Goal: Task Accomplishment & Management: Use online tool/utility

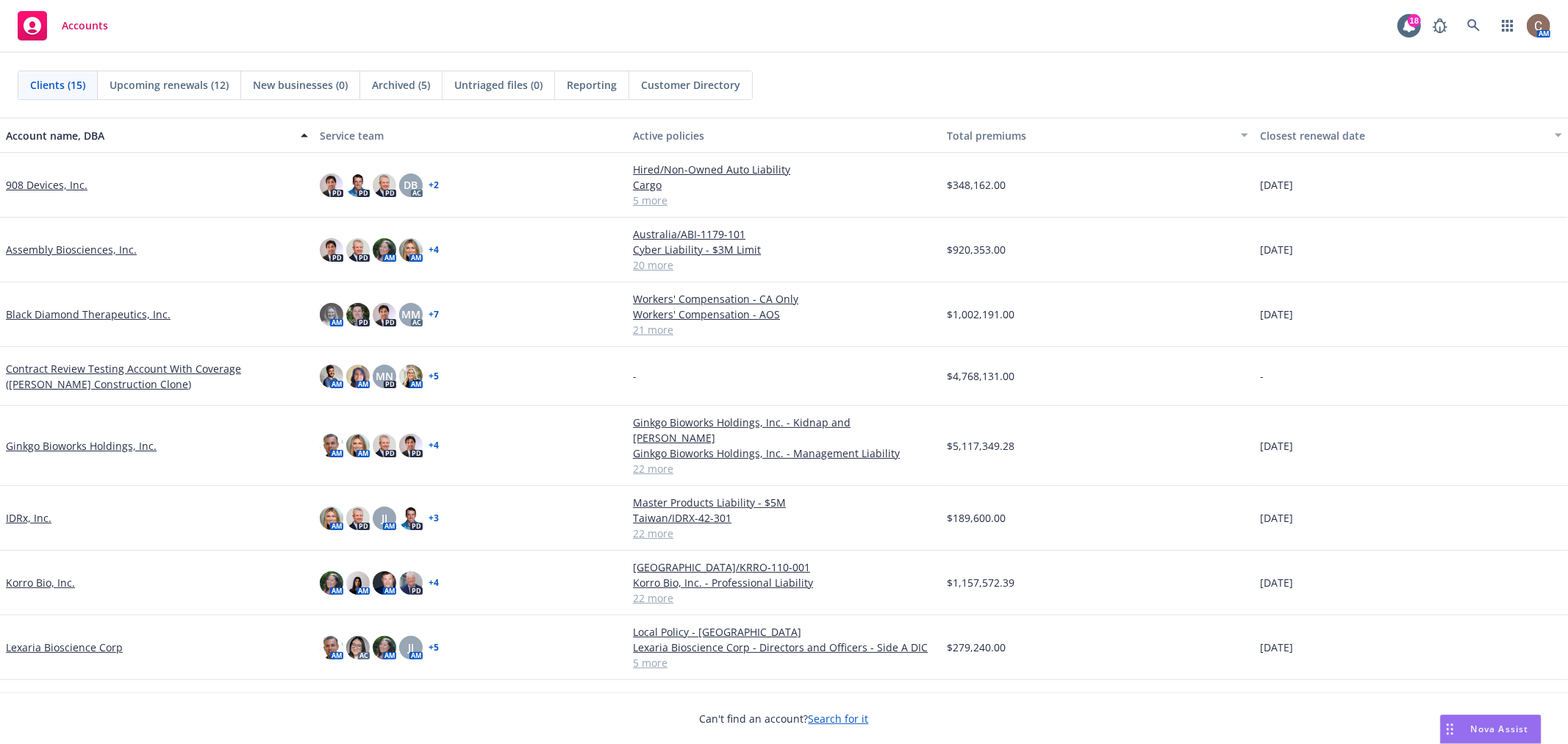
click at [41, 185] on link "908 Devices, Inc." at bounding box center [46, 185] width 82 height 15
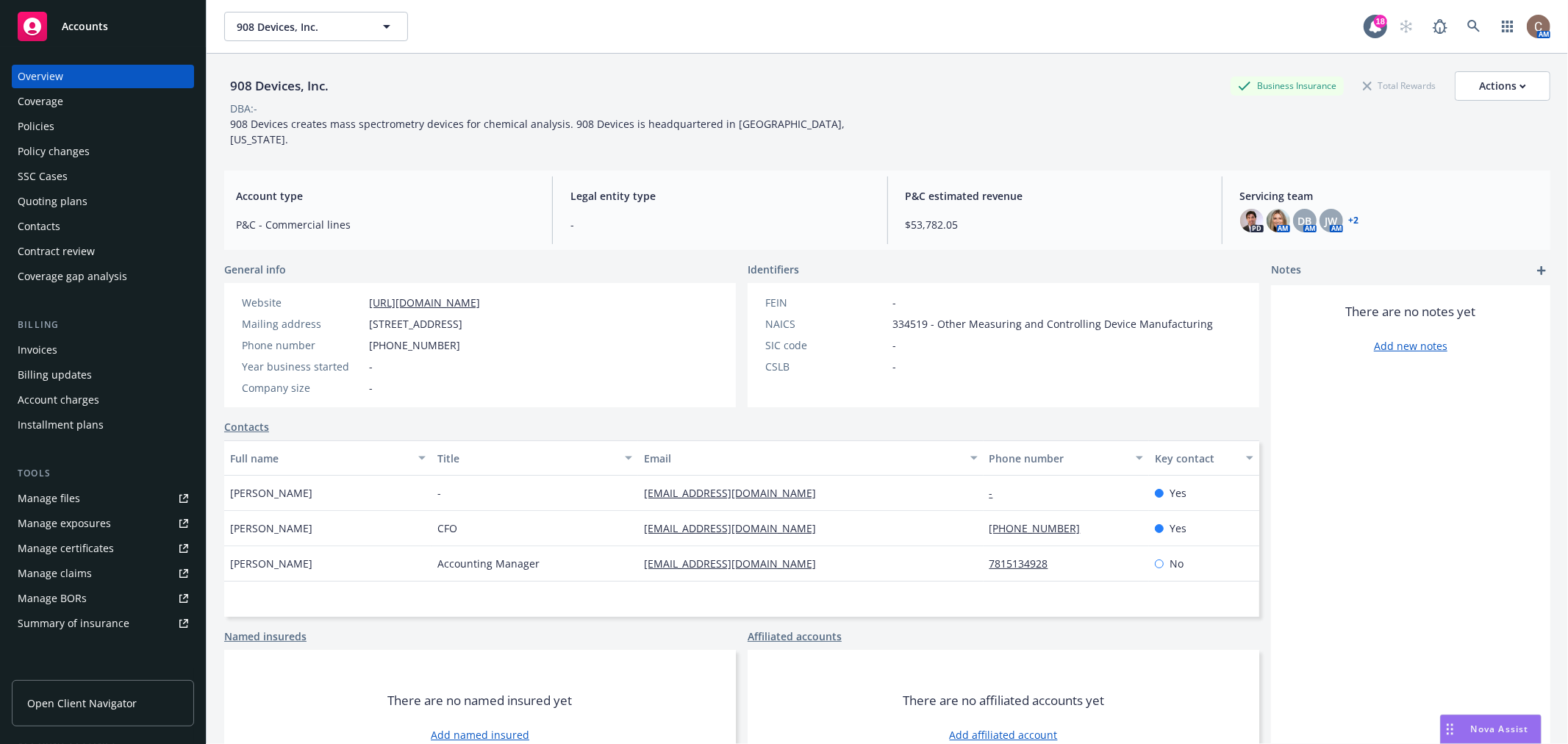
click at [47, 547] on div "Manage certificates" at bounding box center [66, 548] width 97 height 23
click at [69, 116] on div "Policies" at bounding box center [102, 126] width 170 height 23
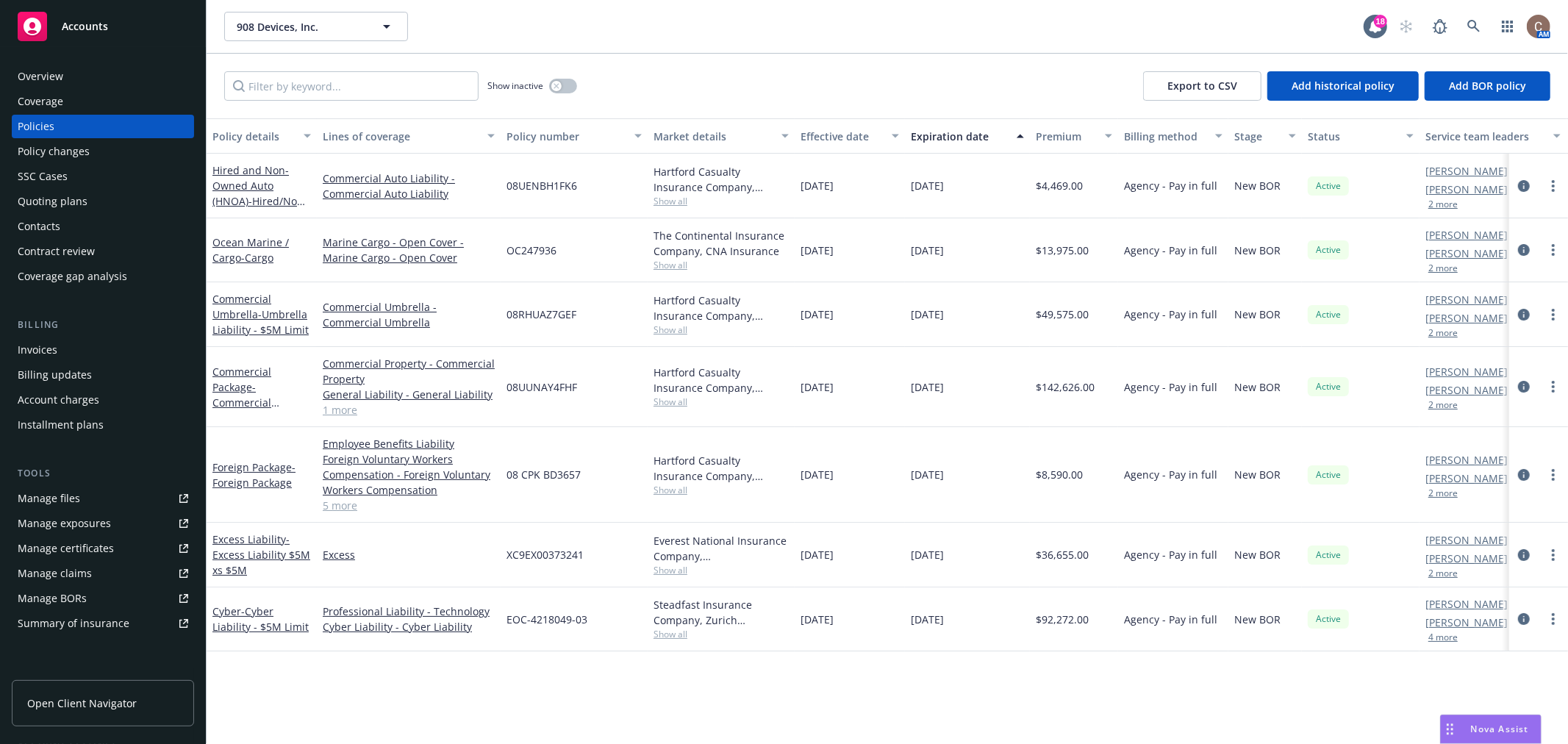
click at [64, 17] on div "Accounts" at bounding box center [102, 26] width 170 height 30
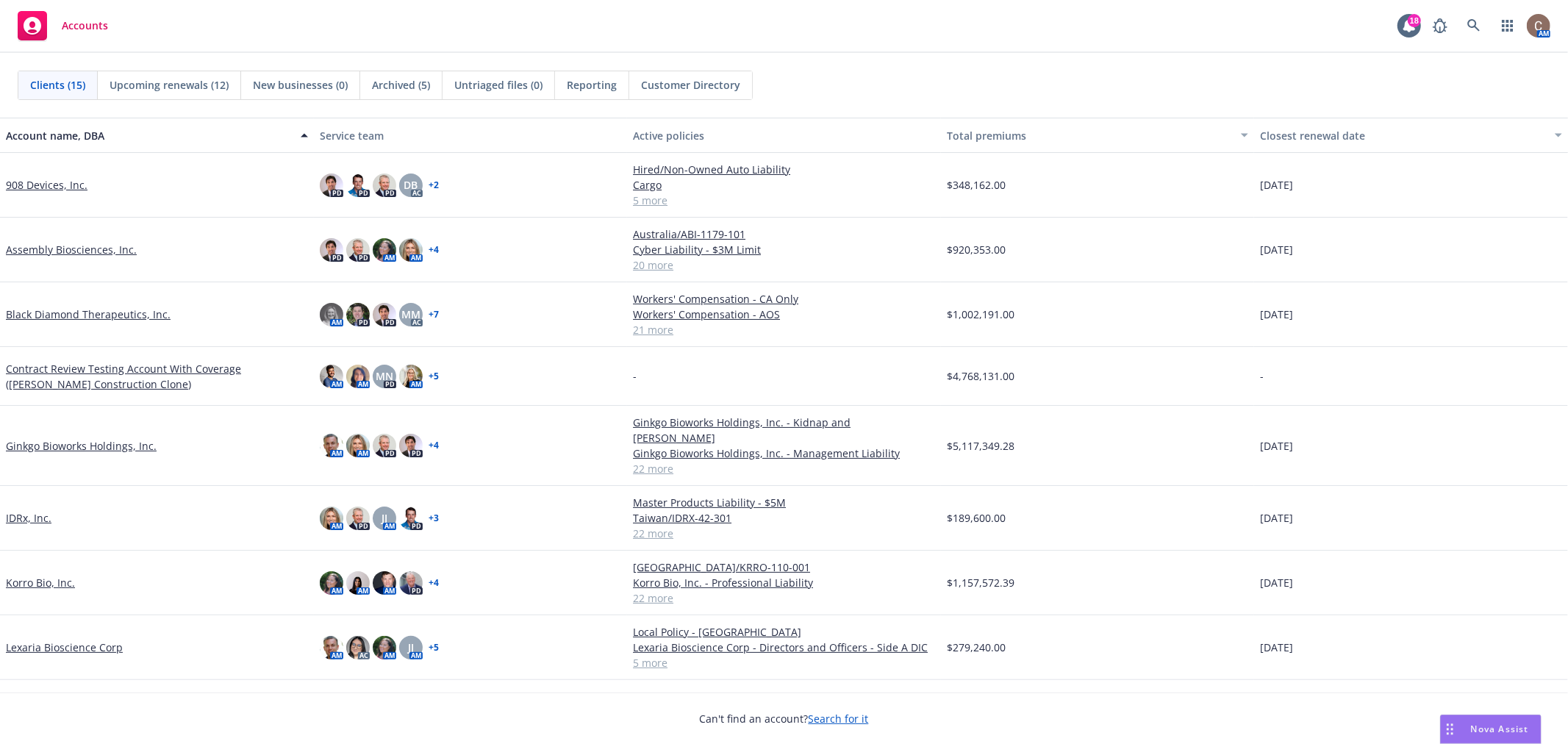
click at [111, 438] on link "Ginkgo Bioworks Holdings, Inc." at bounding box center [81, 445] width 151 height 15
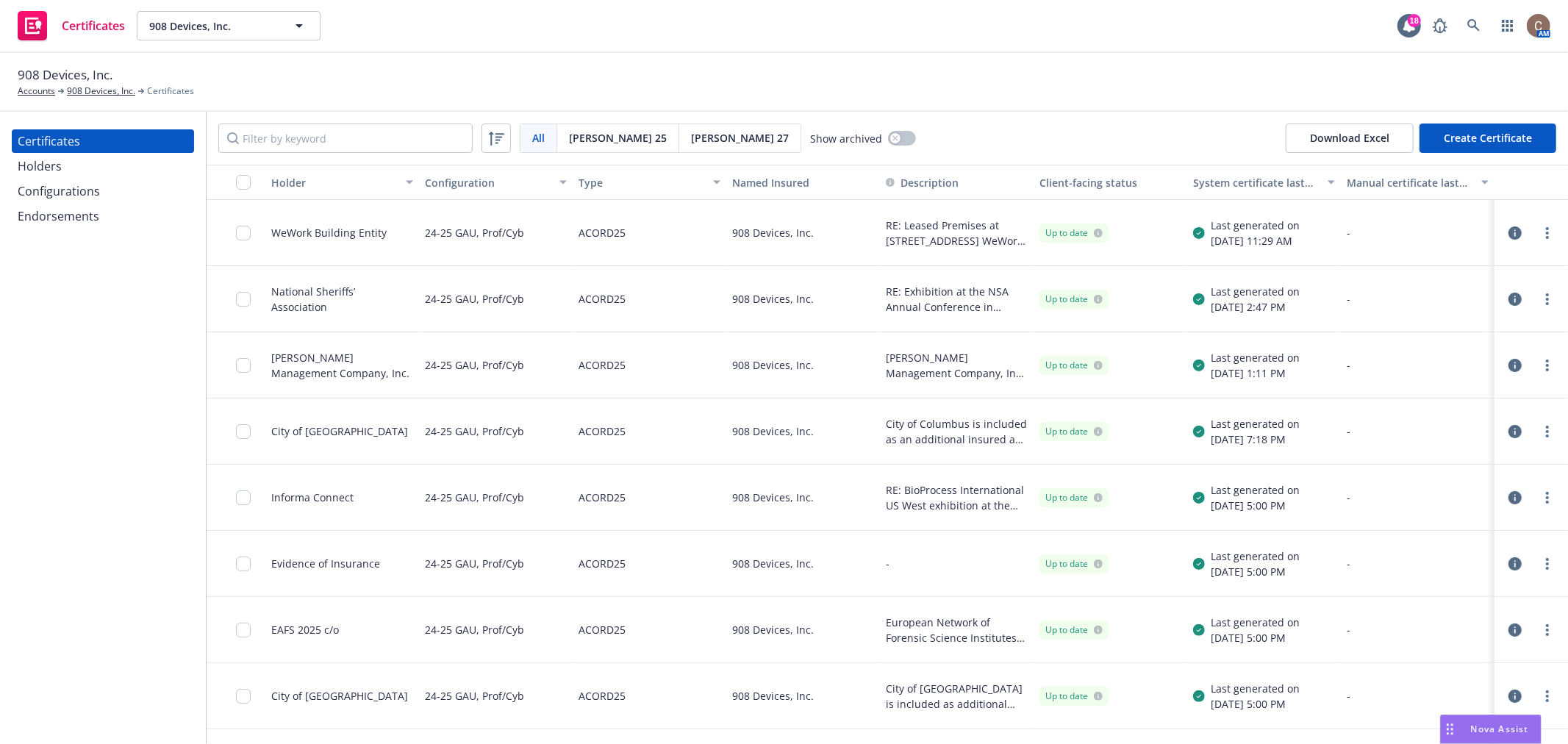
click at [96, 172] on div "Holders" at bounding box center [102, 165] width 170 height 23
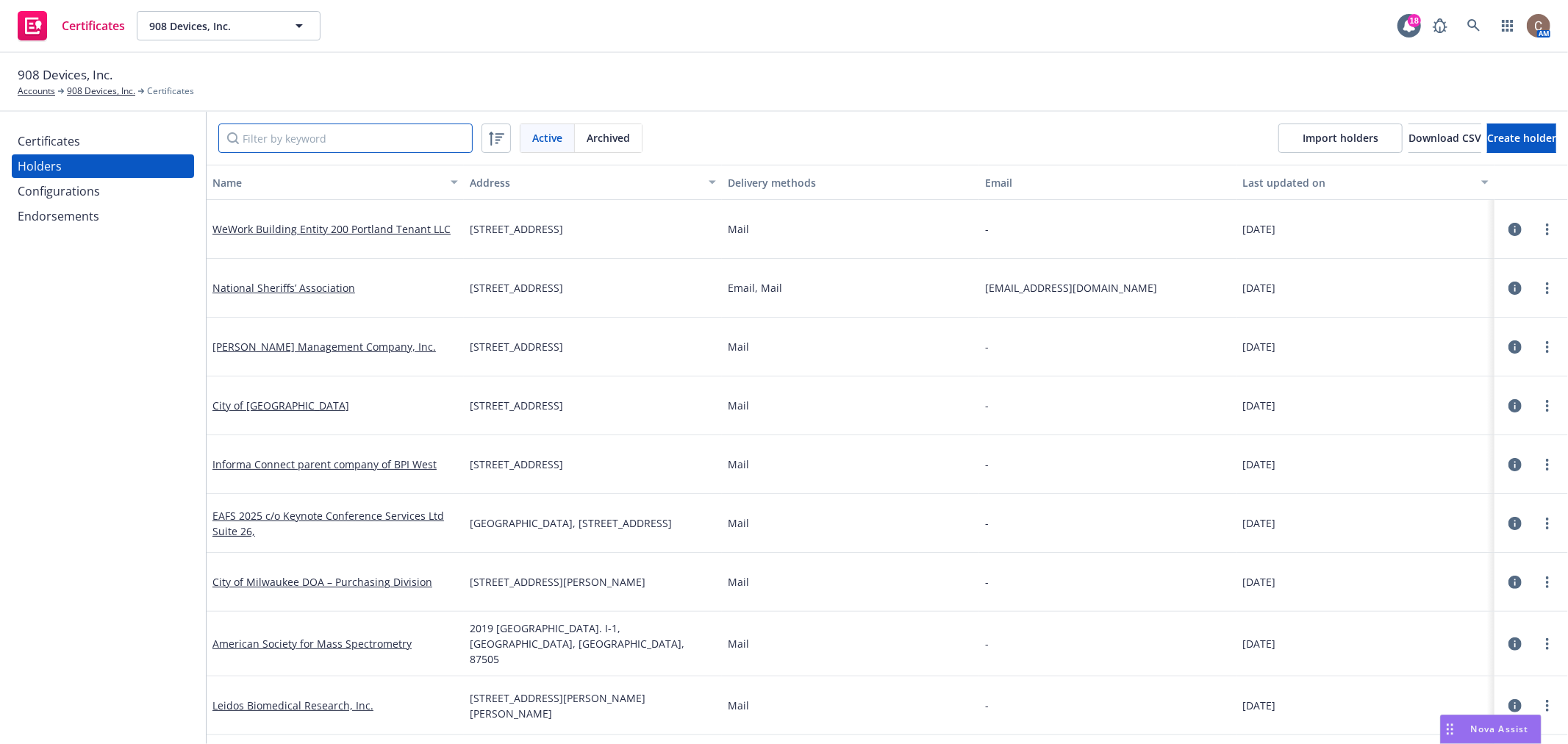
click at [292, 134] on input "Filter by keyword" at bounding box center [345, 138] width 254 height 30
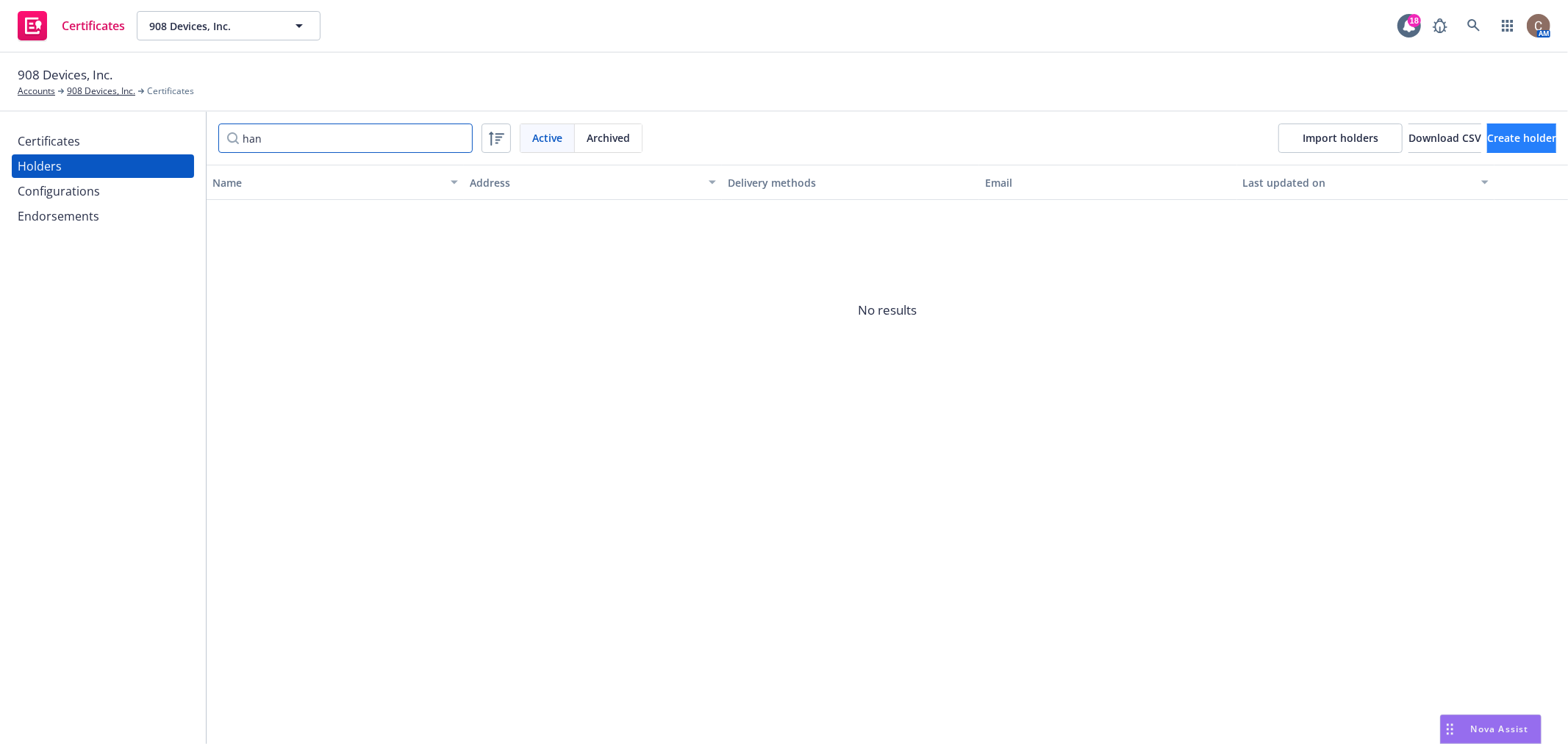
type input "han"
click at [1487, 141] on button "Create holder" at bounding box center [1522, 138] width 69 height 30
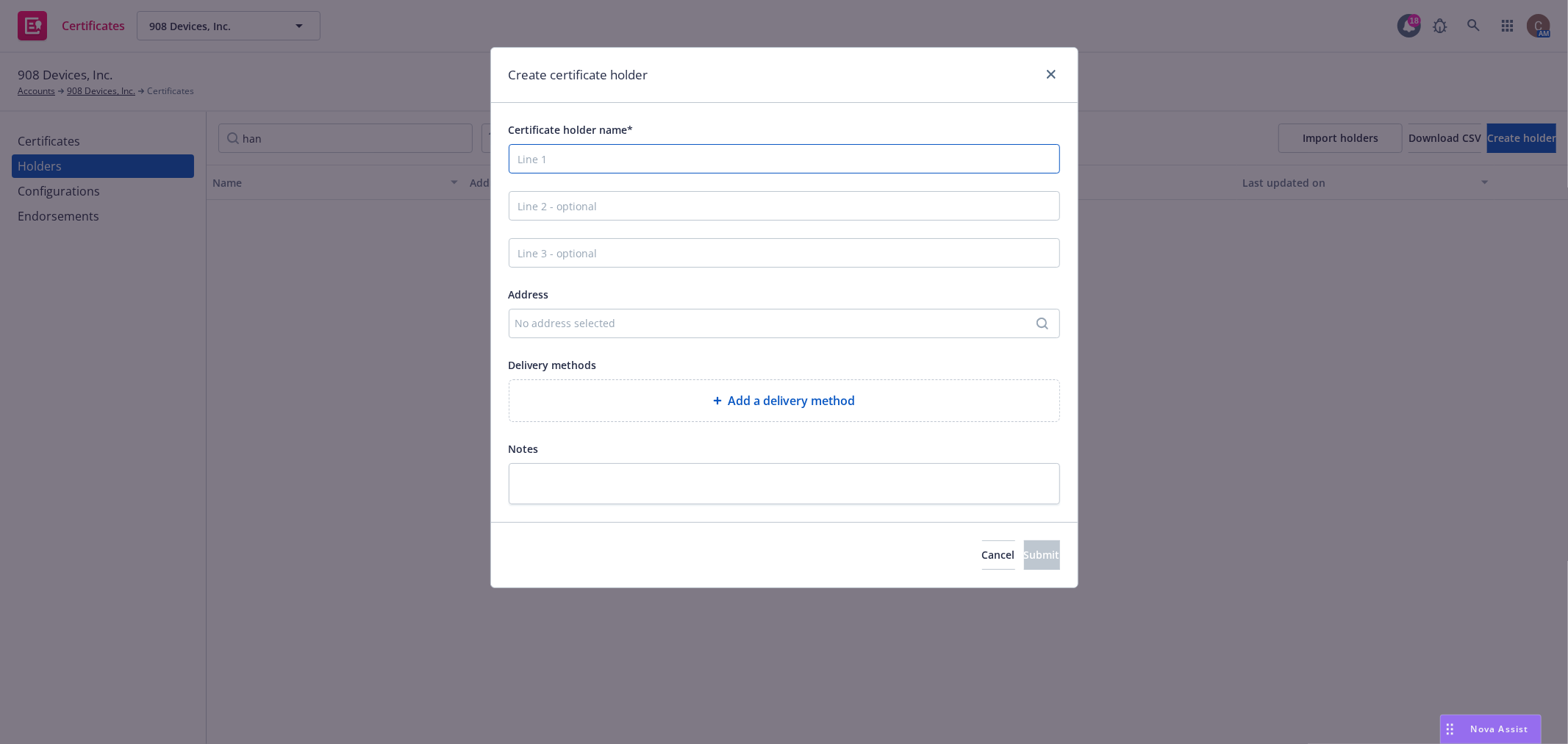
click at [756, 163] on input "Certificate holder name*" at bounding box center [785, 158] width 551 height 30
type input "New Hanover County"
click at [509, 308] on button "No address selected" at bounding box center [785, 323] width 551 height 30
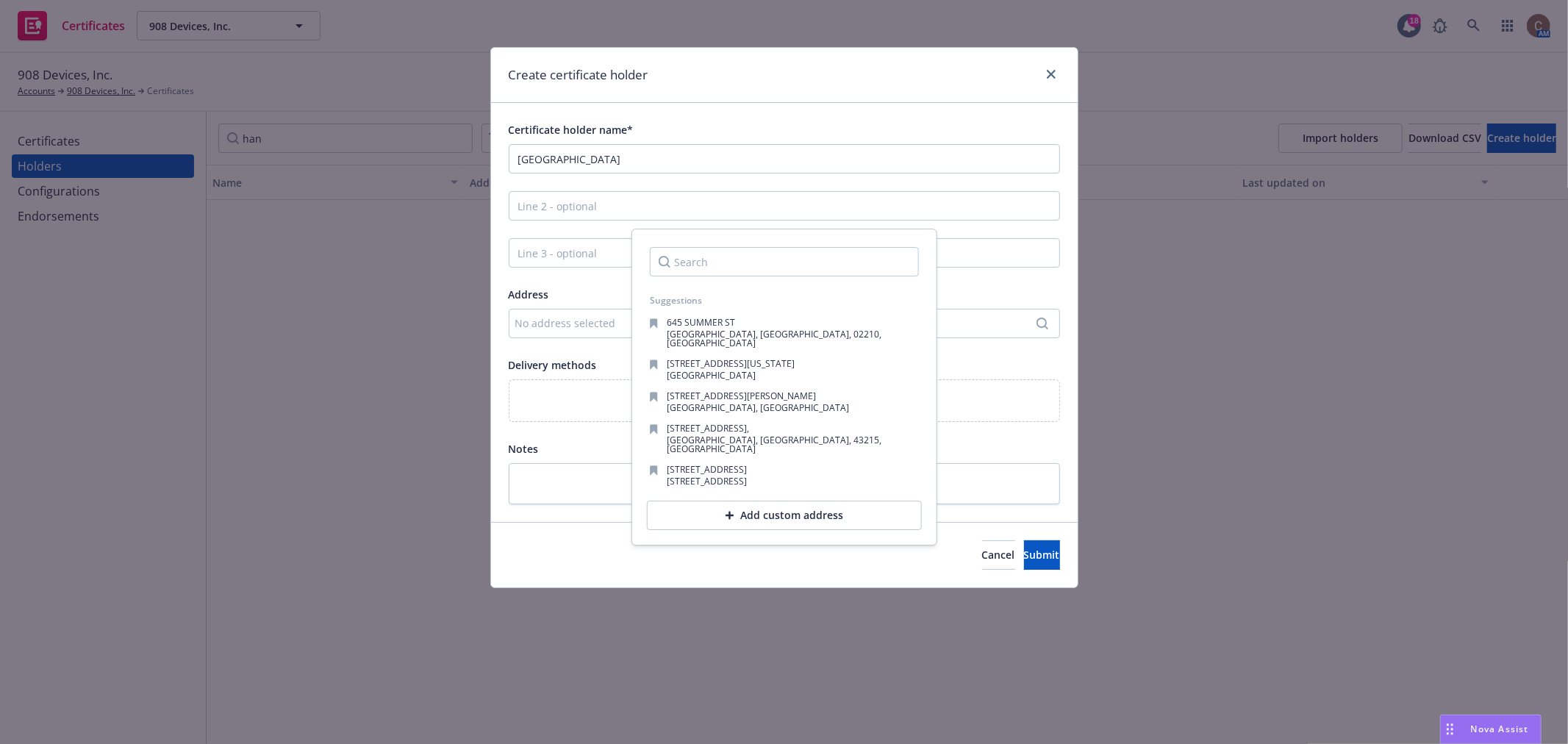
click at [759, 503] on div "Add custom address" at bounding box center [785, 515] width 275 height 30
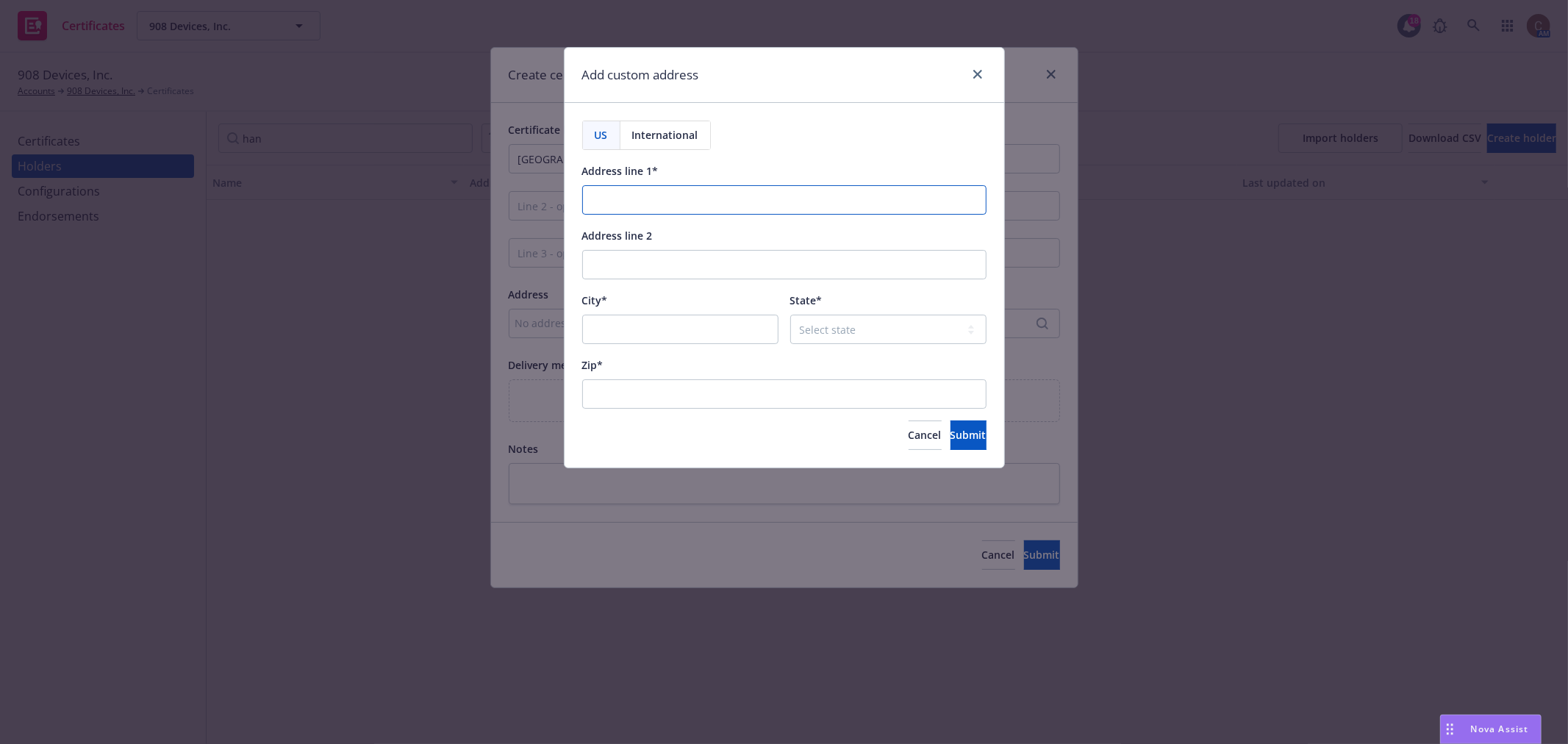
click at [683, 203] on input "Address line 1*" at bounding box center [785, 200] width 404 height 30
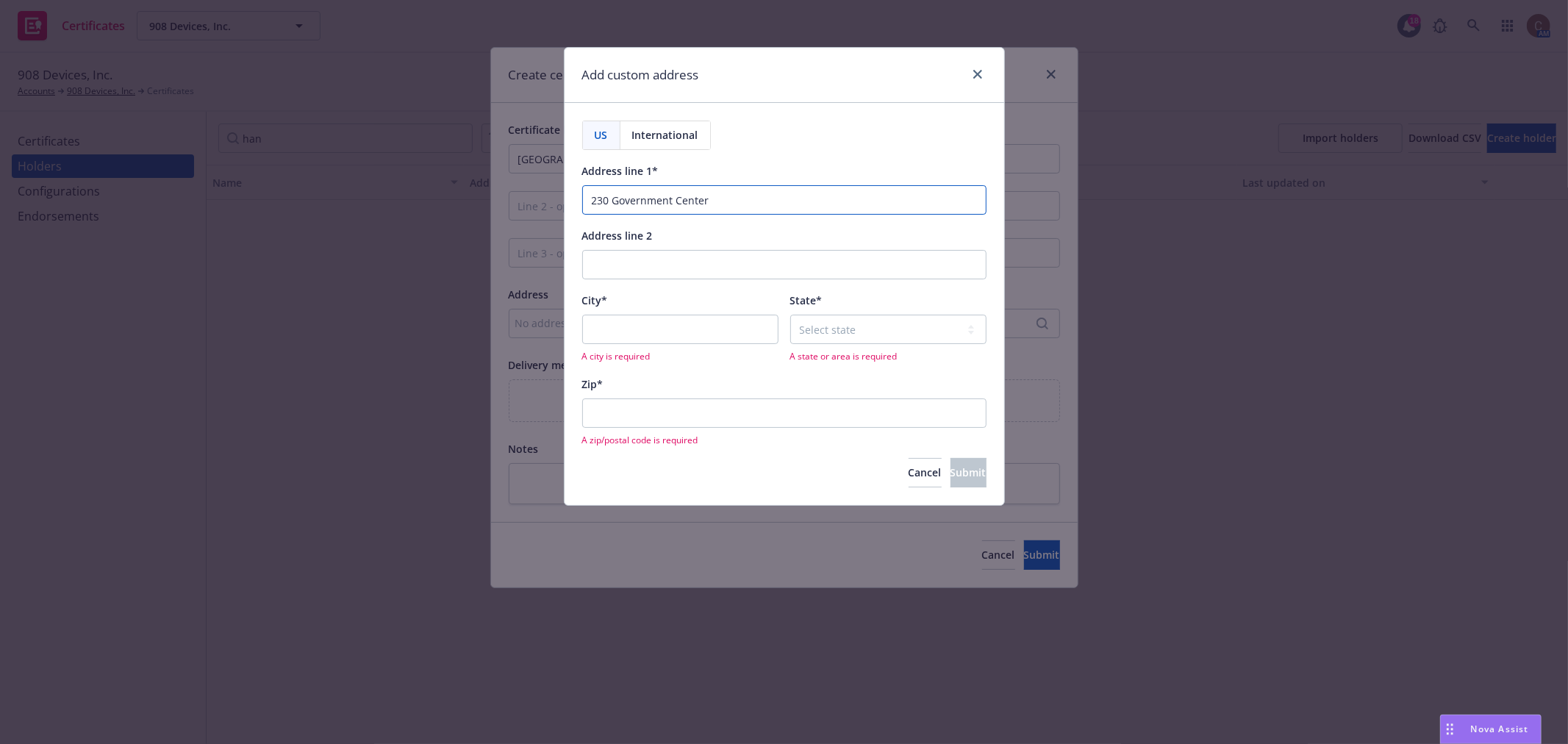
click at [748, 206] on input "230 Government Center" at bounding box center [785, 200] width 404 height 30
type input "230 Government Center Dr."
click at [694, 267] on input "Address line 2" at bounding box center [785, 265] width 404 height 30
type input "Suite 125"
click at [665, 308] on div "City*" at bounding box center [681, 300] width 197 height 18
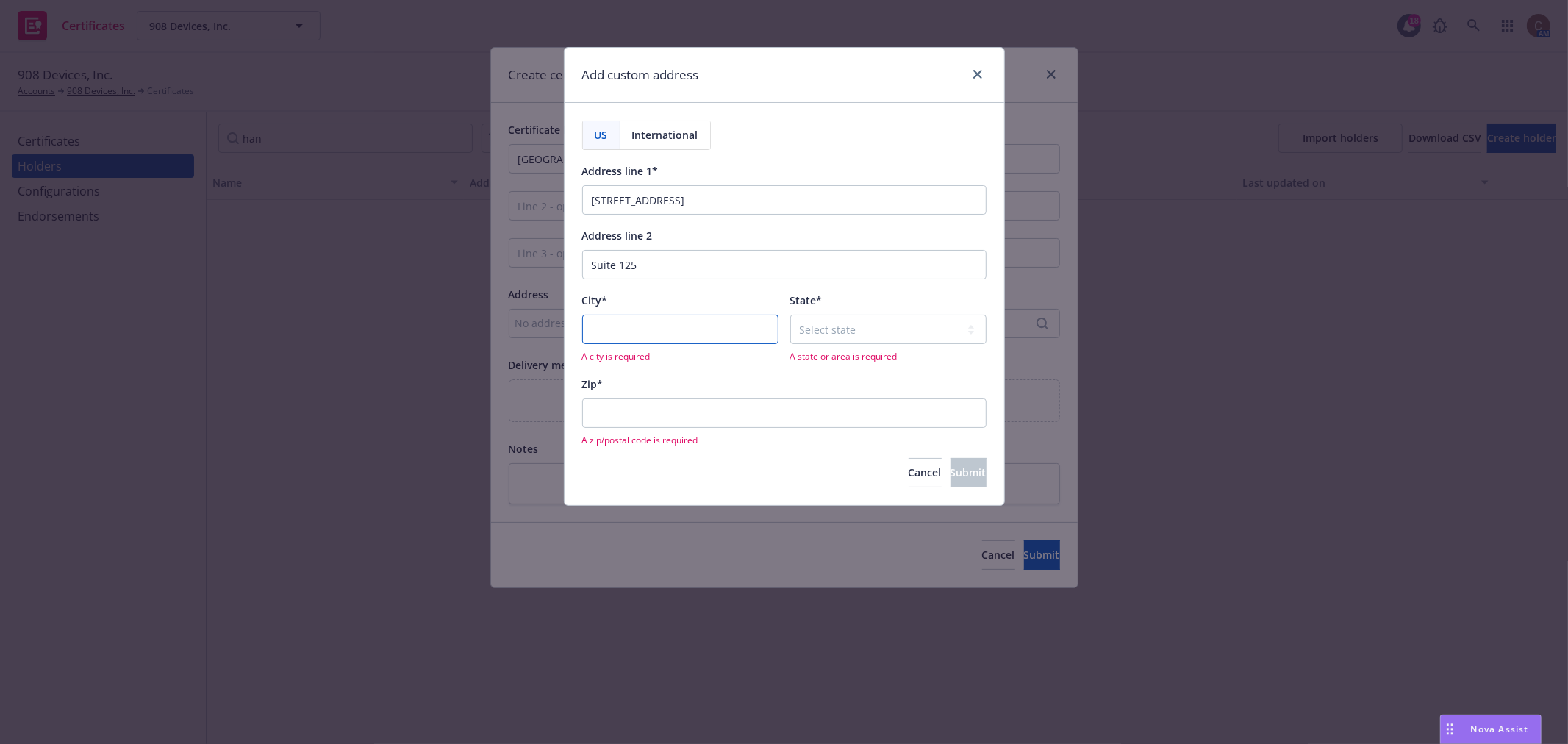
click at [651, 320] on input "City*" at bounding box center [681, 329] width 197 height 30
type input "Wilmington"
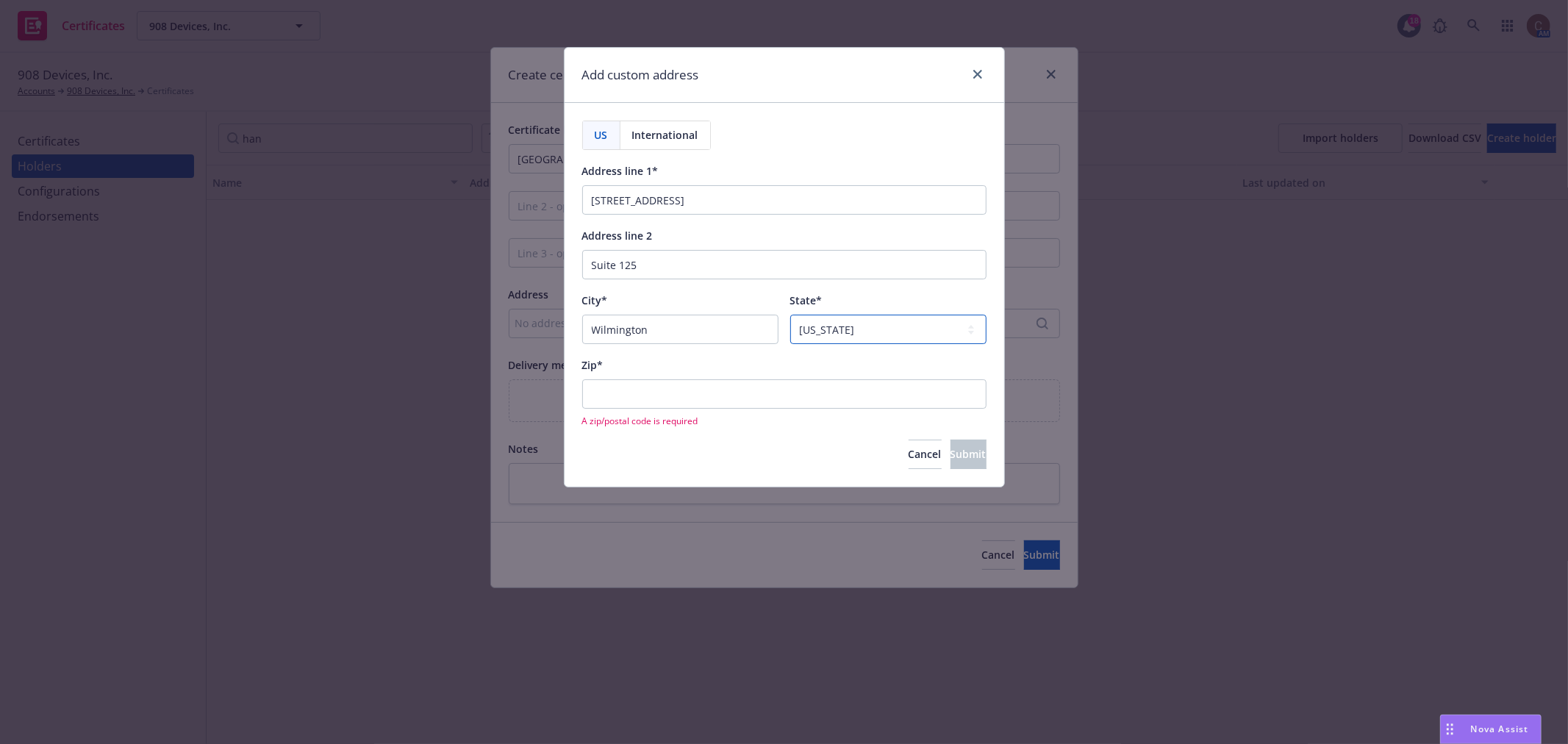
select select "NC"
click at [645, 381] on input "Zip*" at bounding box center [785, 394] width 404 height 30
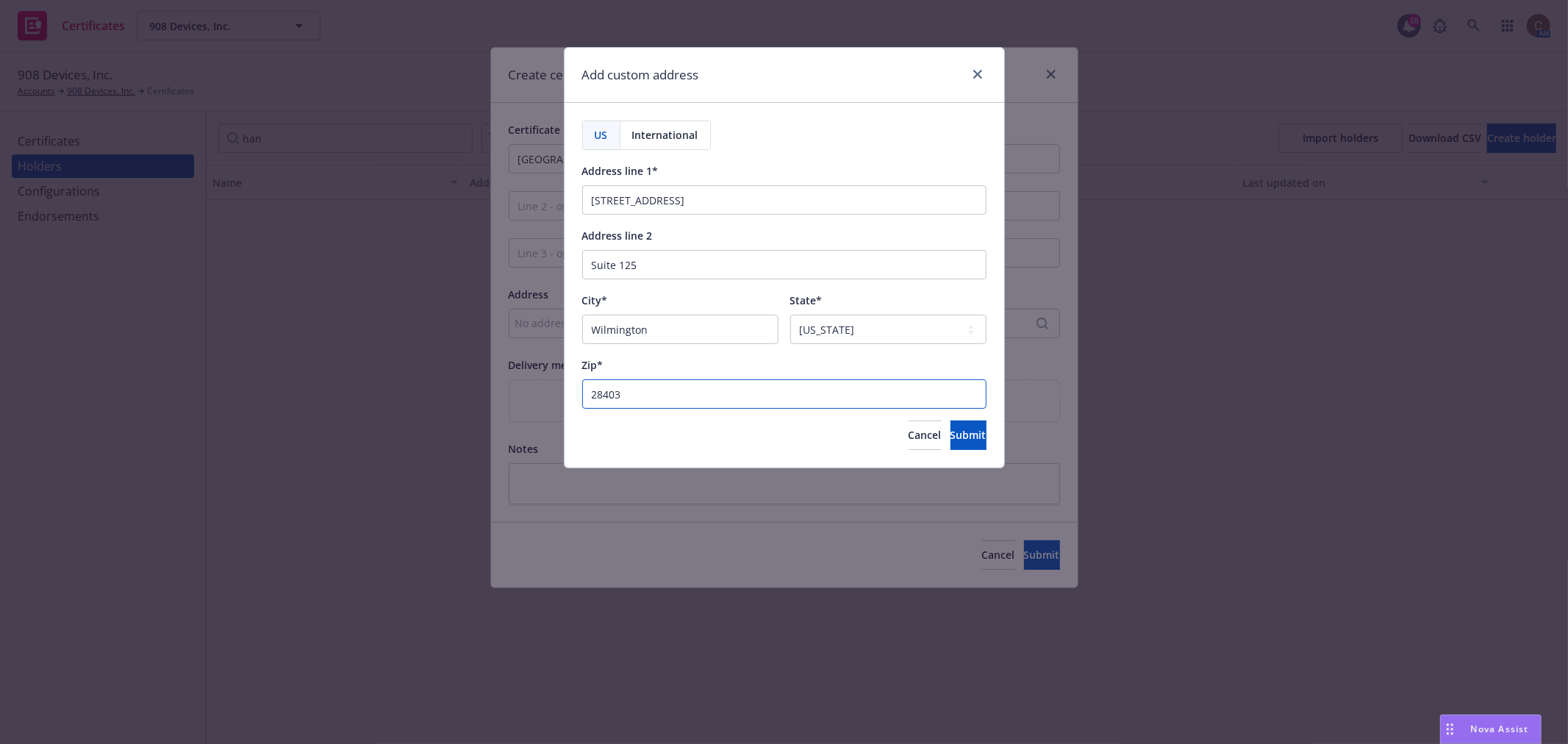
type input "28403"
click at [776, 198] on input "230 Government Center Dr." at bounding box center [785, 200] width 404 height 30
click at [951, 430] on span "Submit" at bounding box center [969, 434] width 36 height 14
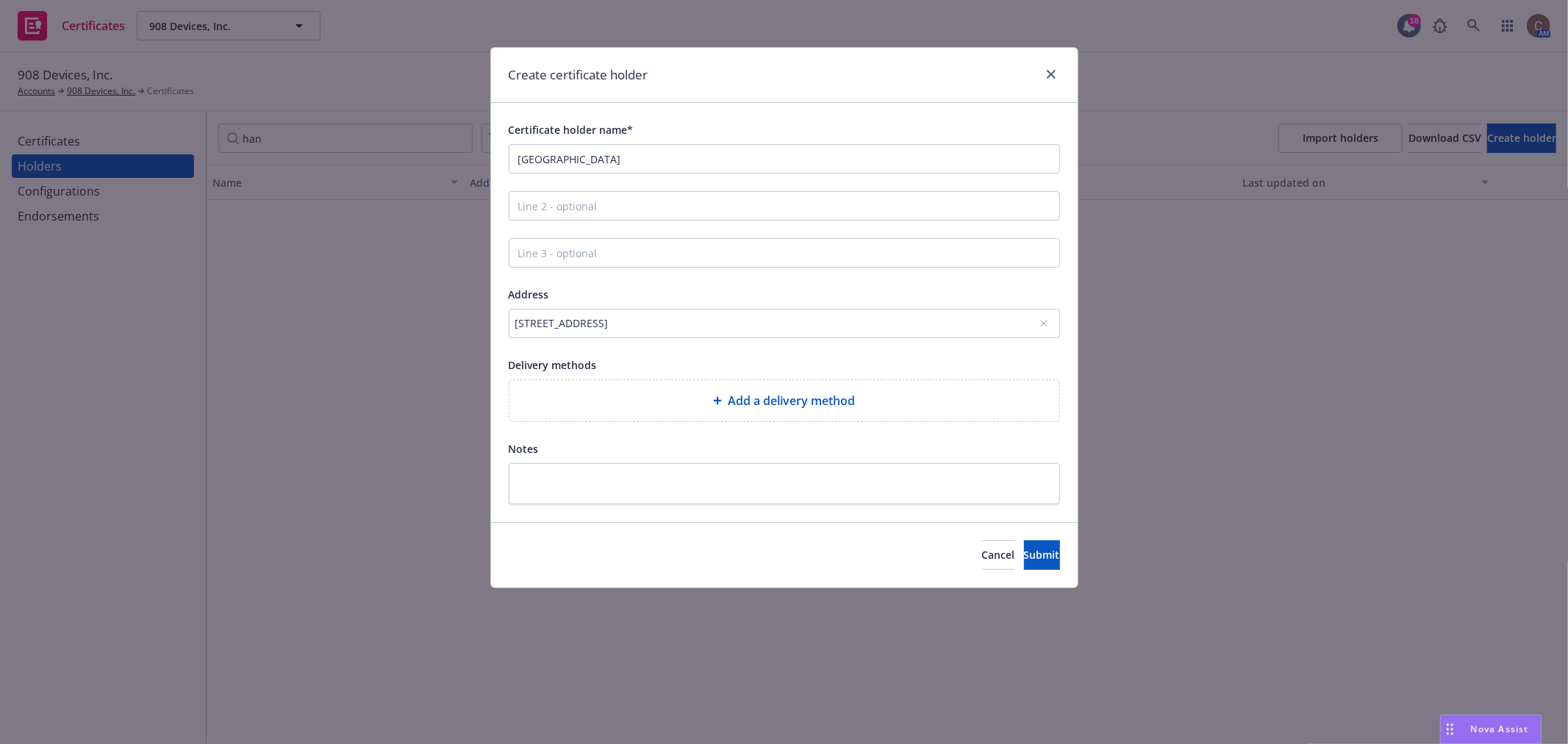
click at [824, 403] on span "Add a delivery method" at bounding box center [791, 400] width 127 height 18
select select "EMAIL"
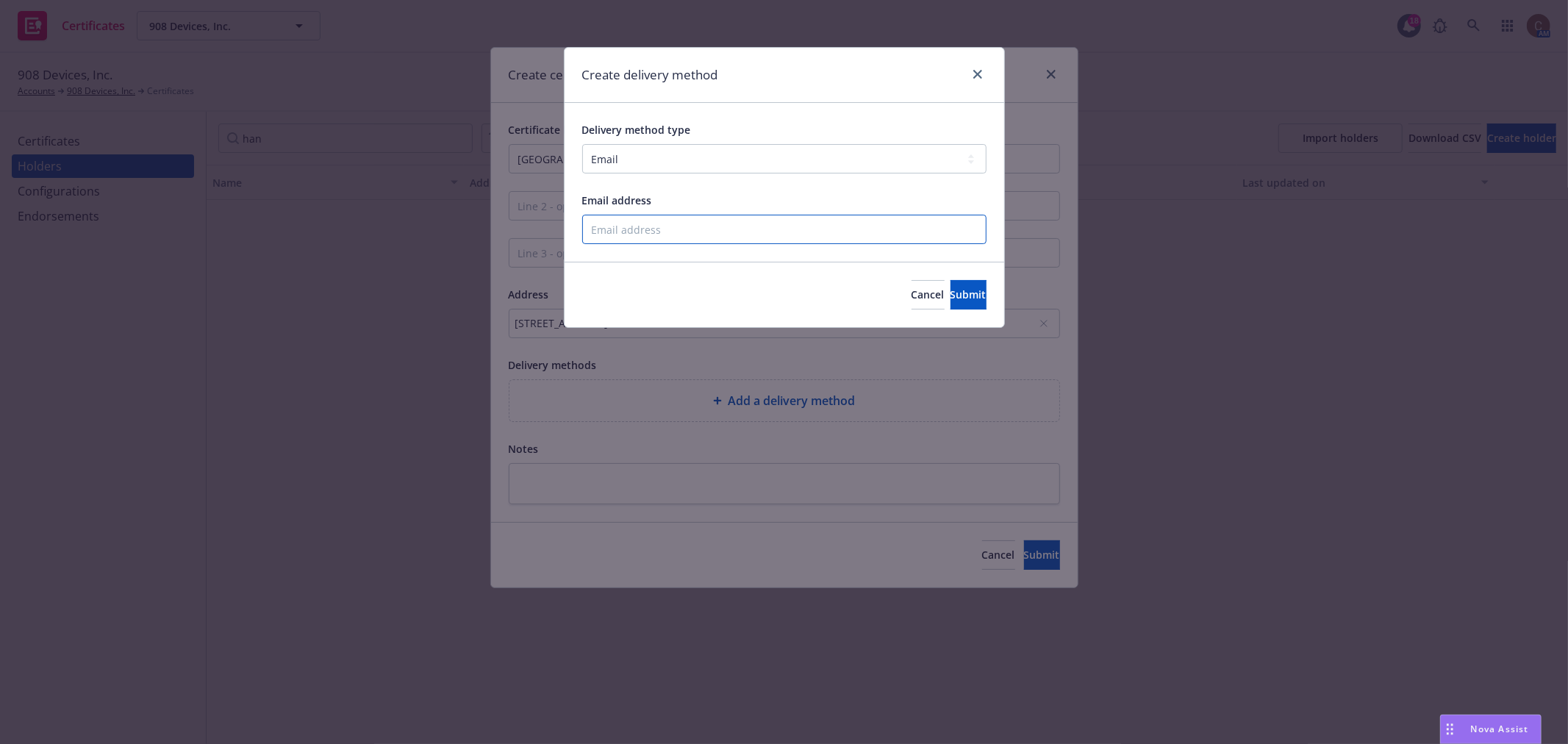
click at [647, 225] on input "Email address" at bounding box center [785, 229] width 404 height 30
paste input "vblake@nhcgov.com"
type input "vblake@nhcgov.com"
click at [951, 294] on button "Submit" at bounding box center [969, 295] width 36 height 30
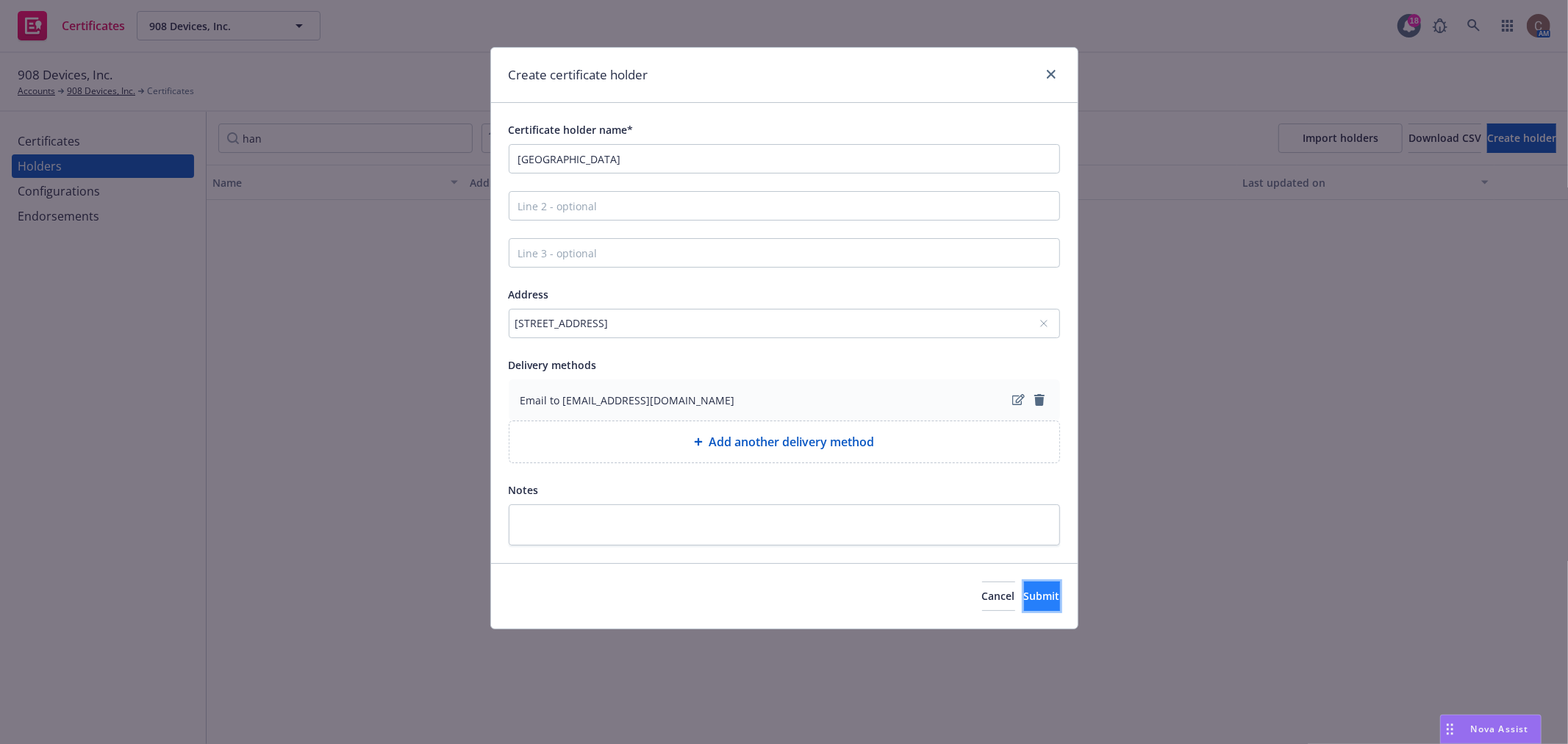
click at [1025, 597] on span "Submit" at bounding box center [1042, 595] width 36 height 14
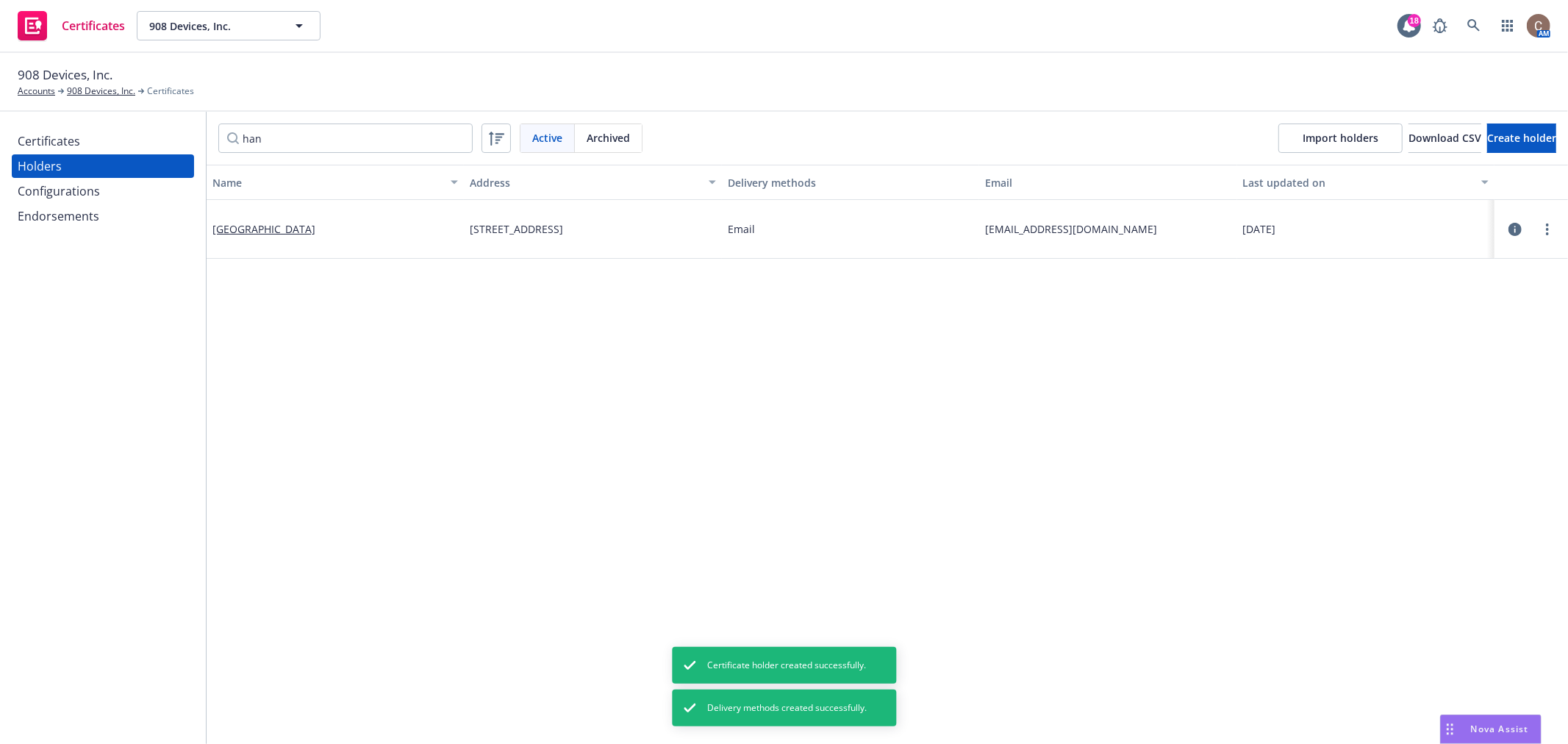
click at [81, 136] on div "Certificates" at bounding box center [102, 141] width 170 height 23
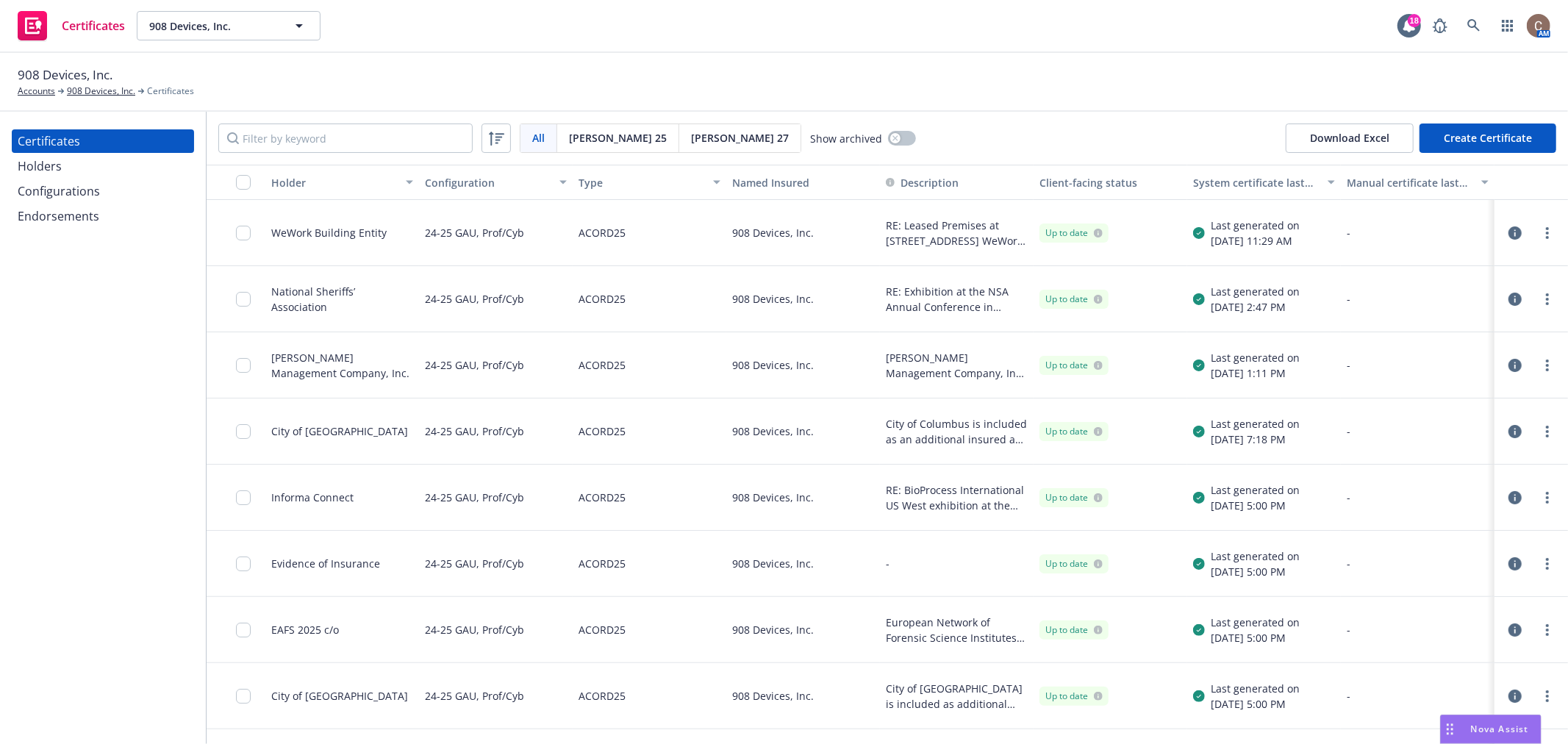
click at [1482, 140] on button "Create Certificate" at bounding box center [1488, 138] width 137 height 30
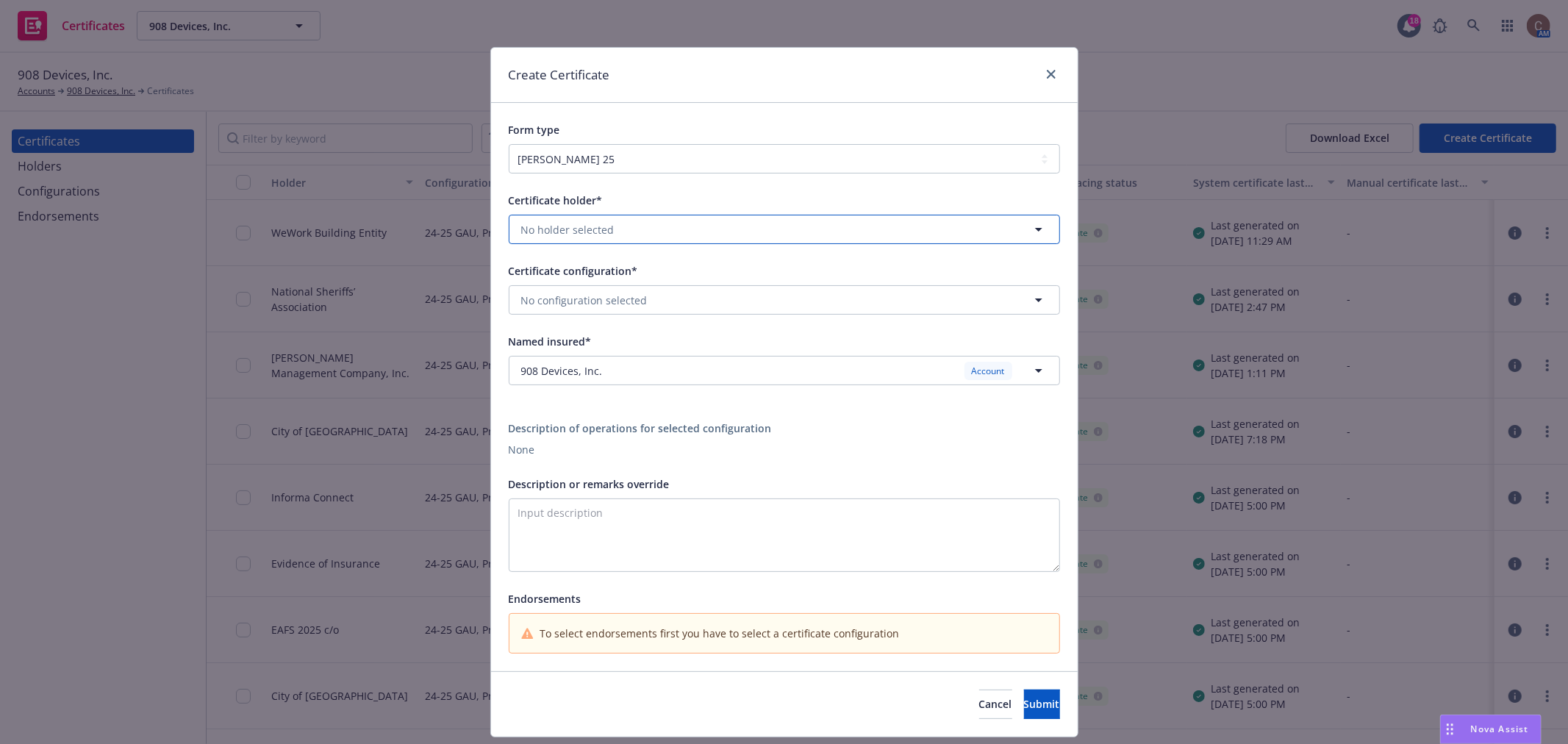
click at [571, 232] on span "No holder selected" at bounding box center [567, 229] width 94 height 15
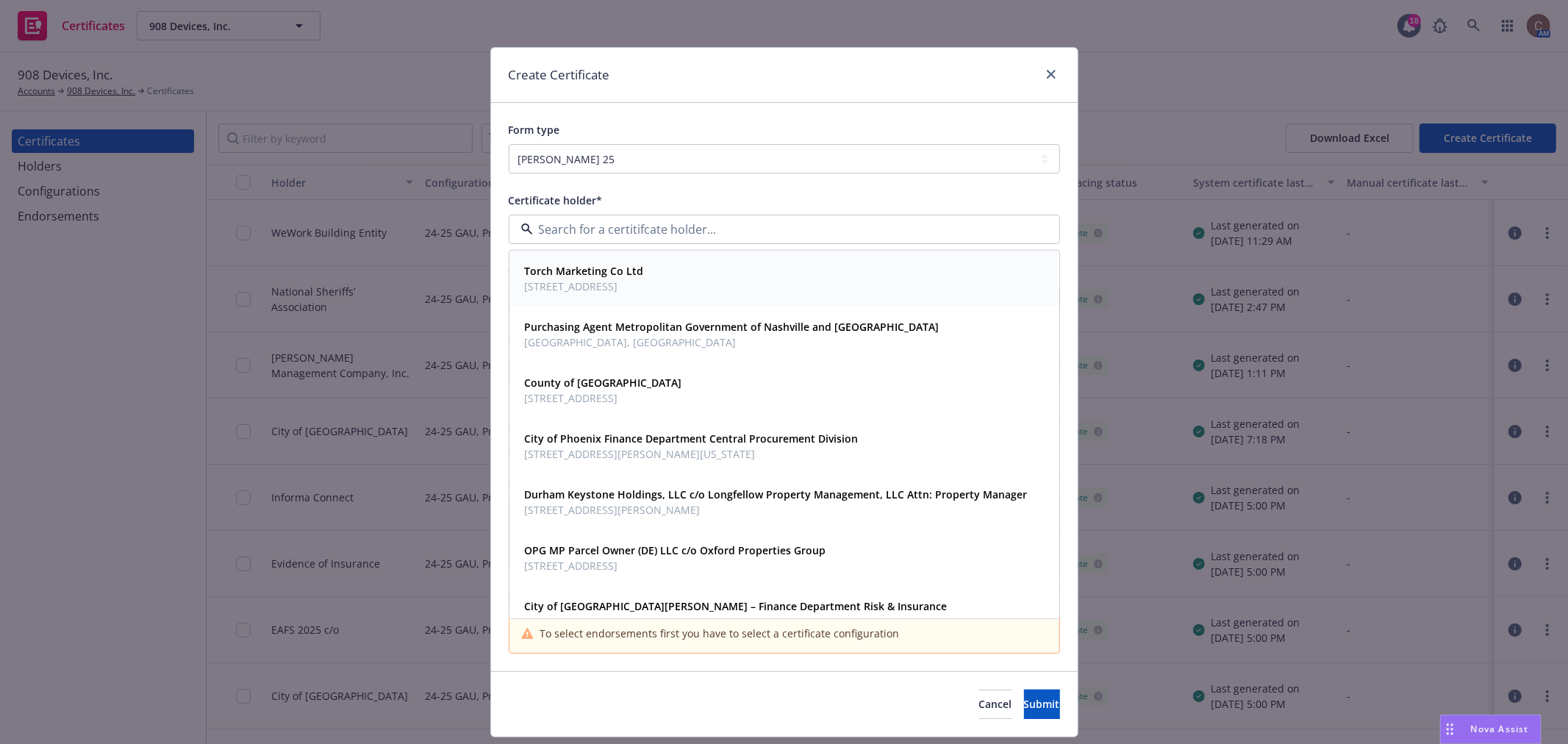
type input "h"
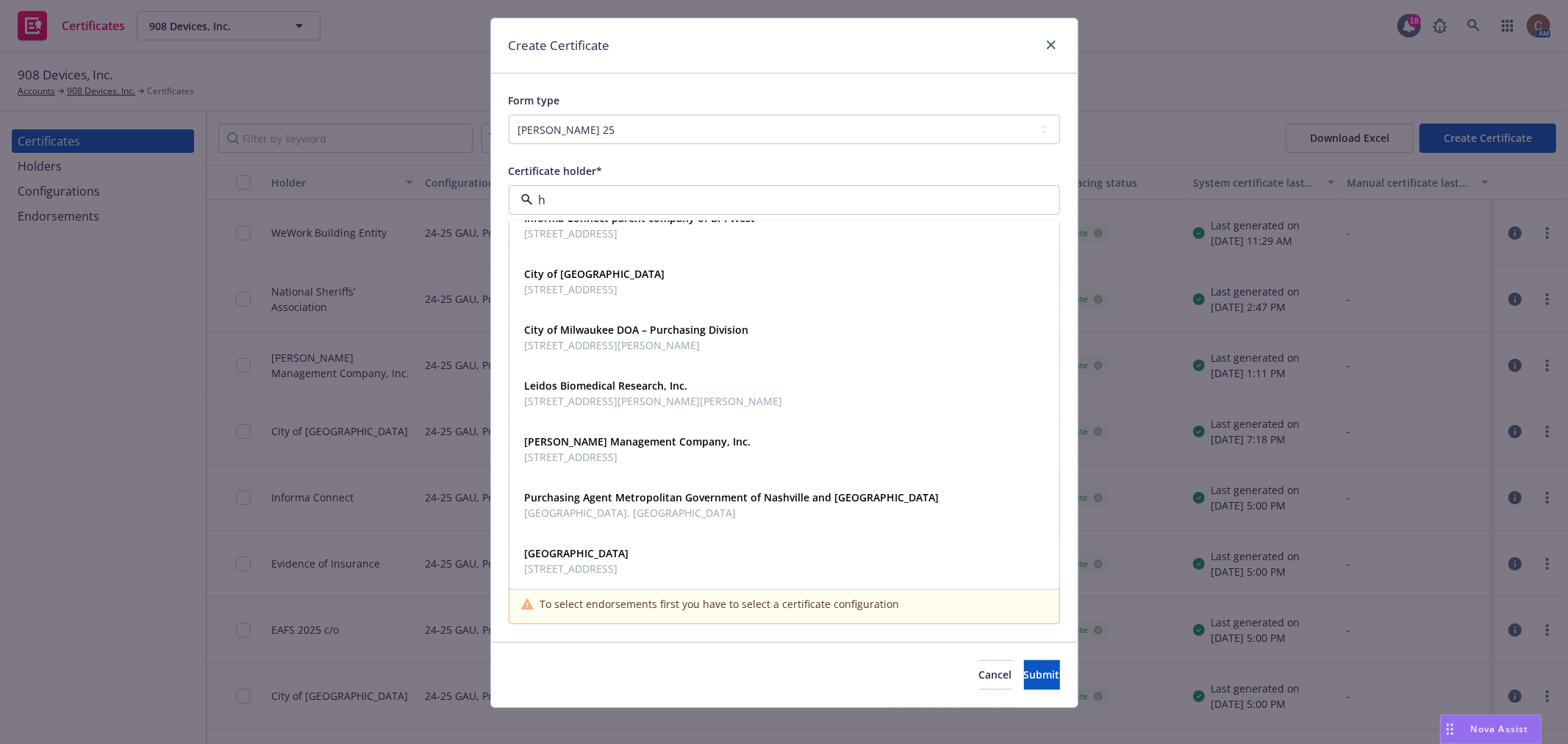
scroll to position [42, 0]
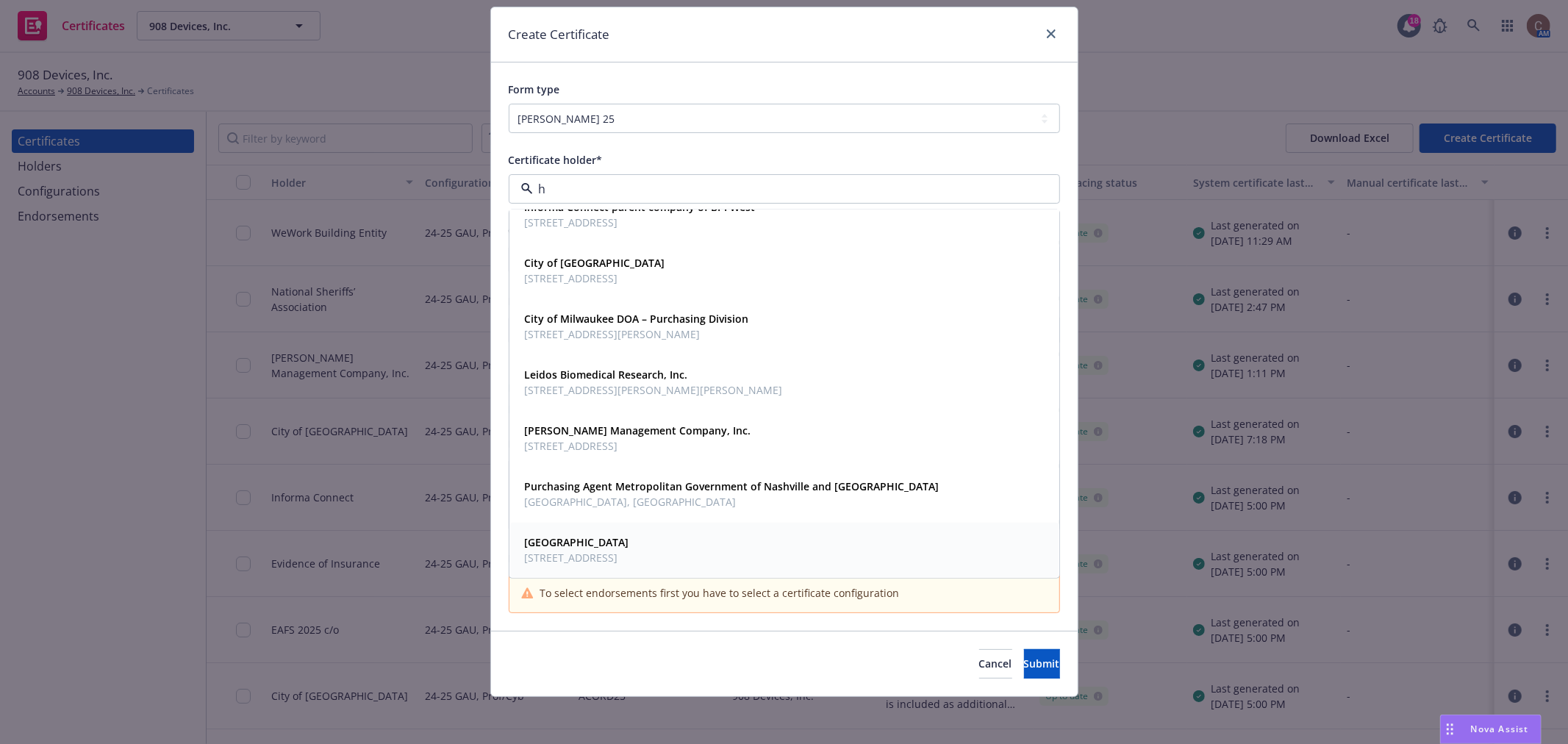
click at [547, 544] on strong "New Hanover County" at bounding box center [577, 542] width 105 height 14
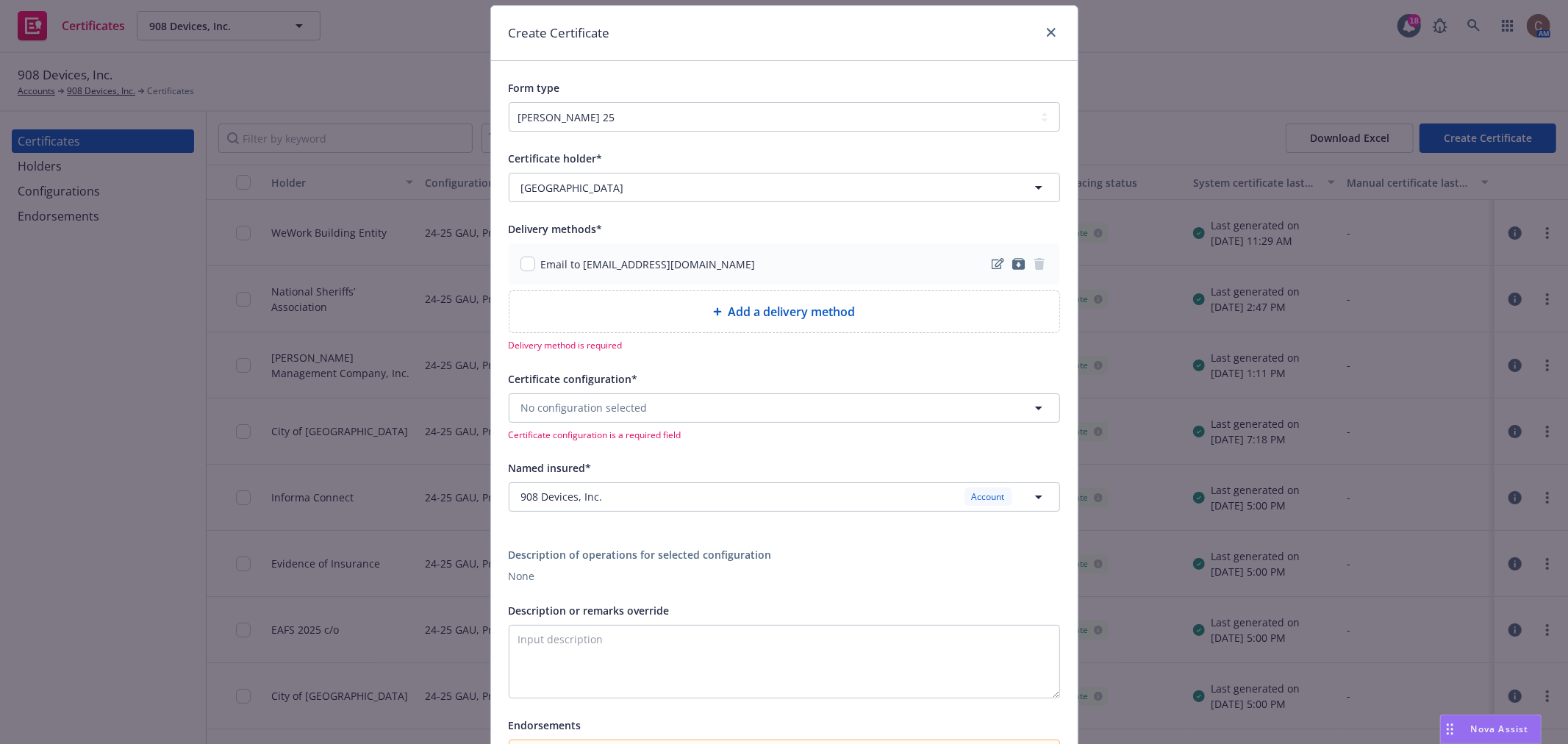
click at [619, 325] on div "Add a delivery method" at bounding box center [785, 312] width 550 height 42
select select "EMAIL"
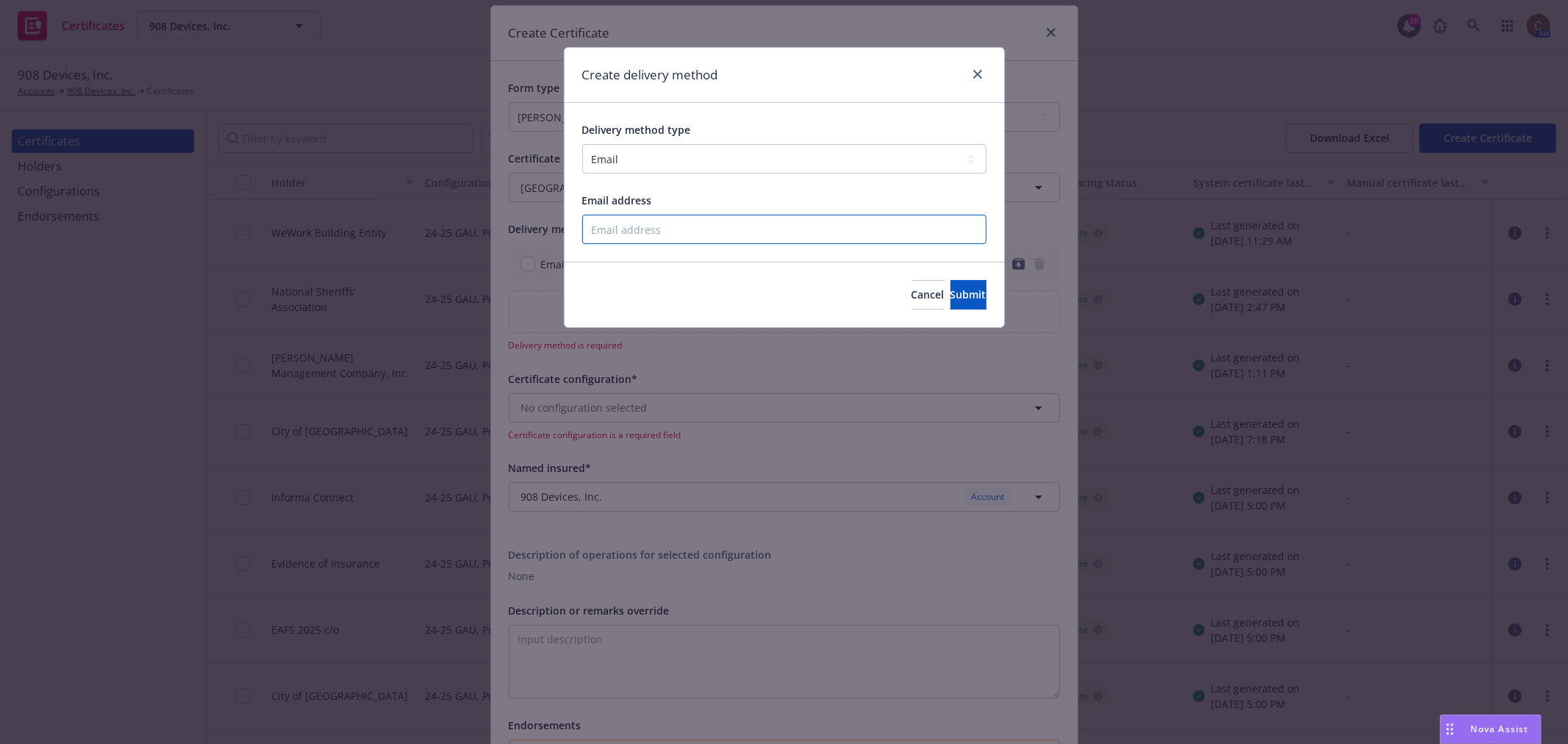
click at [630, 240] on input "Email address" at bounding box center [785, 229] width 404 height 30
paste input "vblake@nhcgov.com"
type input "vblake@nhcgov.com"
click at [951, 298] on button "Submit" at bounding box center [969, 295] width 36 height 30
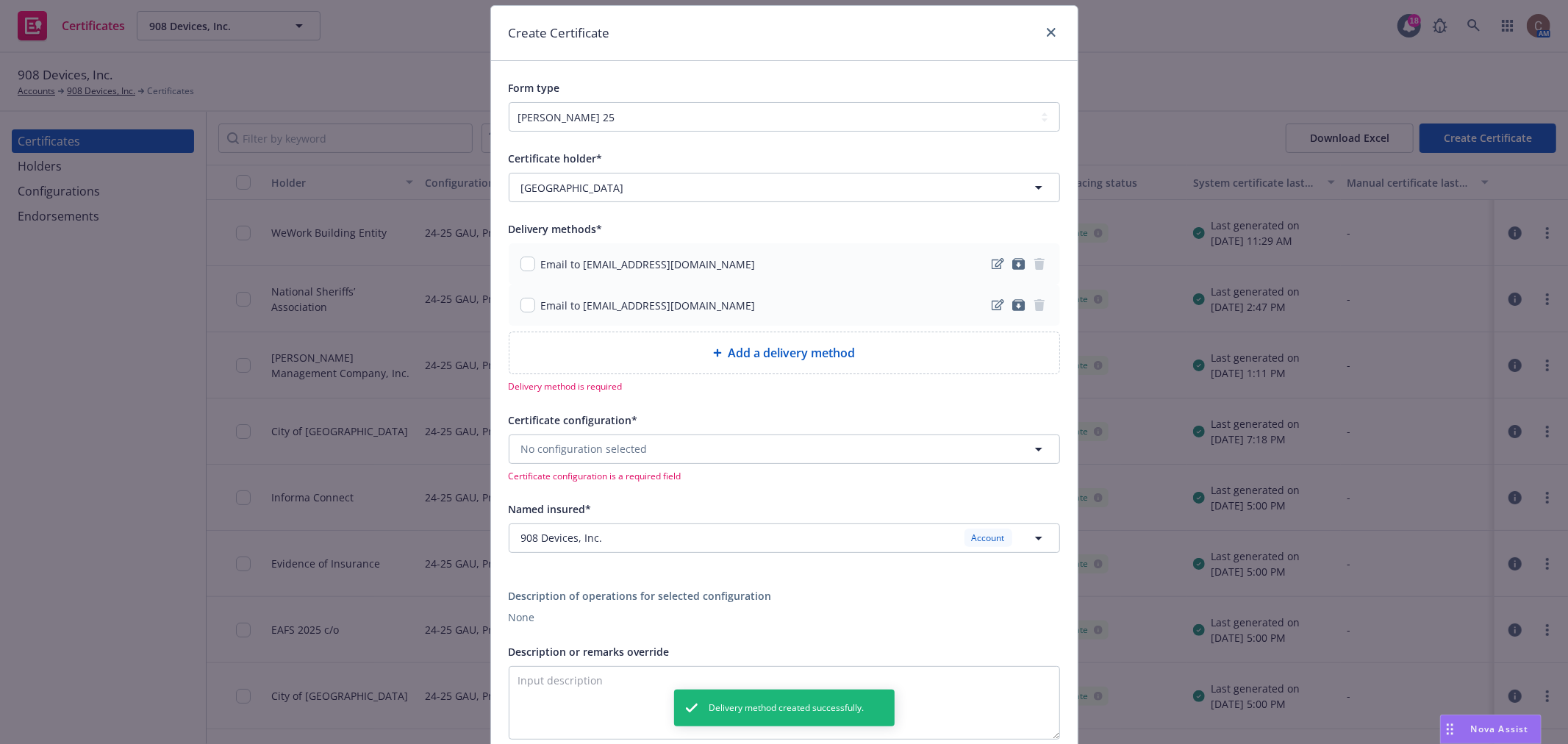
scroll to position [124, 0]
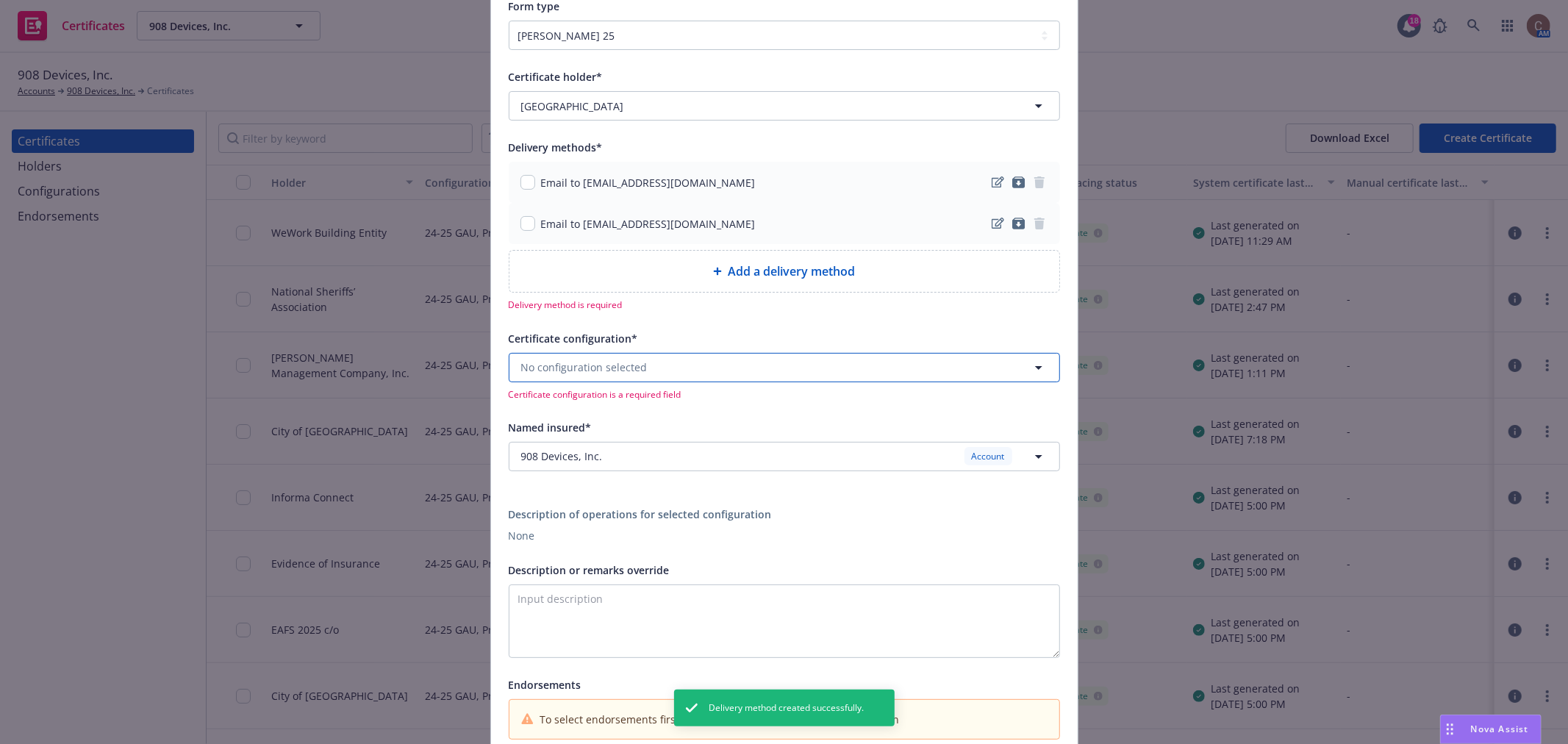
click at [631, 368] on span "No configuration selected" at bounding box center [584, 367] width 126 height 15
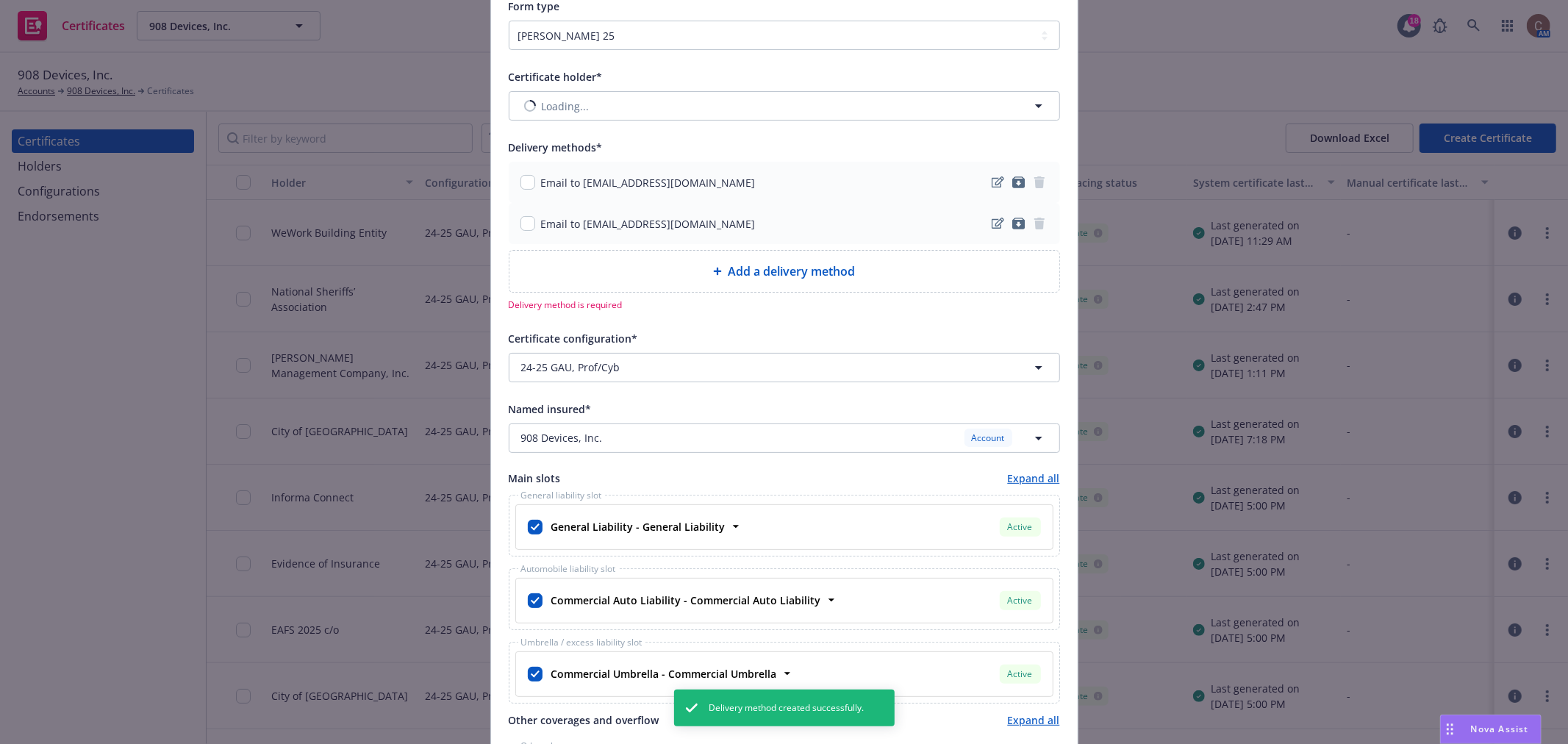
scroll to position [0, 0]
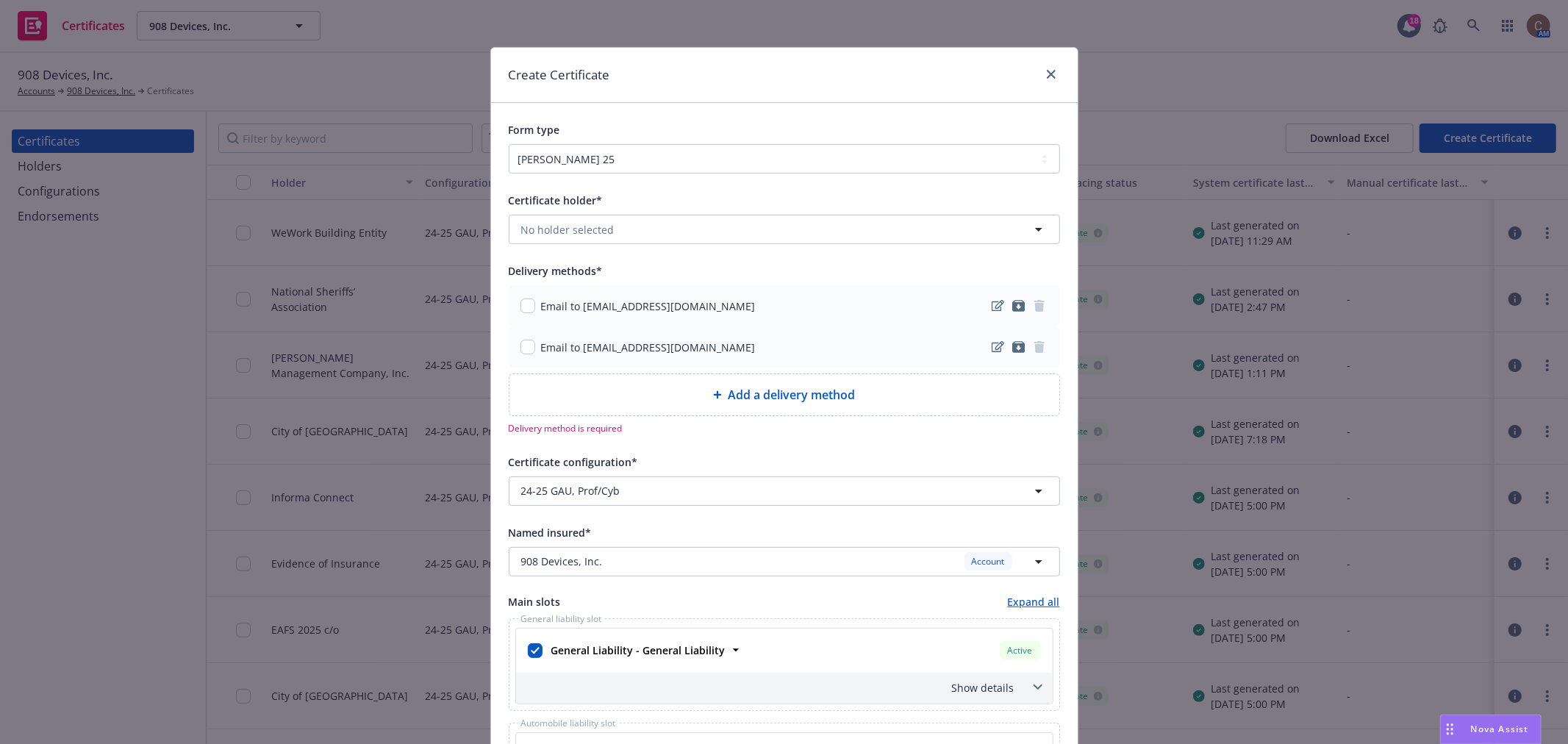
click at [1041, 60] on div "Create Certificate" at bounding box center [785, 75] width 587 height 55
click at [1043, 69] on link "close" at bounding box center [1052, 74] width 18 height 18
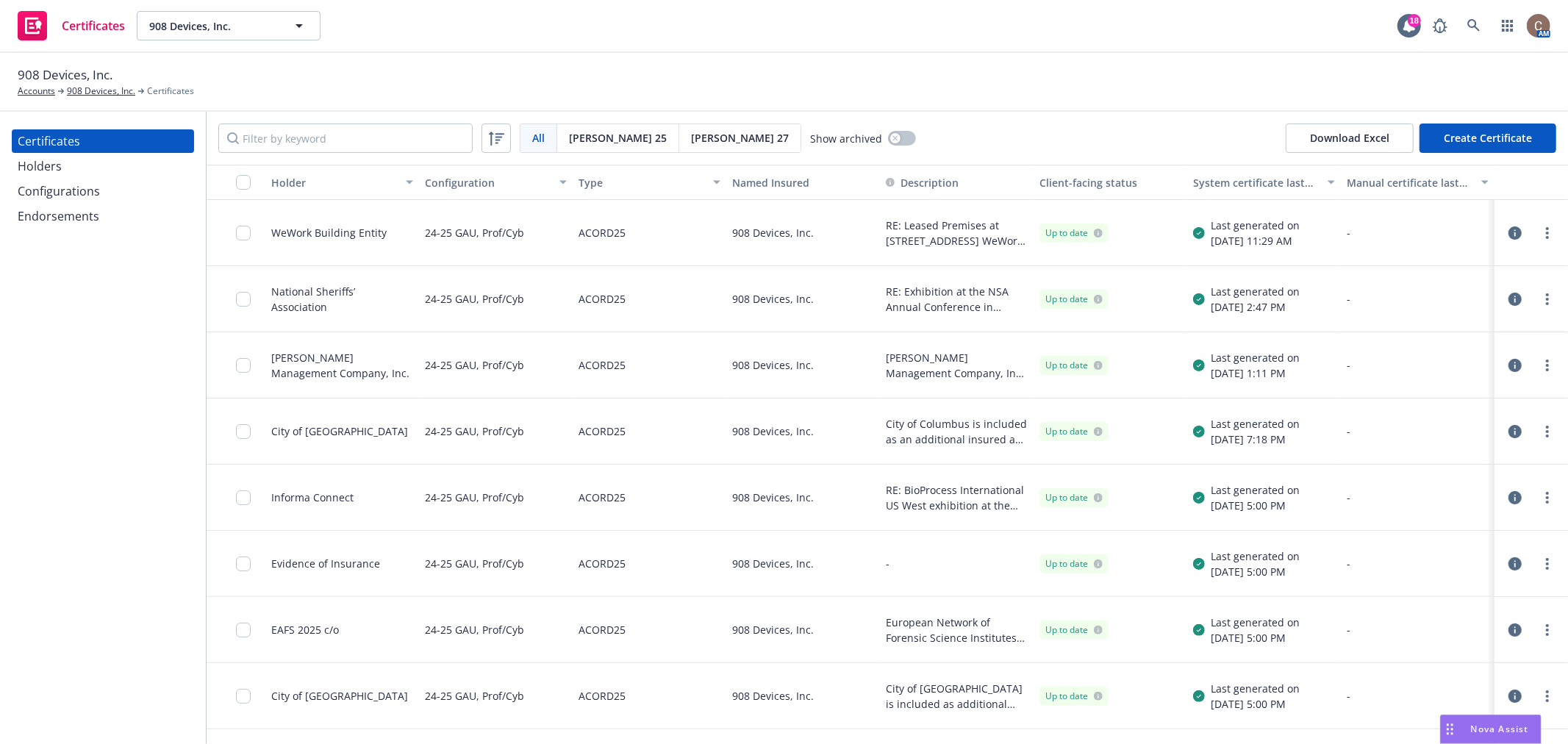
click at [57, 164] on div "Holders" at bounding box center [39, 165] width 44 height 23
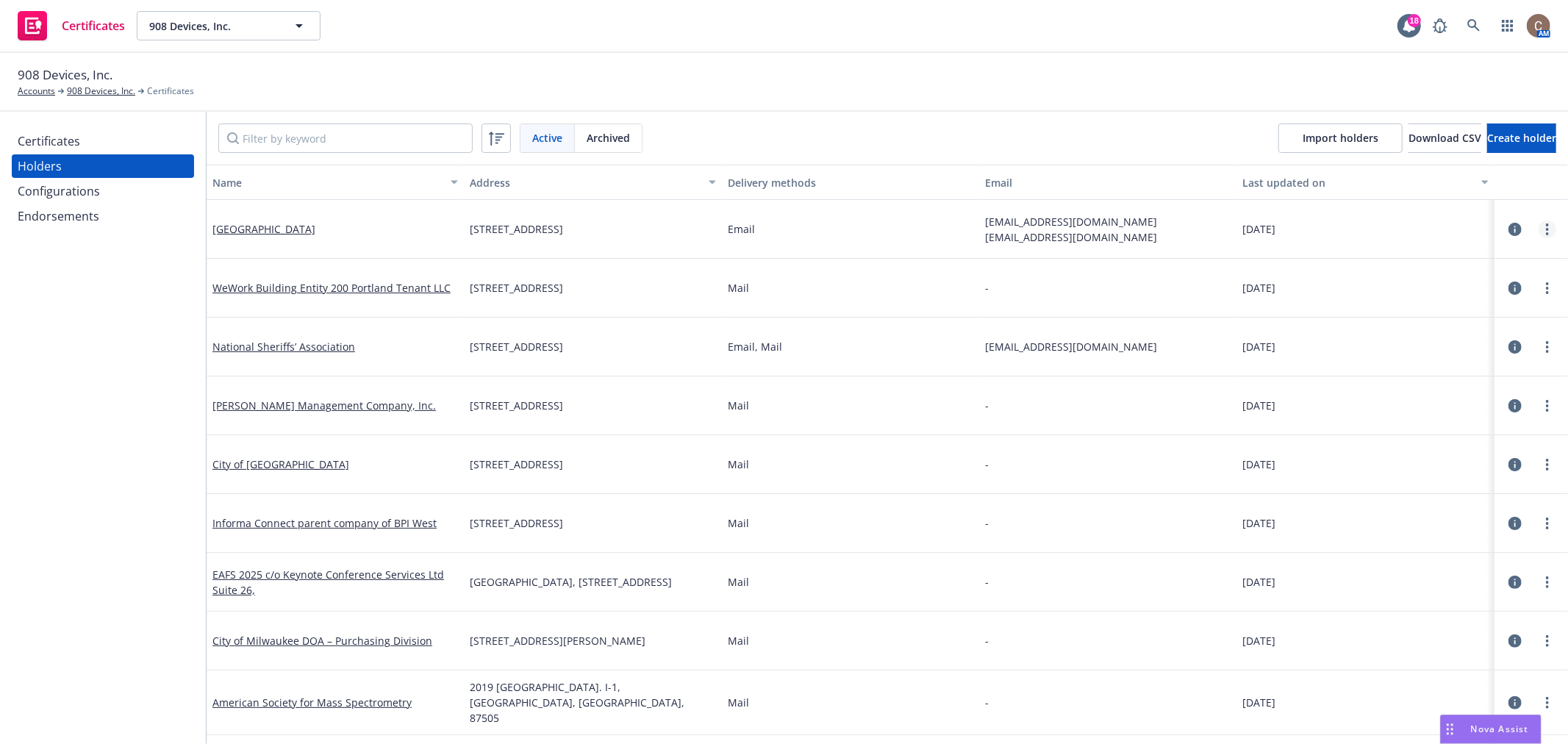
click at [1546, 232] on icon "more" at bounding box center [1548, 229] width 3 height 12
click at [1432, 260] on link "Edit" at bounding box center [1463, 258] width 161 height 30
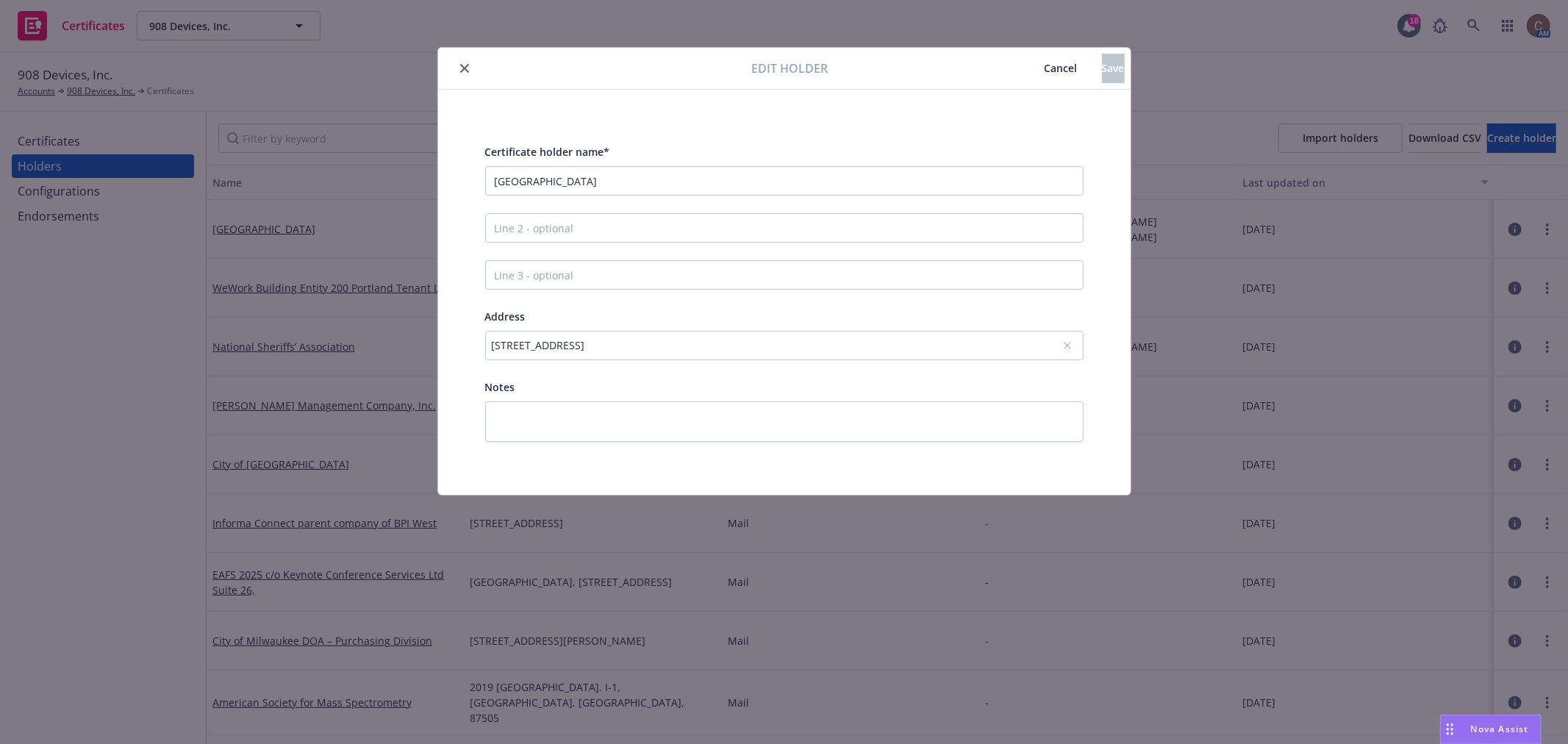
click at [916, 340] on div "230 Government Center Dr., Suite 125, Wilmington, NC, 28403, USA" at bounding box center [778, 344] width 571 height 15
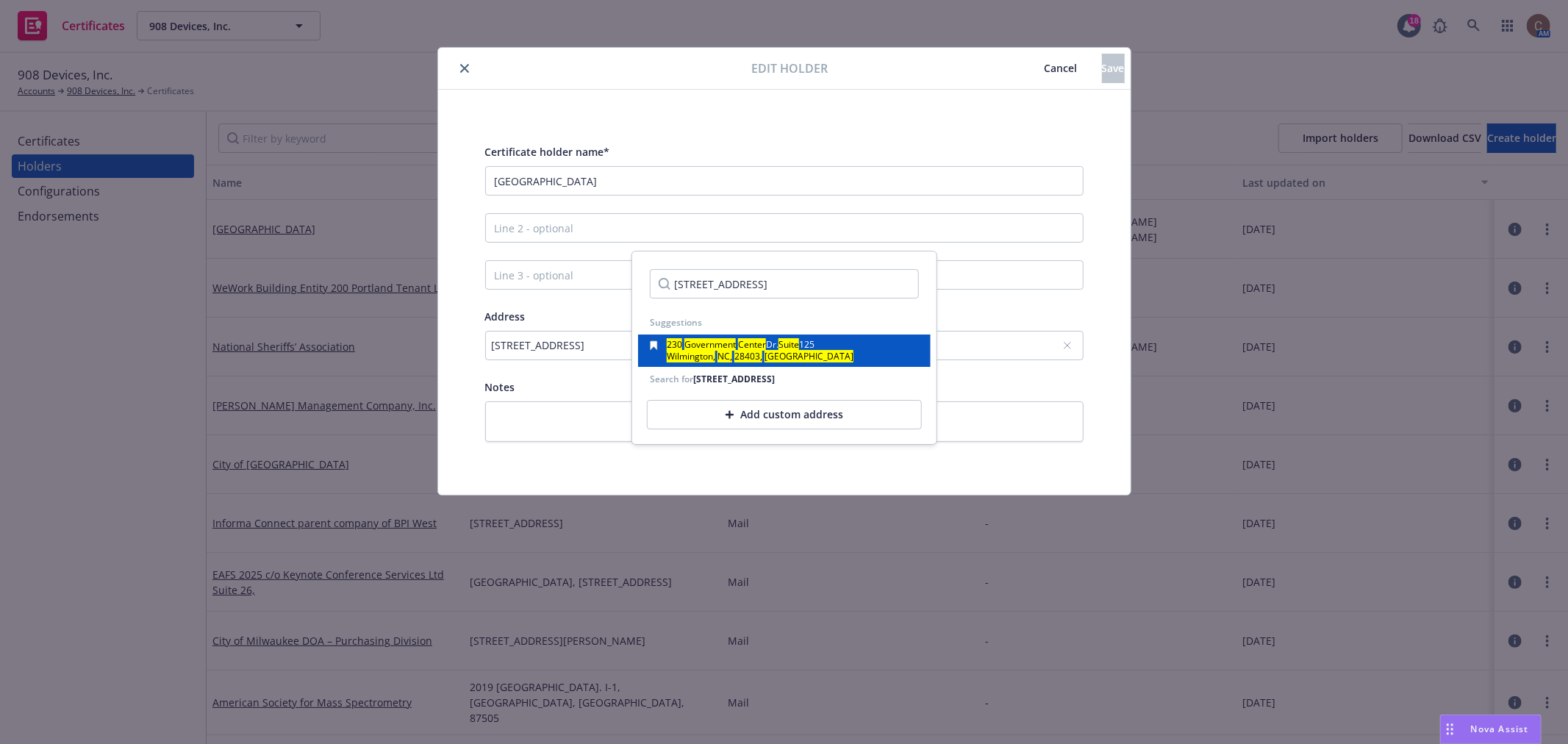
click at [768, 345] on span "Dr." at bounding box center [773, 344] width 13 height 13
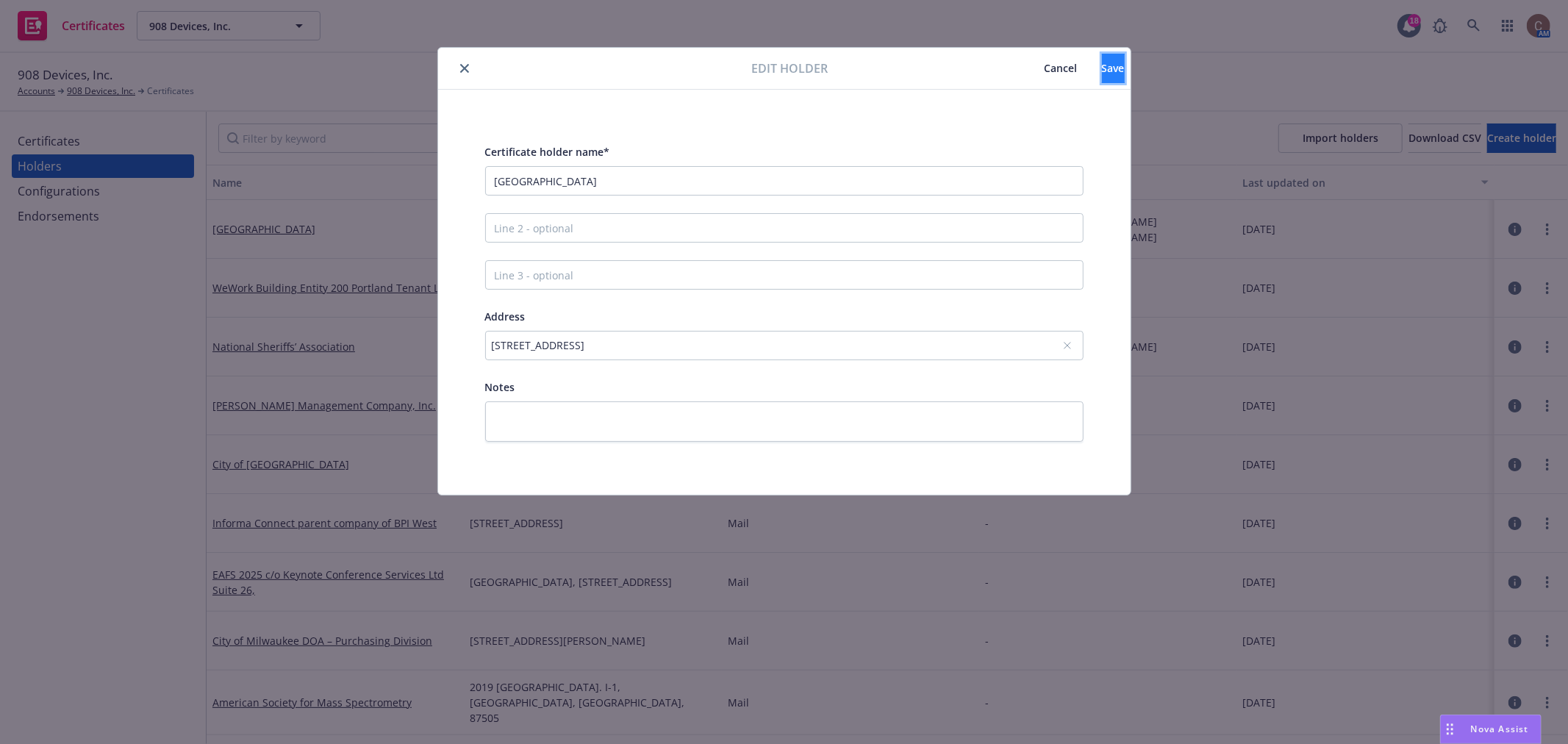
click at [1108, 71] on button "Save" at bounding box center [1113, 68] width 23 height 30
click at [464, 70] on icon "close" at bounding box center [464, 68] width 9 height 9
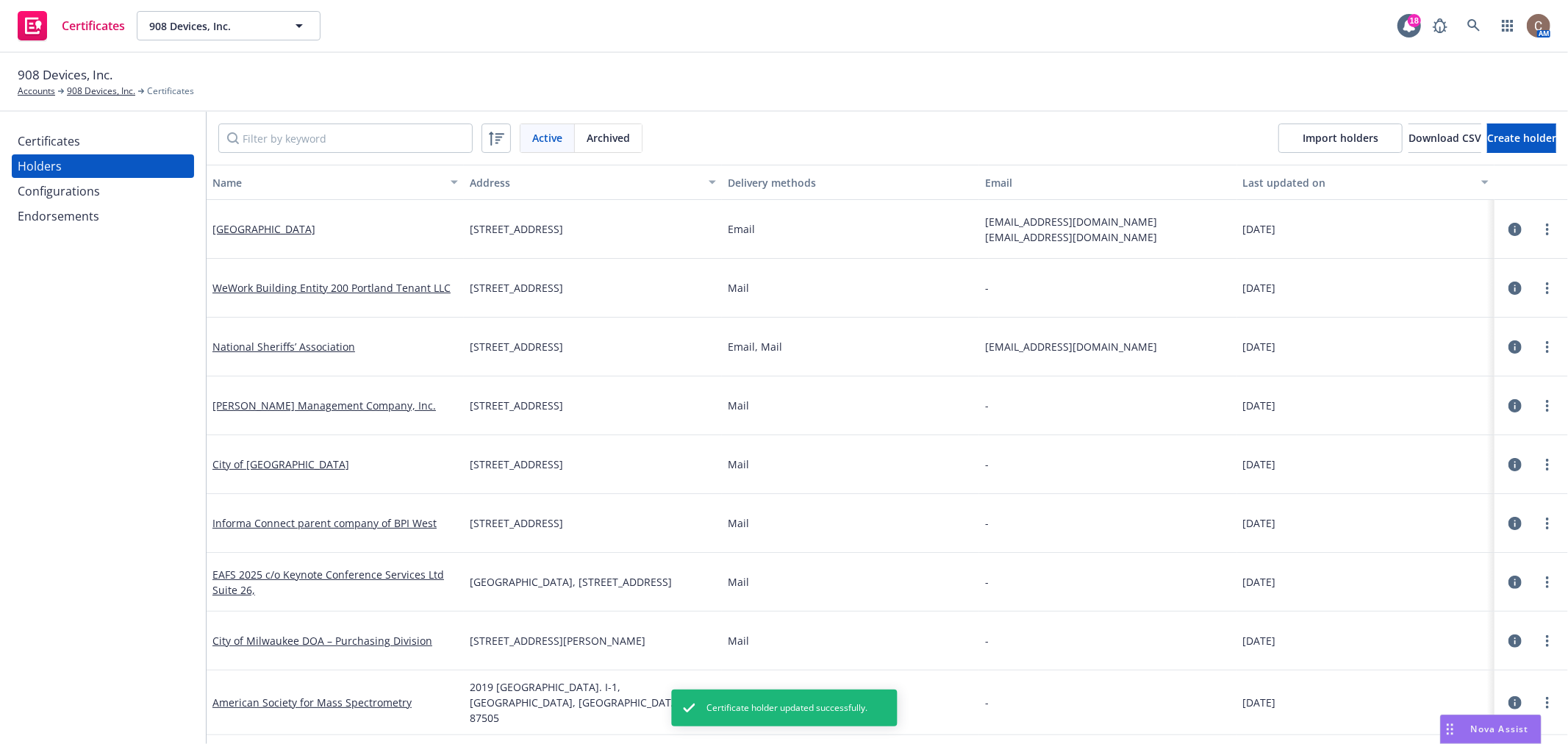
click at [1509, 225] on icon "button" at bounding box center [1515, 229] width 14 height 14
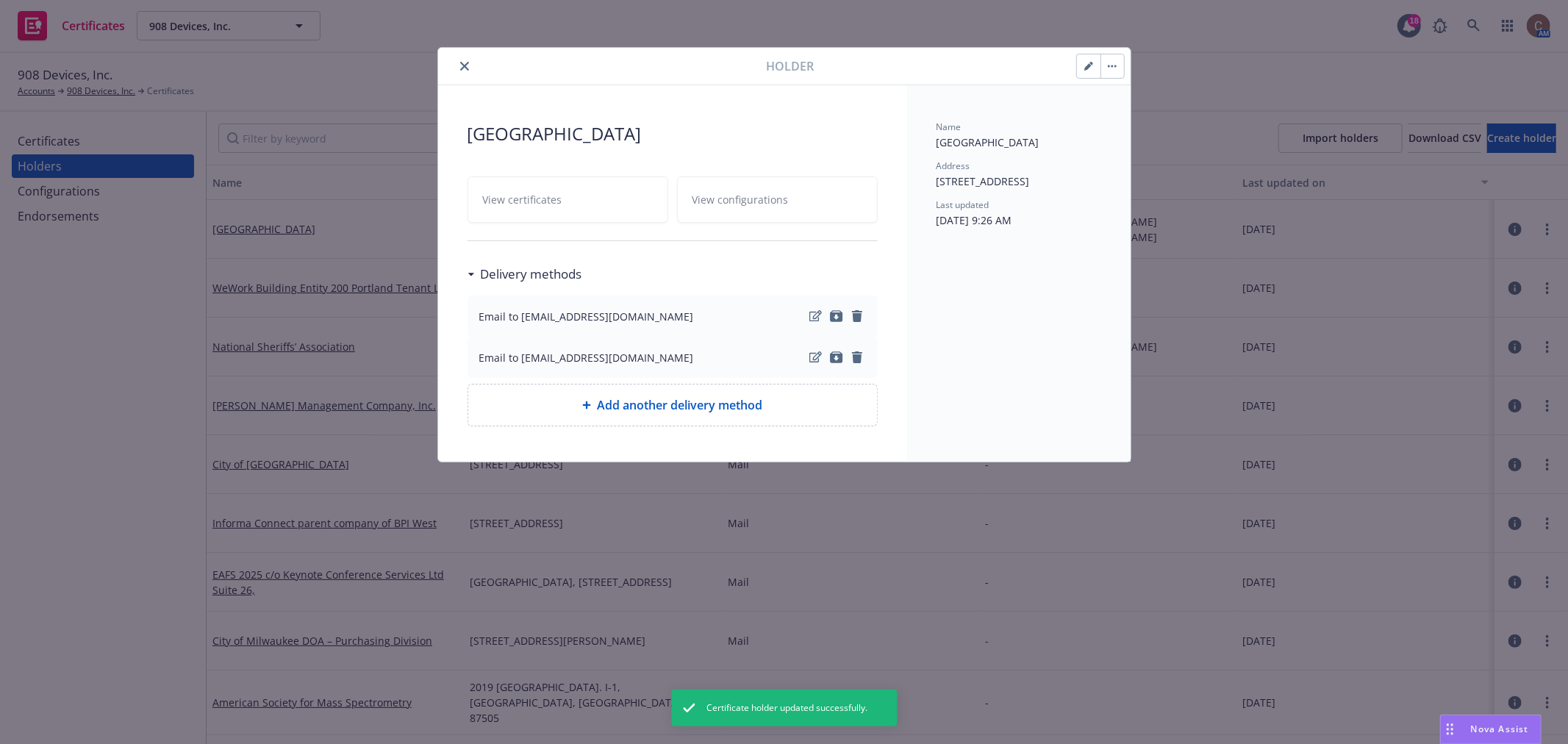
click at [1082, 64] on button "button" at bounding box center [1088, 66] width 23 height 23
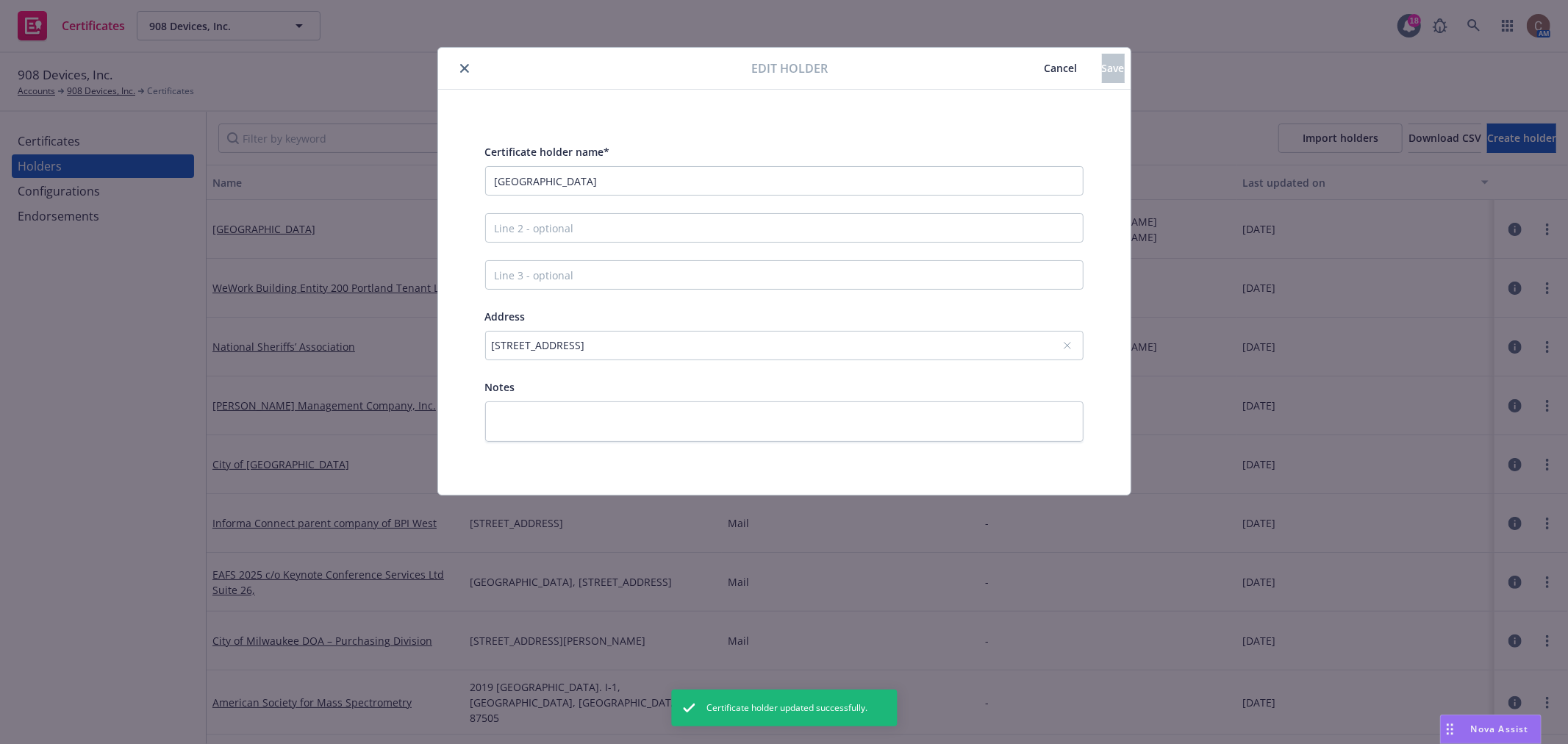
click at [718, 301] on div "Certificate holder name* New Hanover County Address 230 Government Center Dr., …" at bounding box center [784, 292] width 599 height 299
click at [746, 340] on div "230 Government Center Dr., Suite 125, Wilmington, NC, 28403, USA" at bounding box center [778, 344] width 571 height 15
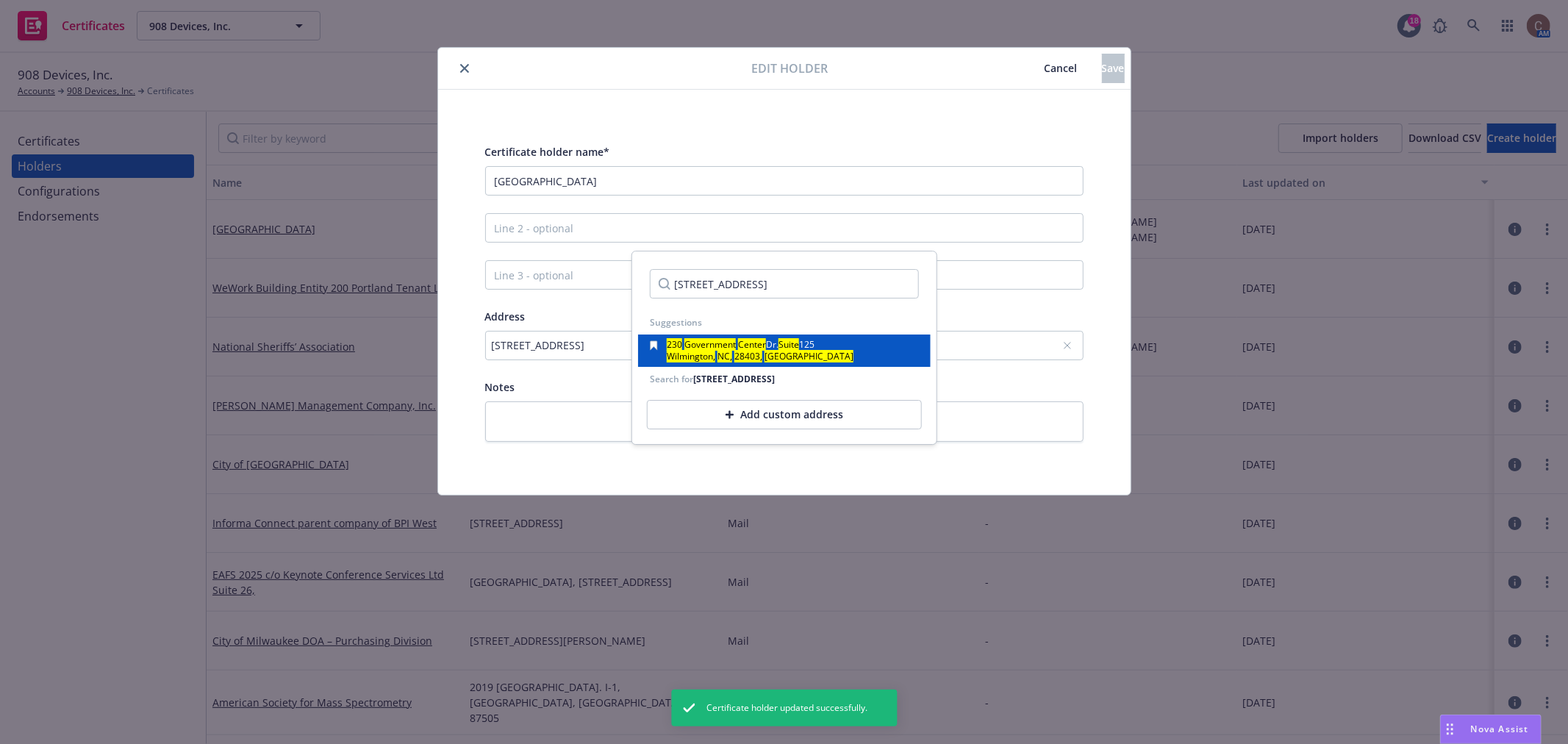
click at [746, 343] on mark "Center" at bounding box center [752, 344] width 28 height 13
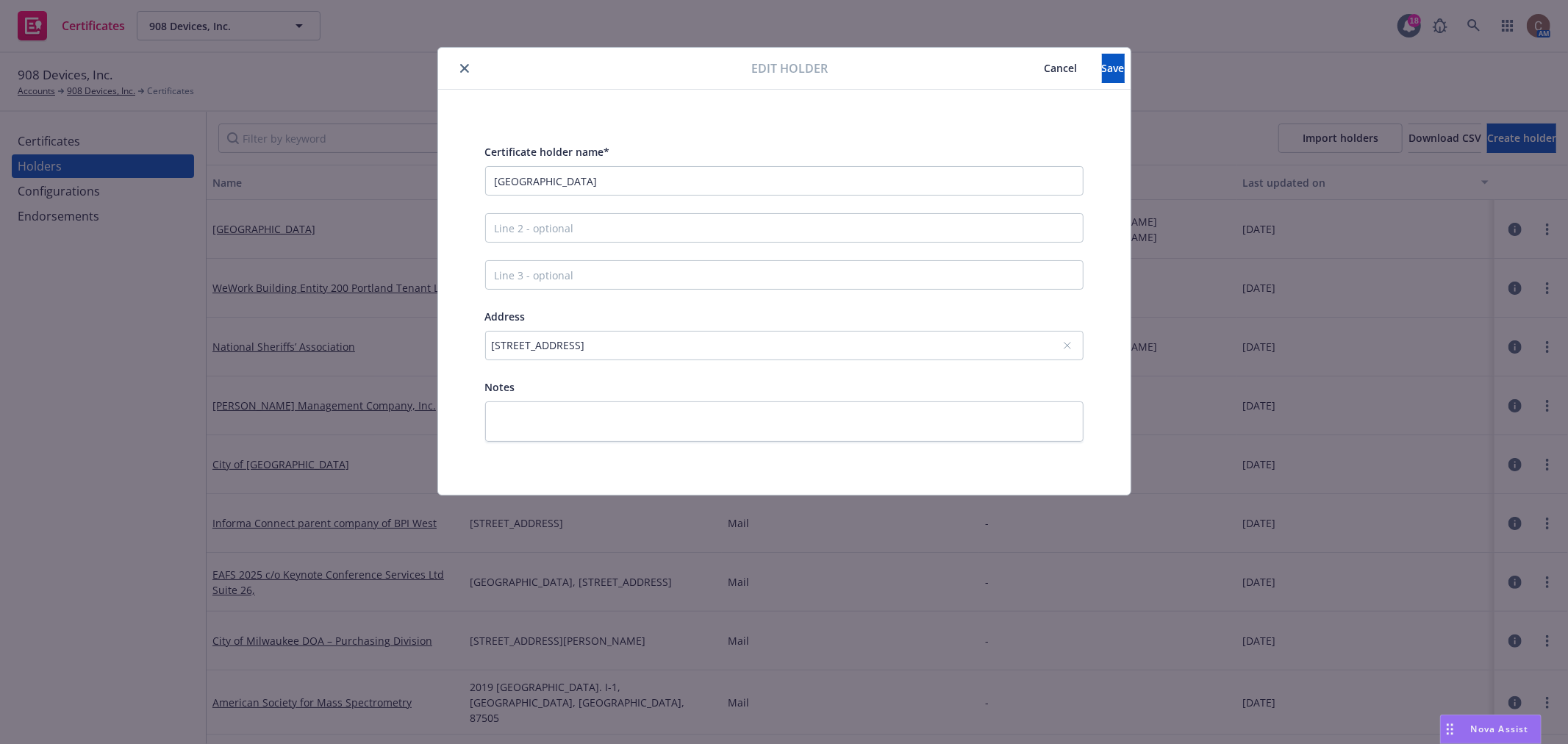
click at [1045, 65] on span "Cancel" at bounding box center [1061, 67] width 33 height 14
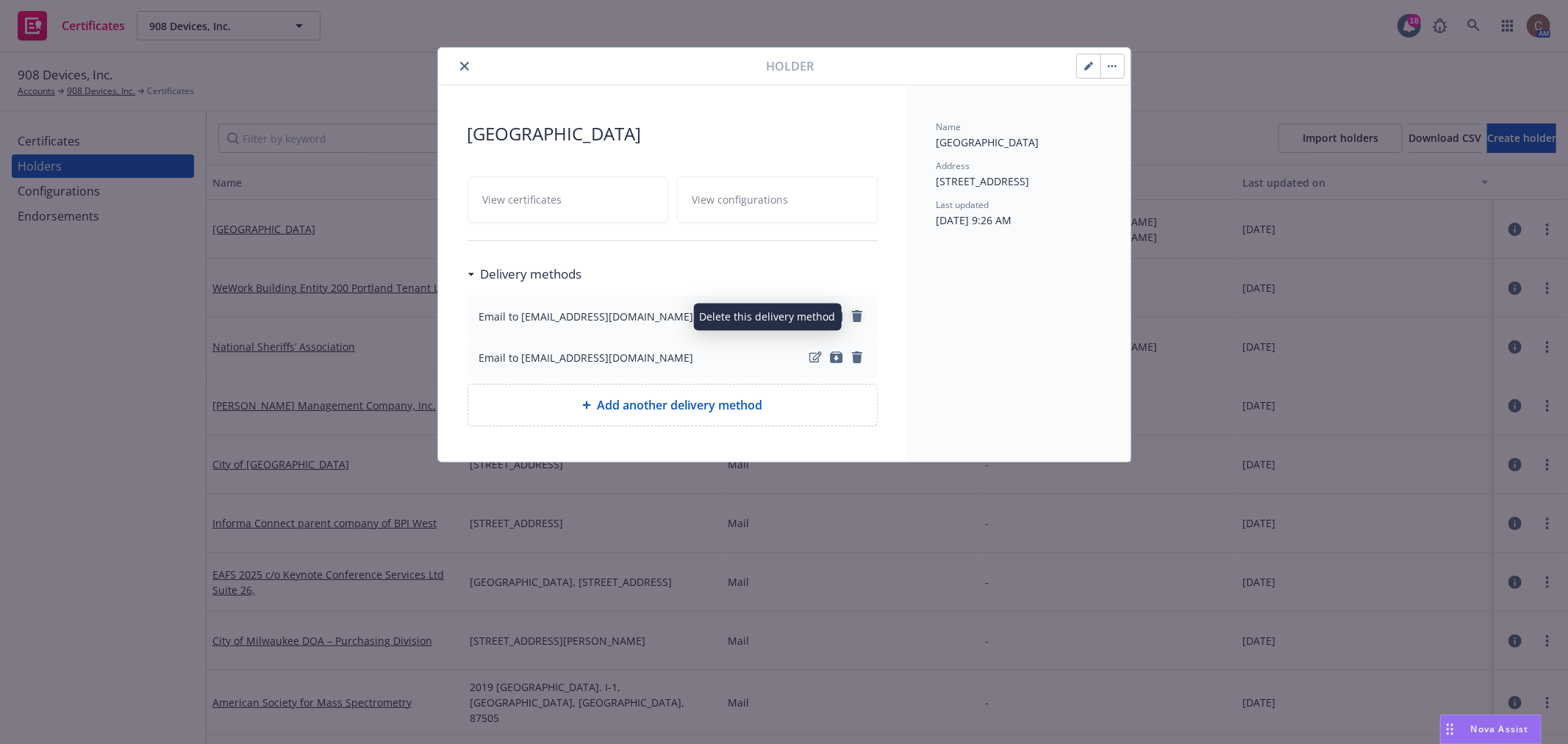
click at [860, 318] on icon "remove" at bounding box center [857, 316] width 10 height 12
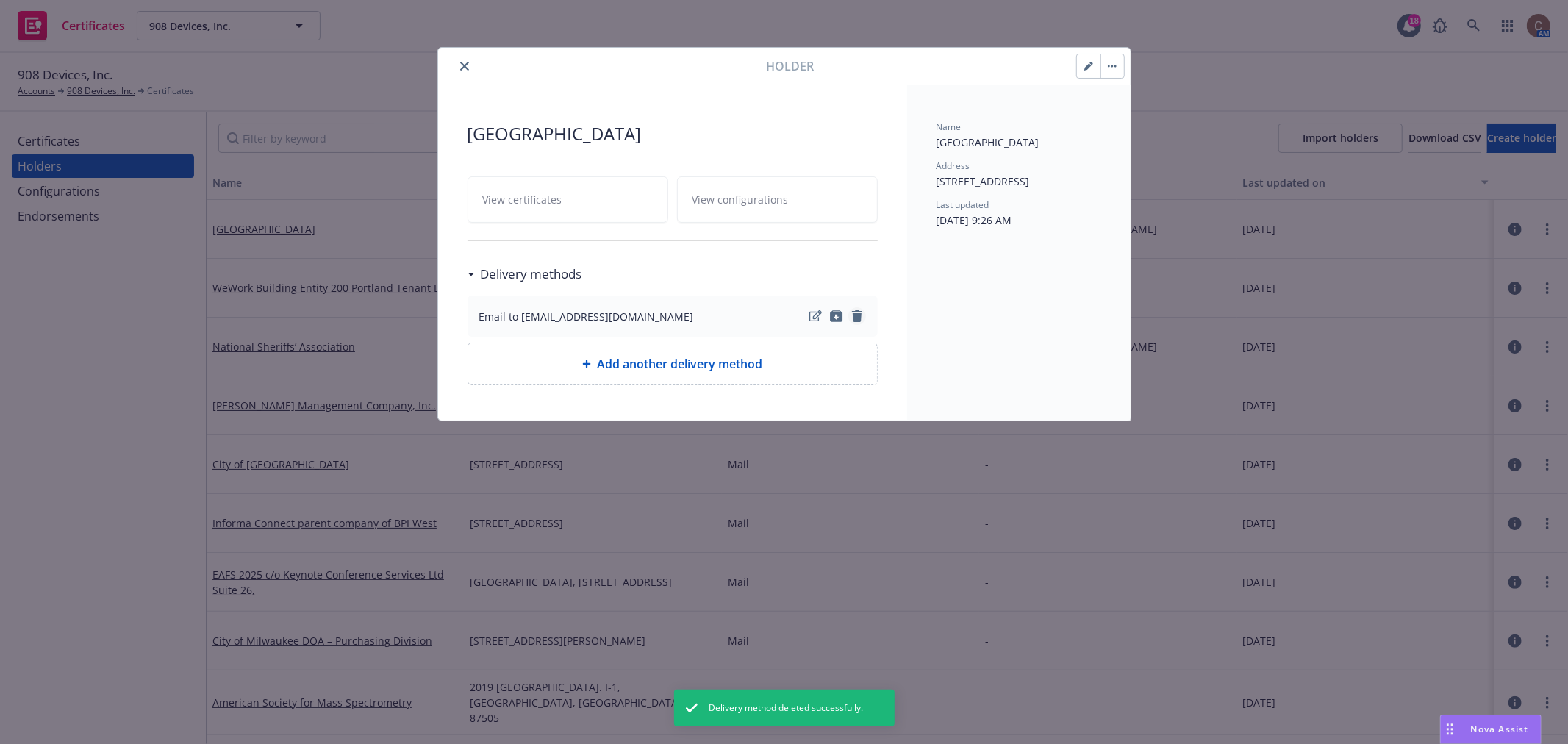
click at [859, 318] on icon "remove" at bounding box center [857, 316] width 10 height 12
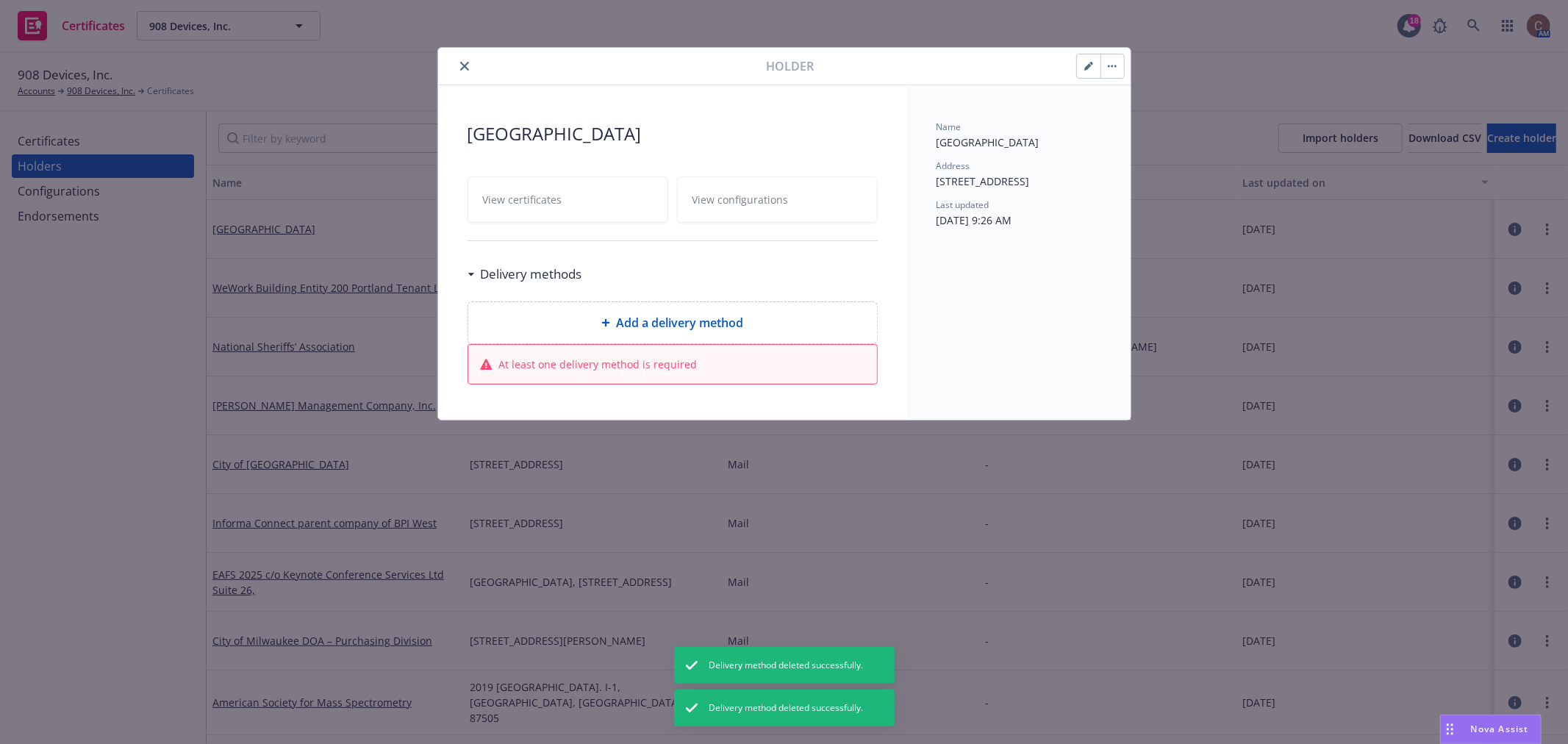
click at [455, 63] on div at bounding box center [606, 66] width 323 height 18
click at [456, 63] on button "close" at bounding box center [464, 66] width 18 height 18
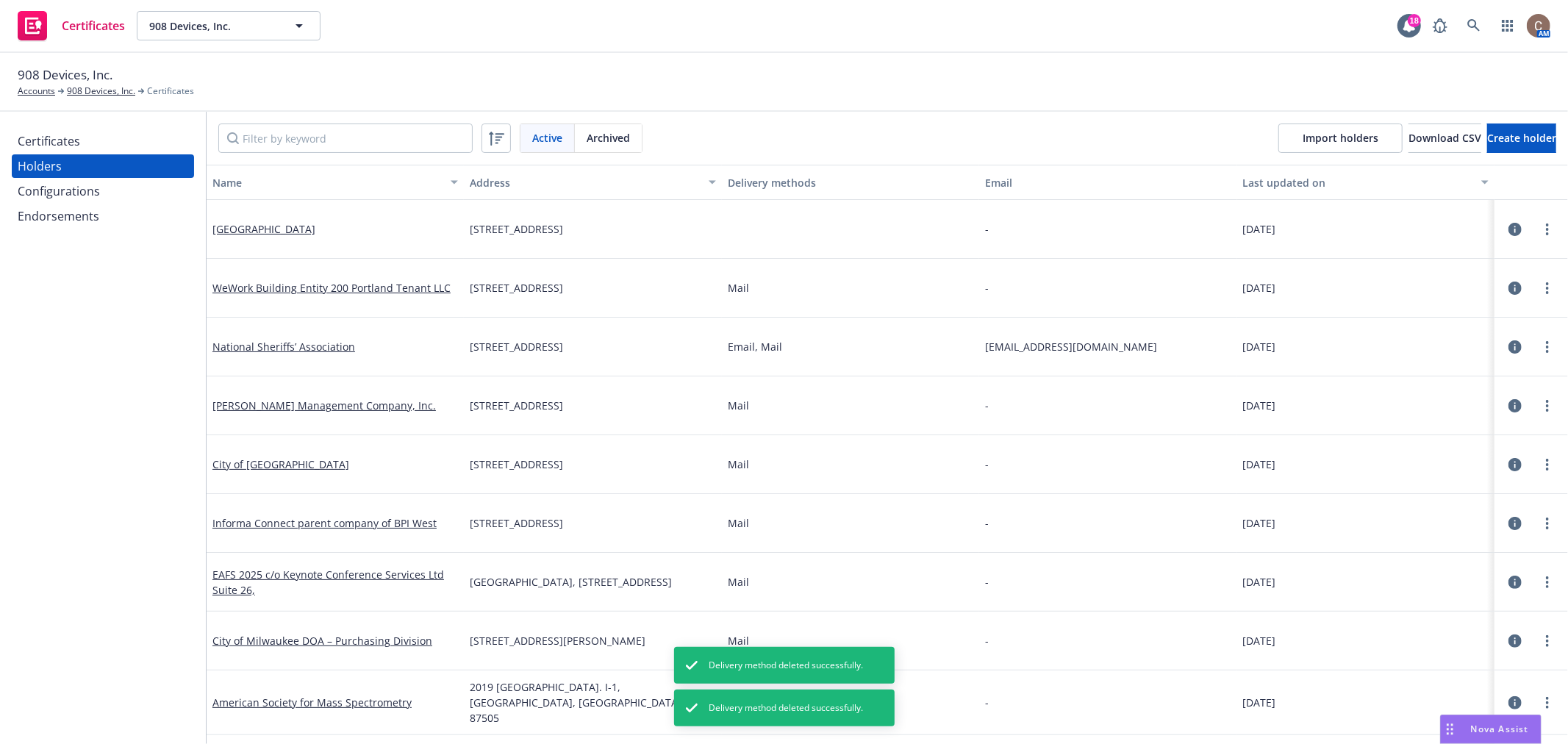
click at [68, 138] on div "Certificates" at bounding box center [49, 141] width 62 height 23
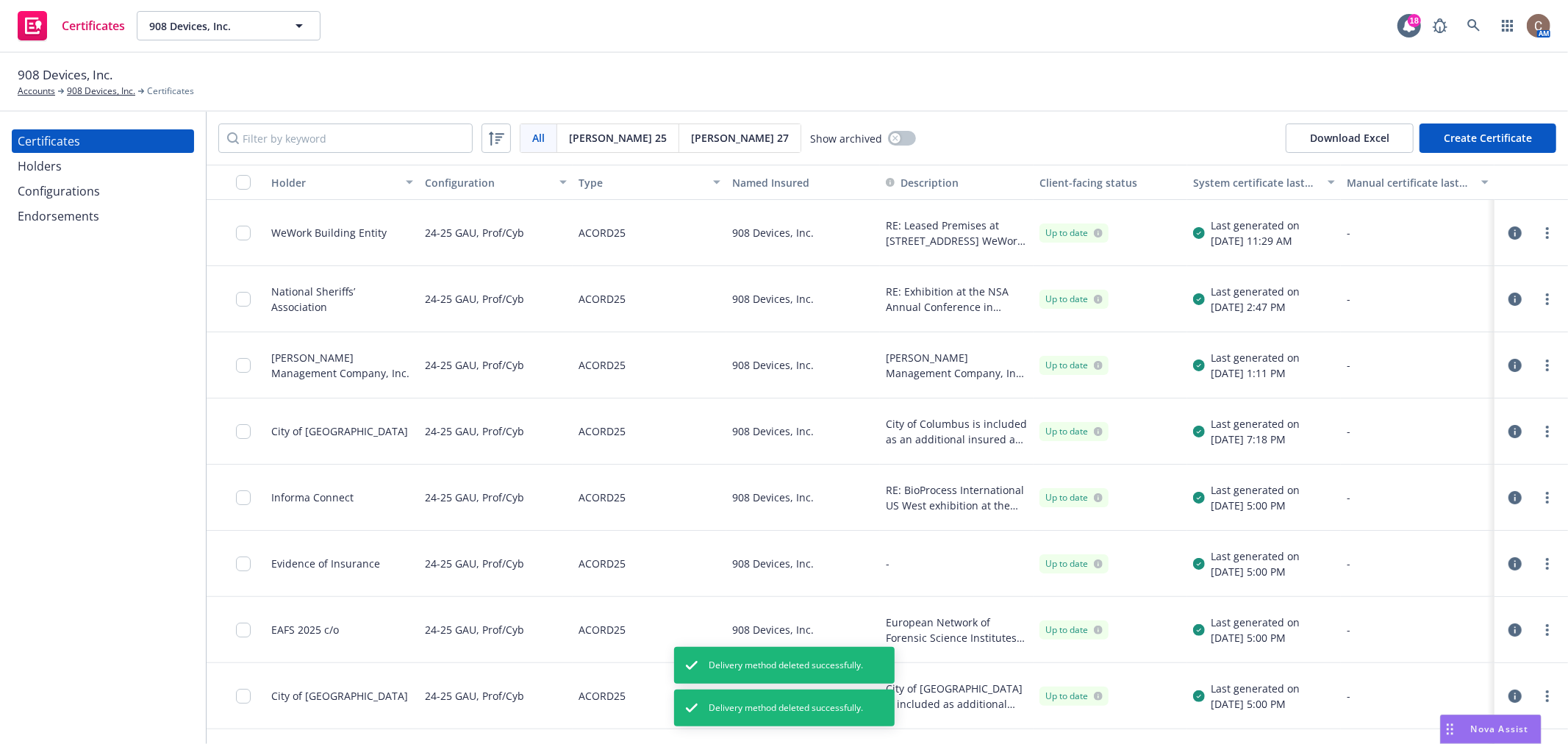
click at [1437, 143] on button "Create Certificate" at bounding box center [1488, 138] width 137 height 30
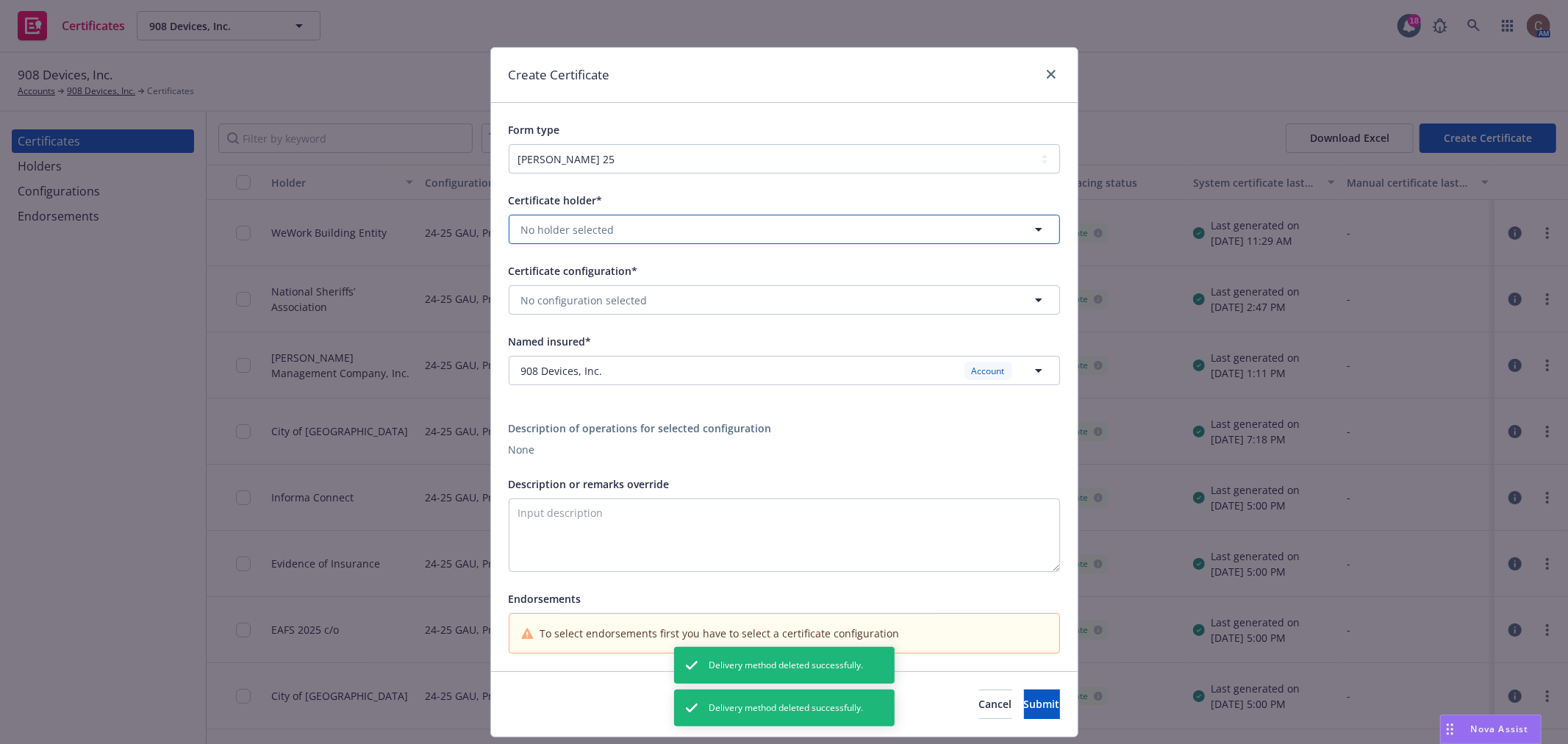
click at [798, 229] on button "No holder selected" at bounding box center [785, 229] width 551 height 30
type input "han"
click at [630, 284] on span "230 Government Center Dr., Suite 125, Wilmington, NC, 28403, USA" at bounding box center [577, 286] width 105 height 15
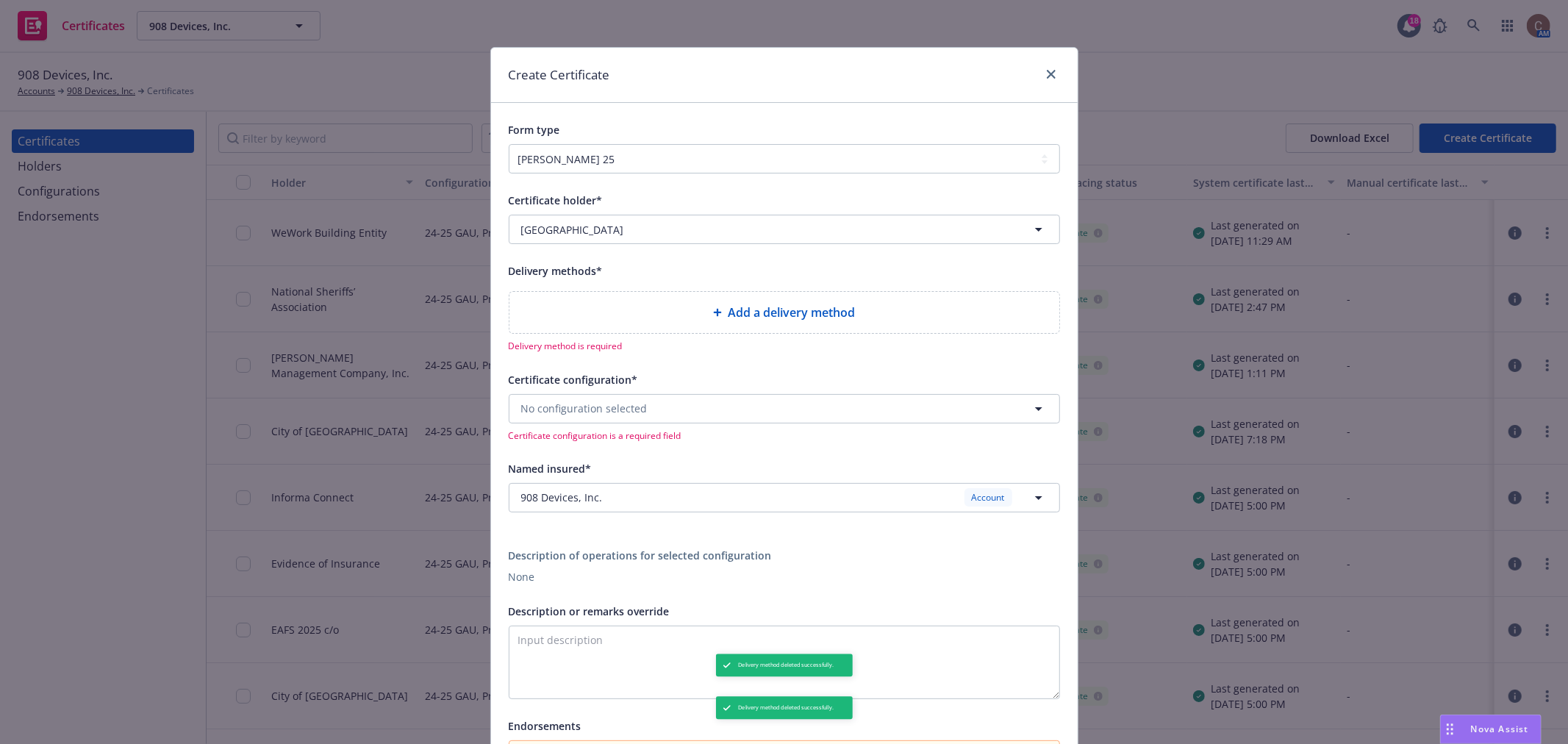
click at [659, 312] on div "Add a delivery method" at bounding box center [784, 312] width 527 height 18
select select "EMAIL"
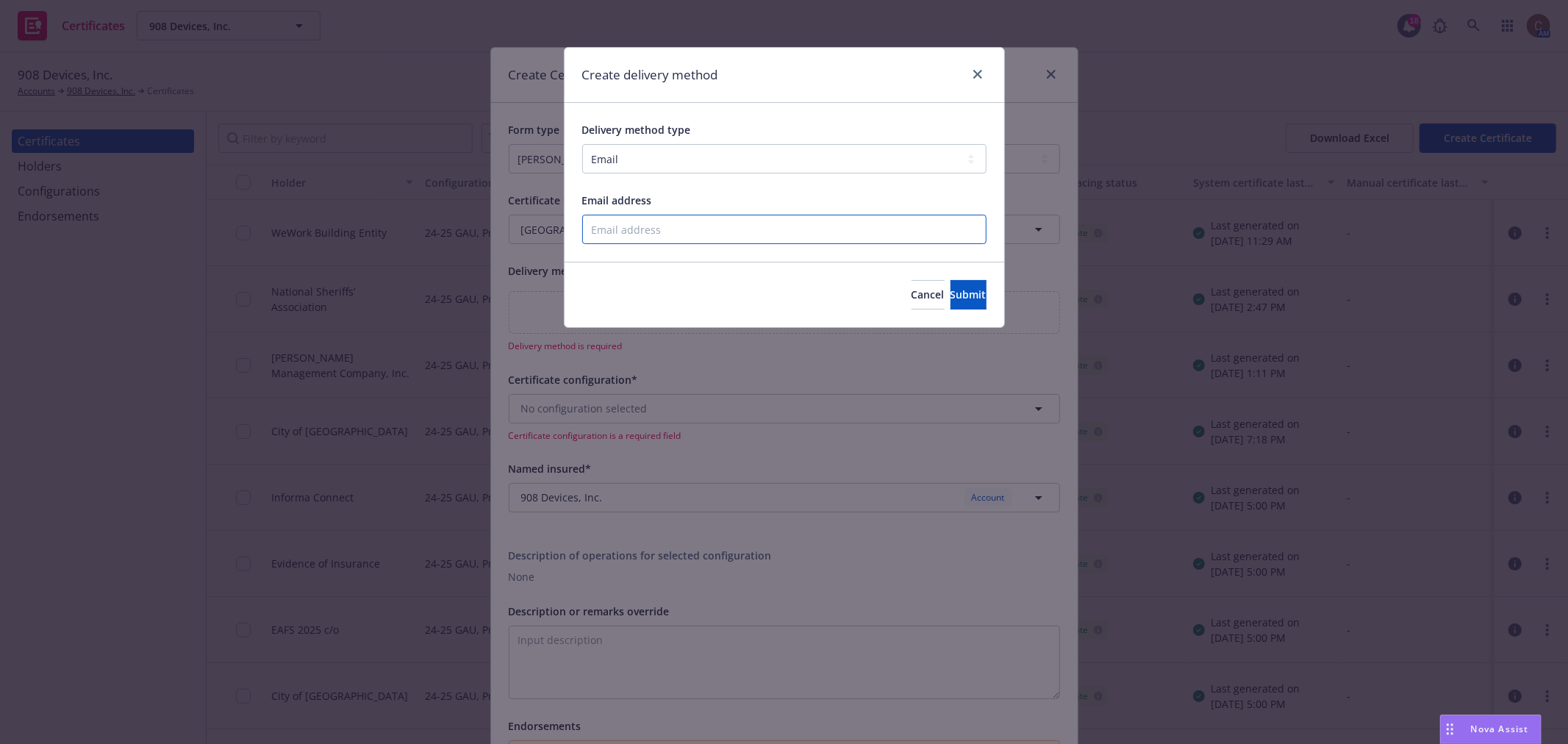
click at [653, 225] on input "Email address" at bounding box center [785, 229] width 404 height 30
paste input "vblake@nhcgov.com"
type input "vblake@nhcgov.com"
click at [951, 304] on button "Submit" at bounding box center [969, 295] width 36 height 30
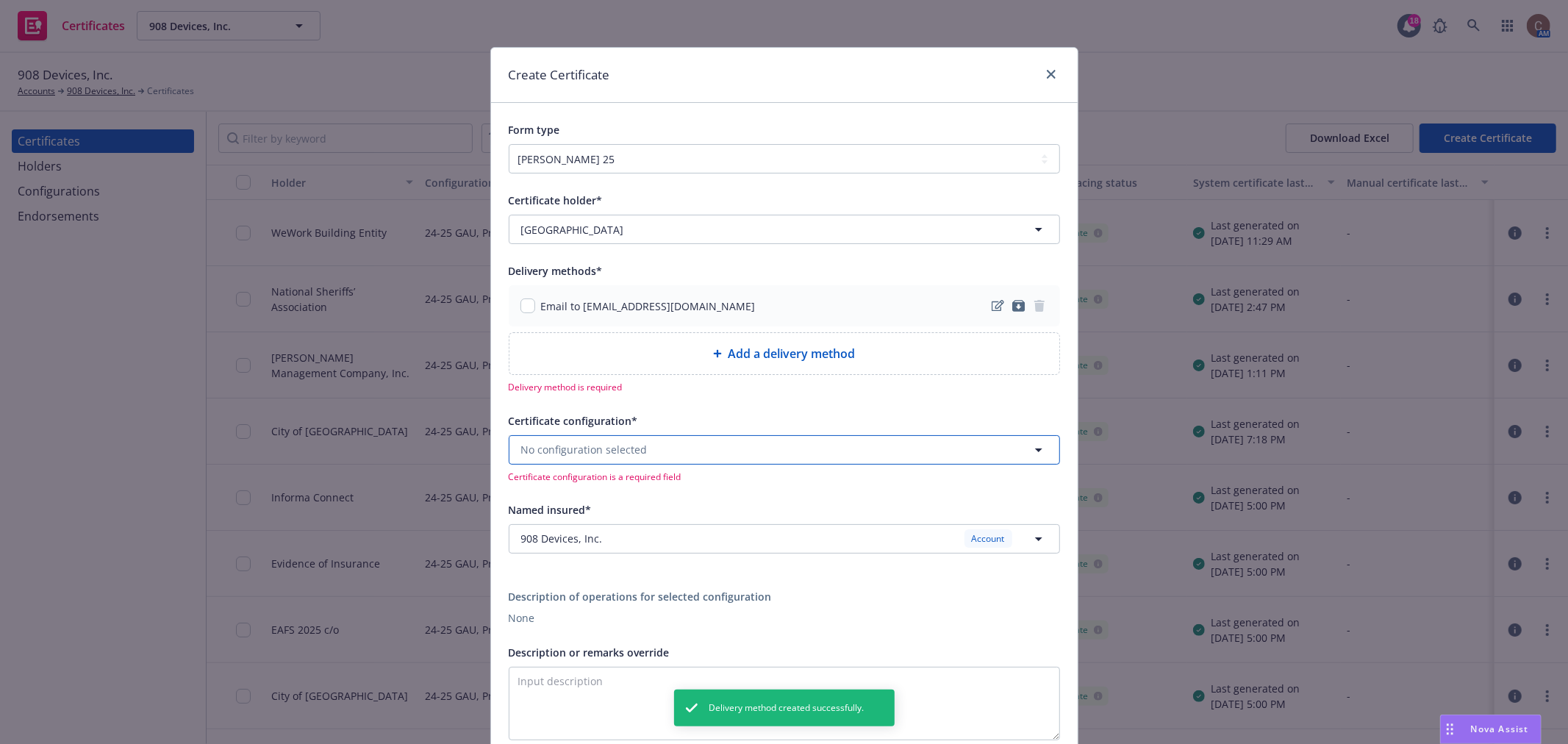
click at [623, 448] on span "No configuration selected" at bounding box center [584, 449] width 126 height 15
click at [603, 541] on strong "24-25 GAU, Prof/Cyb" at bounding box center [575, 536] width 101 height 14
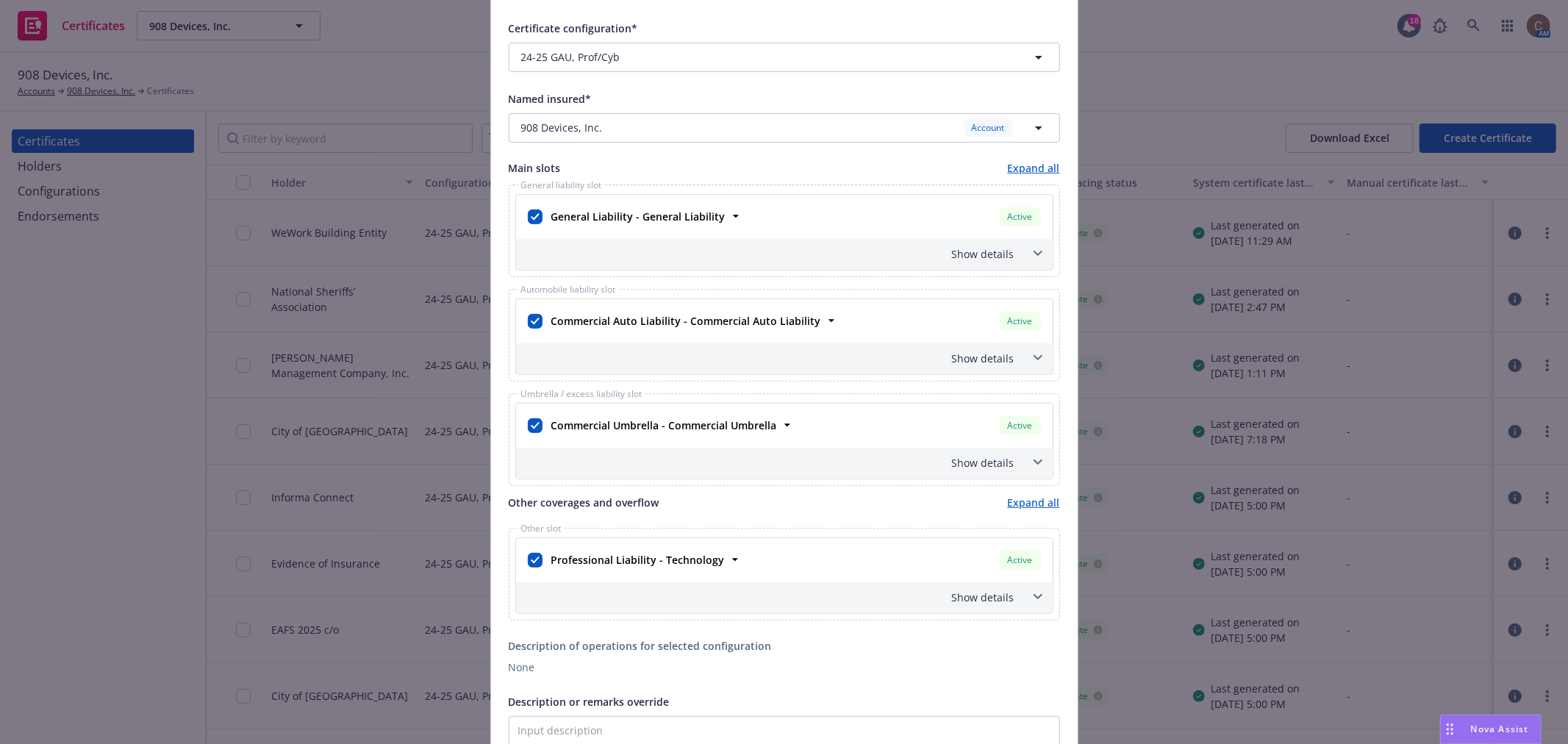
scroll to position [490, 0]
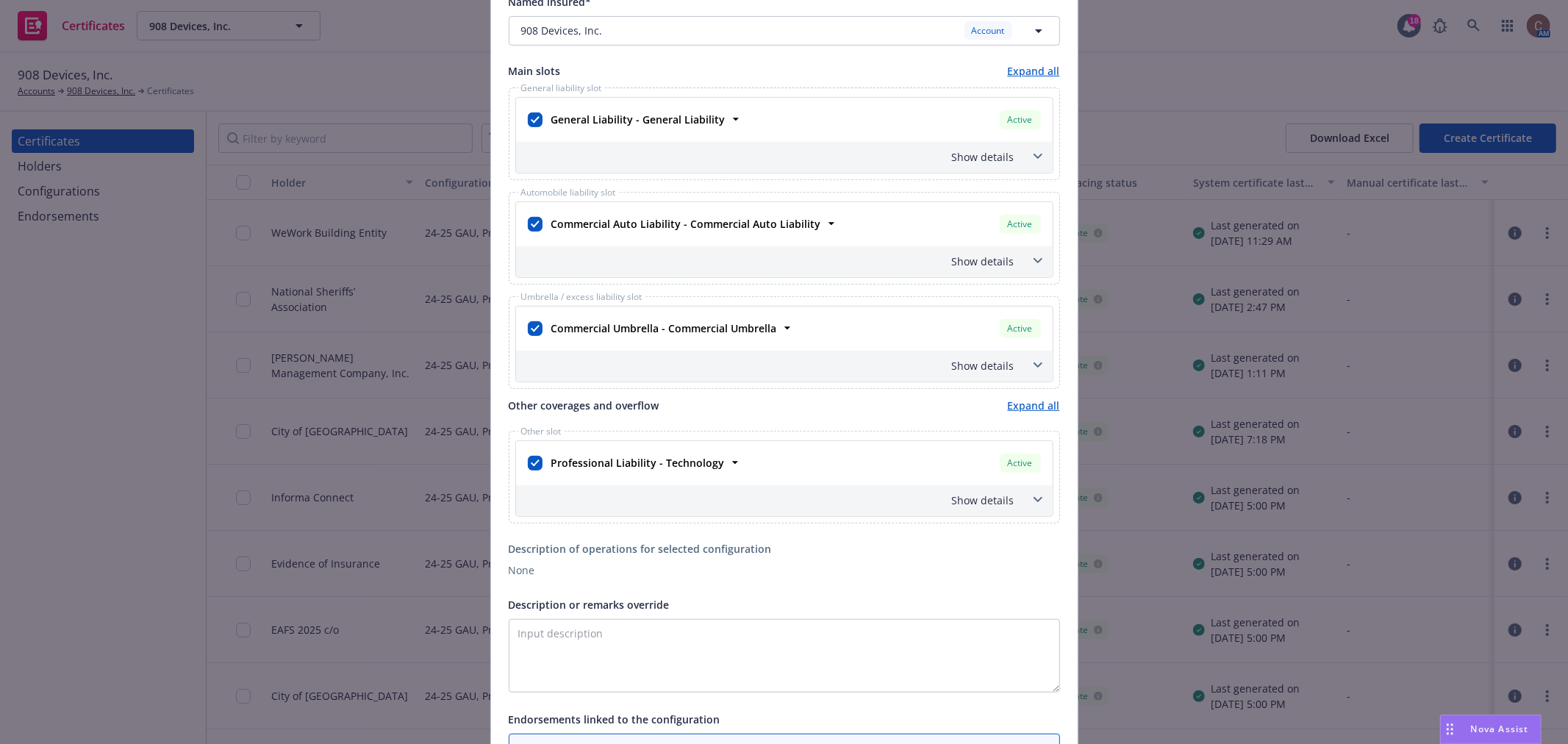
click at [714, 465] on div "Professional Liability - Technology" at bounding box center [637, 463] width 182 height 22
click at [700, 467] on strong "Professional Liability - Technology" at bounding box center [638, 462] width 173 height 14
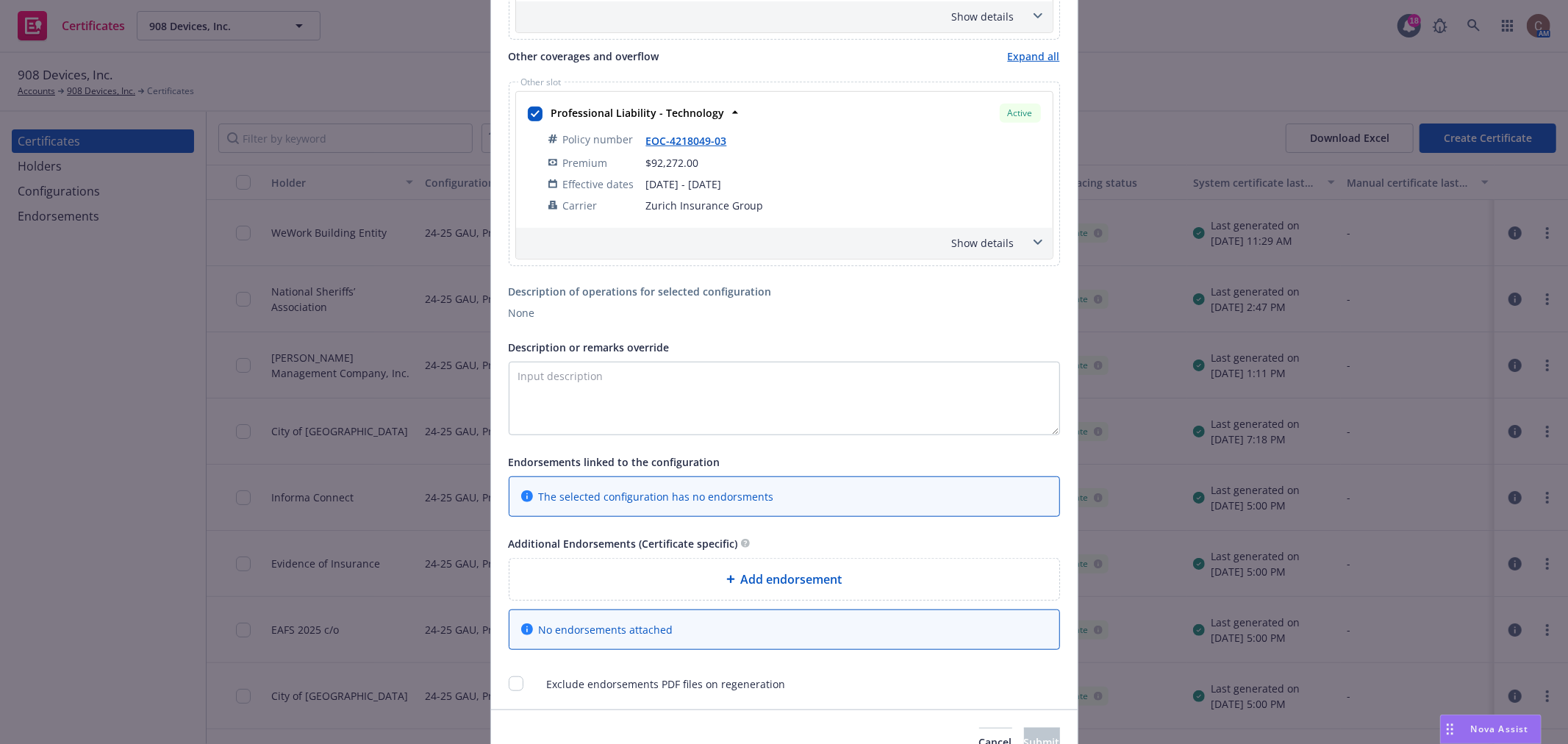
scroll to position [675, 0]
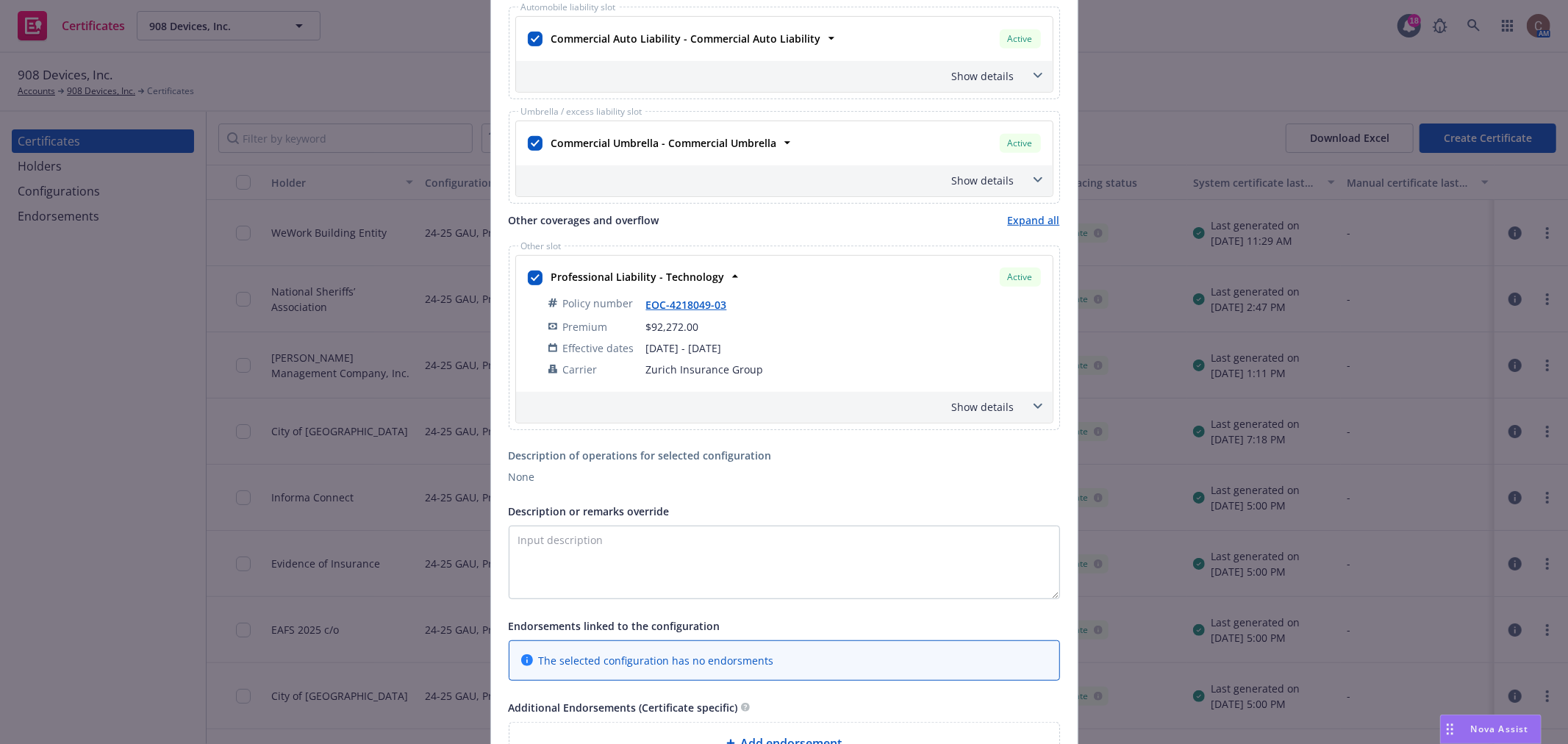
click at [984, 412] on div "Show details" at bounding box center [767, 407] width 495 height 15
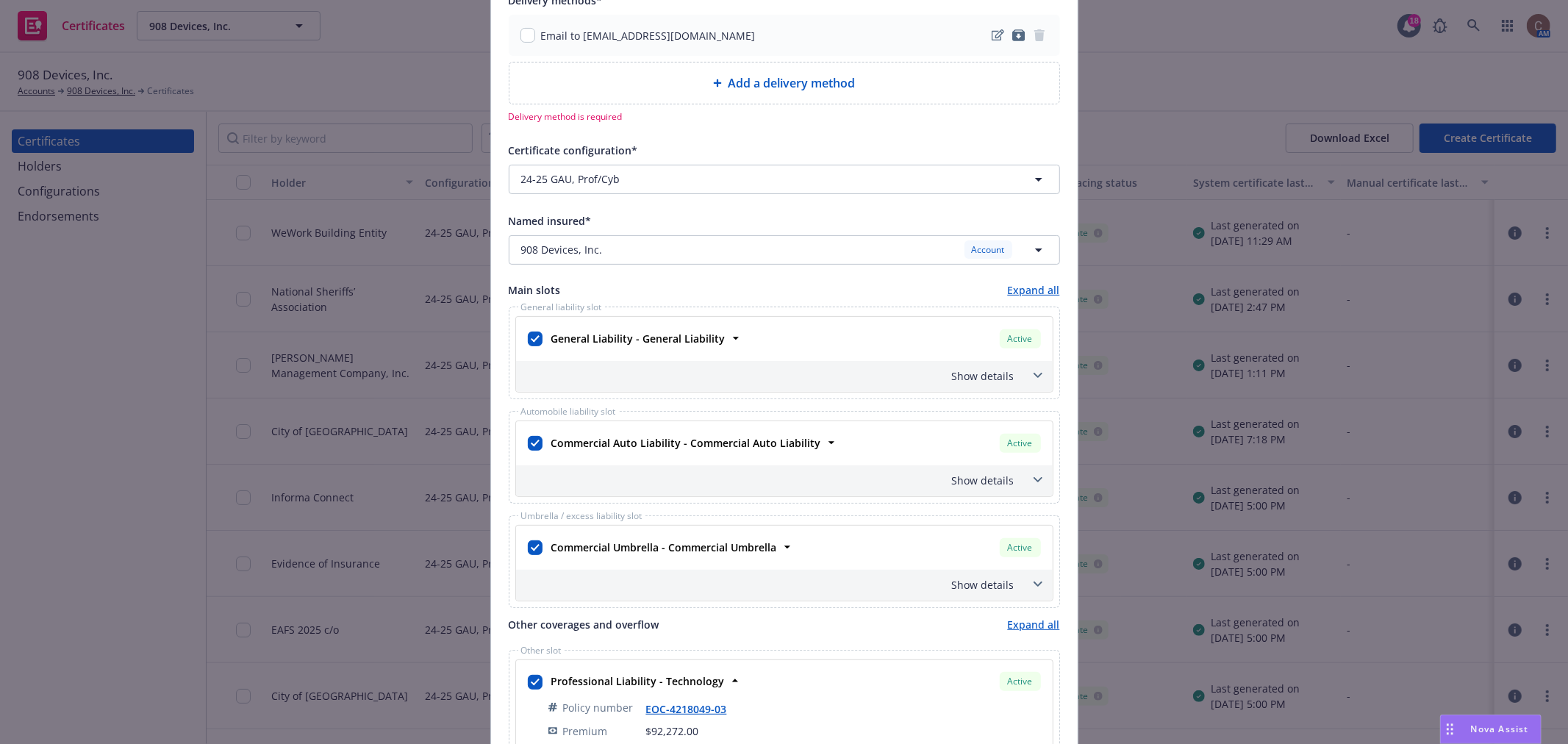
scroll to position [267, 0]
click at [971, 375] on div "Show details" at bounding box center [767, 380] width 495 height 15
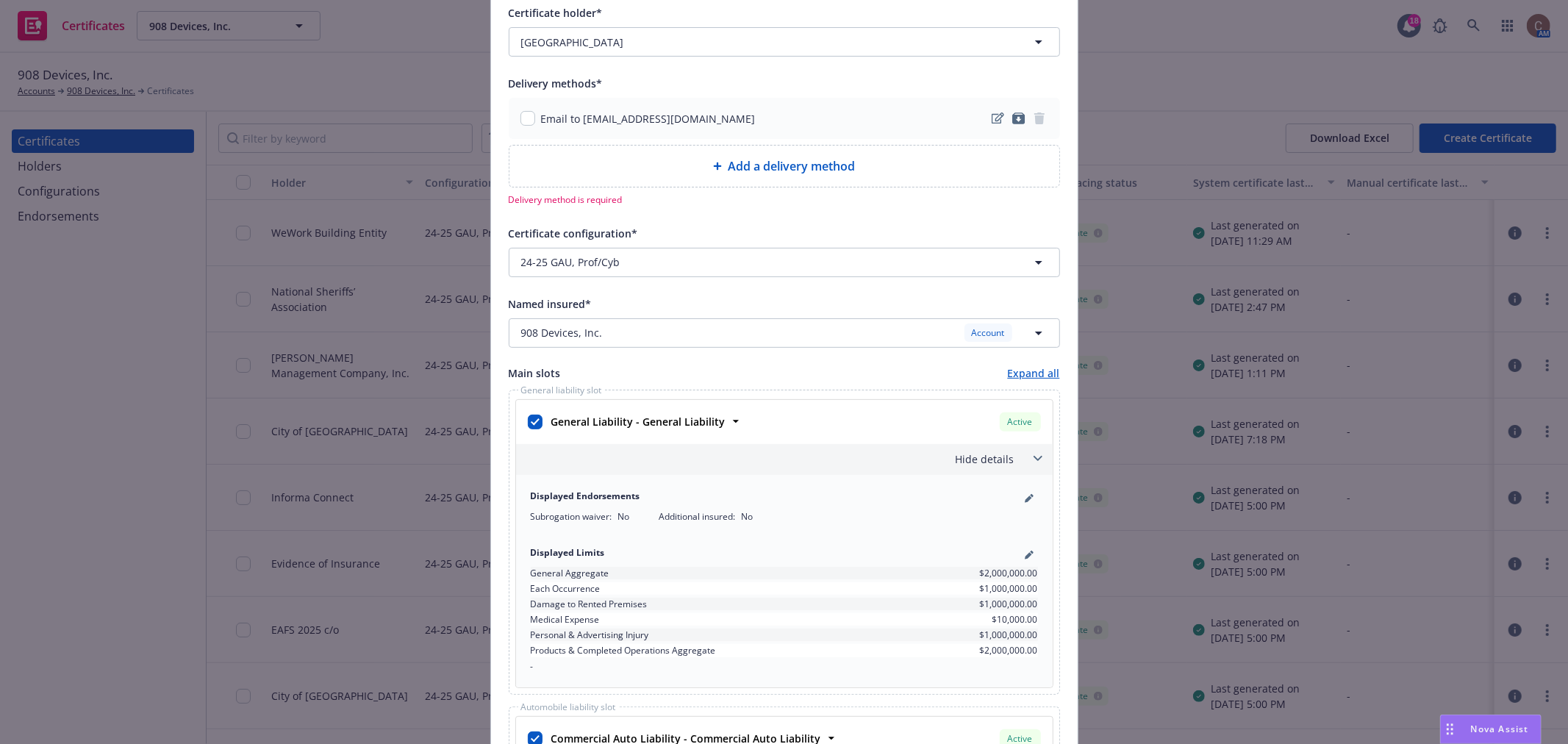
scroll to position [104, 0]
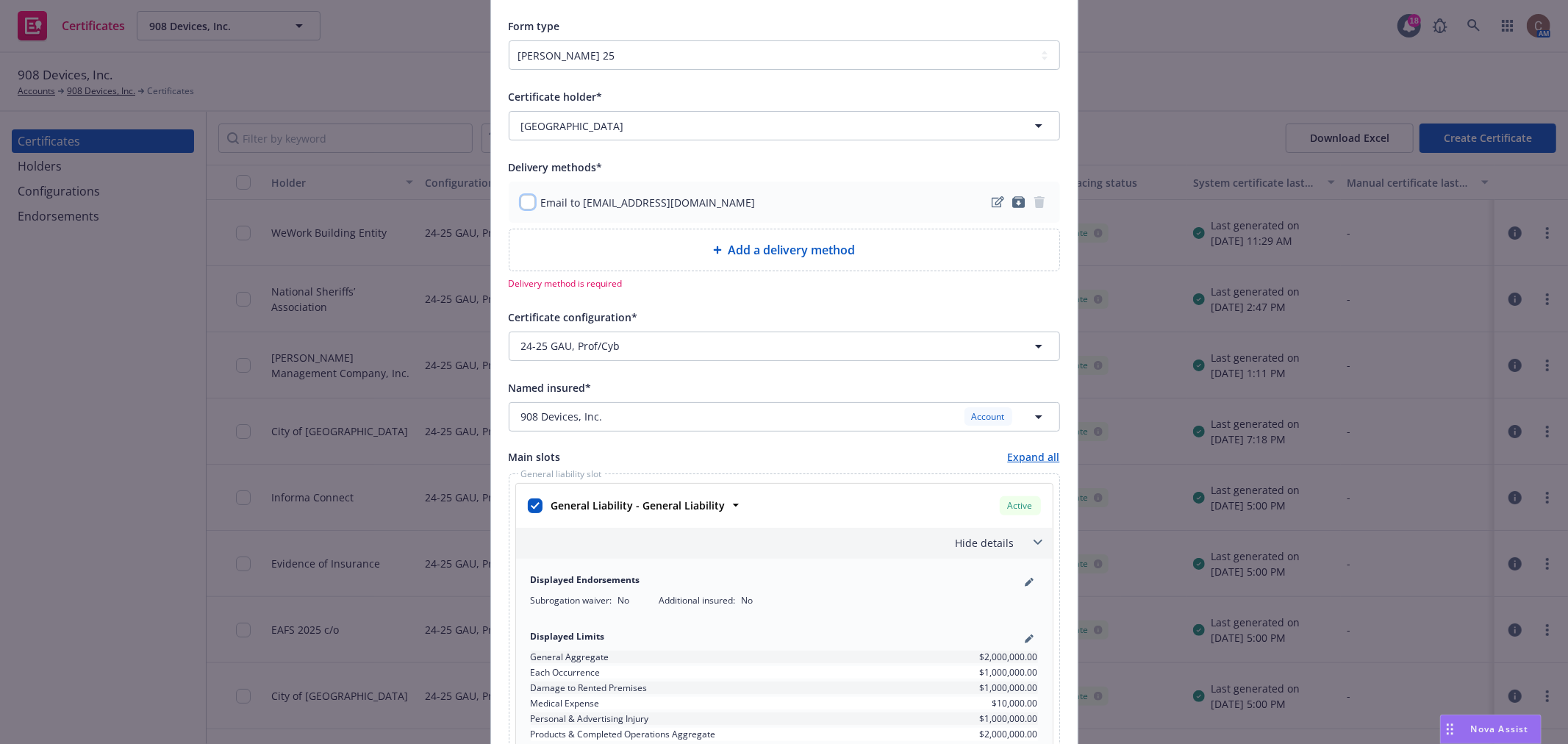
click at [527, 201] on input "checkbox" at bounding box center [527, 202] width 14 height 14
checkbox input "true"
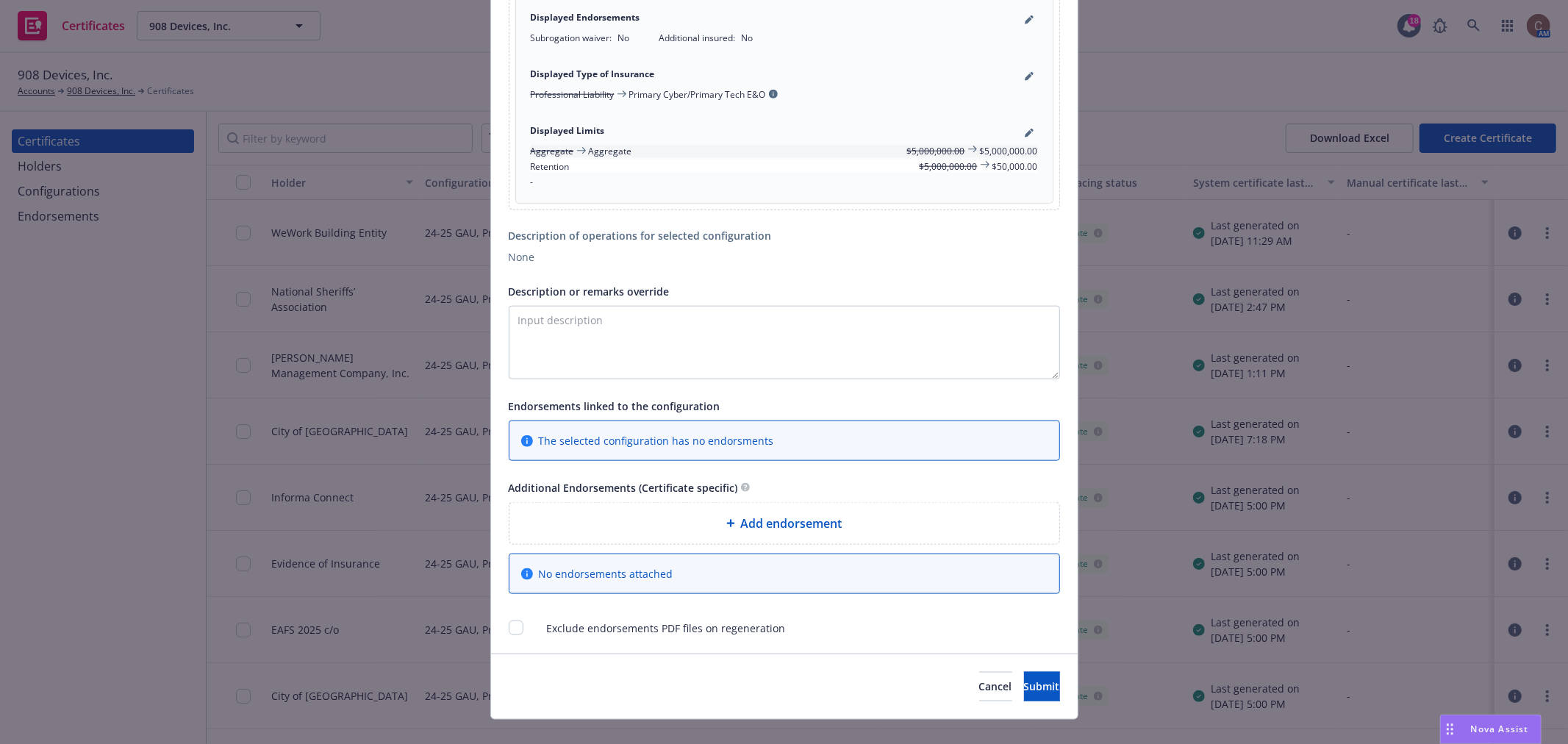
scroll to position [1321, 0]
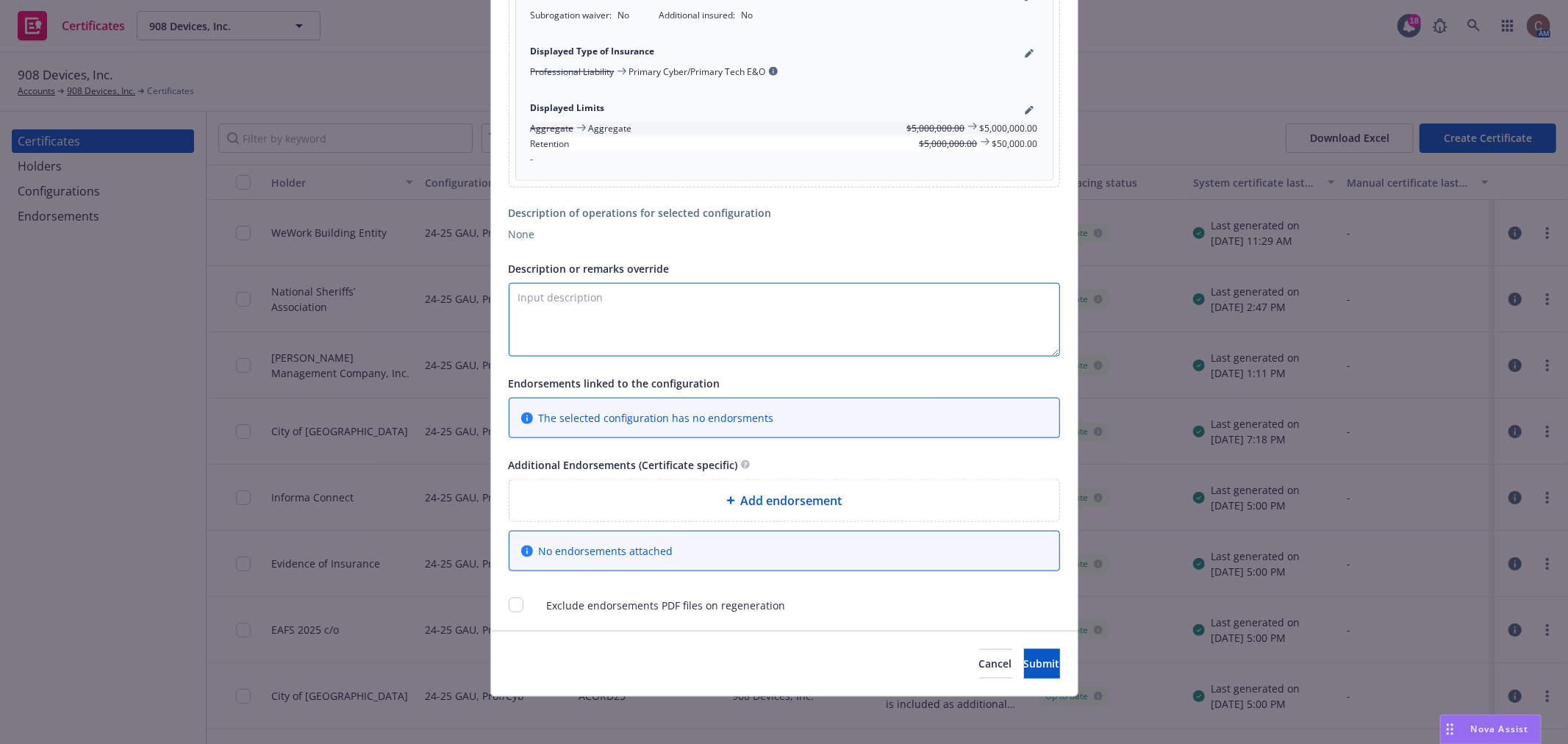
click at [738, 319] on textarea "Description or remarks override" at bounding box center [785, 320] width 551 height 74
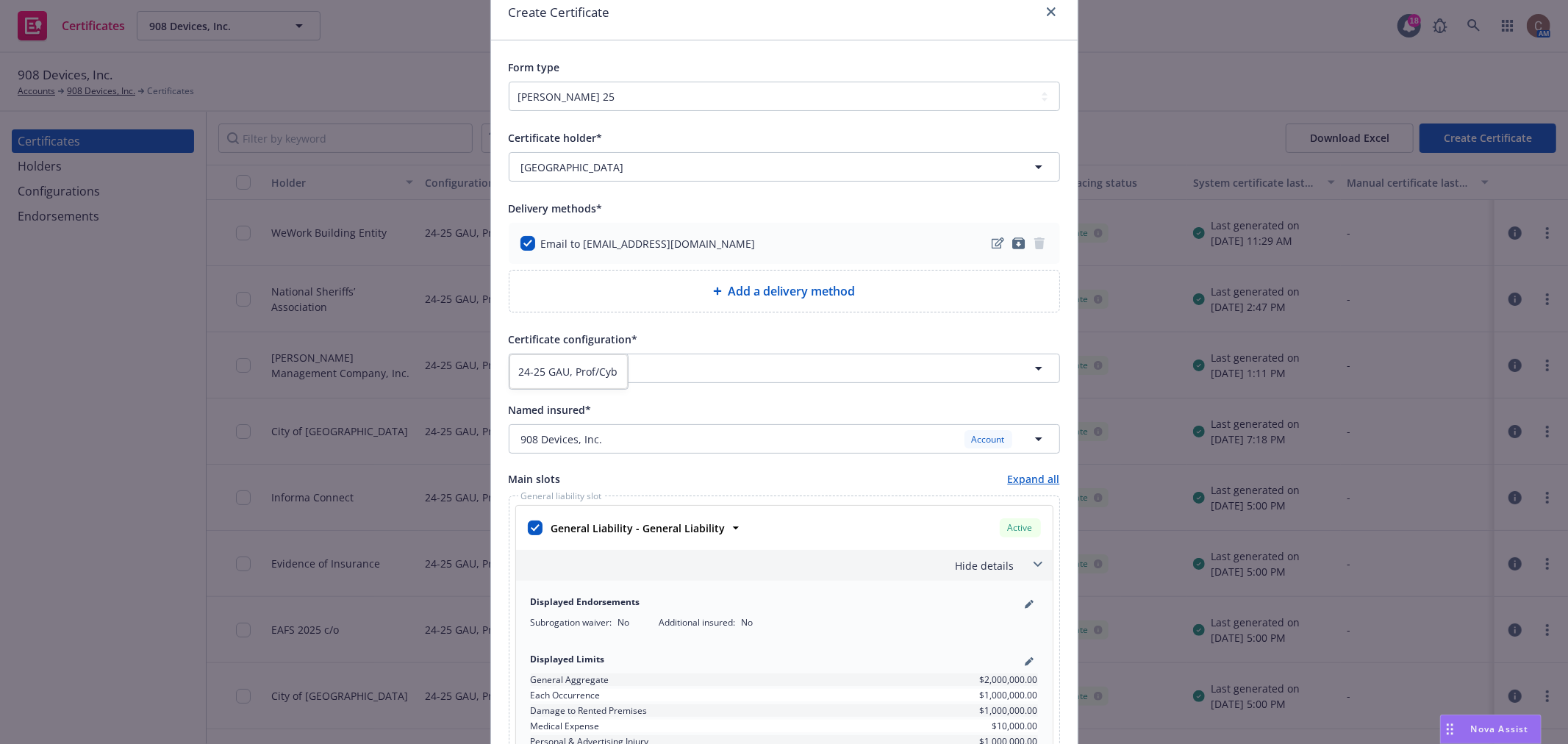
scroll to position [14, 0]
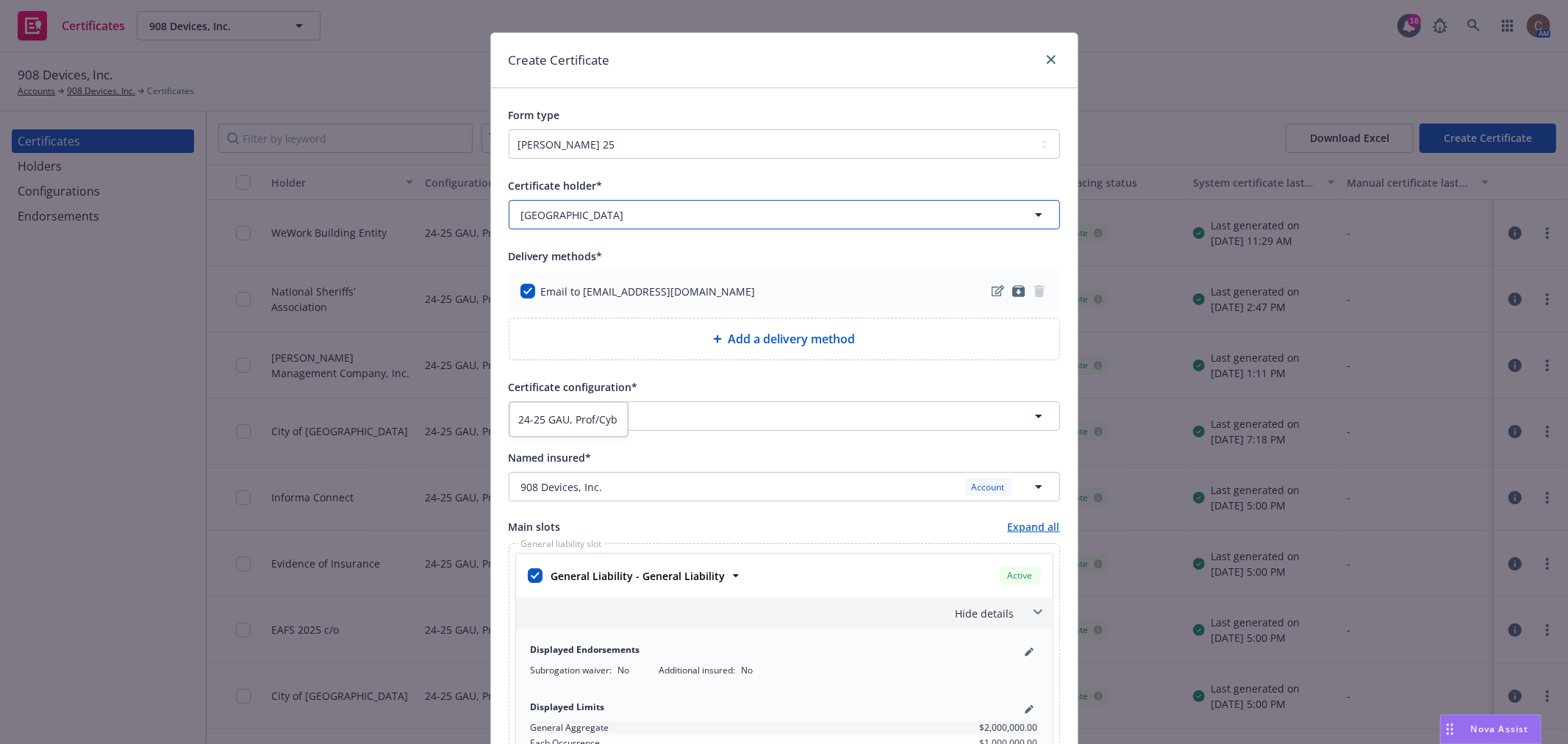
click at [718, 217] on button "New Hanover County" at bounding box center [785, 214] width 551 height 30
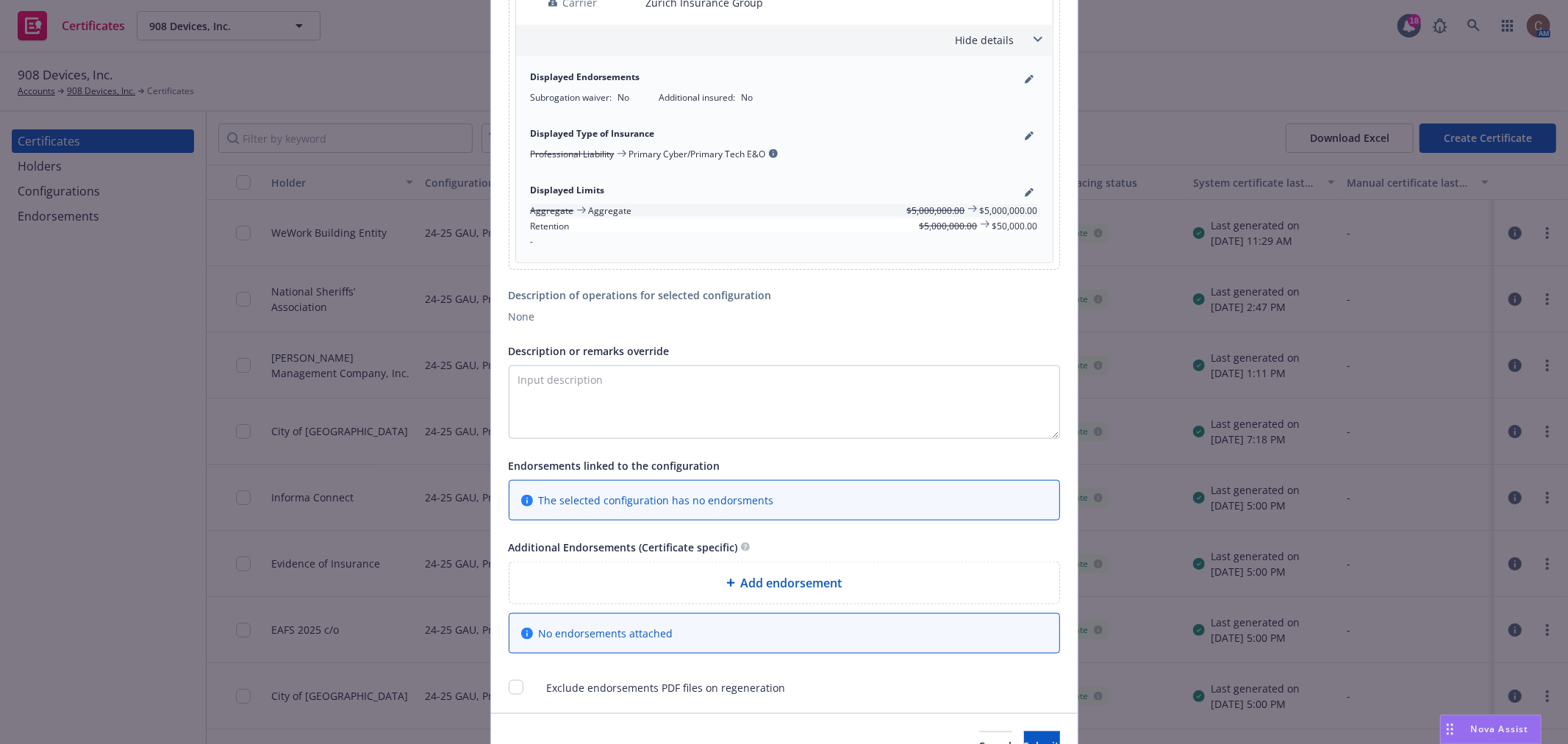
scroll to position [1321, 0]
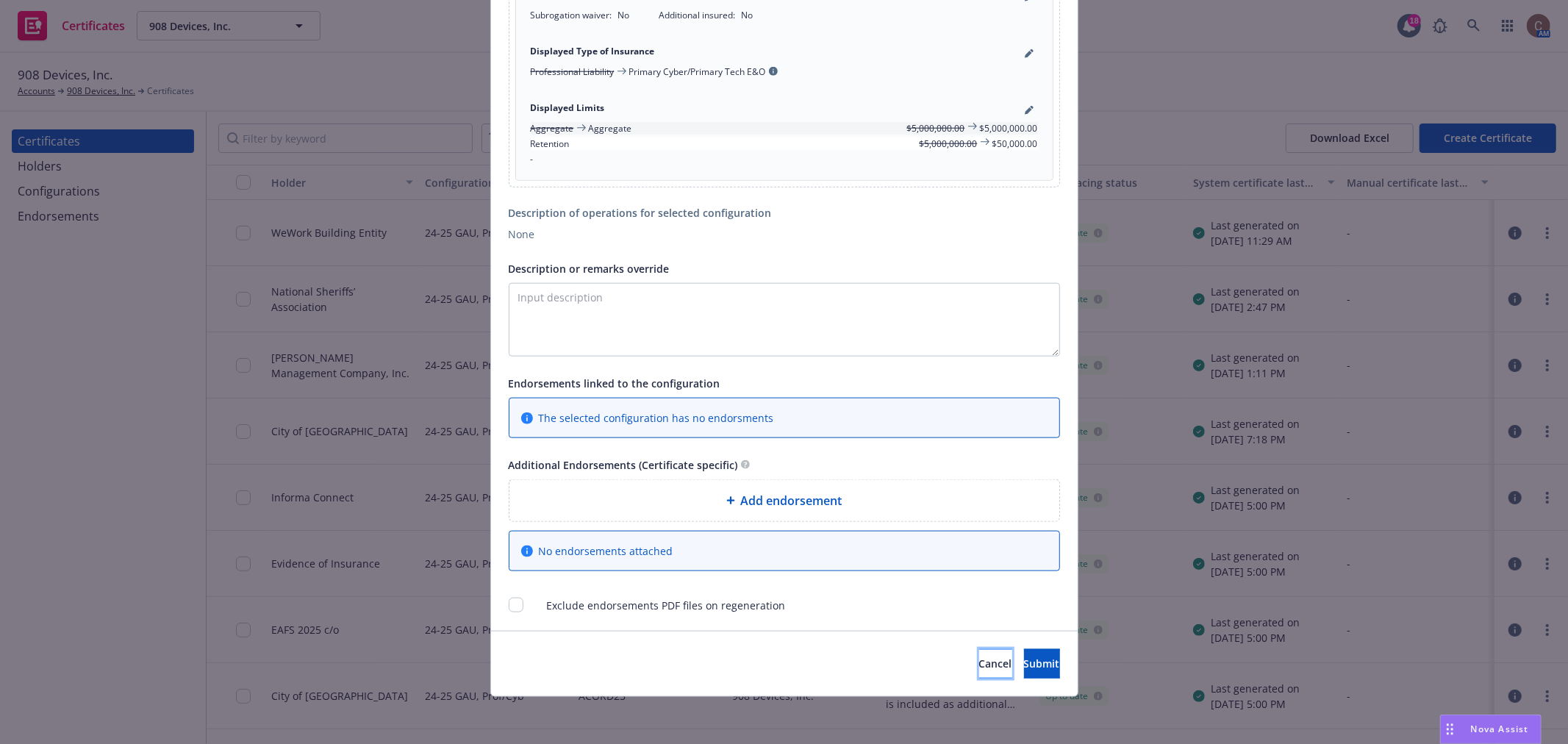
click at [980, 653] on button "Cancel" at bounding box center [996, 663] width 33 height 30
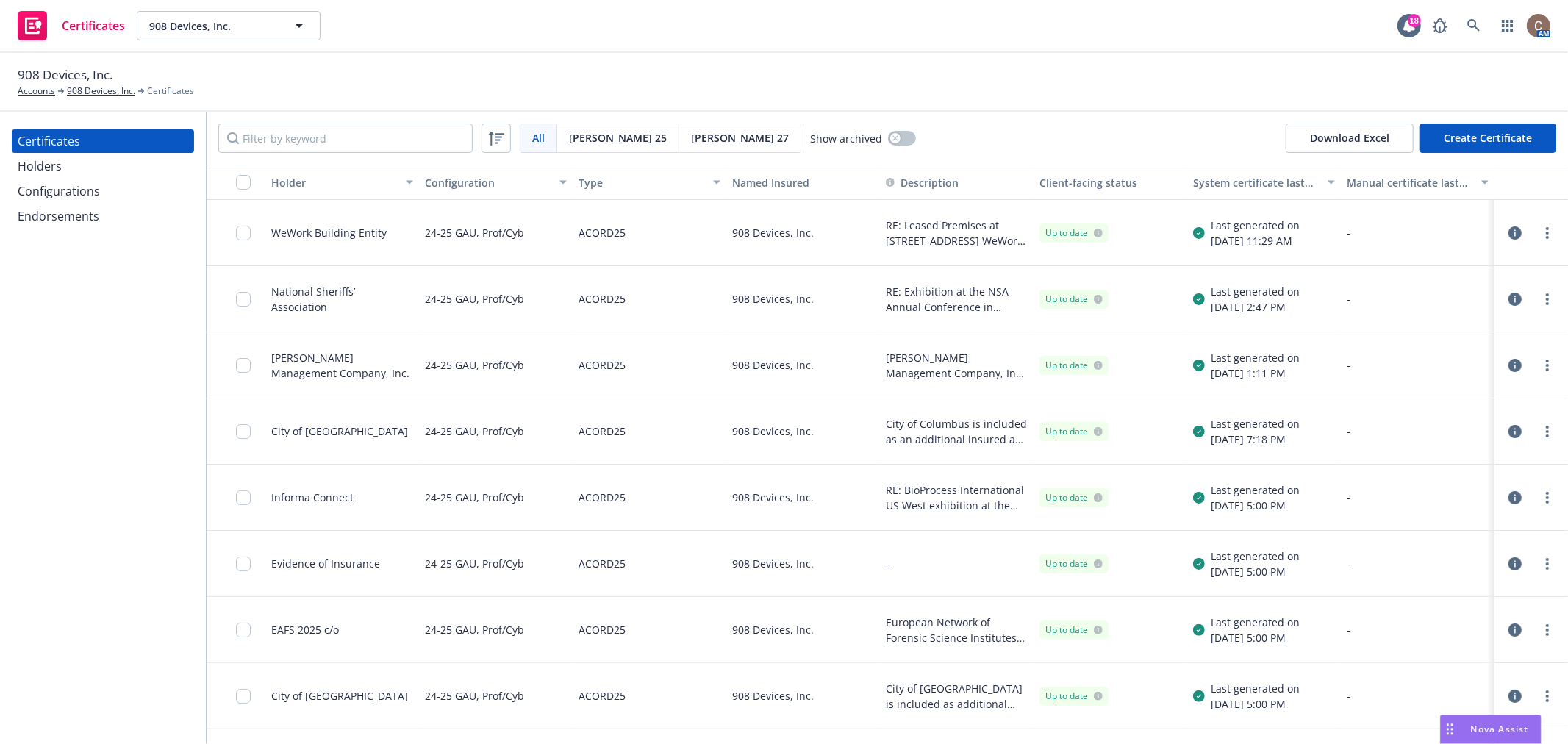
click at [97, 165] on div "Holders" at bounding box center [102, 165] width 170 height 23
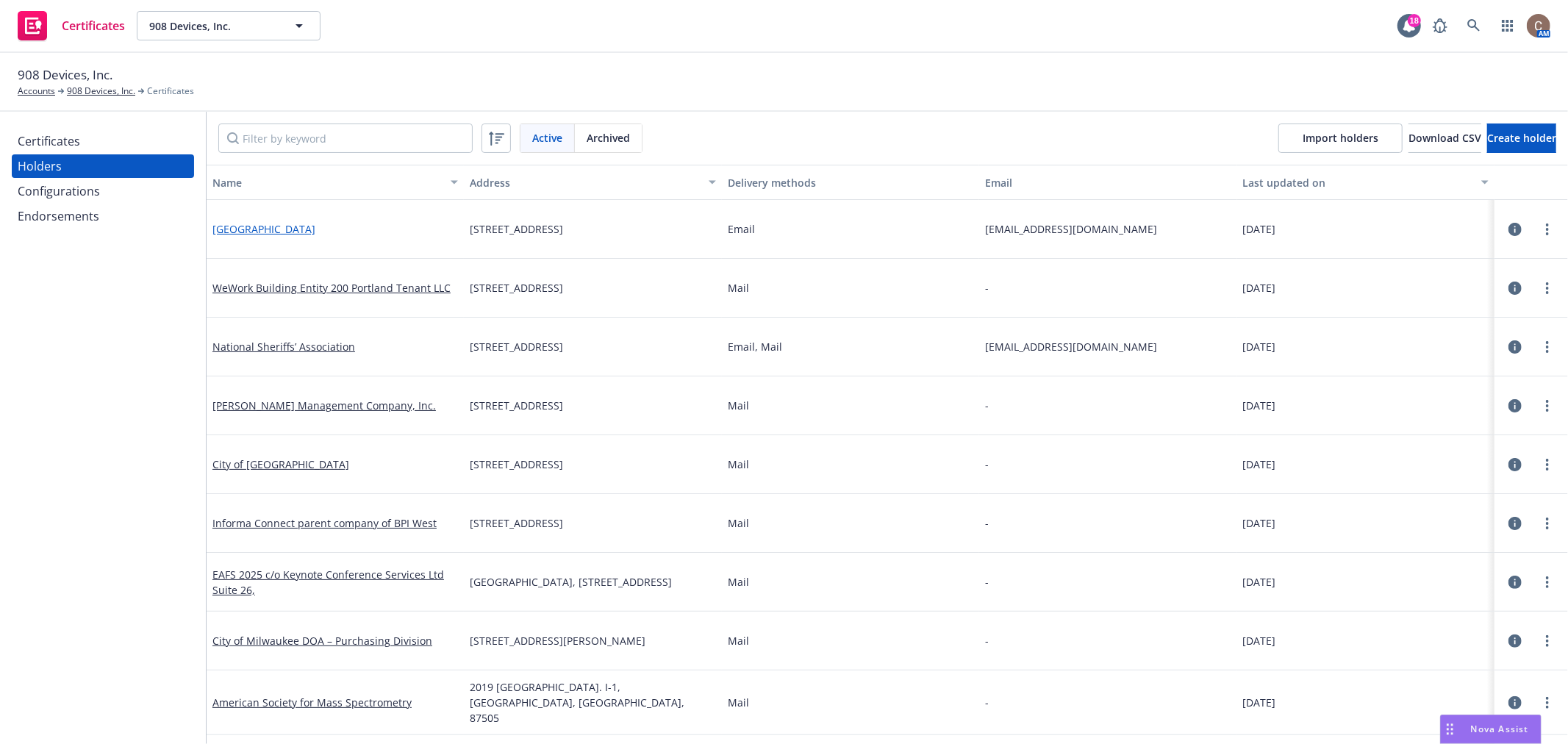
click at [241, 225] on link "New Hanover County" at bounding box center [264, 229] width 103 height 14
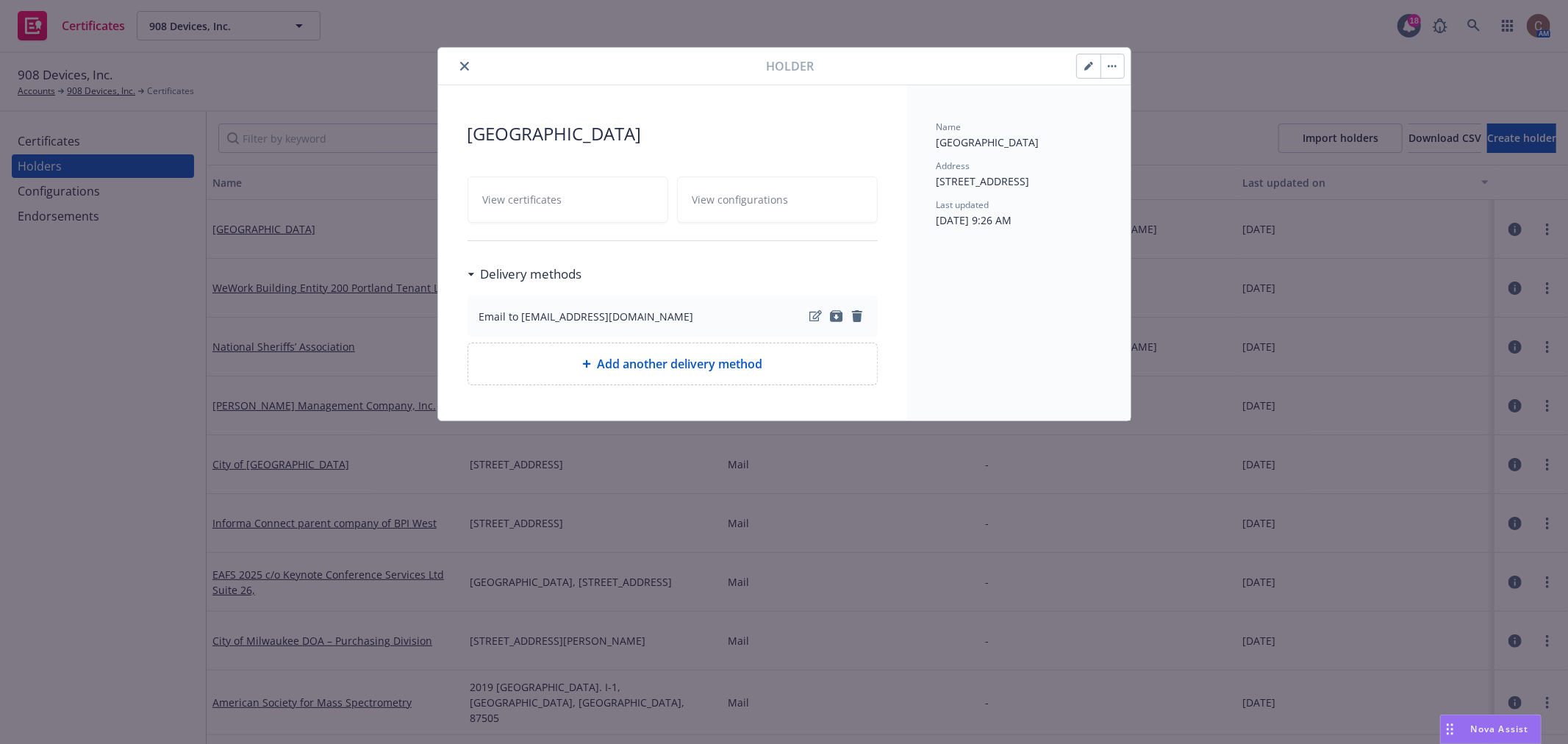
click at [1113, 62] on button "button" at bounding box center [1112, 66] width 23 height 23
click at [461, 63] on icon "close" at bounding box center [464, 66] width 9 height 9
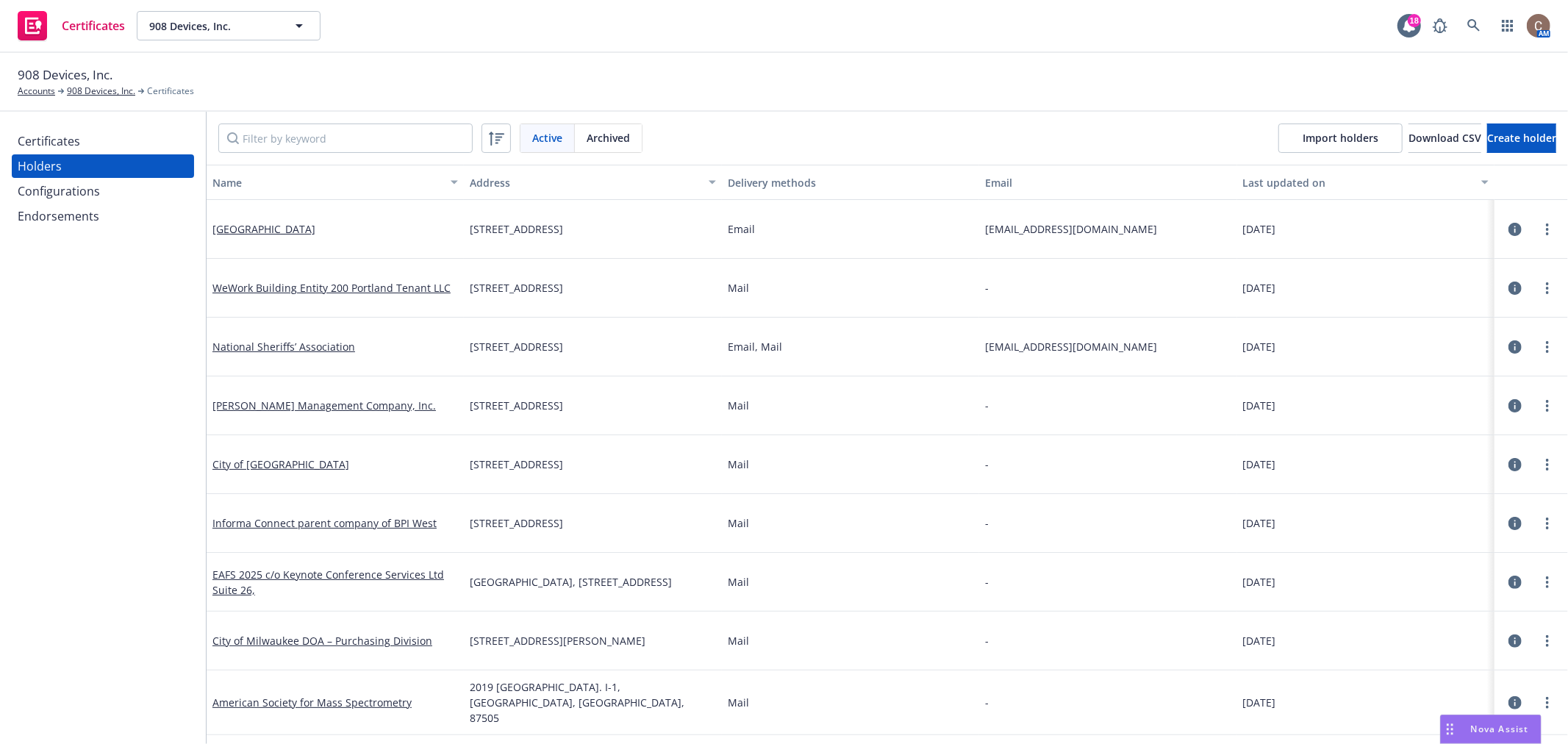
click at [50, 140] on div "Certificates" at bounding box center [49, 141] width 62 height 23
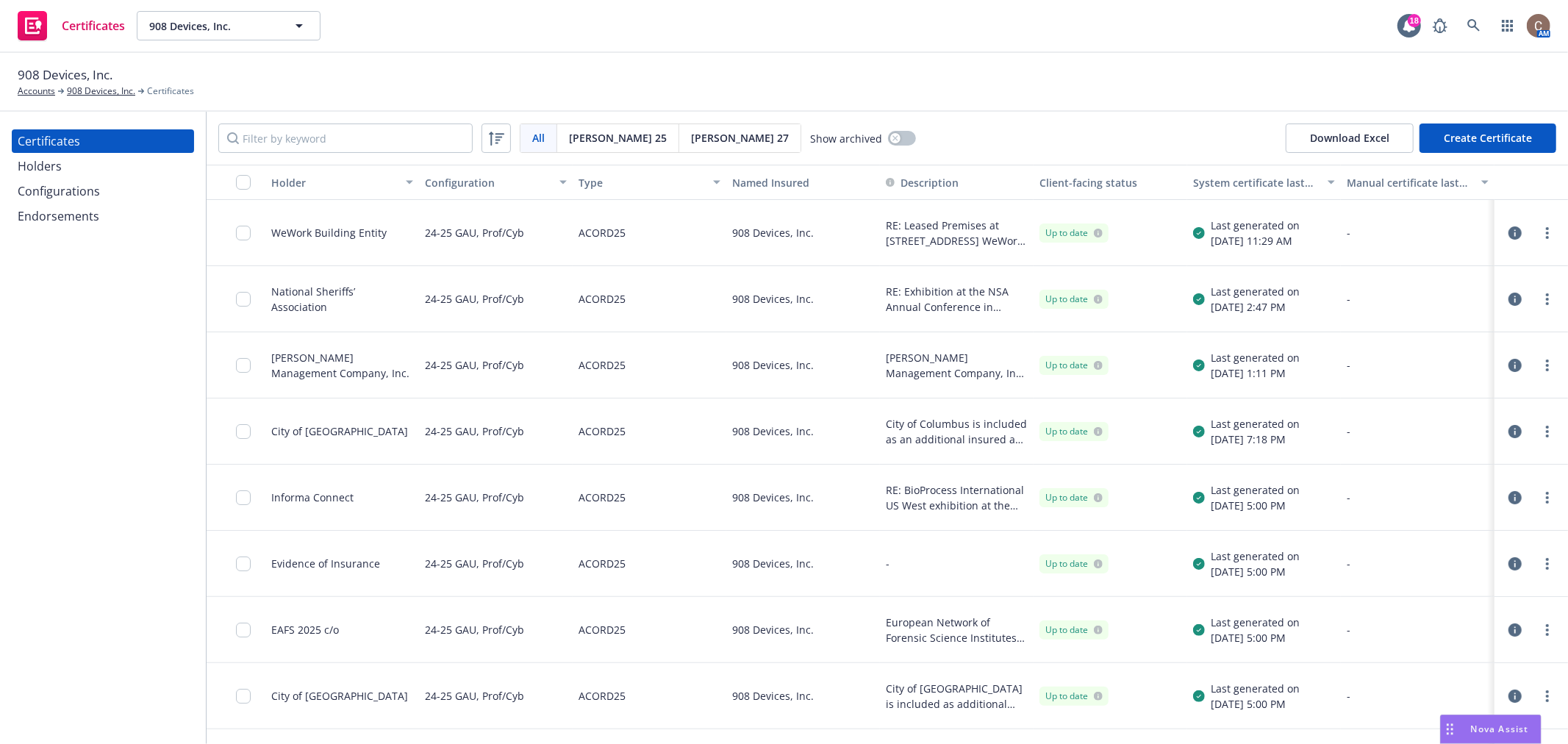
click at [1513, 145] on button "Create Certificate" at bounding box center [1488, 138] width 137 height 30
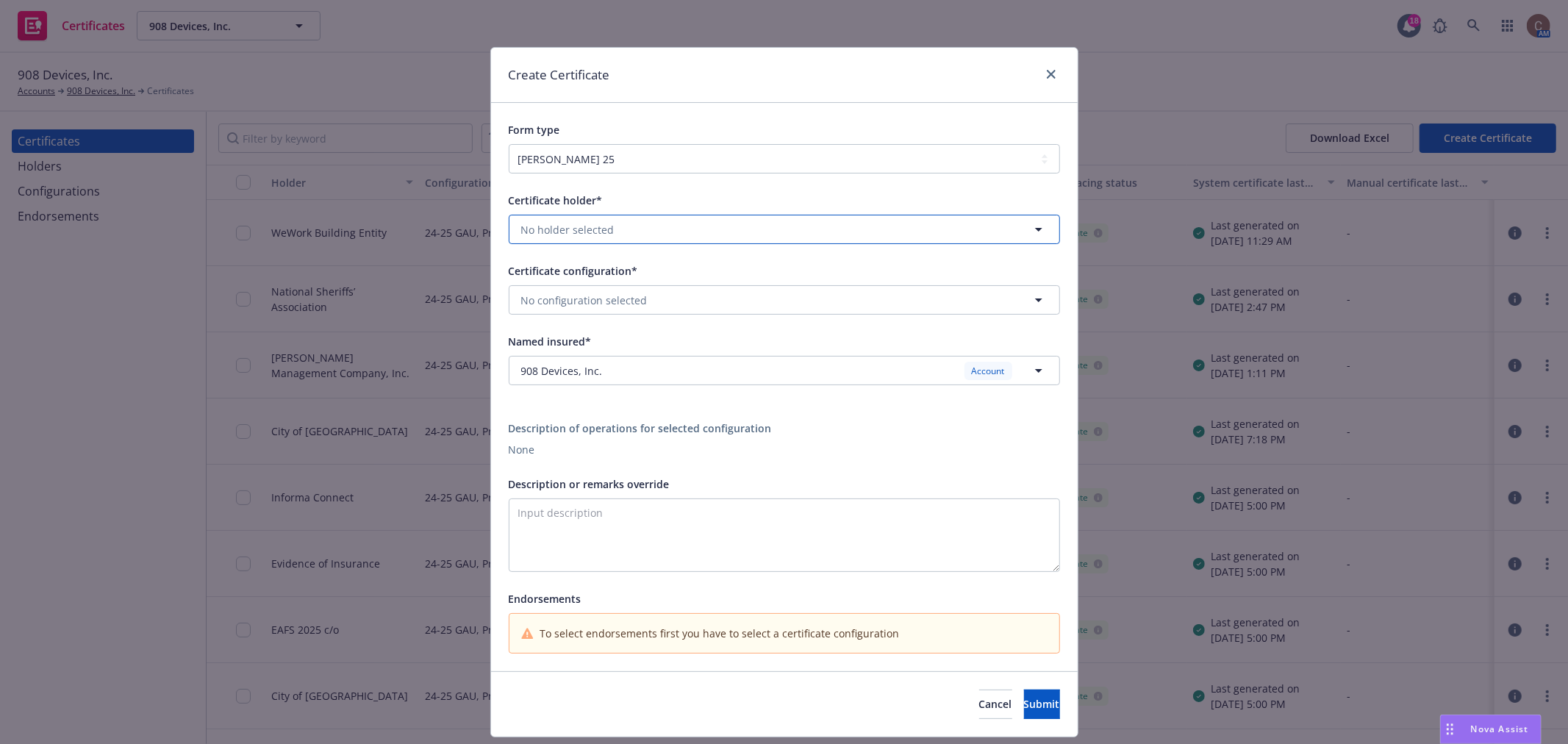
click at [687, 229] on button "No holder selected" at bounding box center [785, 229] width 551 height 30
type input "hano"
click at [630, 283] on span "230 Government Center Dr., Suite 125, Wilmington, NC, 28403, USA" at bounding box center [577, 286] width 105 height 15
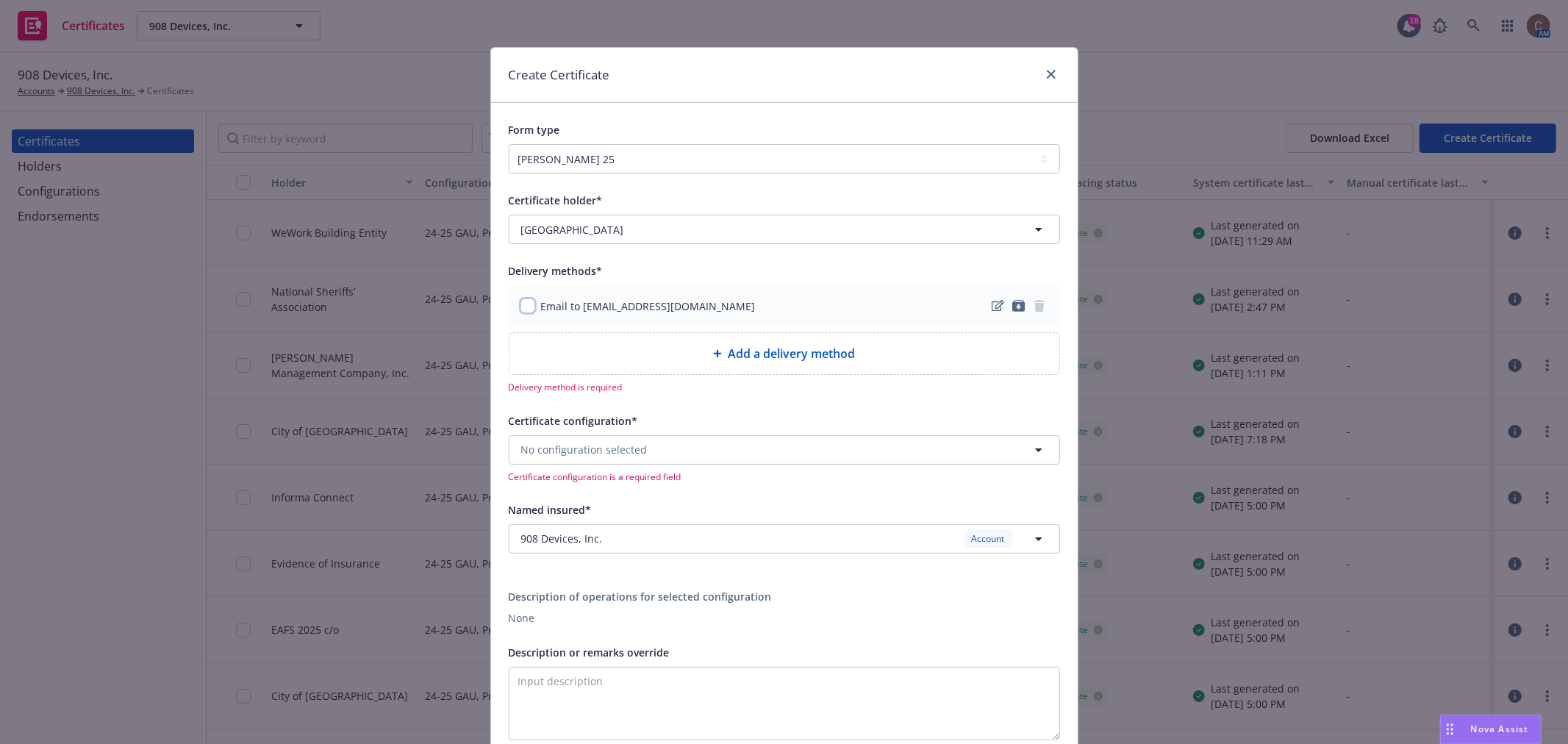
click at [520, 311] on input "checkbox" at bounding box center [527, 306] width 14 height 14
checkbox input "true"
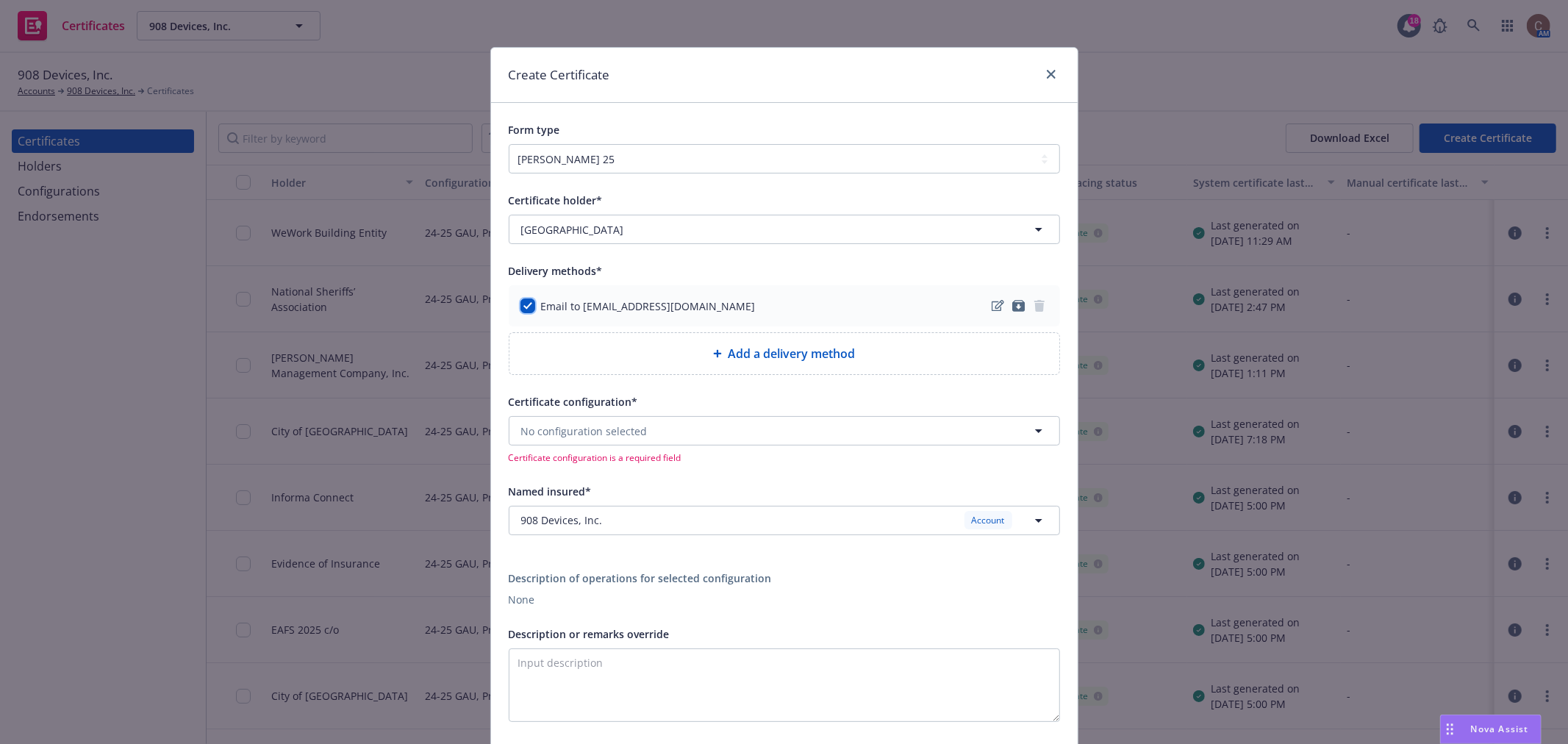
scroll to position [82, 0]
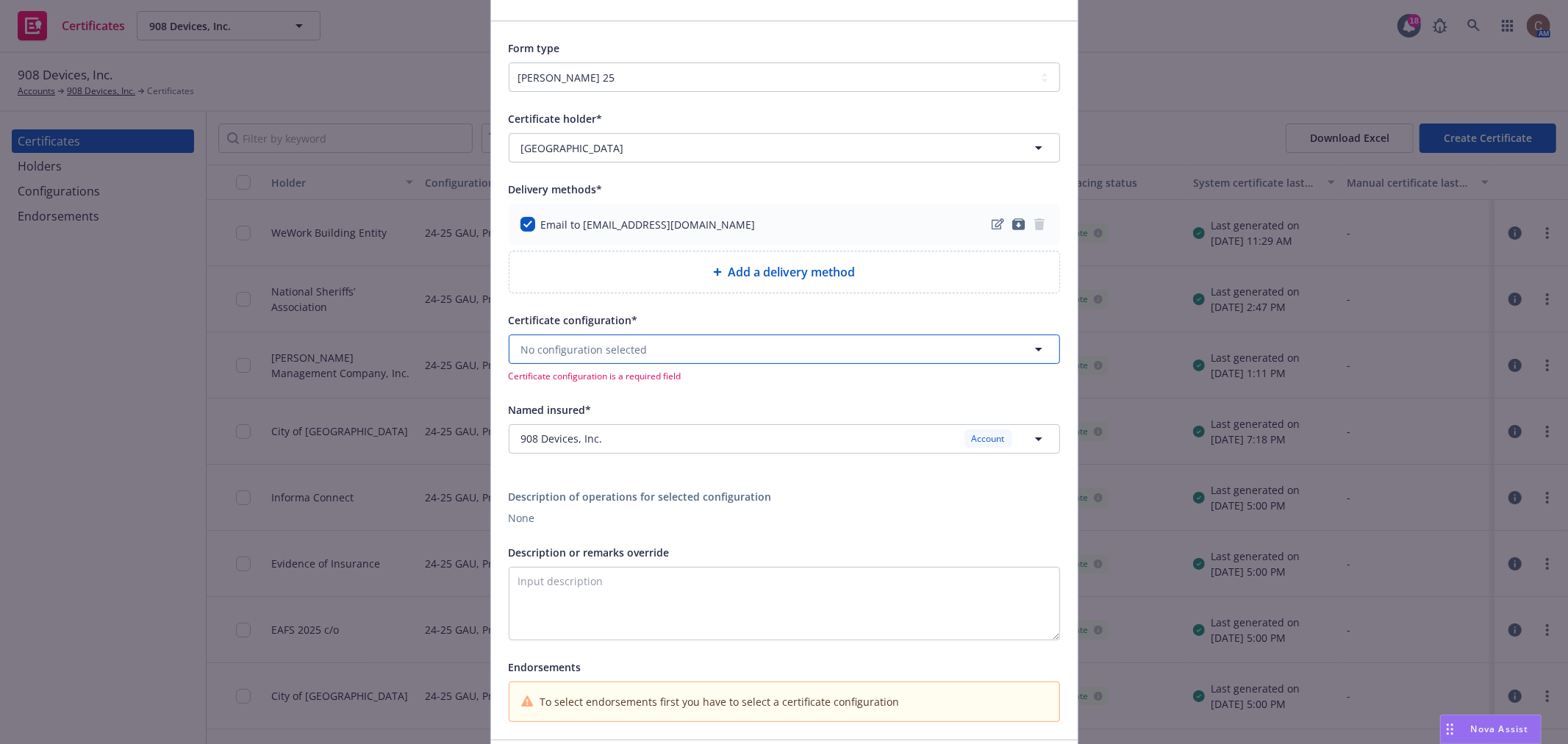
click at [682, 351] on button "No configuration selected" at bounding box center [785, 349] width 551 height 30
click at [619, 439] on strong "24-25 GAU, Prof/Cyb" at bounding box center [575, 436] width 101 height 14
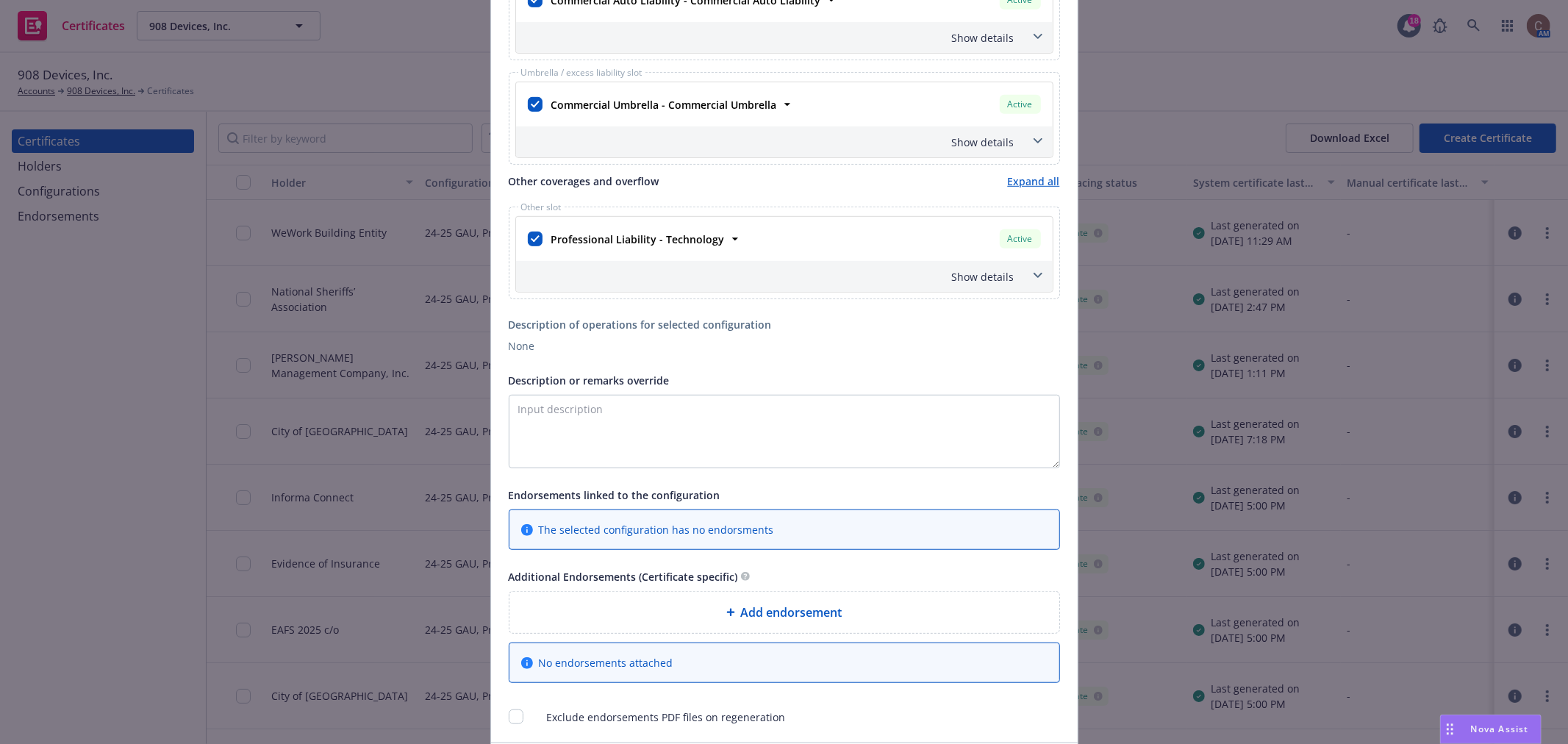
scroll to position [735, 0]
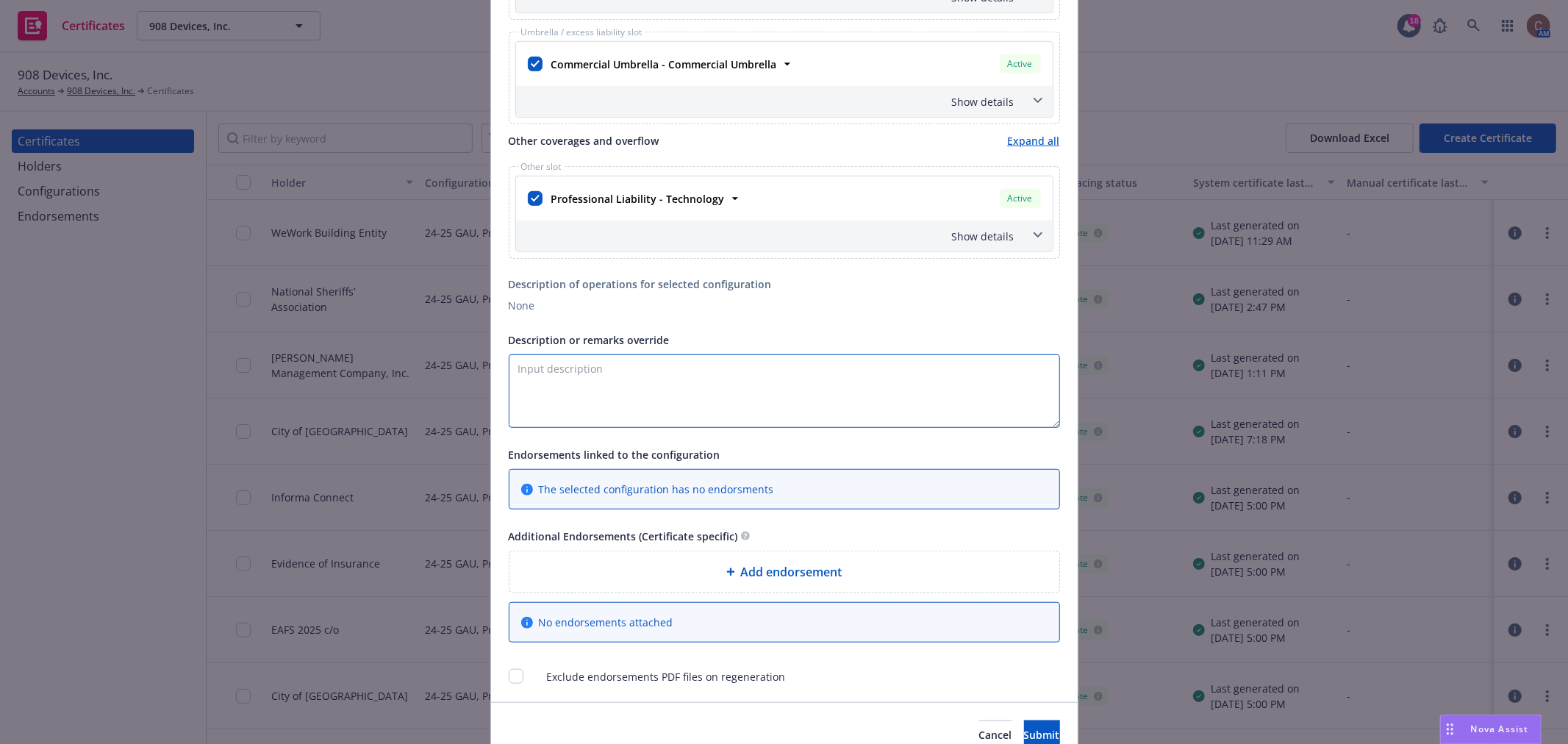
click at [616, 393] on textarea "Description or remarks override" at bounding box center [785, 391] width 551 height 74
click at [814, 575] on span "Add endorsement" at bounding box center [791, 572] width 101 height 18
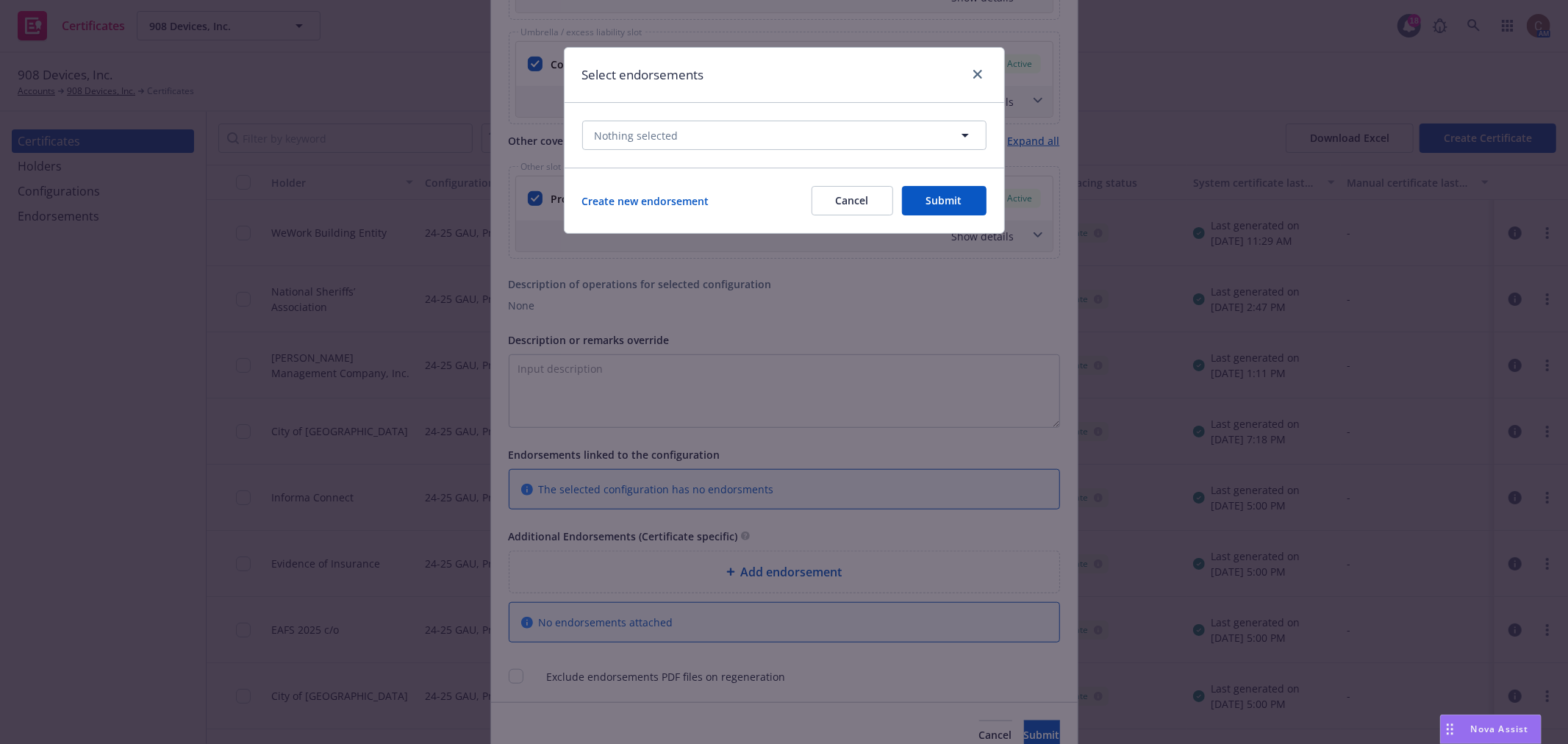
click at [854, 197] on button "Cancel" at bounding box center [853, 201] width 82 height 30
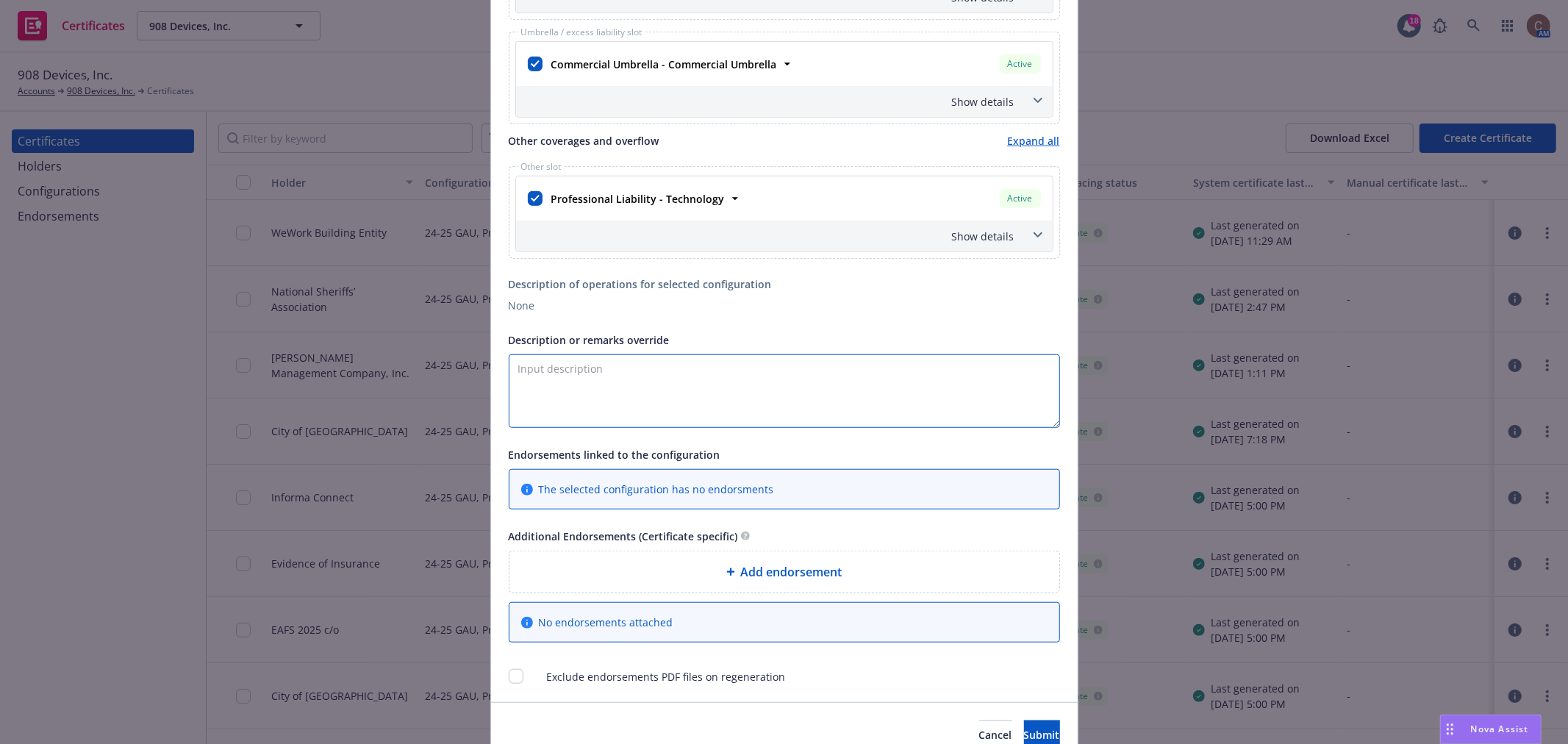
click at [713, 372] on textarea "Description or remarks override" at bounding box center [785, 391] width 551 height 74
click at [603, 381] on textarea "Description or remarks override" at bounding box center [785, 391] width 551 height 74
click at [718, 386] on textarea "New Hanover County is included as" at bounding box center [785, 391] width 551 height 74
paste textarea "as additional insured under the general liability, automobile"
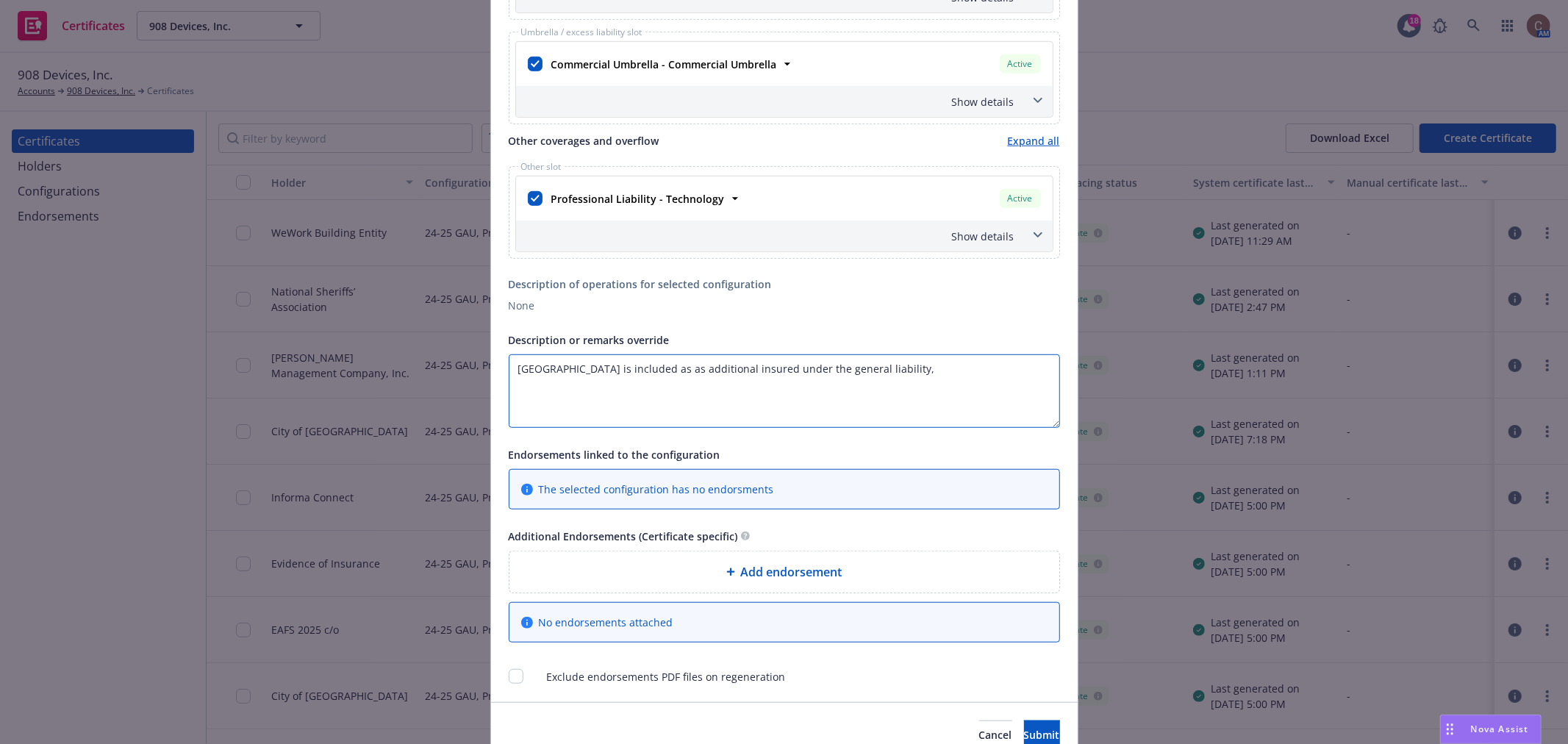
click at [697, 378] on textarea "New Hanover County is included as as additional insured under the general liabi…" at bounding box center [785, 391] width 551 height 74
click at [897, 423] on textarea "New Hanover County is included as additional insured under the general liabilit…" at bounding box center [785, 391] width 551 height 74
click at [934, 364] on textarea "New Hanover County is included as additional insured under the general liabilit…" at bounding box center [785, 391] width 551 height 74
paste textarea "but only to the extent required by written contract or written agreement."
click at [901, 372] on textarea "New Hanover County is included as additional insured under the general liabilit…" at bounding box center [785, 391] width 551 height 74
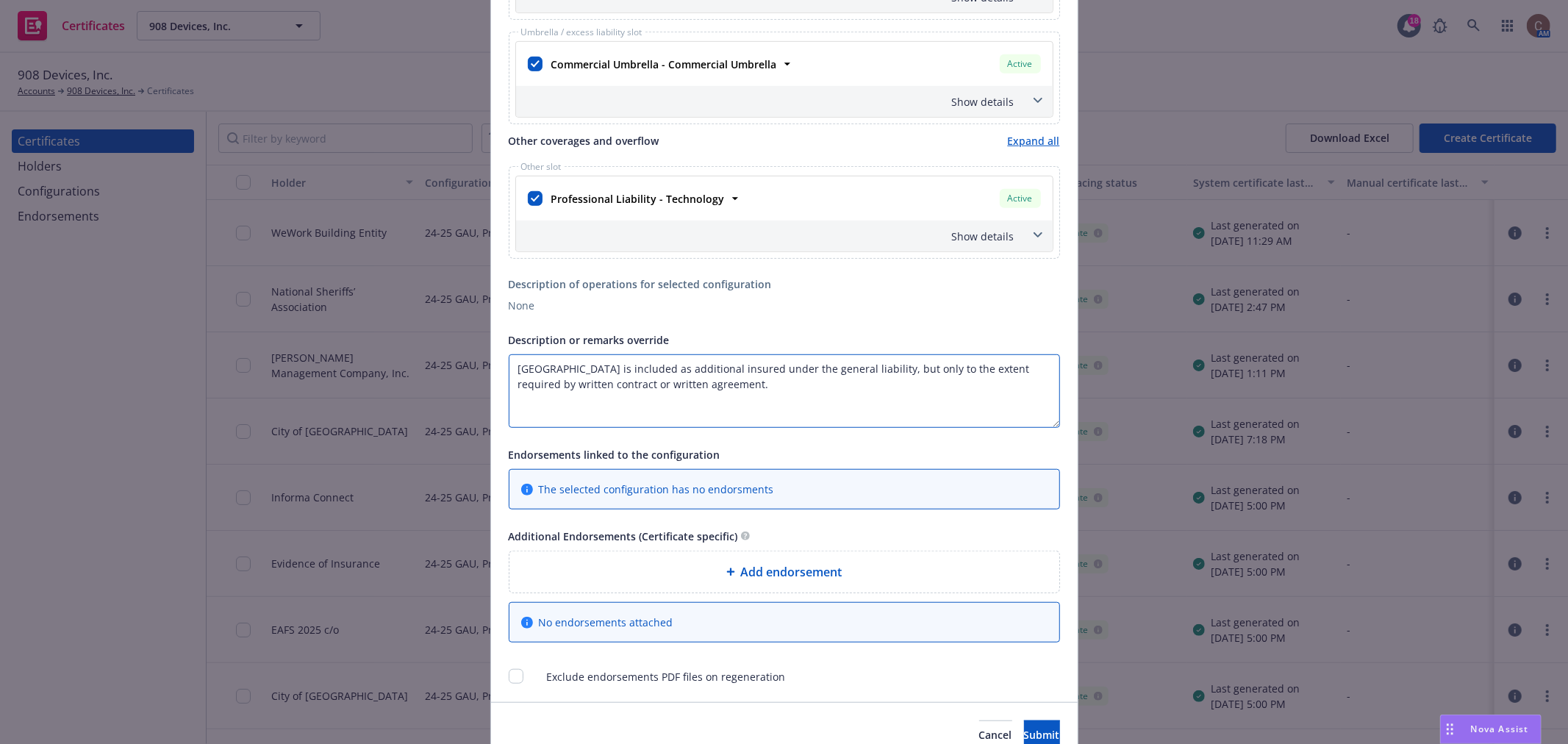
click at [869, 388] on textarea "New Hanover County is included as additional insured under the general liabilit…" at bounding box center [785, 391] width 551 height 74
click at [1026, 372] on textarea "New Hanover County is included as additional insured under the general liabilit…" at bounding box center [785, 391] width 551 height 74
type textarea "New Hanover County is included as additional insured under the general liabilit…"
click at [776, 398] on textarea "New Hanover County is included as additional insured under the general liabilit…" at bounding box center [785, 391] width 551 height 74
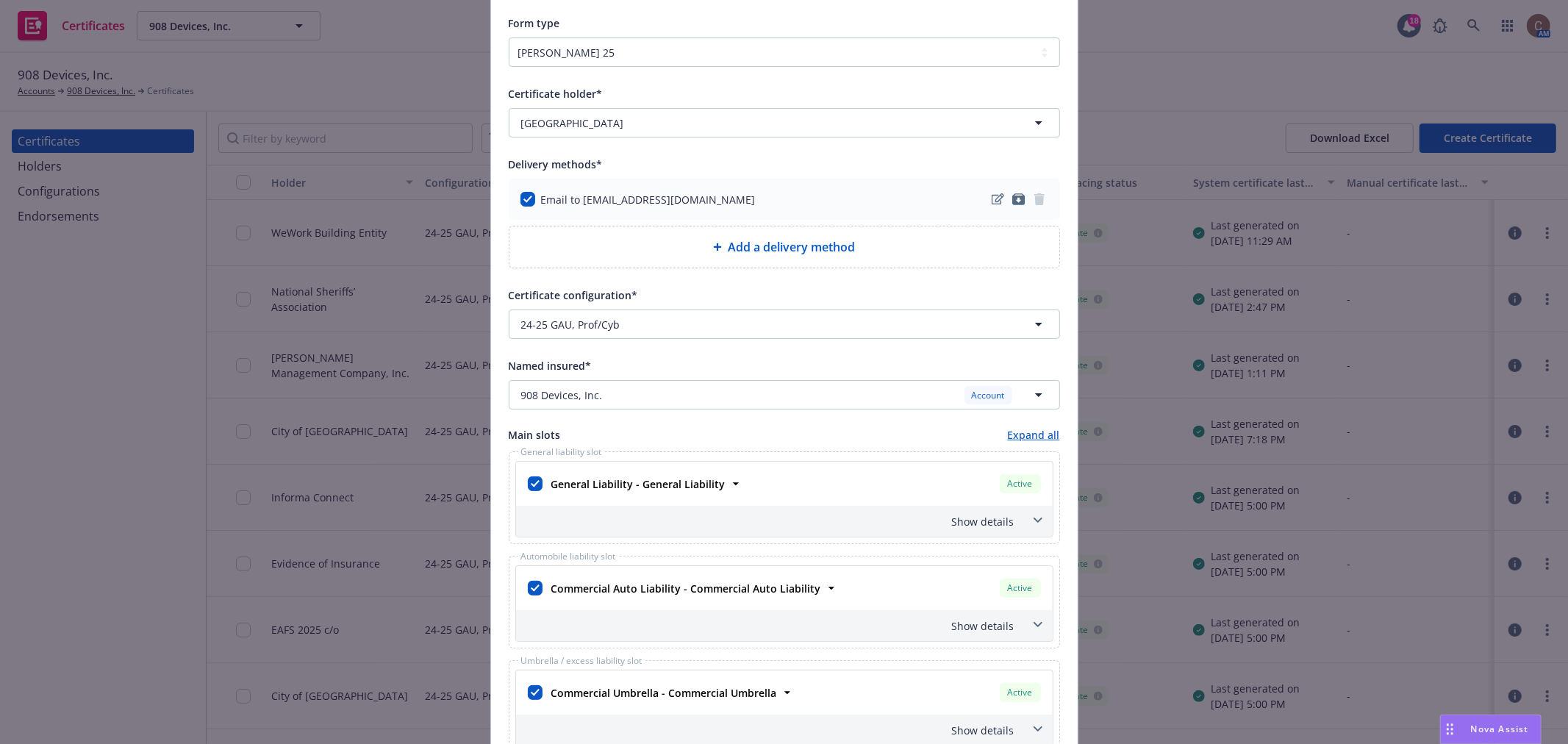
scroll to position [163, 0]
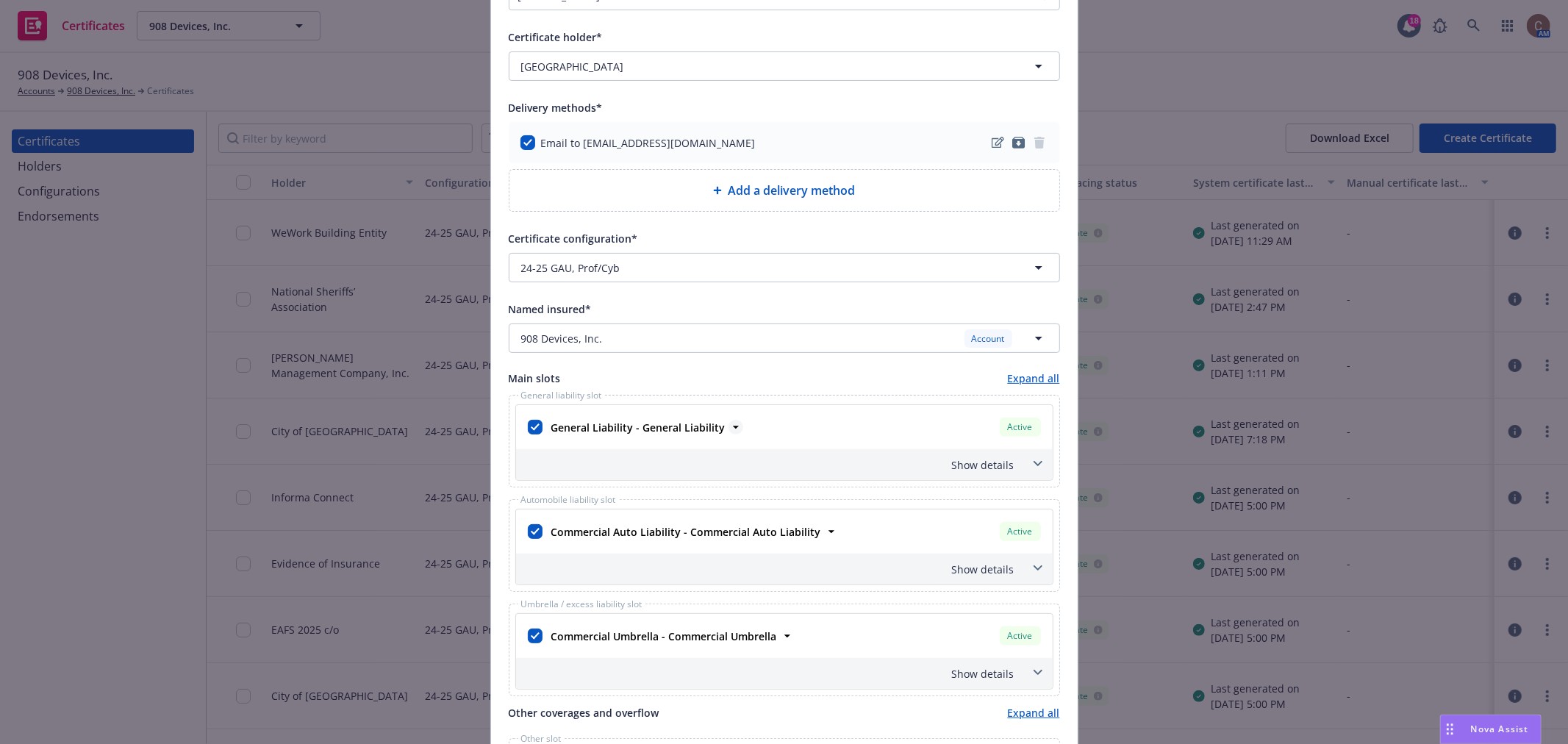
click at [729, 425] on icon at bounding box center [736, 427] width 14 height 14
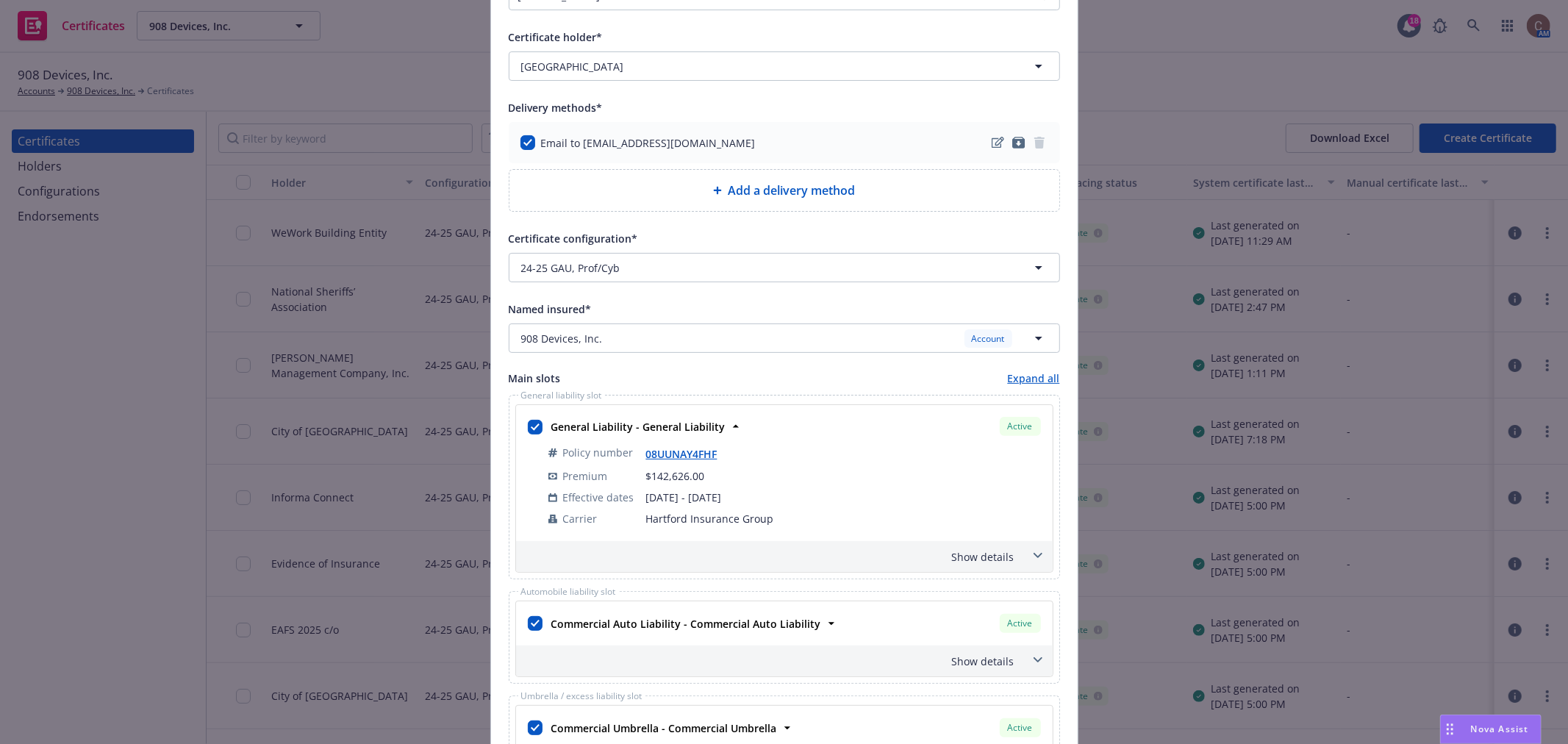
click at [998, 560] on div "Show details" at bounding box center [767, 556] width 495 height 15
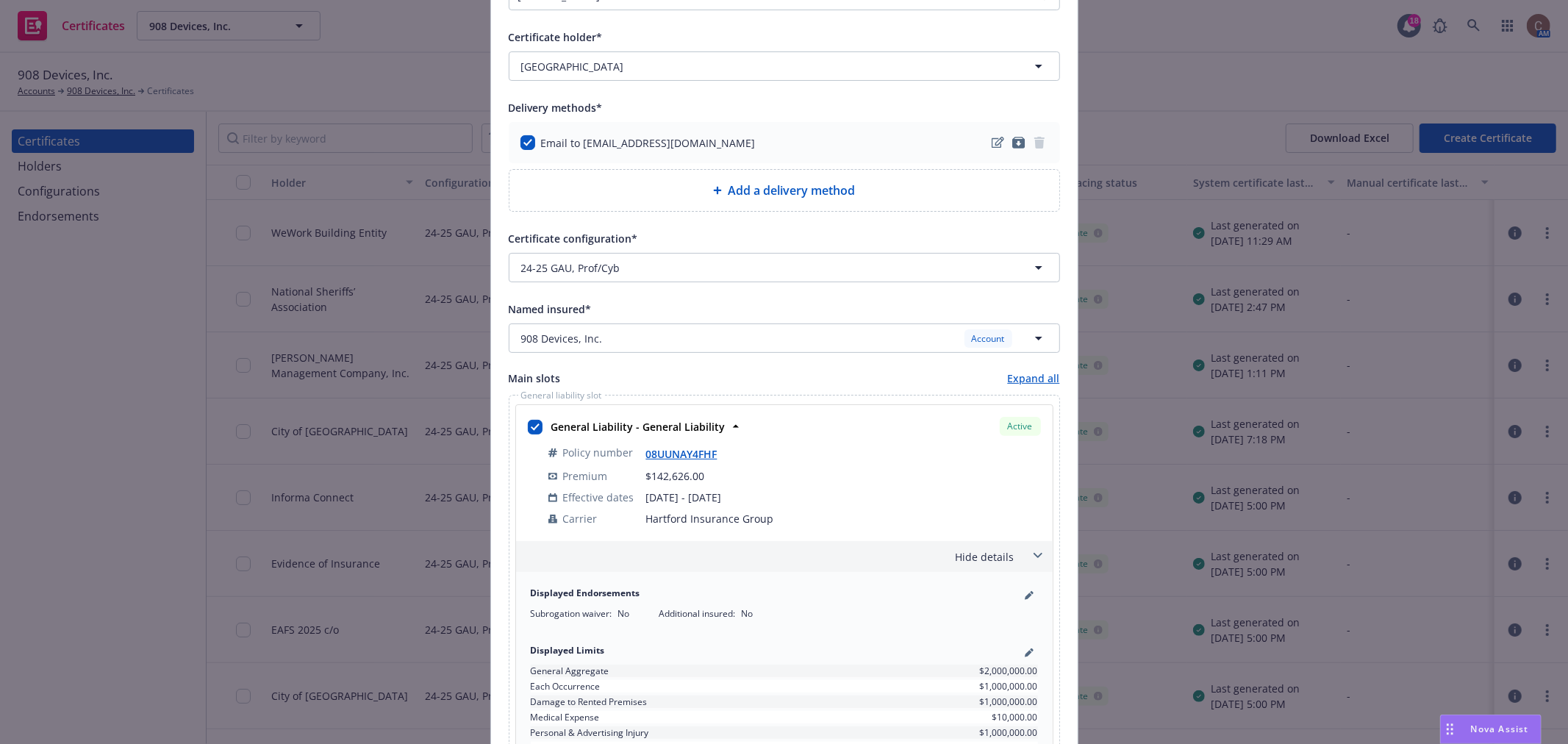
scroll to position [245, 0]
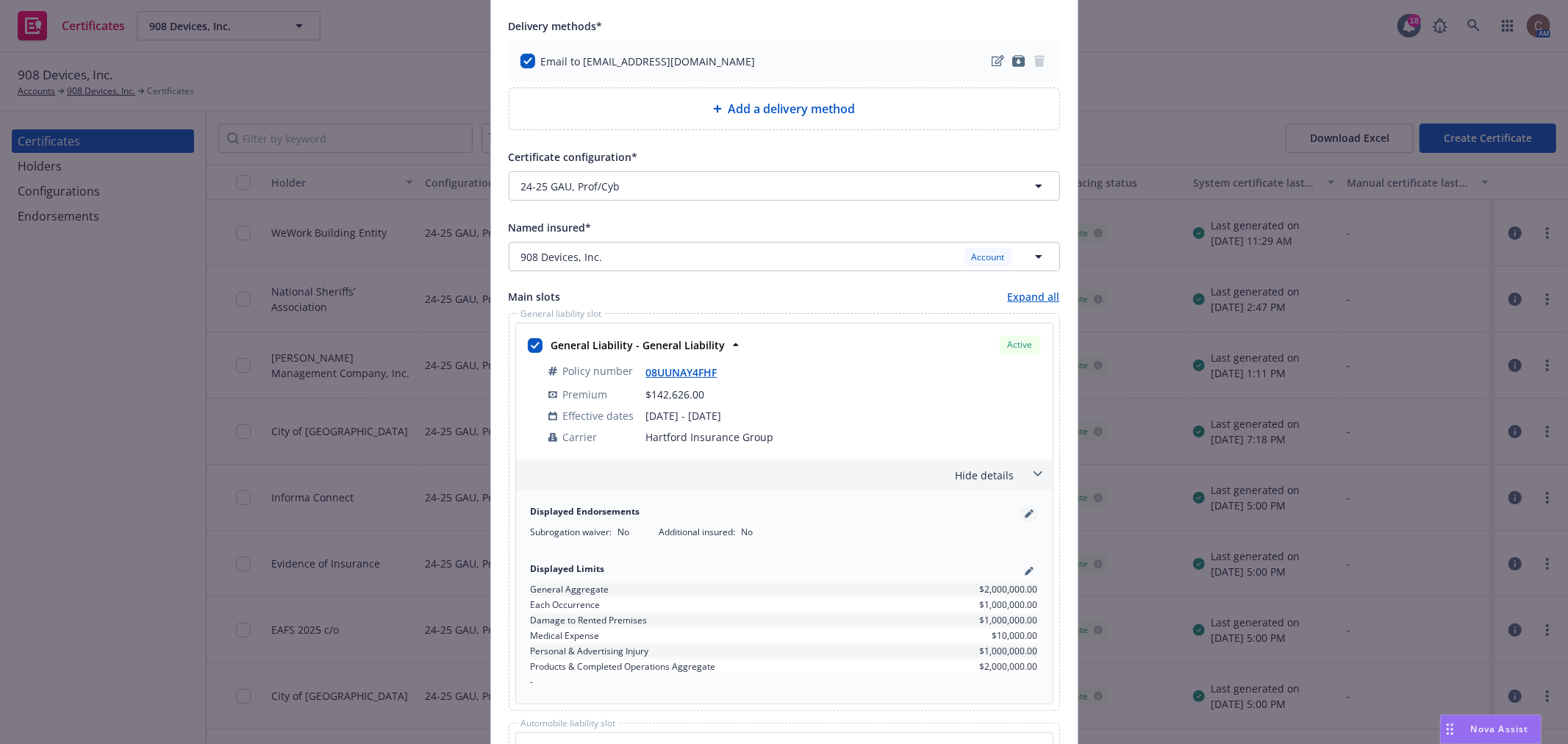
click at [1021, 517] on link "pencil" at bounding box center [1029, 514] width 18 height 18
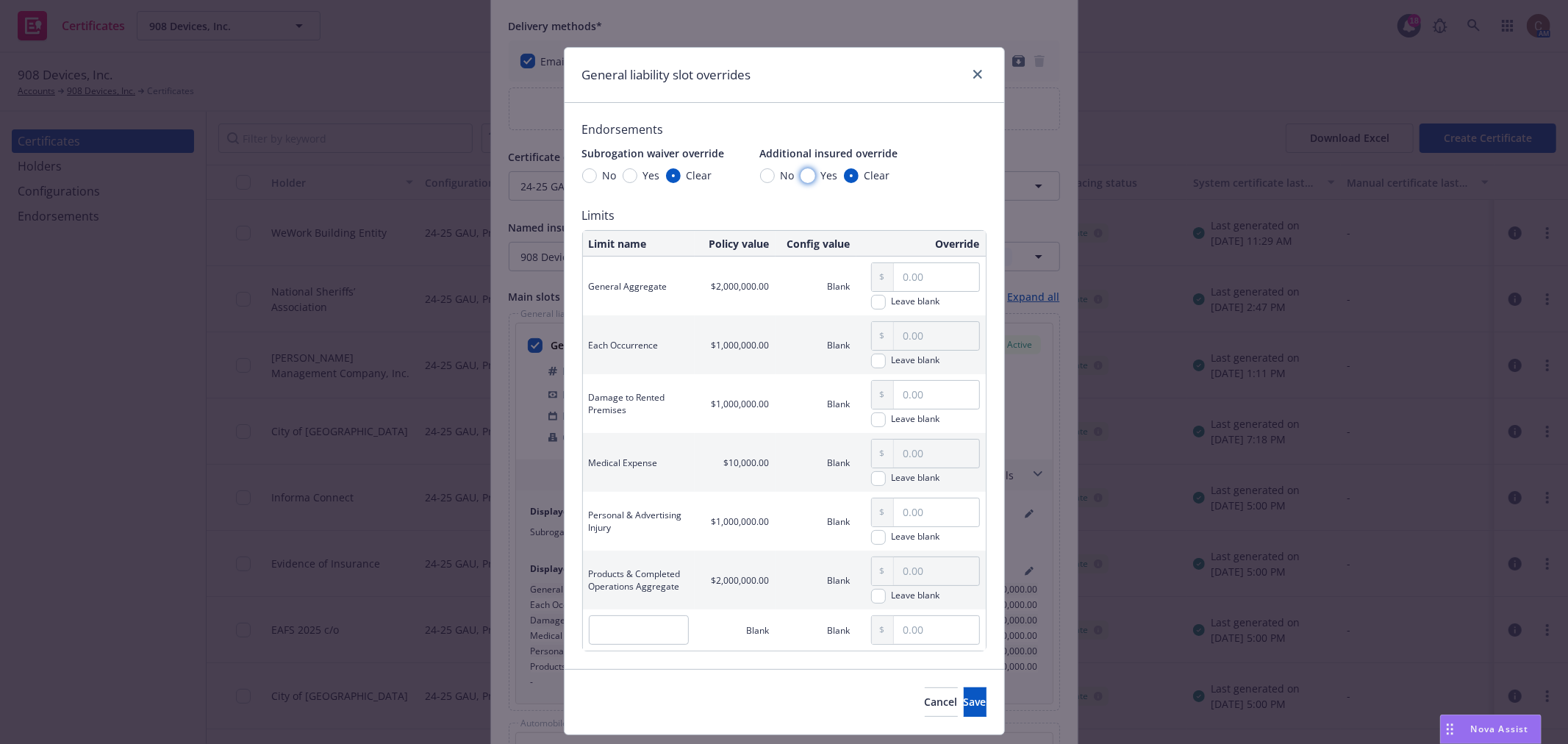
click at [801, 177] on input "Yes" at bounding box center [808, 176] width 14 height 14
radio input "true"
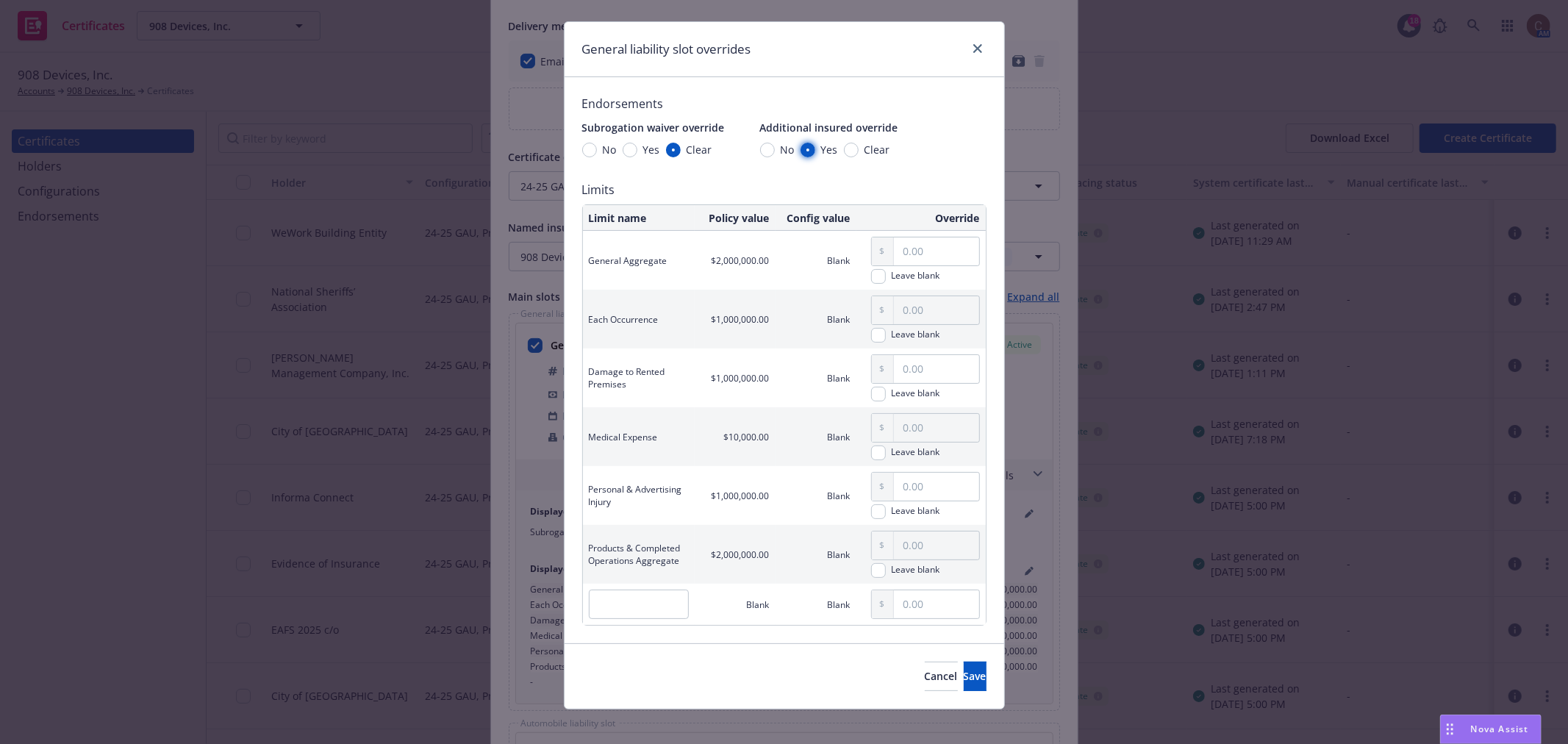
scroll to position [40, 0]
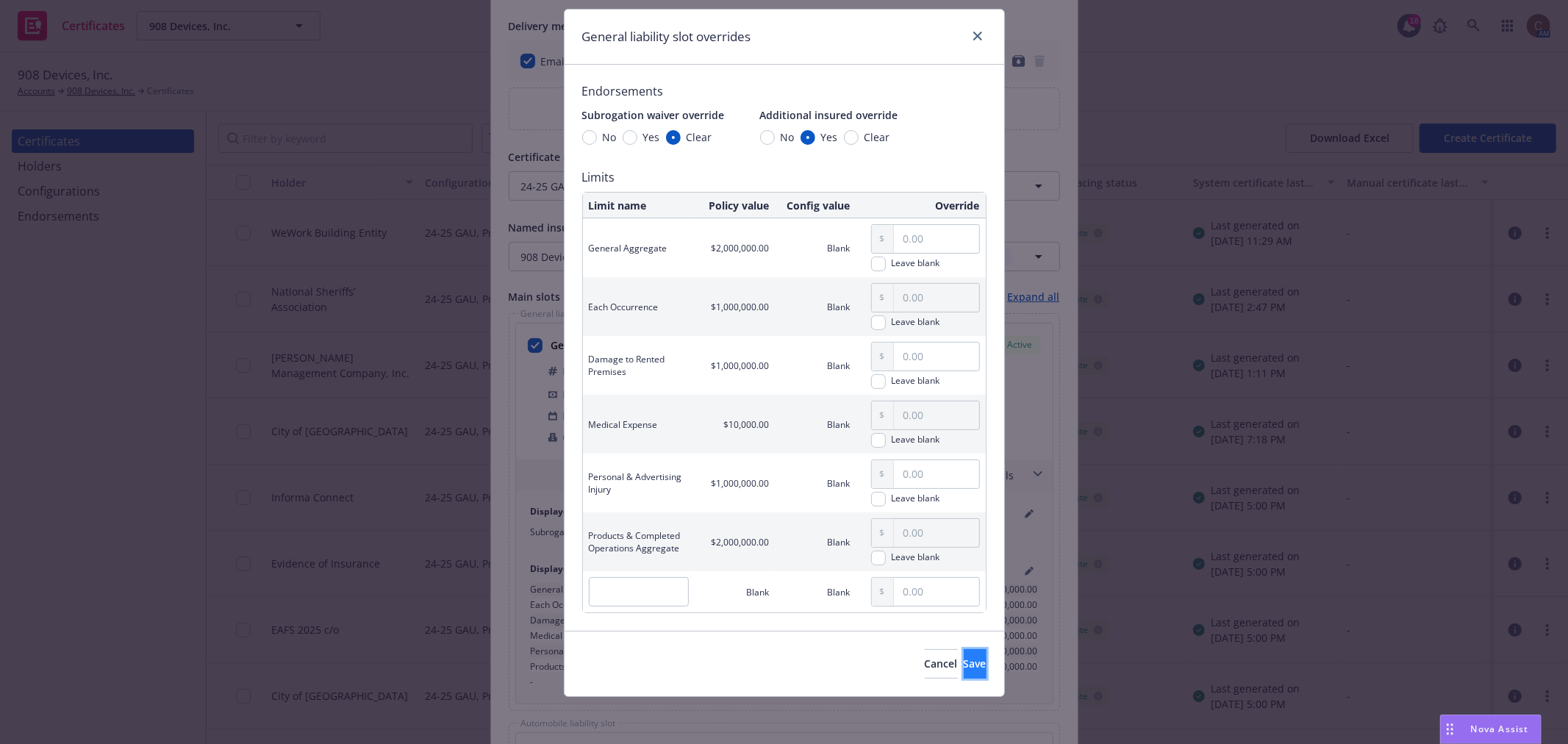
click at [964, 666] on span "Save" at bounding box center [975, 663] width 23 height 14
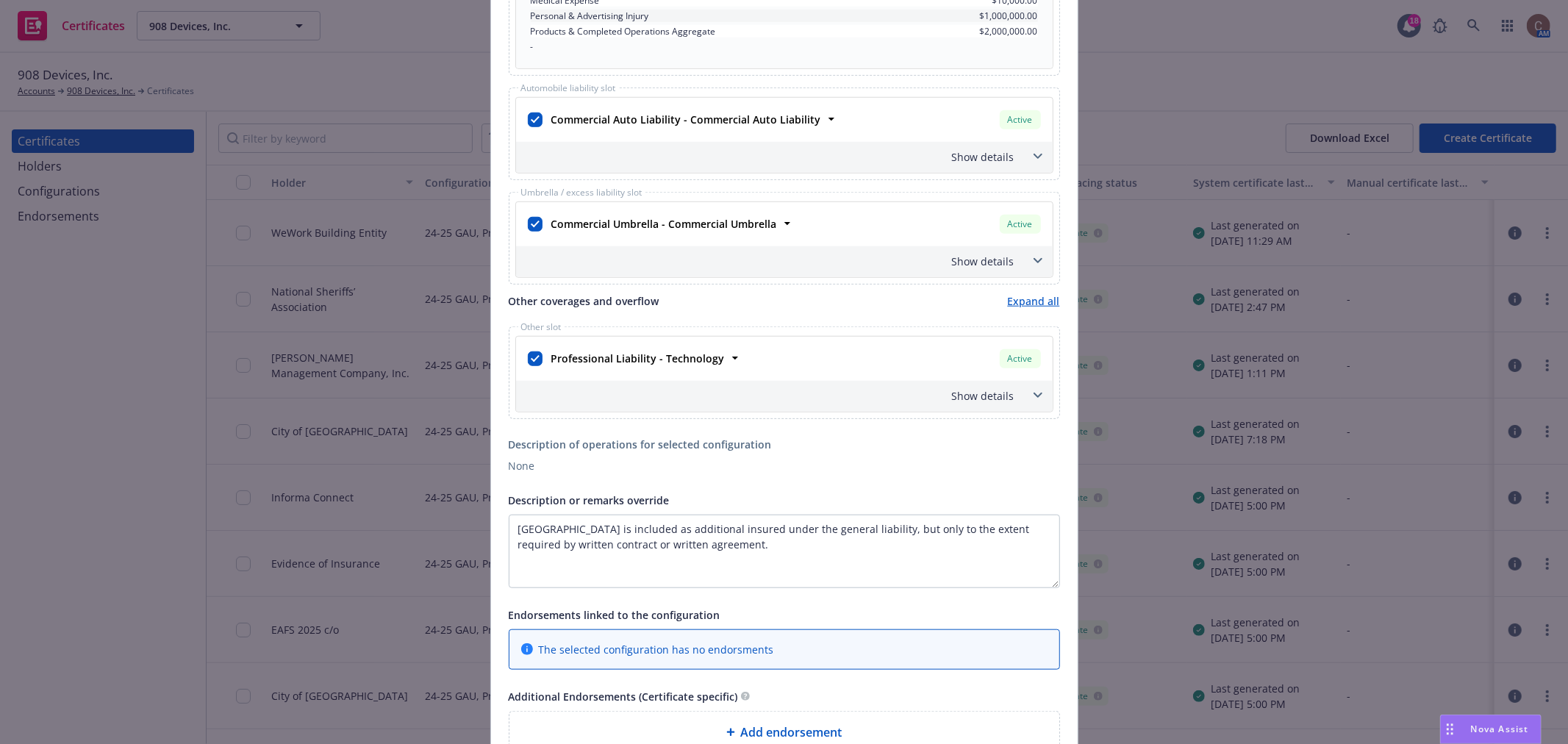
scroll to position [1115, 0]
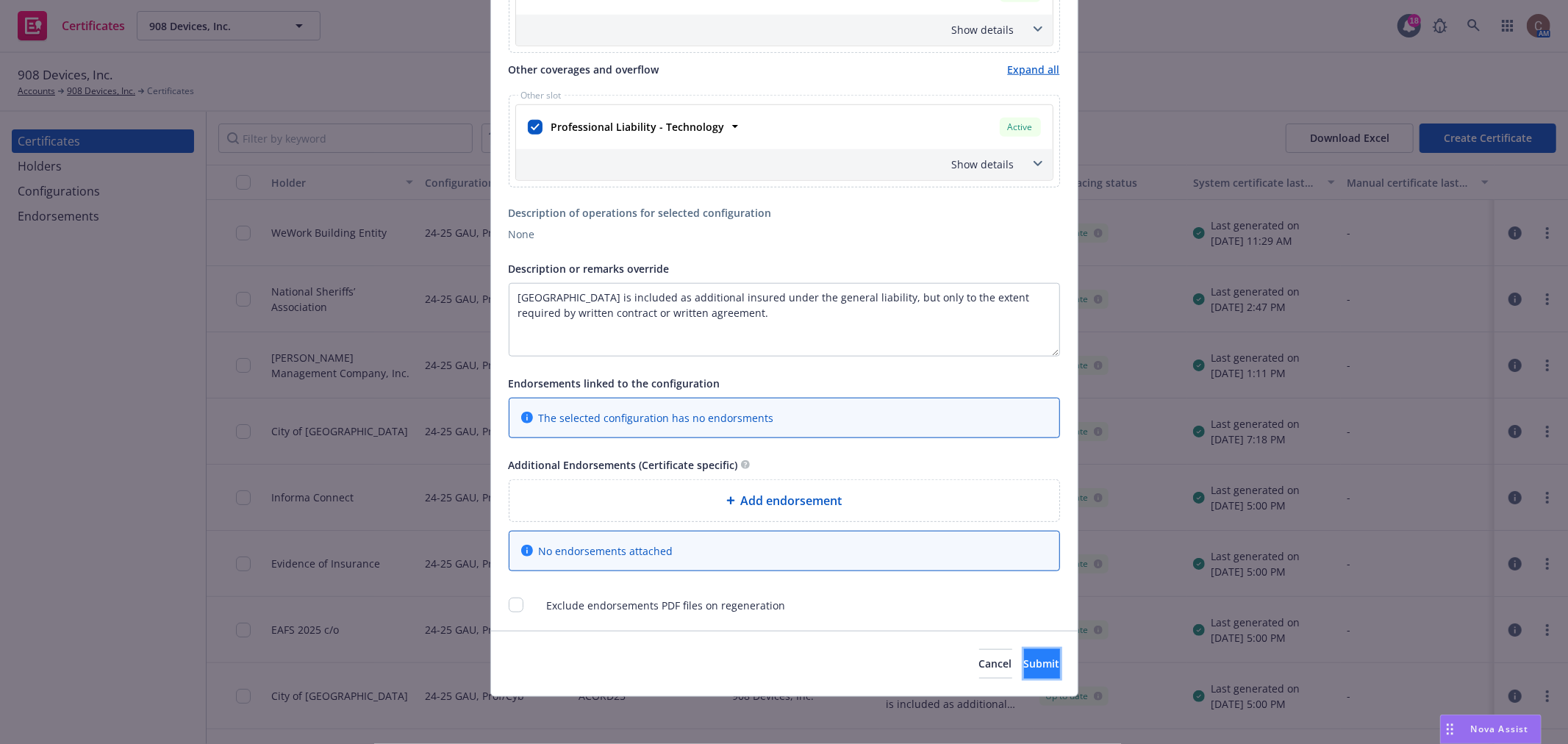
click at [1025, 662] on span "Submit" at bounding box center [1042, 663] width 36 height 14
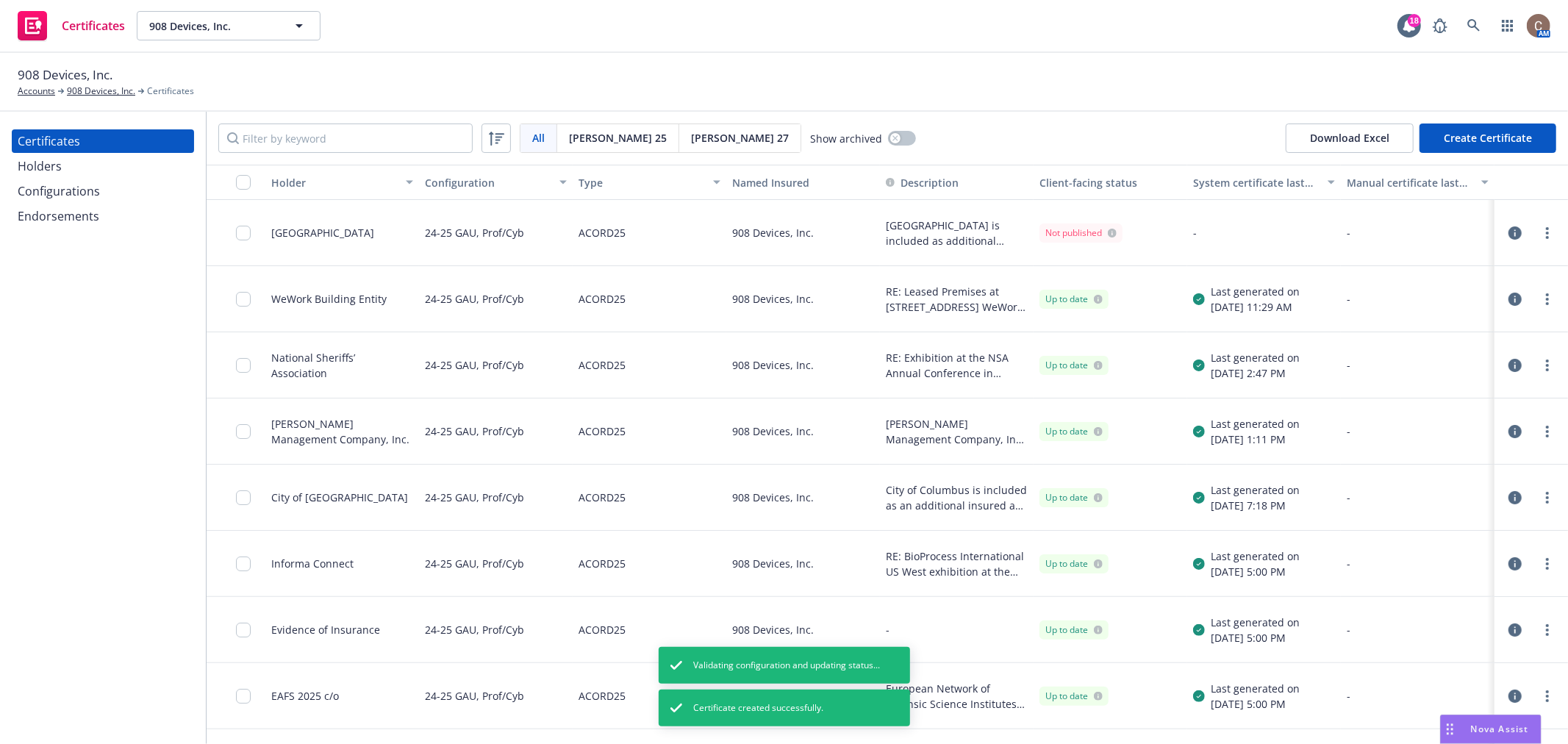
click at [1509, 235] on icon "button" at bounding box center [1515, 233] width 14 height 14
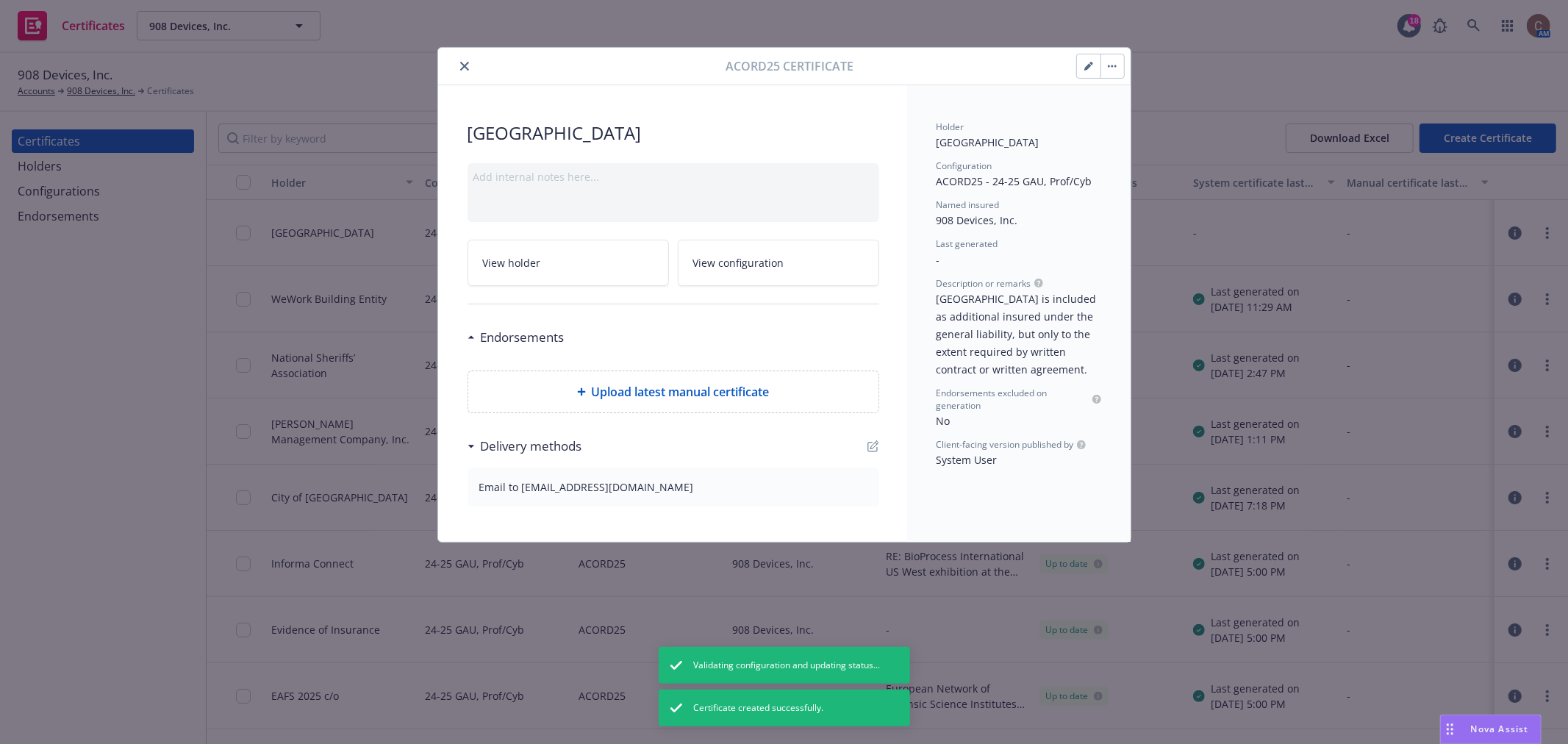
click at [461, 65] on icon "close" at bounding box center [464, 66] width 9 height 9
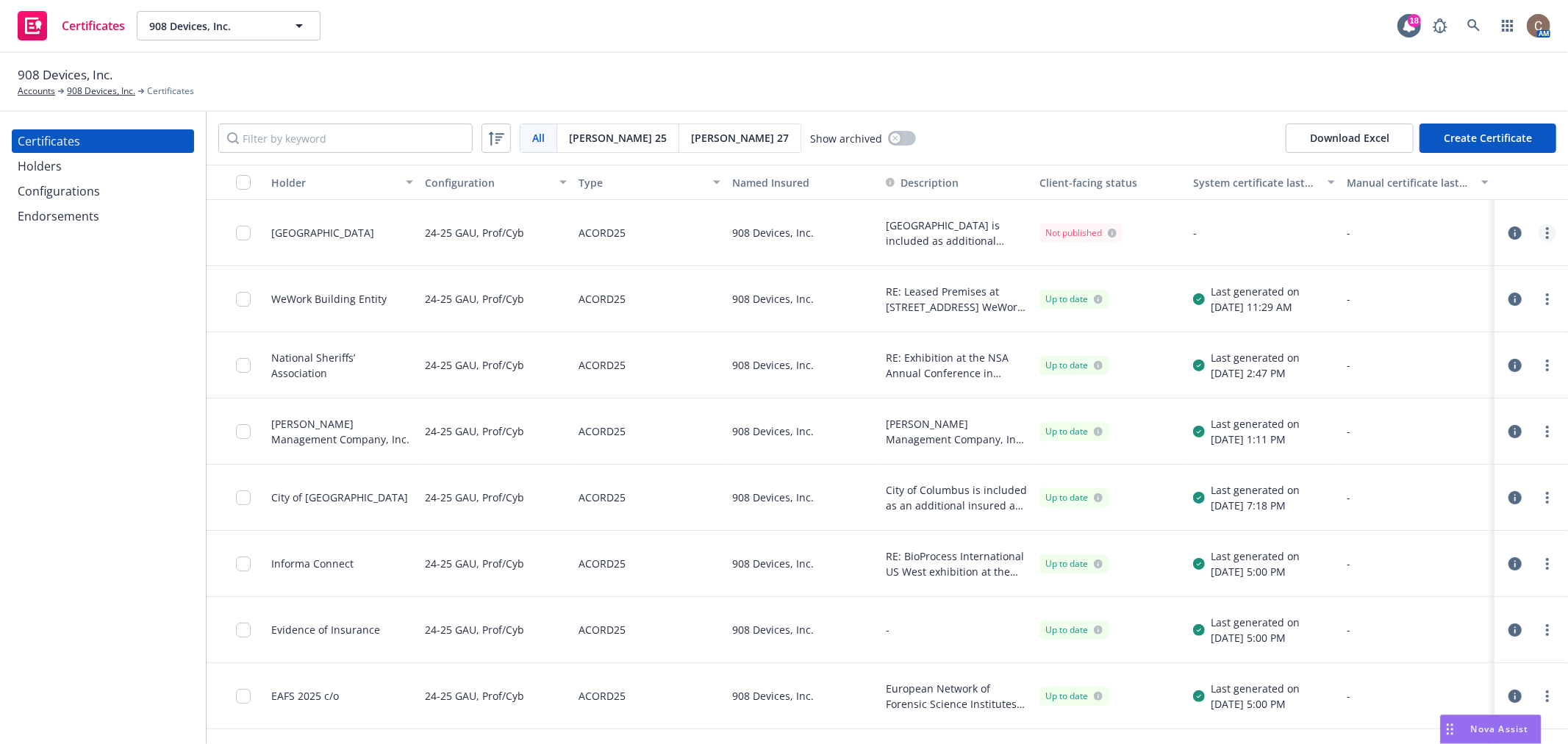
click at [1546, 228] on circle "more" at bounding box center [1548, 229] width 3 height 3
click at [1071, 228] on div "Not published" at bounding box center [1080, 233] width 71 height 14
click at [1546, 234] on icon "more" at bounding box center [1548, 233] width 3 height 12
click at [1509, 230] on icon "button" at bounding box center [1515, 233] width 14 height 14
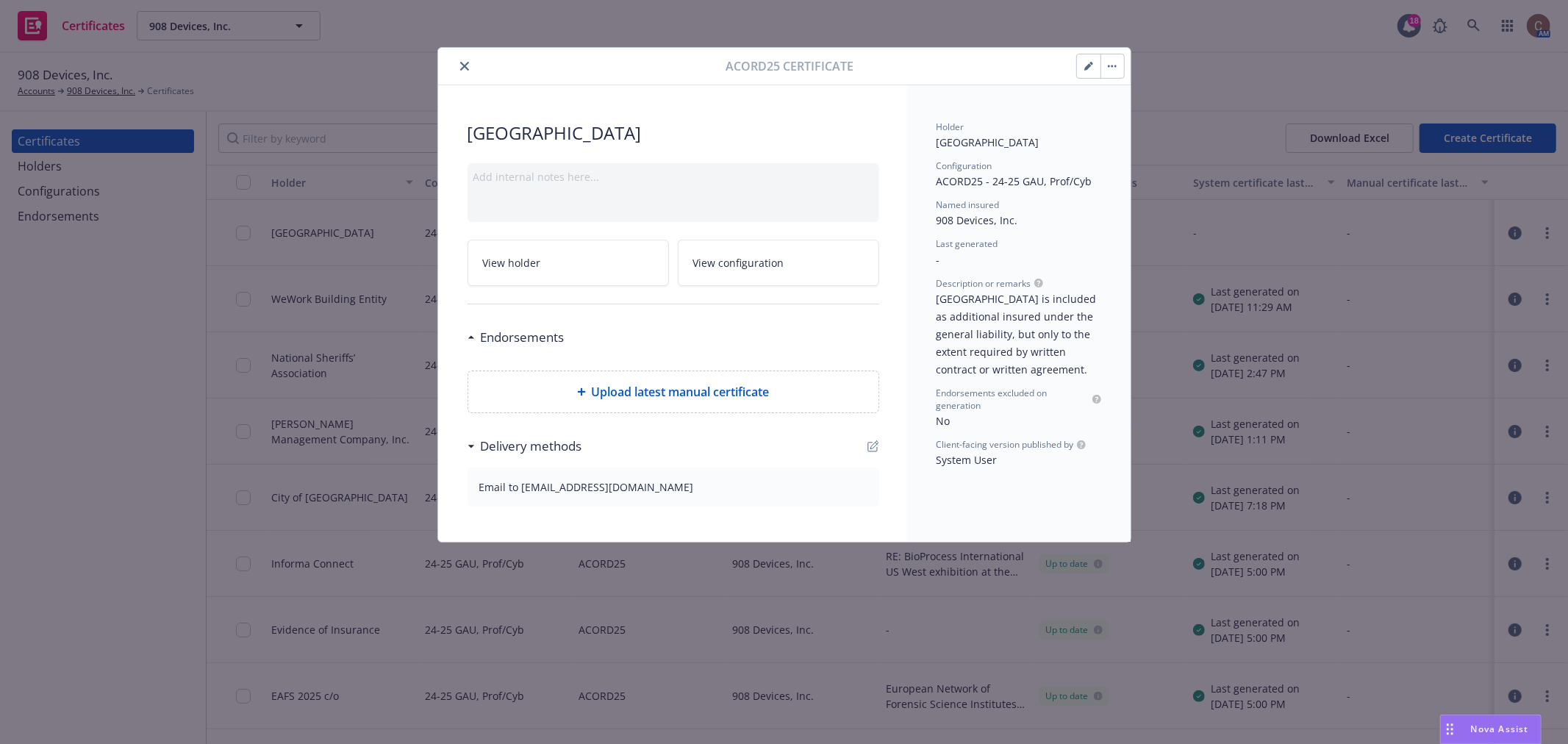
click at [1118, 68] on button "button" at bounding box center [1112, 66] width 23 height 23
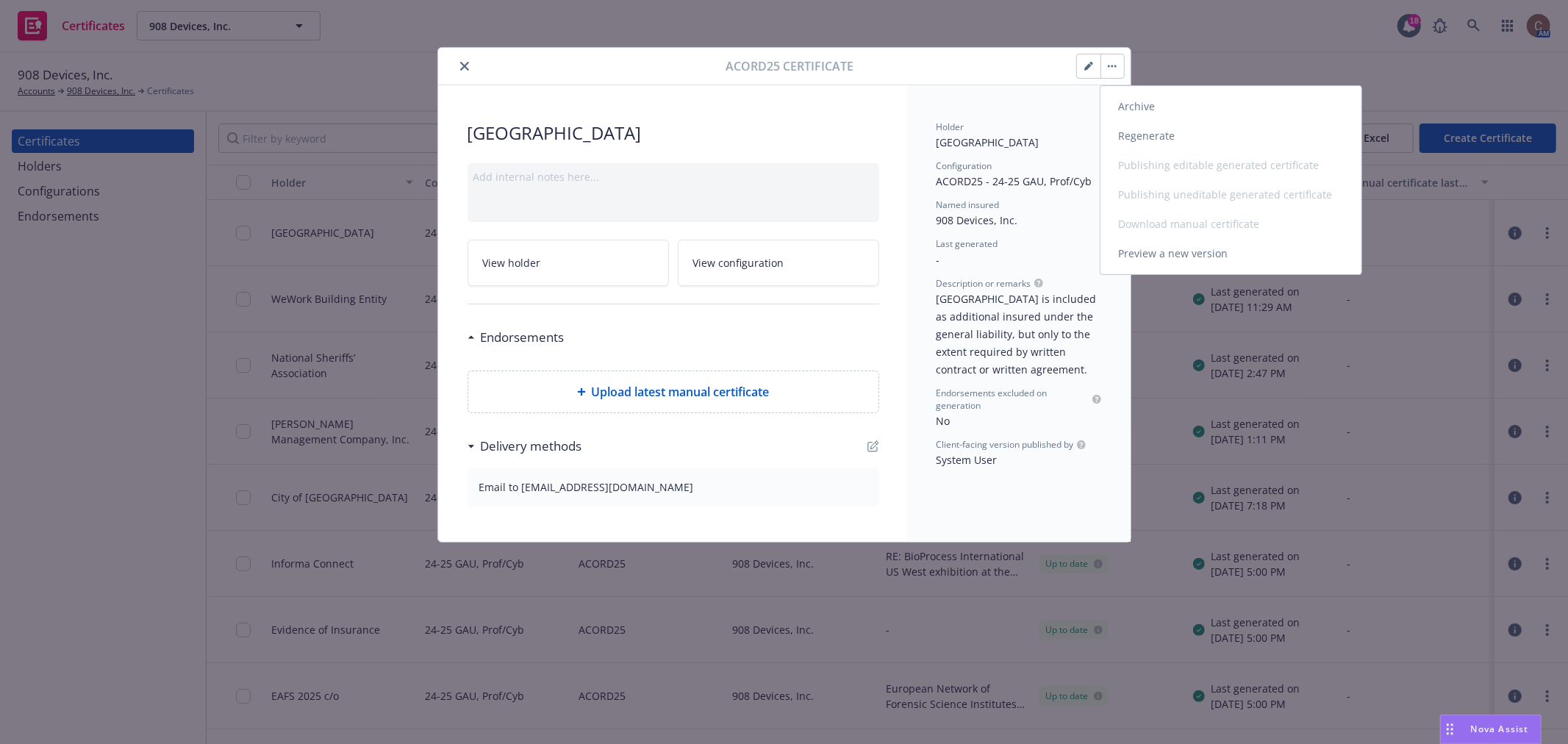
click at [1144, 137] on link "Regenerate" at bounding box center [1231, 136] width 261 height 30
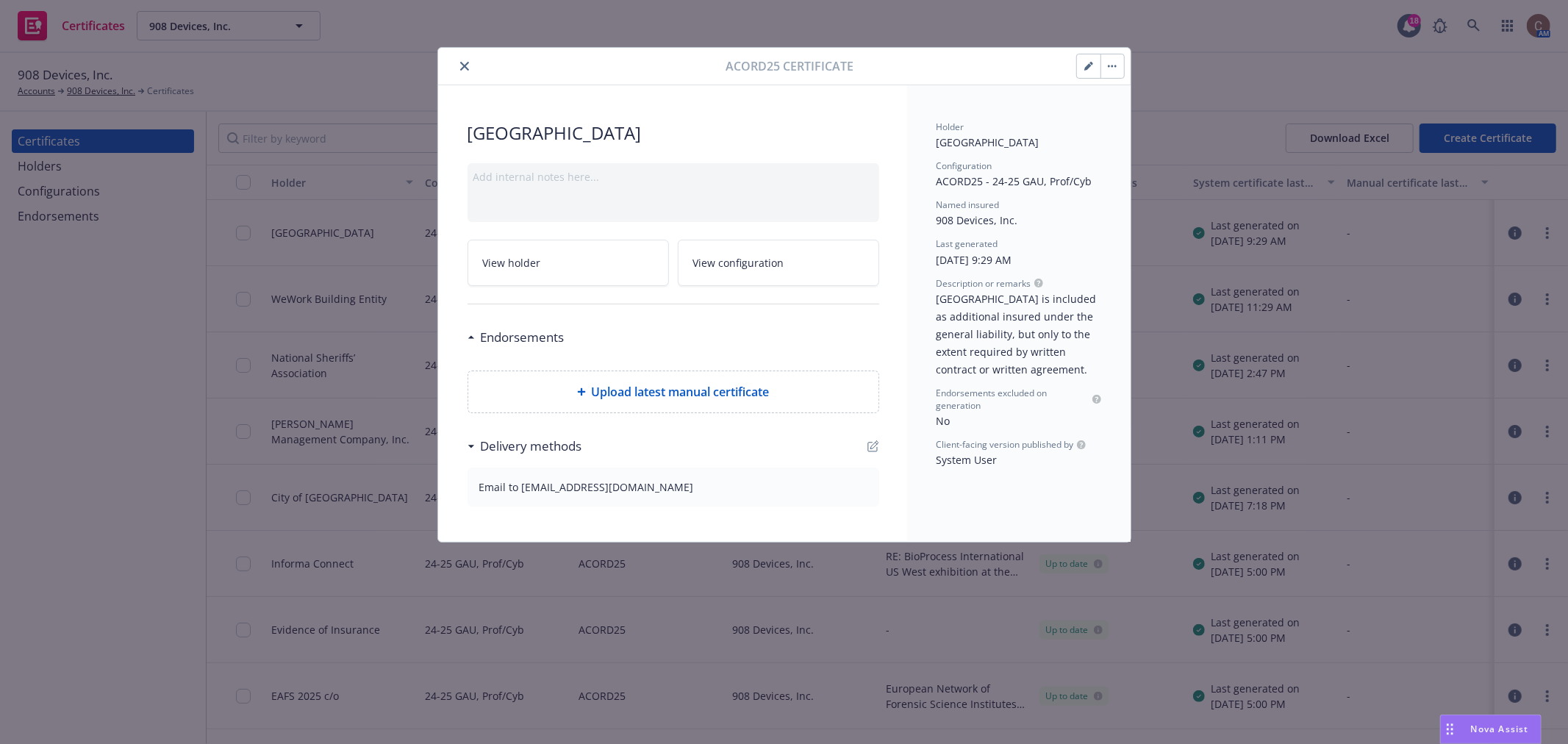
click at [1108, 71] on button "button" at bounding box center [1112, 66] width 23 height 23
click at [460, 69] on icon "close" at bounding box center [464, 66] width 9 height 9
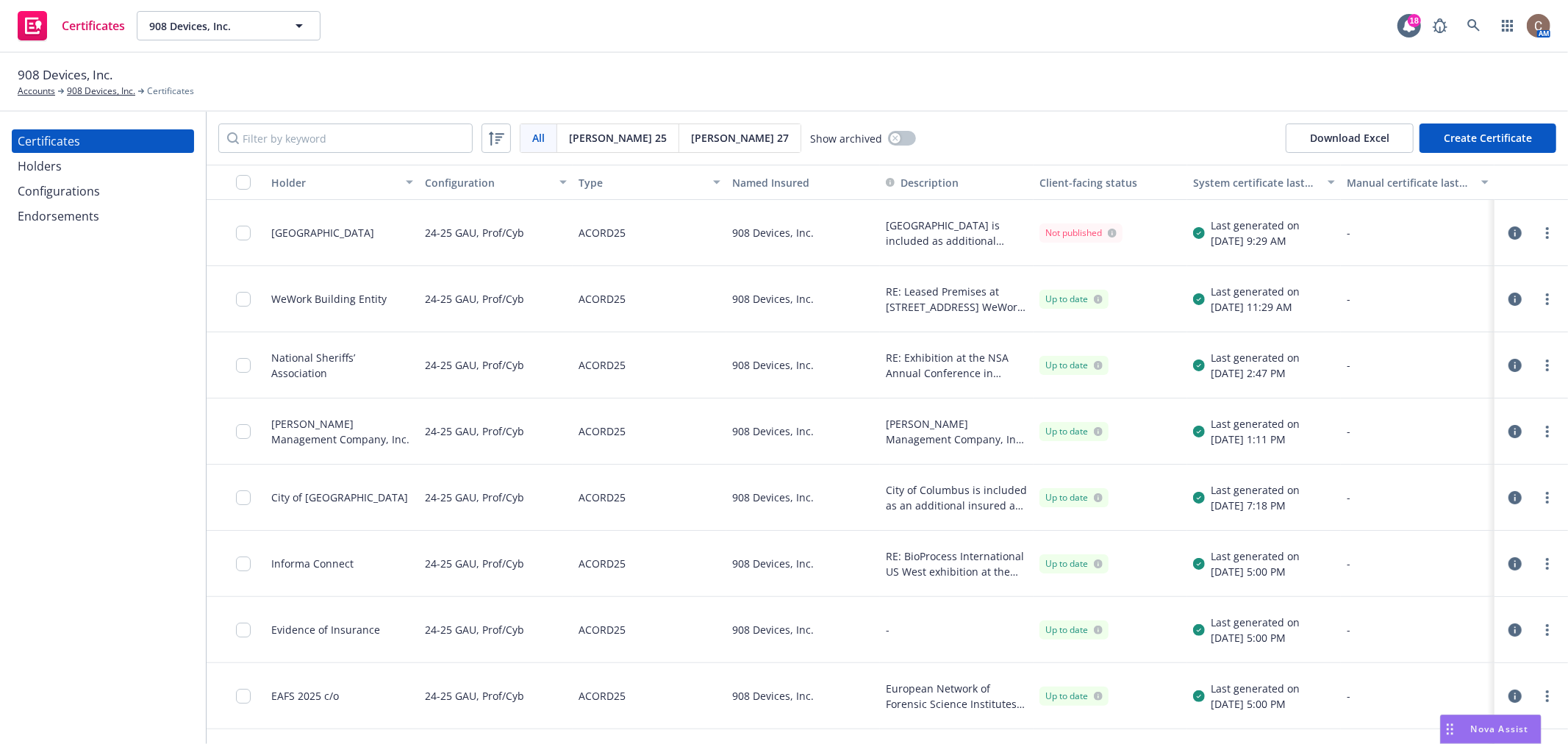
click at [1509, 233] on icon "button" at bounding box center [1515, 233] width 14 height 14
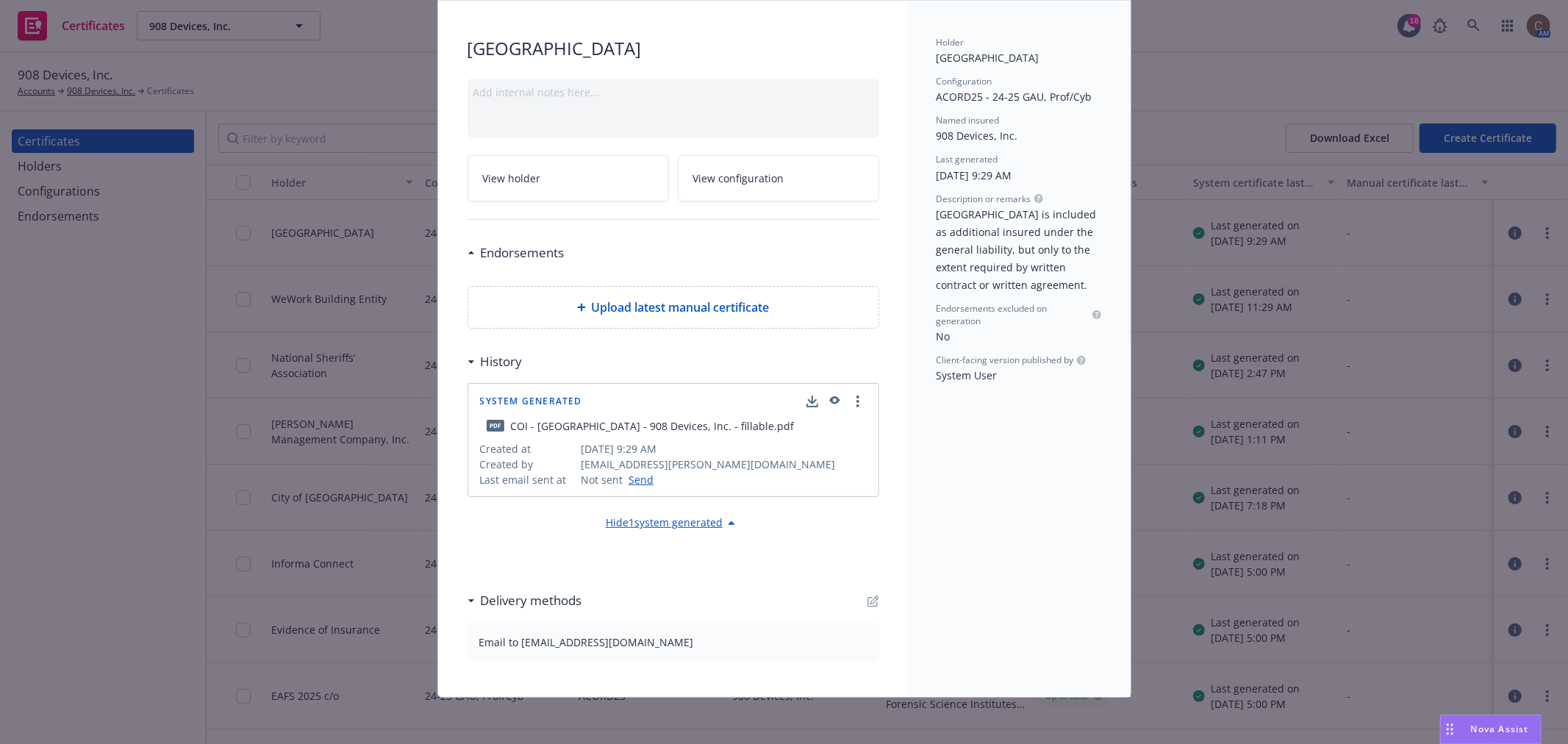
scroll to position [86, 0]
click at [829, 400] on icon "button" at bounding box center [834, 400] width 14 height 10
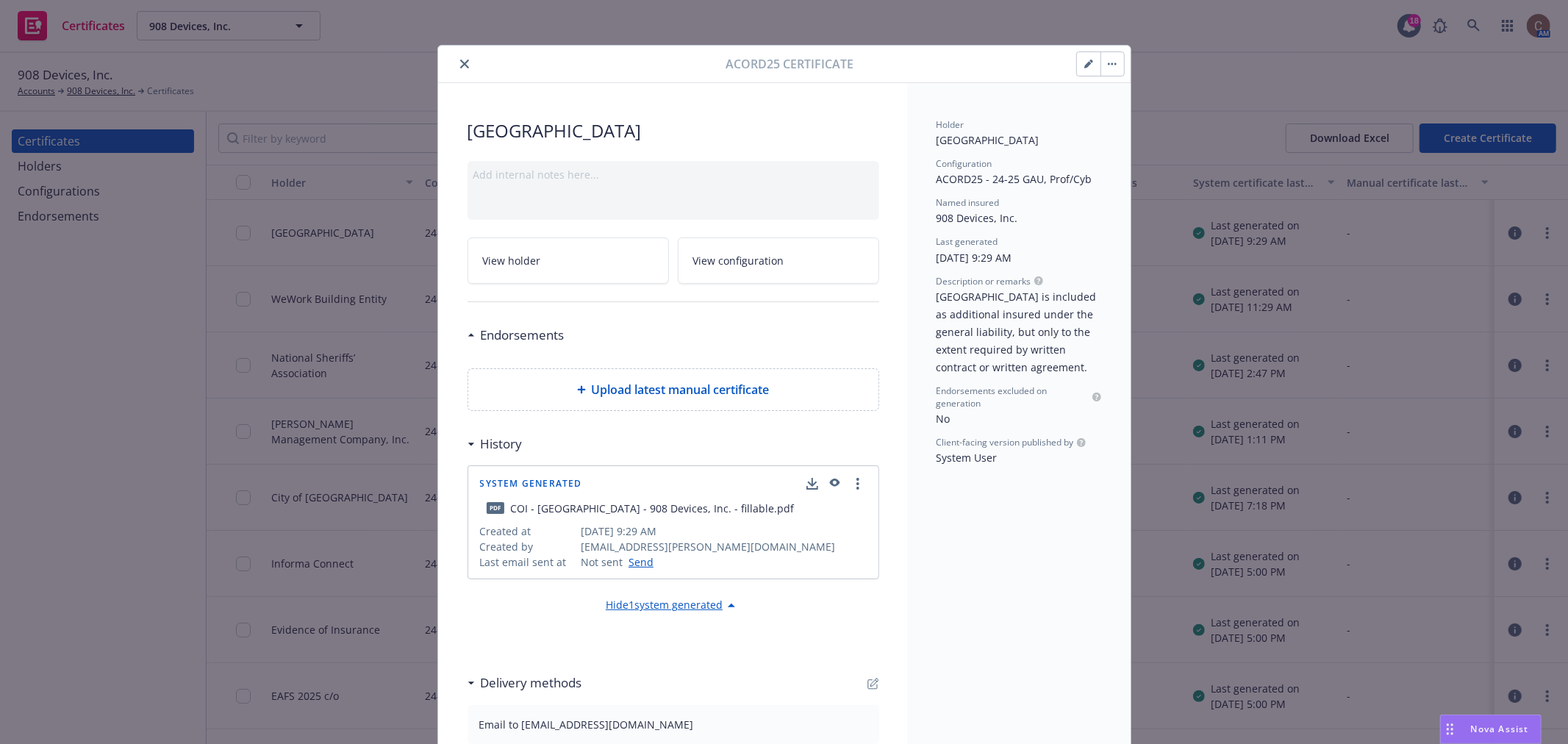
scroll to position [0, 0]
click at [1108, 70] on button "button" at bounding box center [1112, 66] width 23 height 23
click at [857, 492] on icon "more" at bounding box center [858, 486] width 3 height 12
click at [766, 524] on link "Show in client navigator" at bounding box center [788, 516] width 165 height 30
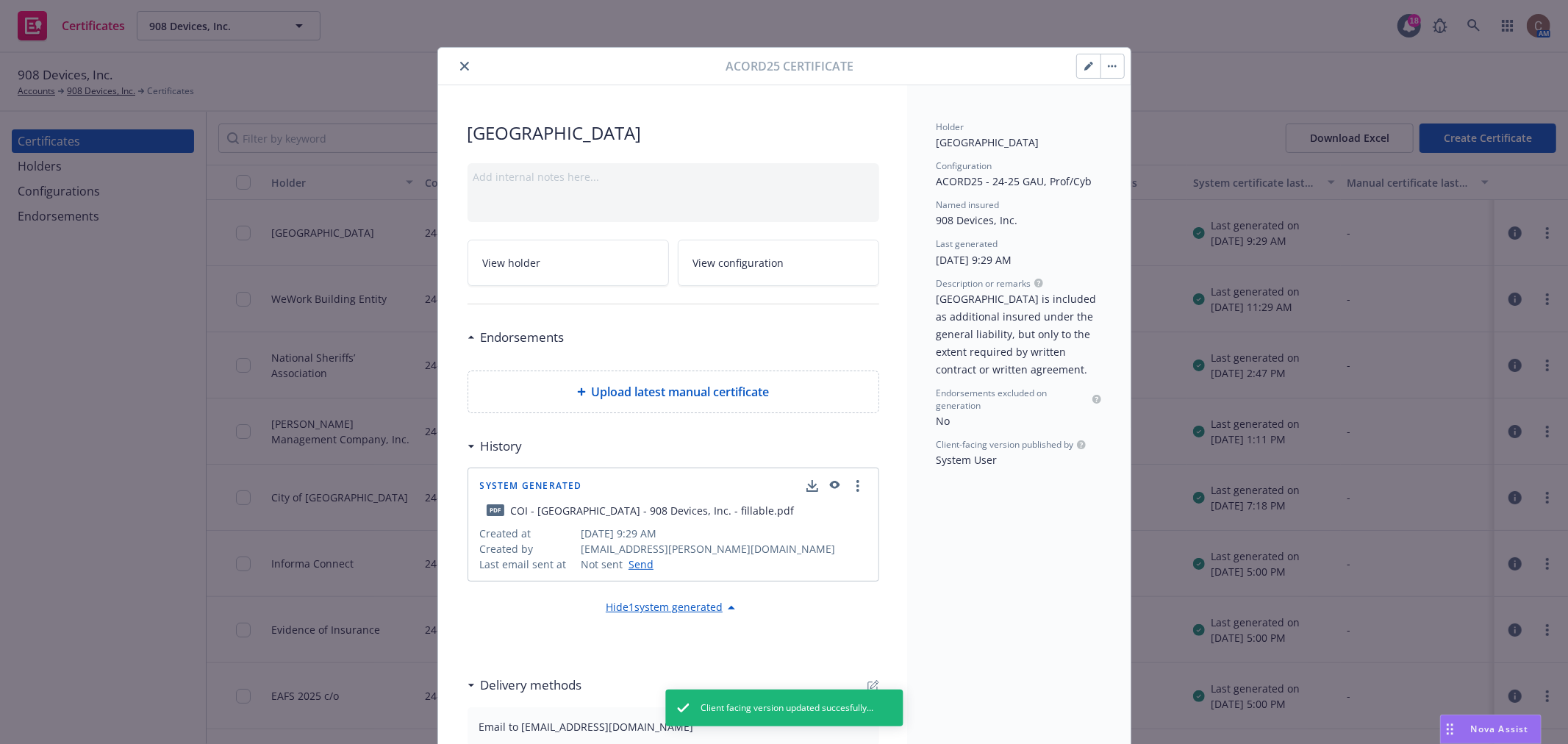
click at [1108, 66] on icon "button" at bounding box center [1112, 66] width 9 height 3
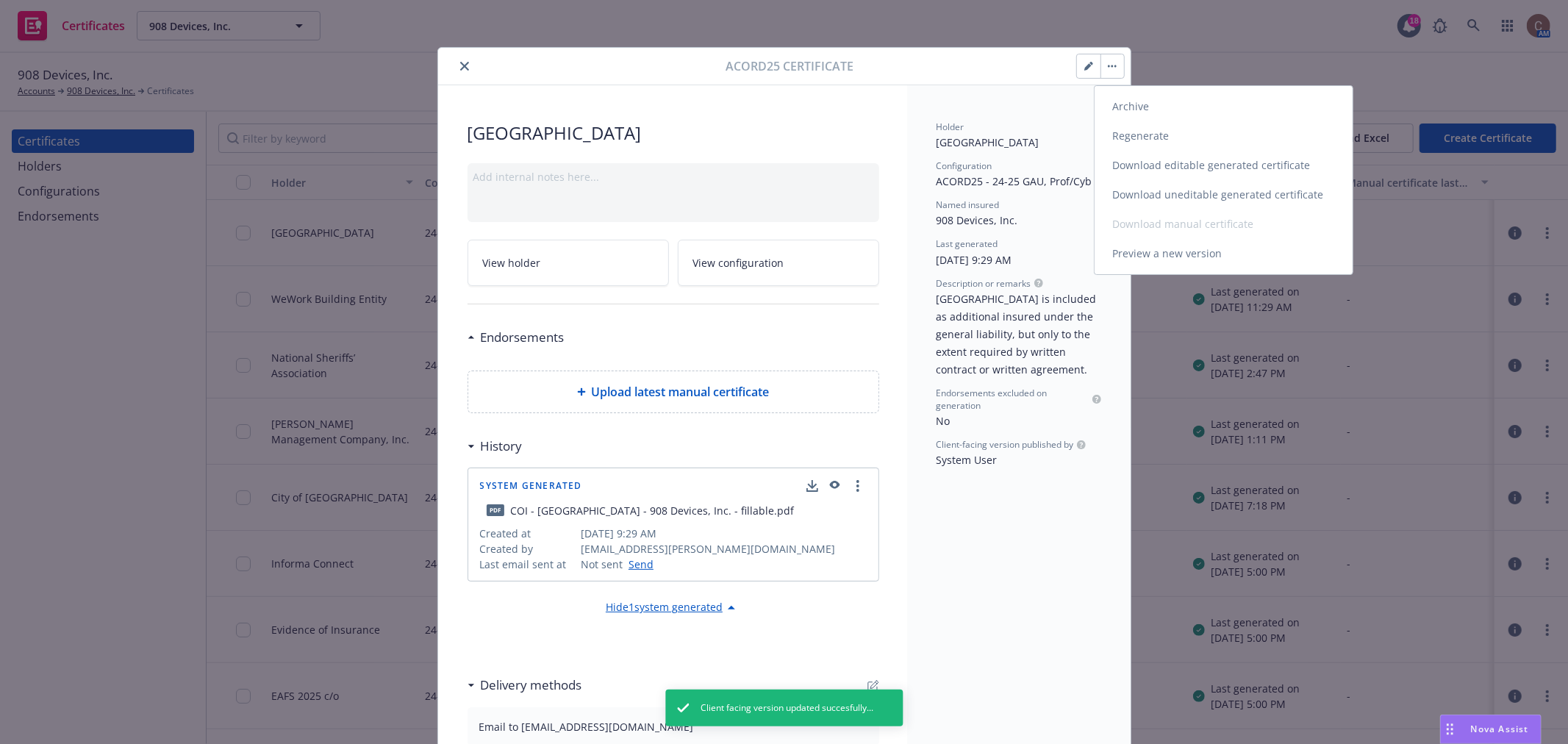
click at [1142, 189] on link "Download uneditable generated certificate" at bounding box center [1224, 194] width 258 height 30
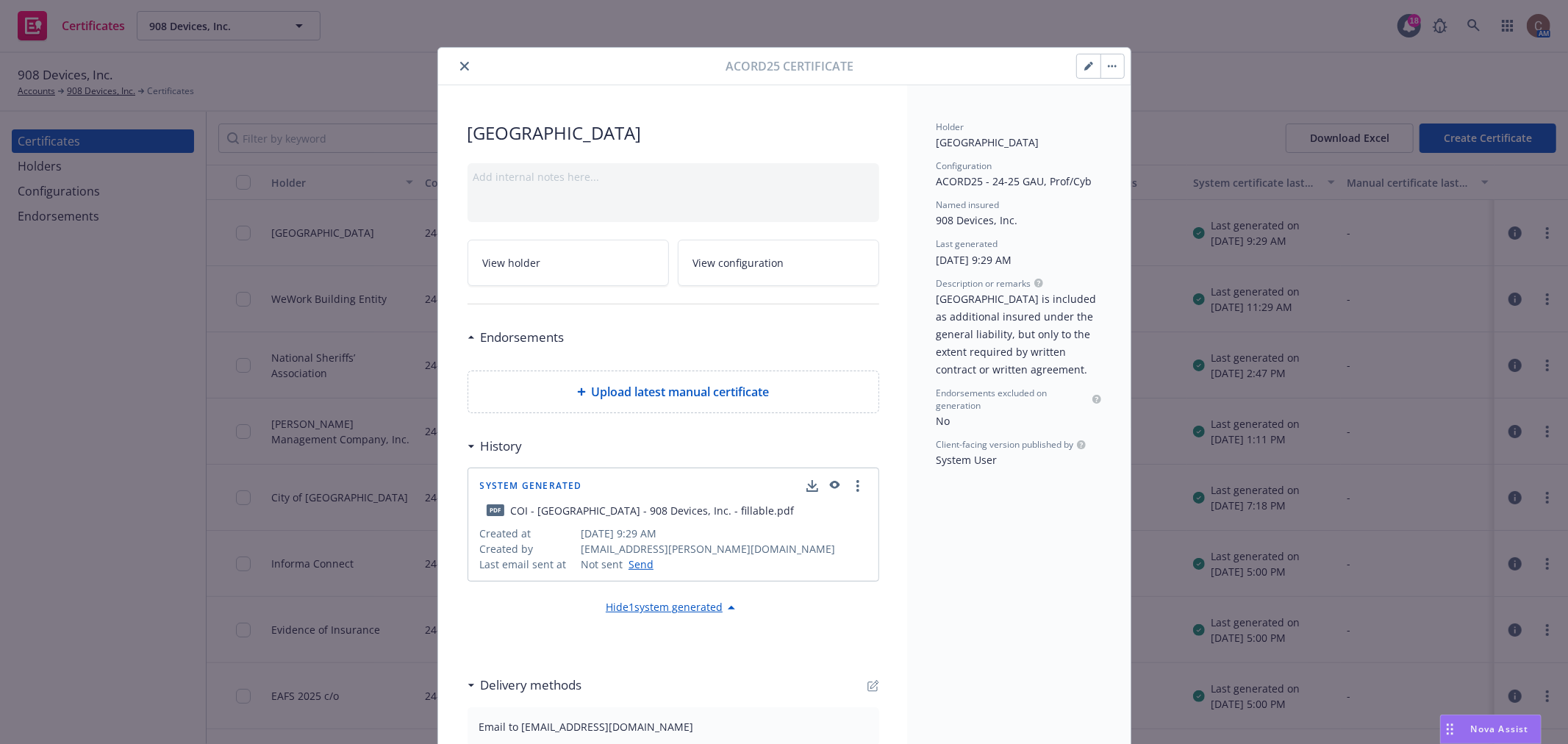
click at [464, 68] on button "close" at bounding box center [464, 66] width 18 height 18
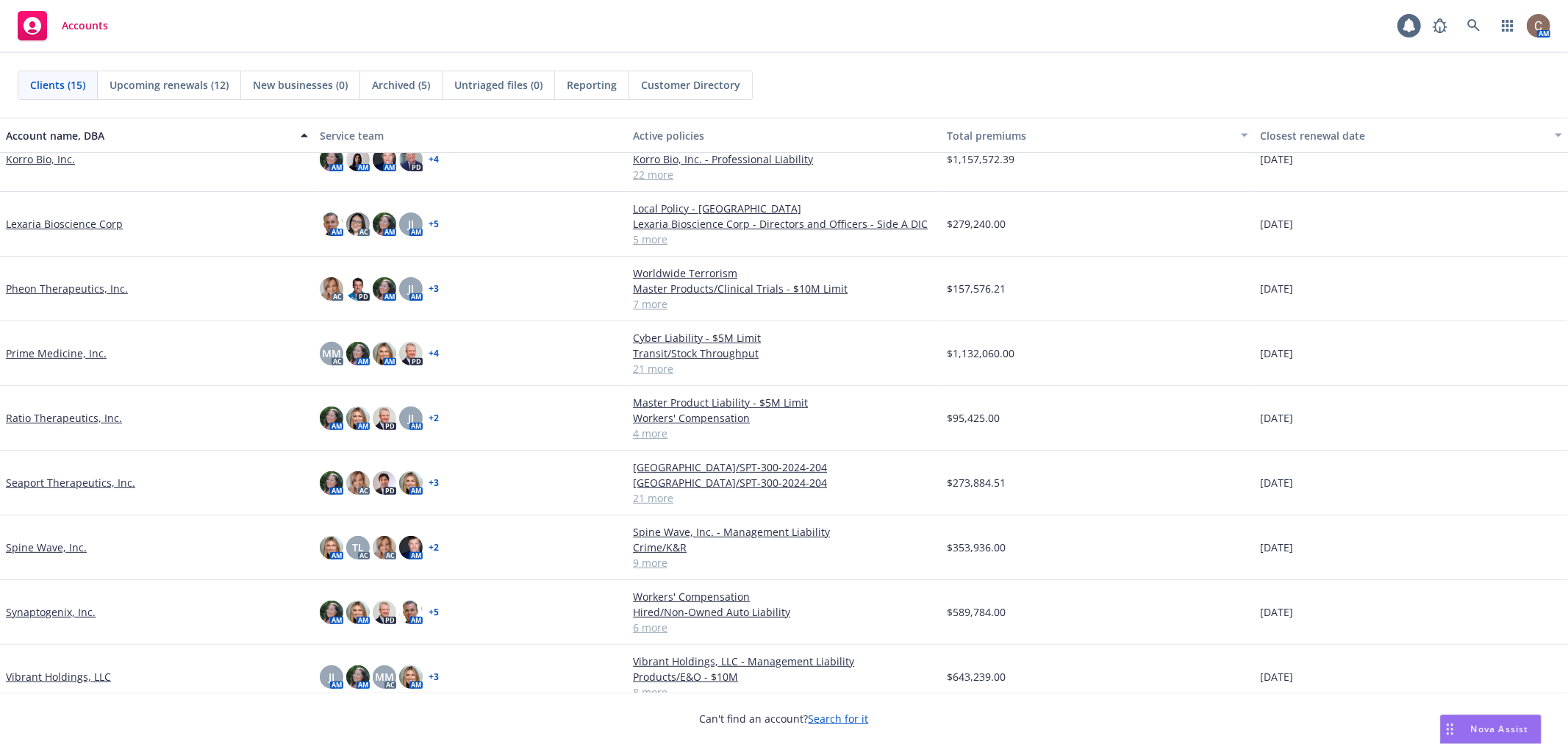
scroll to position [401, 0]
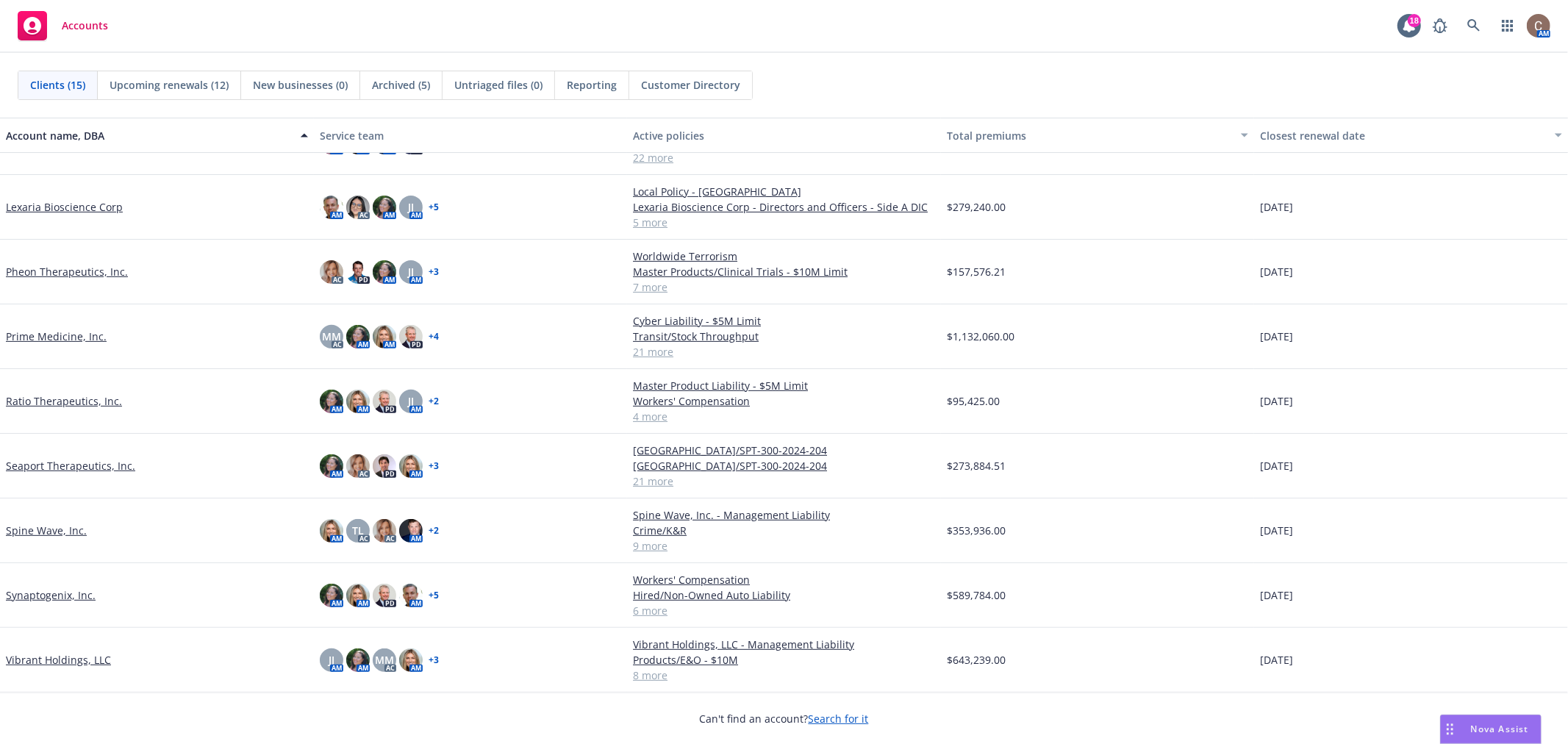
click at [93, 465] on link "Seaport Therapeutics, Inc." at bounding box center [70, 465] width 129 height 15
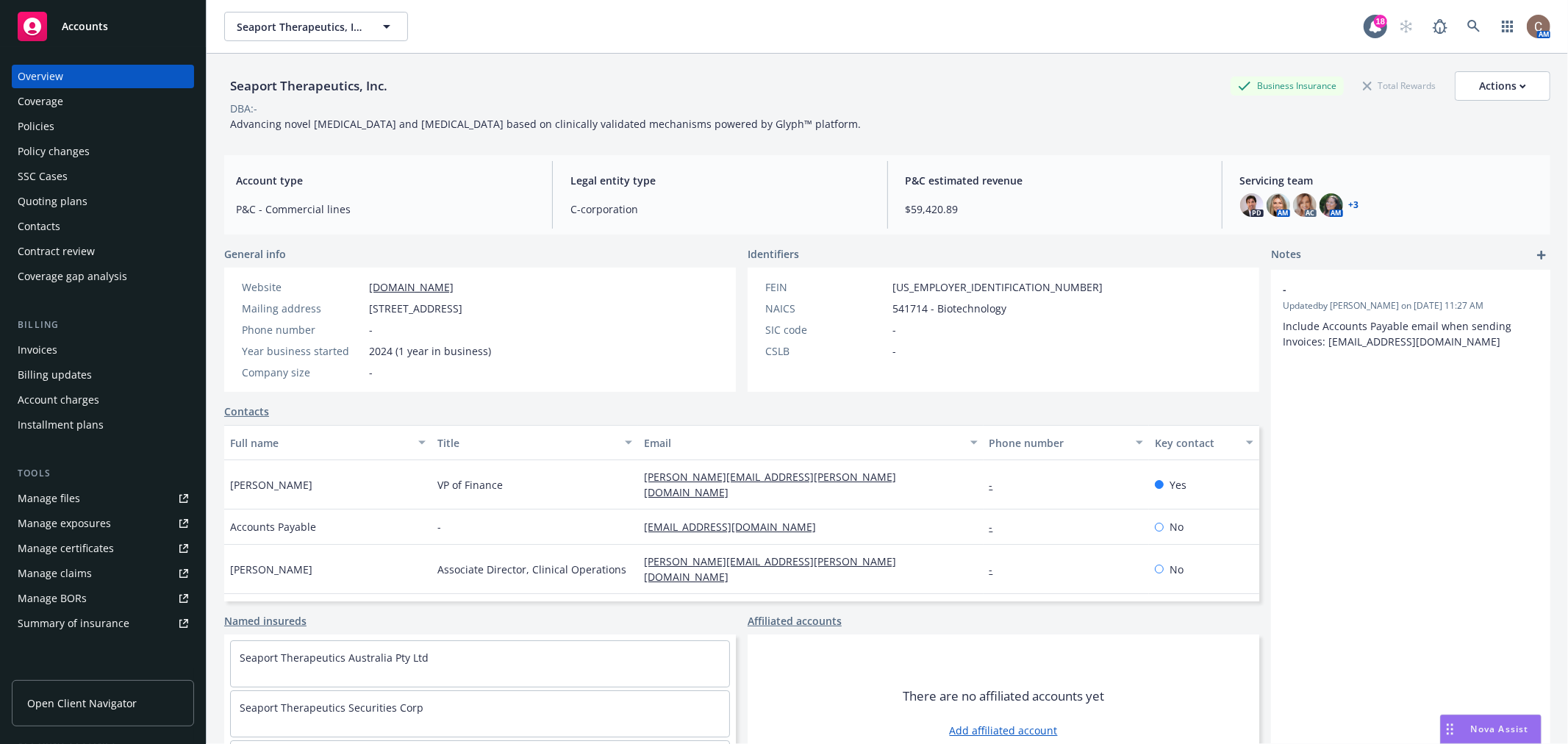
click at [48, 115] on div "Policies" at bounding box center [36, 126] width 37 height 23
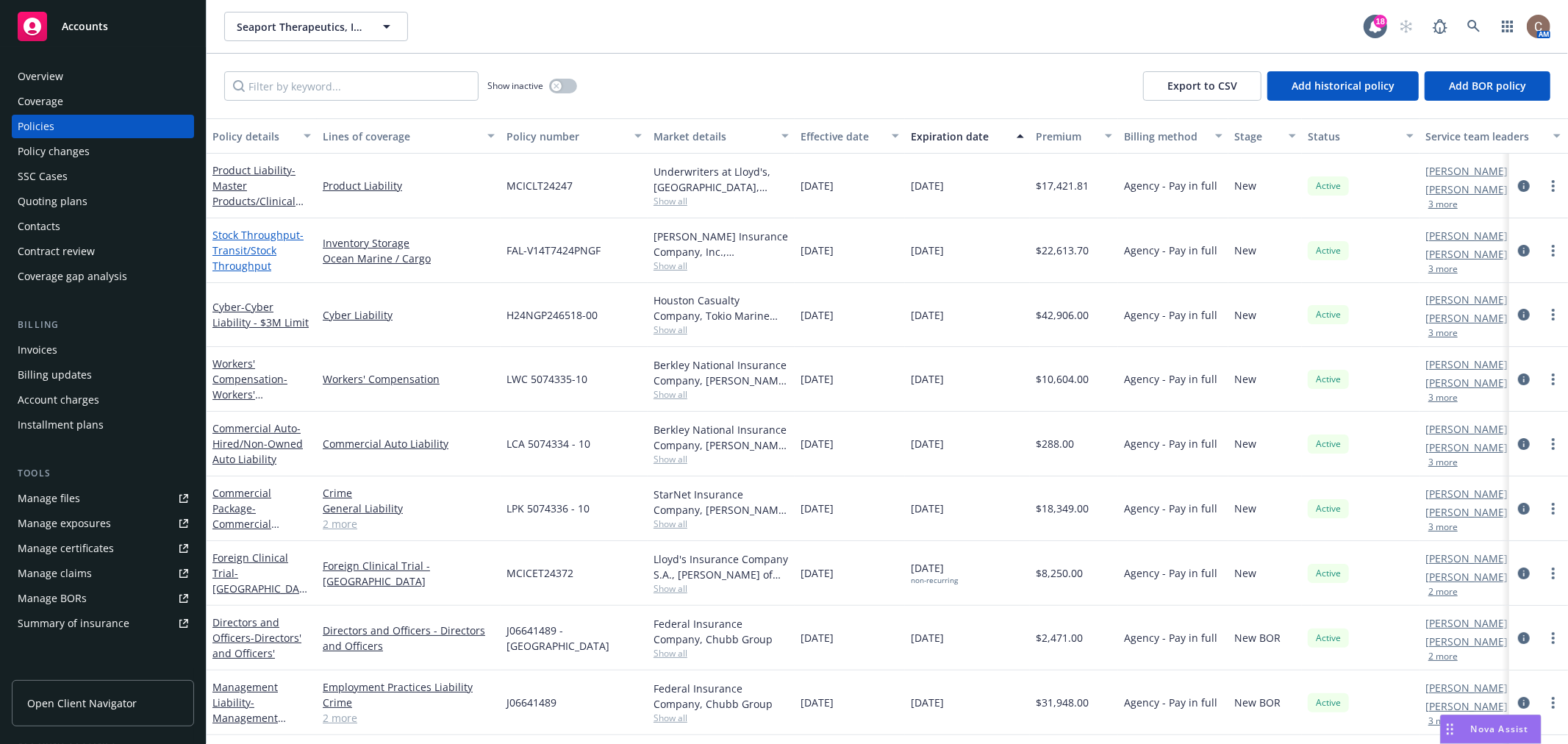
click at [262, 247] on span "- Transit/Stock Throughput" at bounding box center [258, 250] width 91 height 45
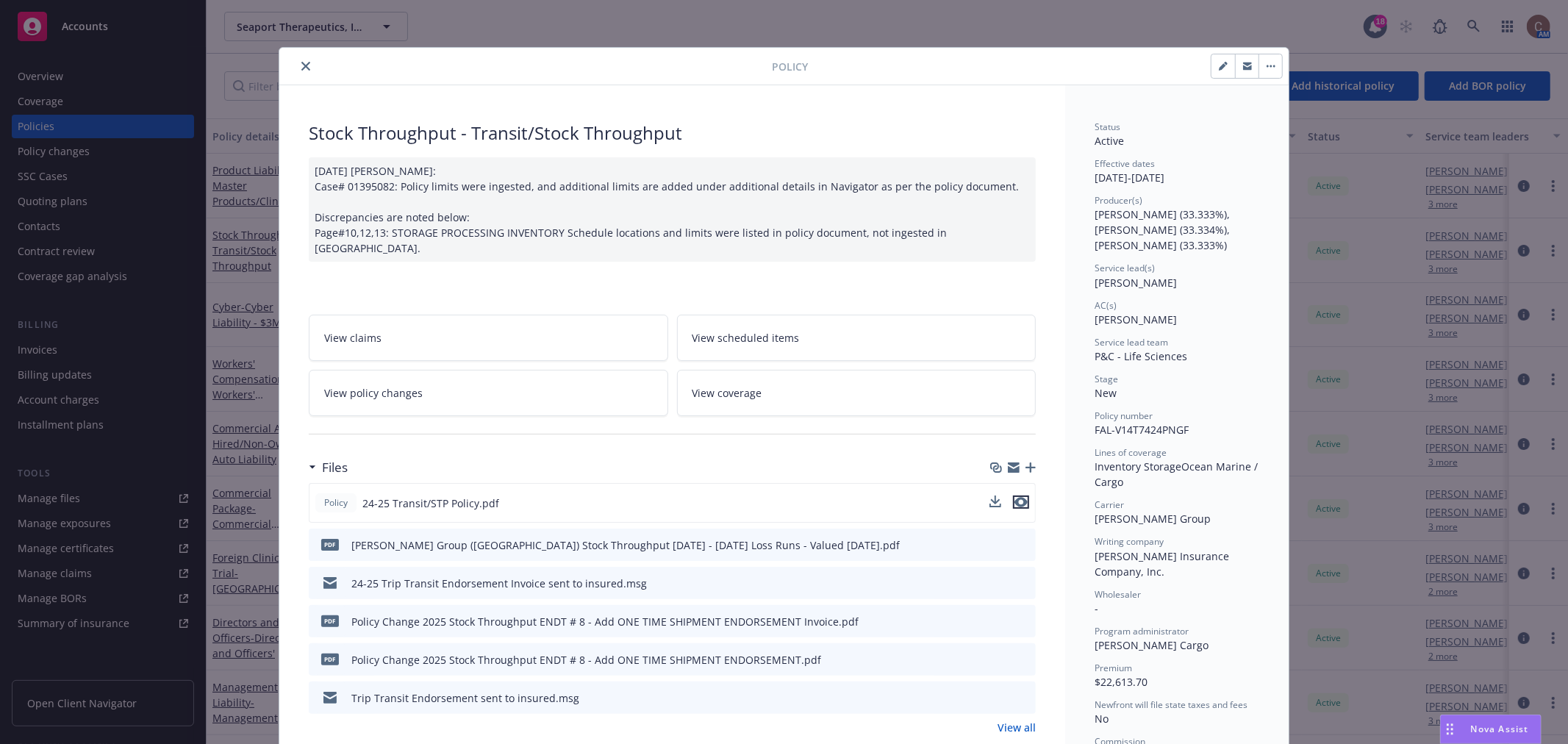
click at [1019, 497] on icon "preview file" at bounding box center [1021, 502] width 14 height 10
click at [1024, 488] on div "Policy 24-25 Transit/STP Policy.pdf" at bounding box center [672, 503] width 727 height 40
click at [1017, 497] on icon "preview file" at bounding box center [1021, 502] width 14 height 10
click at [297, 62] on button "close" at bounding box center [306, 66] width 18 height 18
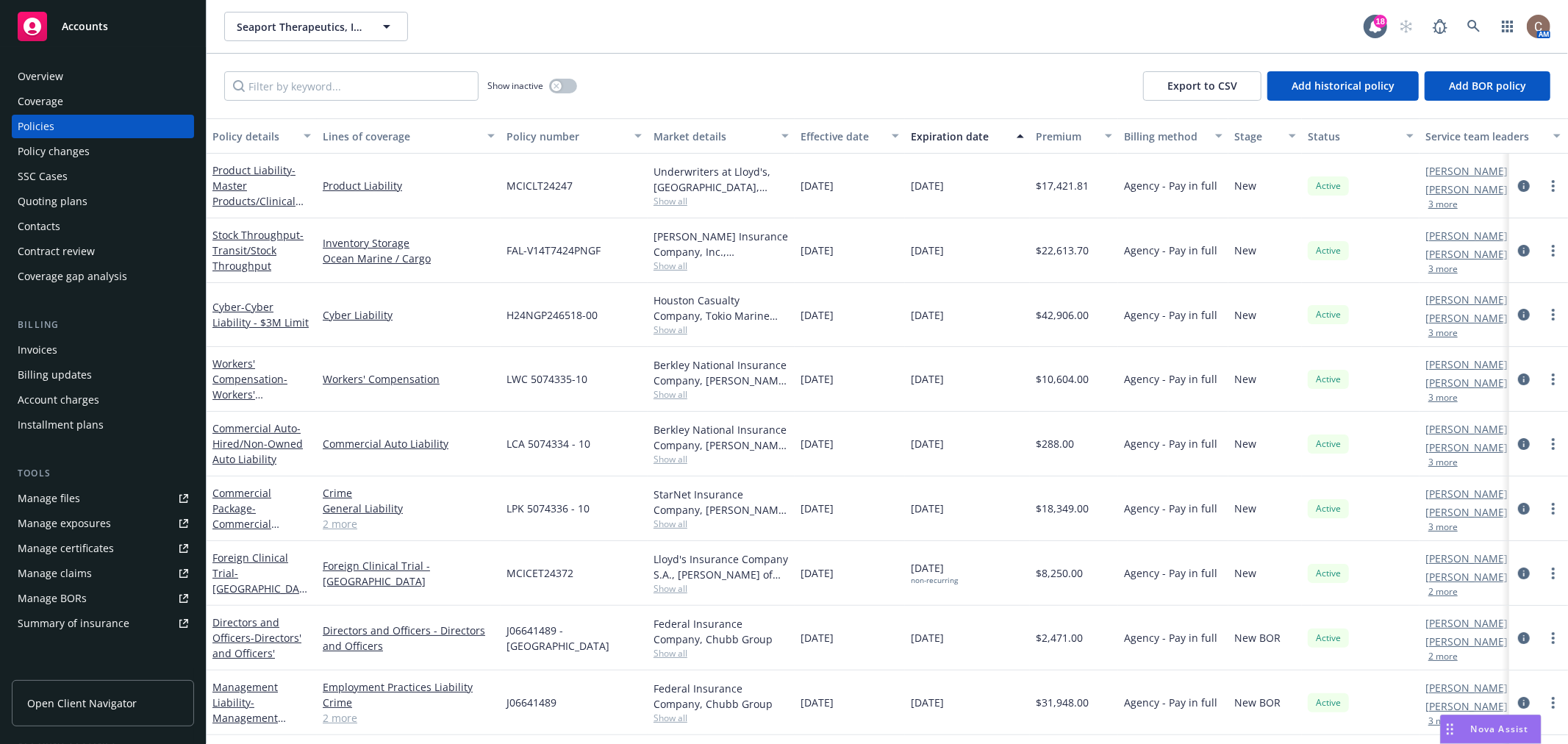
click at [456, 33] on div "Seaport Therapeutics, Inc. Seaport Therapeutics, Inc." at bounding box center [794, 26] width 1140 height 30
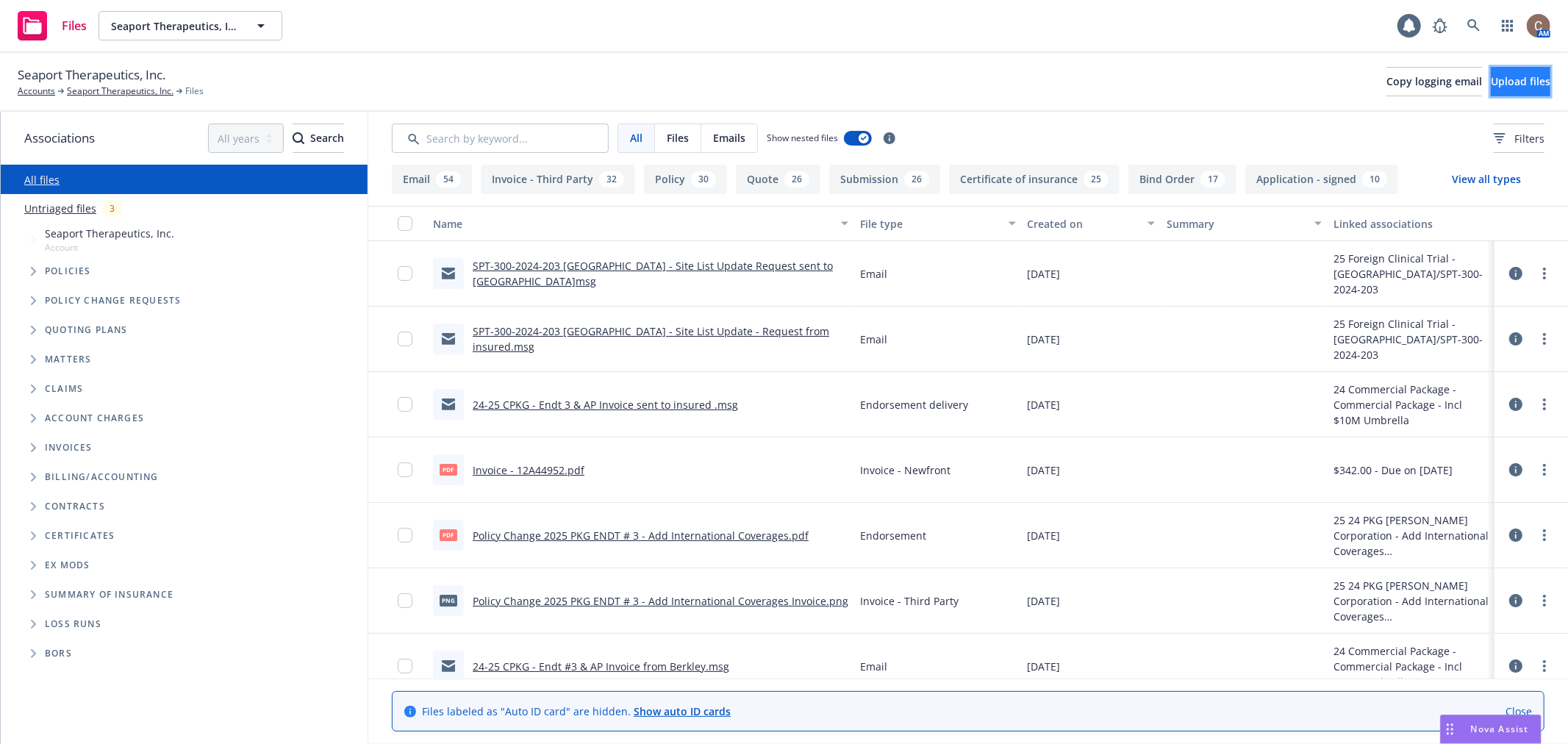
click at [1509, 78] on span "Upload files" at bounding box center [1521, 81] width 60 height 14
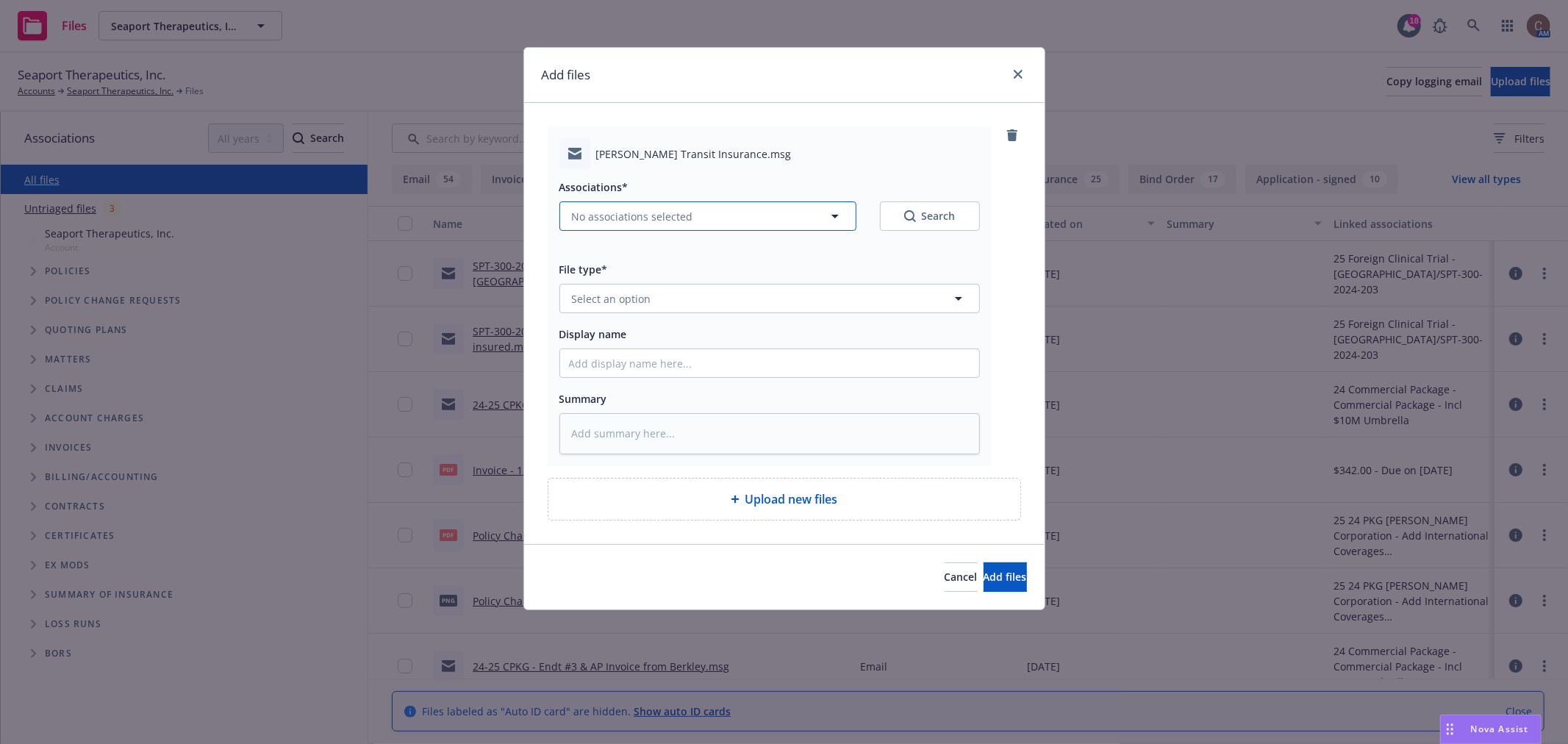
click at [697, 225] on button "No associations selected" at bounding box center [708, 216] width 297 height 30
type textarea "x"
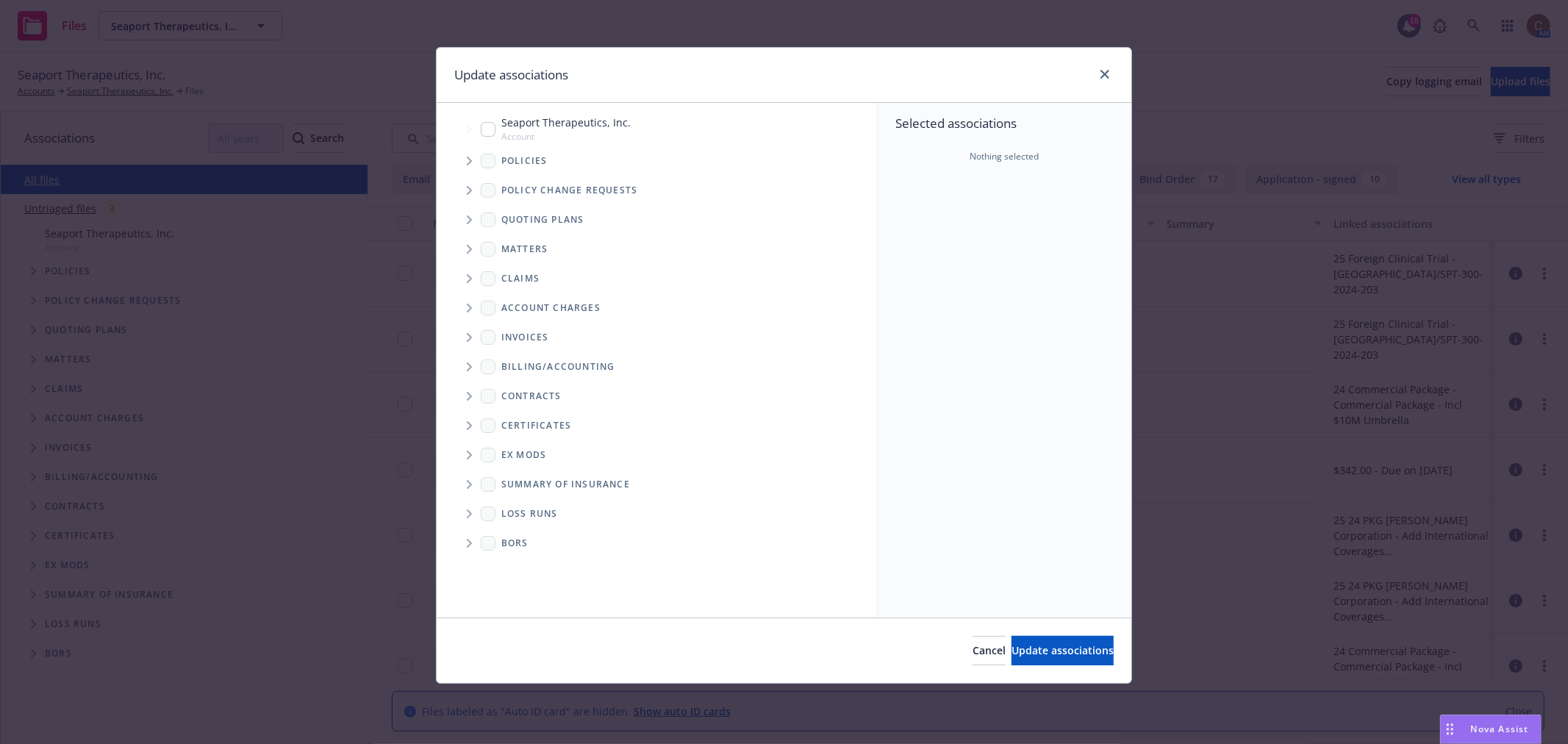
click at [467, 192] on icon "Tree Example" at bounding box center [469, 190] width 6 height 9
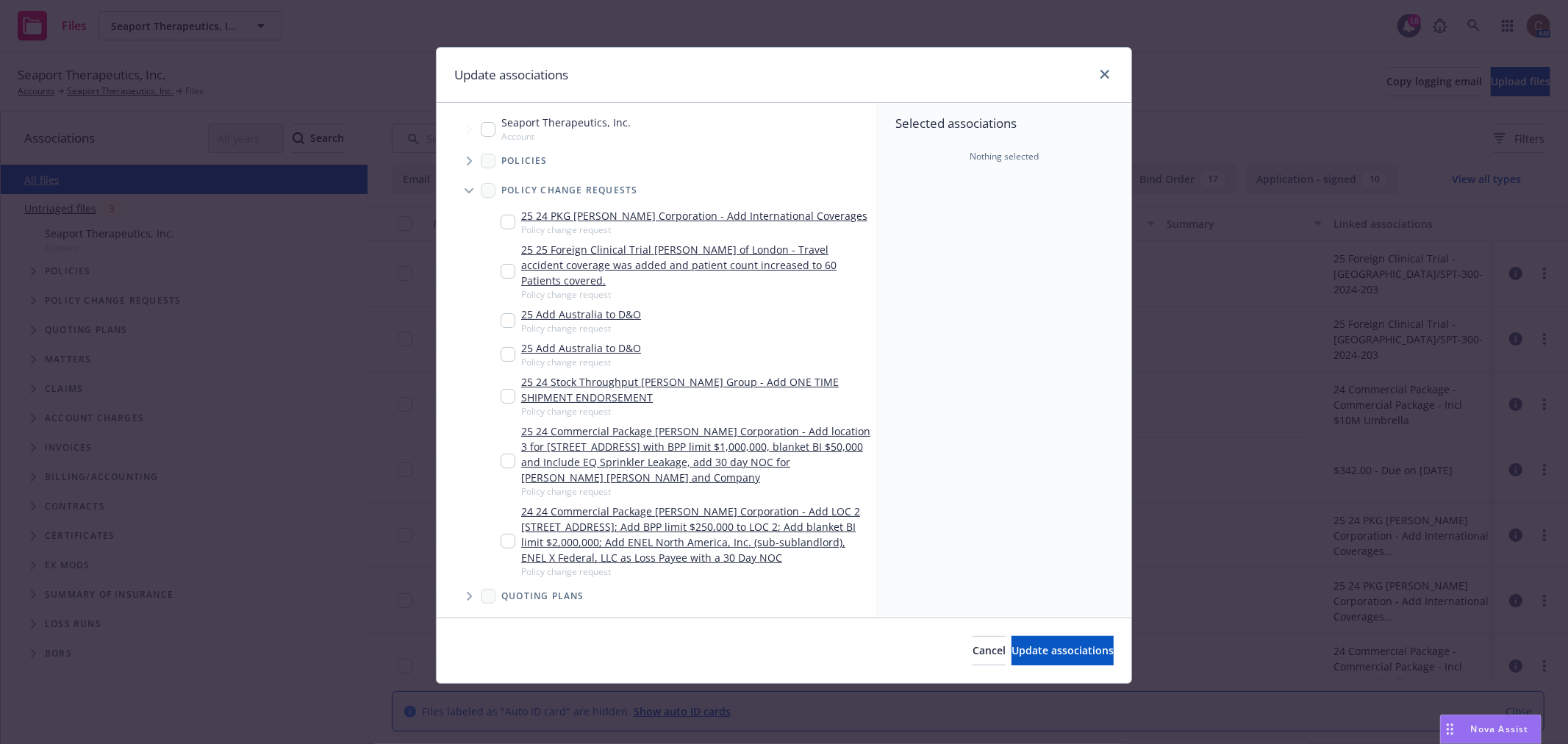
click at [469, 189] on icon "Tree Example" at bounding box center [468, 191] width 9 height 6
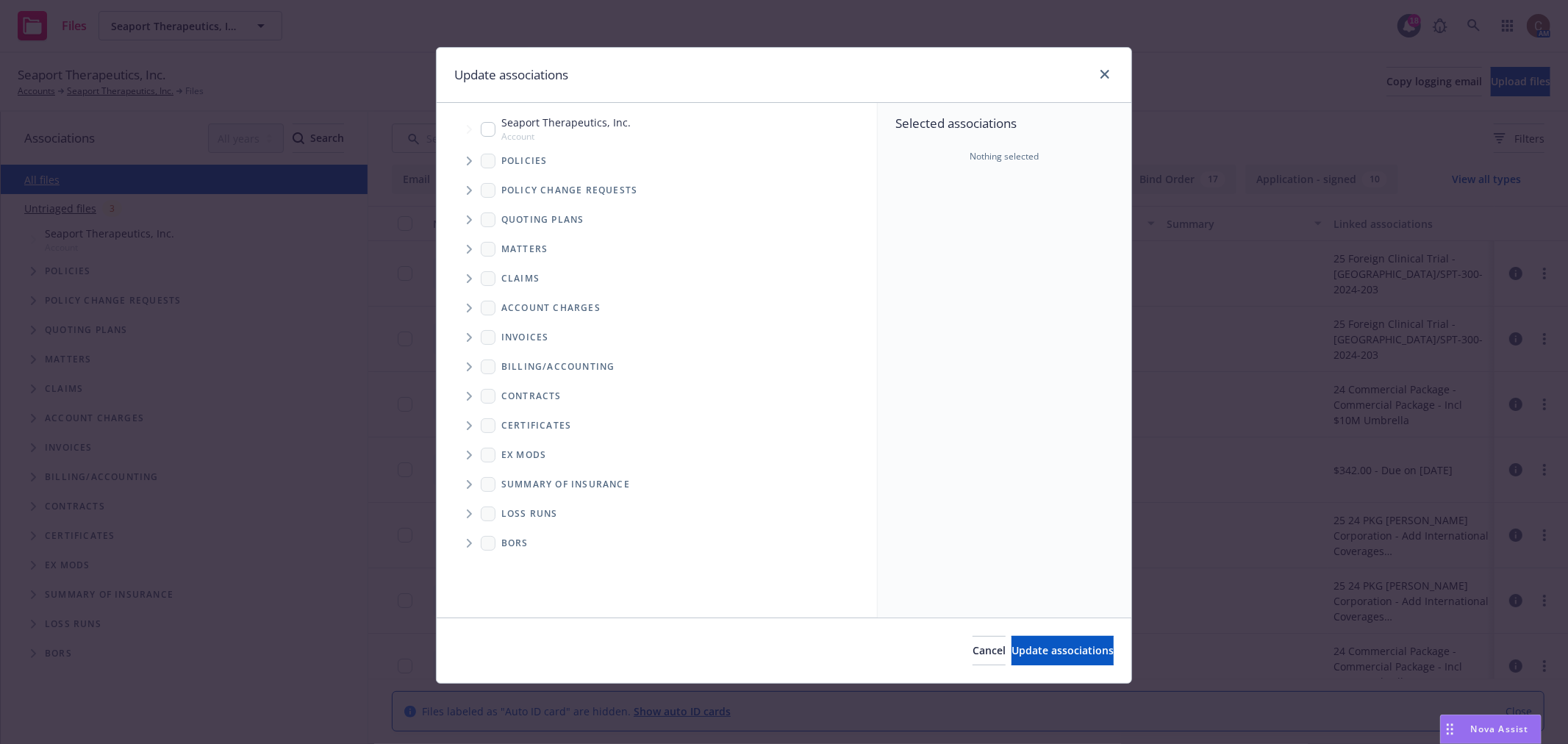
click at [472, 217] on icon "Tree Example" at bounding box center [469, 220] width 6 height 9
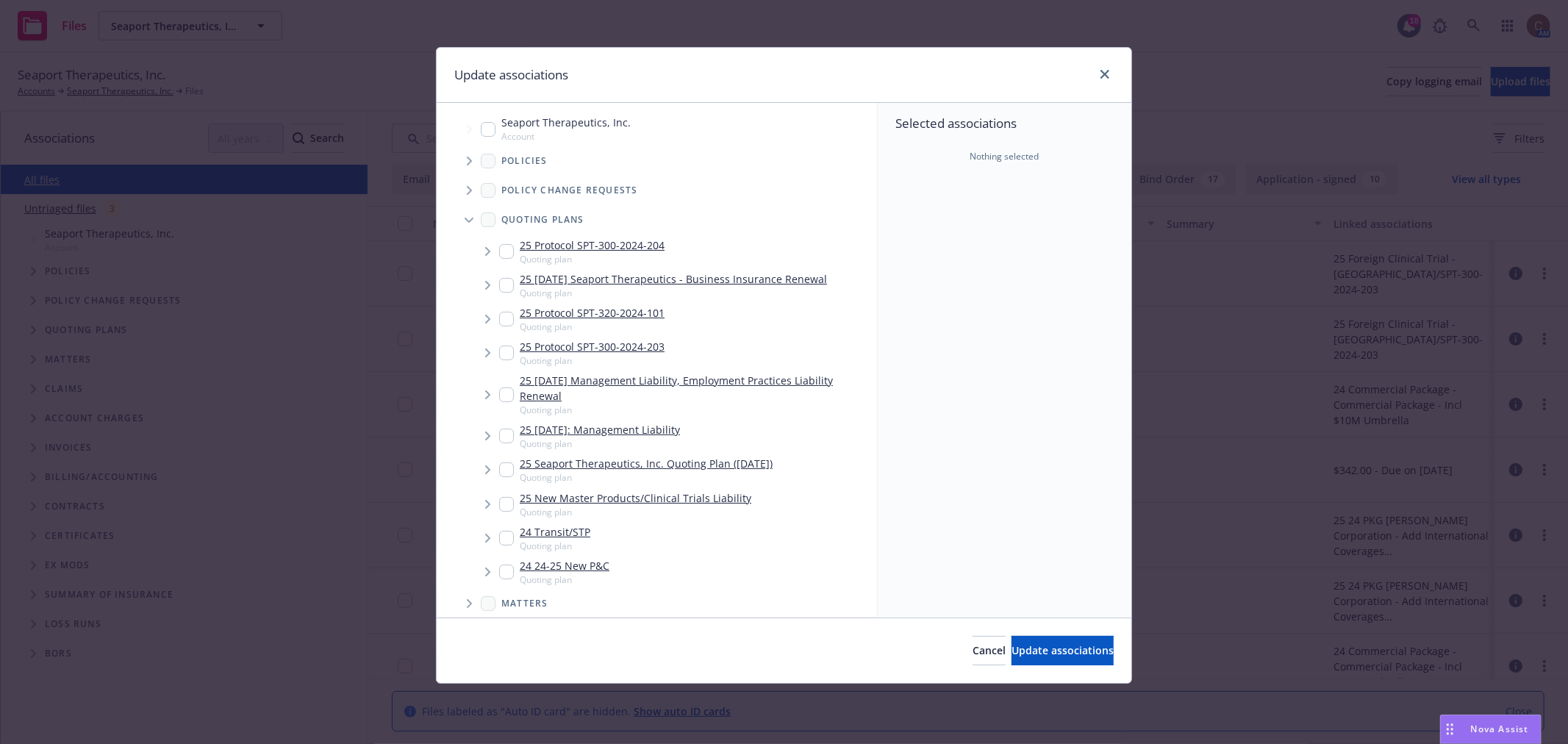
click at [508, 284] on input "Tree Example" at bounding box center [507, 285] width 14 height 14
checkbox input "true"
click at [490, 138] on div "Seaport Therapeutics, Inc. Account" at bounding box center [556, 129] width 150 height 28
checkbox input "true"
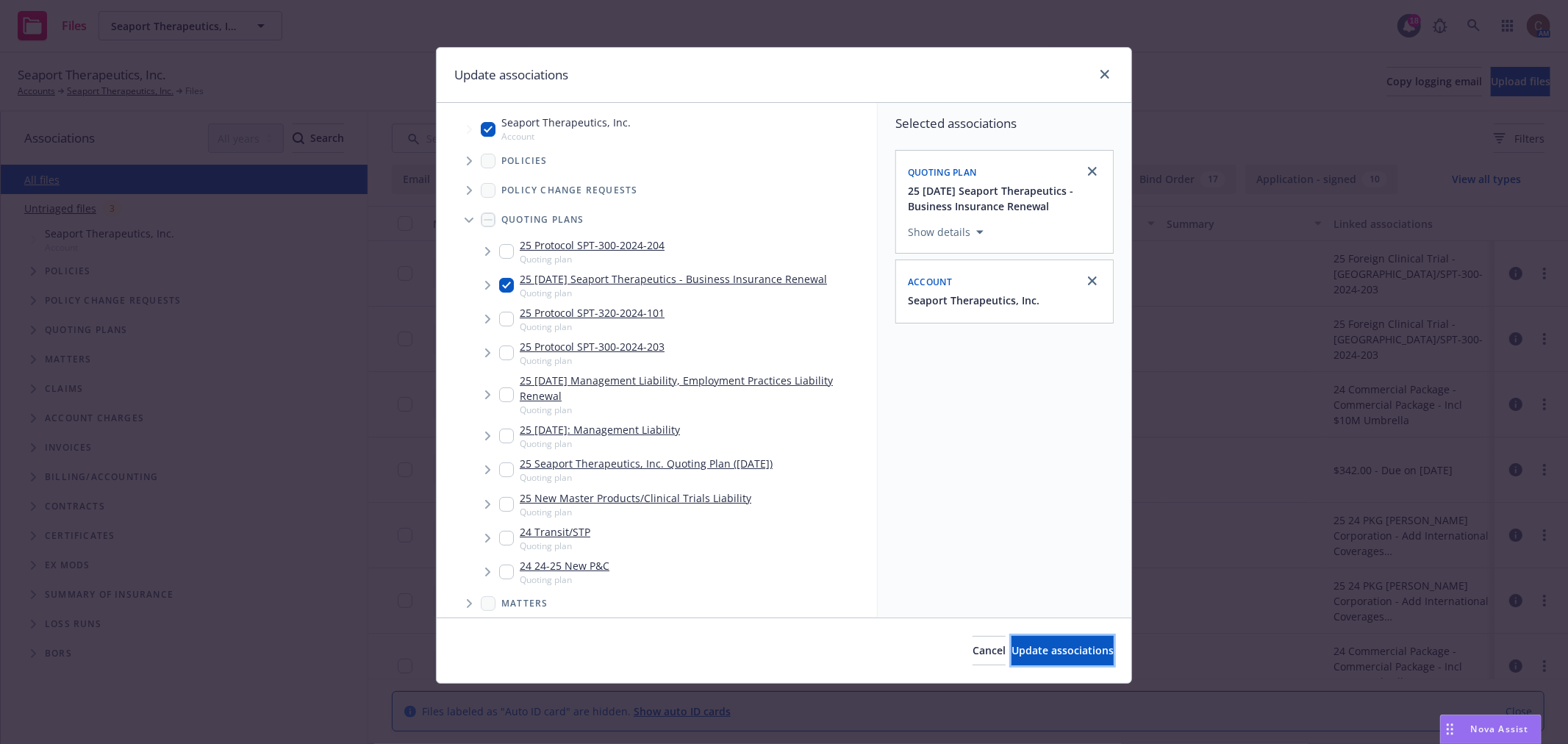
drag, startPoint x: 1033, startPoint y: 653, endPoint x: 1009, endPoint y: 631, distance: 32.6
click at [1032, 650] on span "Update associations" at bounding box center [1063, 650] width 102 height 14
type textarea "x"
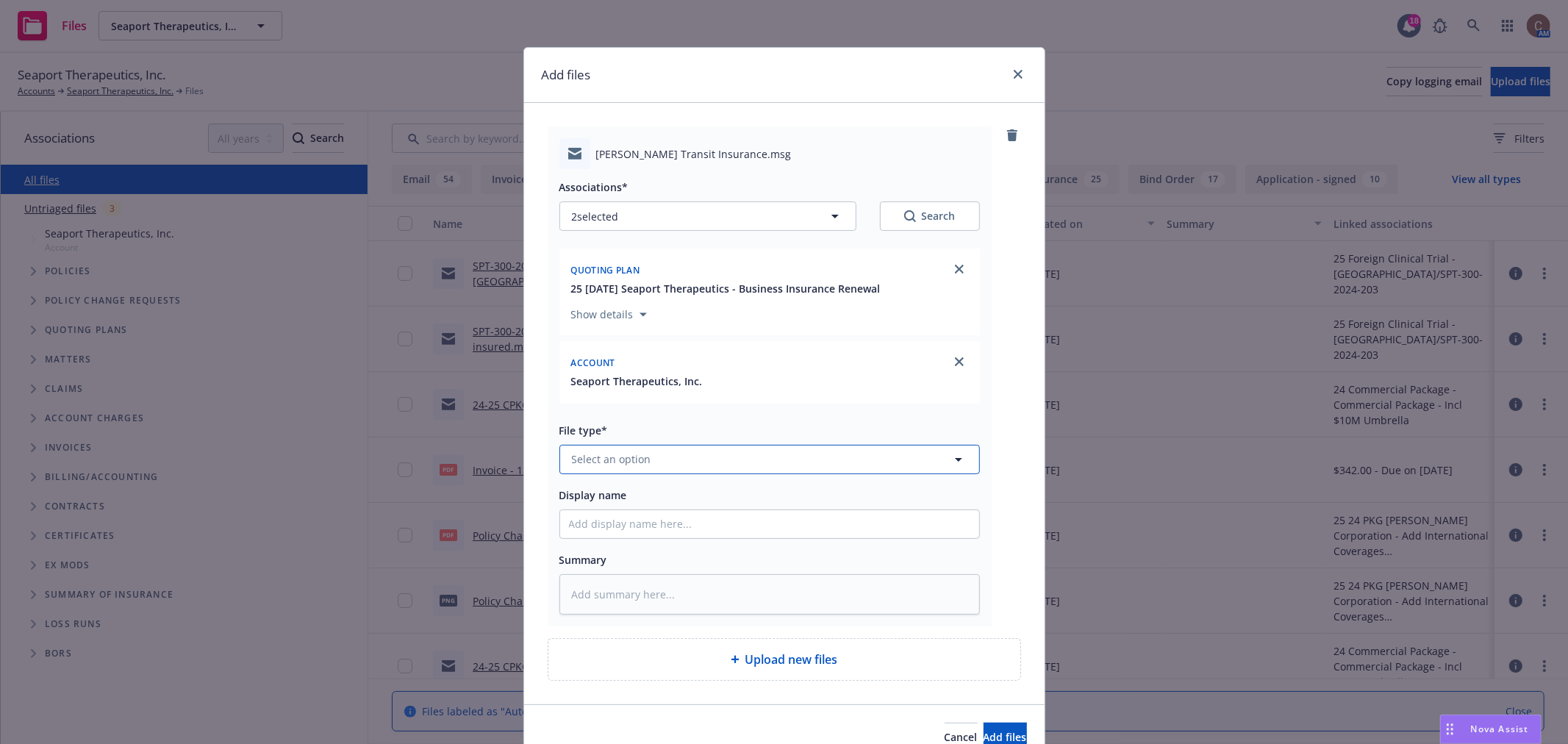
click at [722, 460] on button "Select an option" at bounding box center [770, 460] width 420 height 30
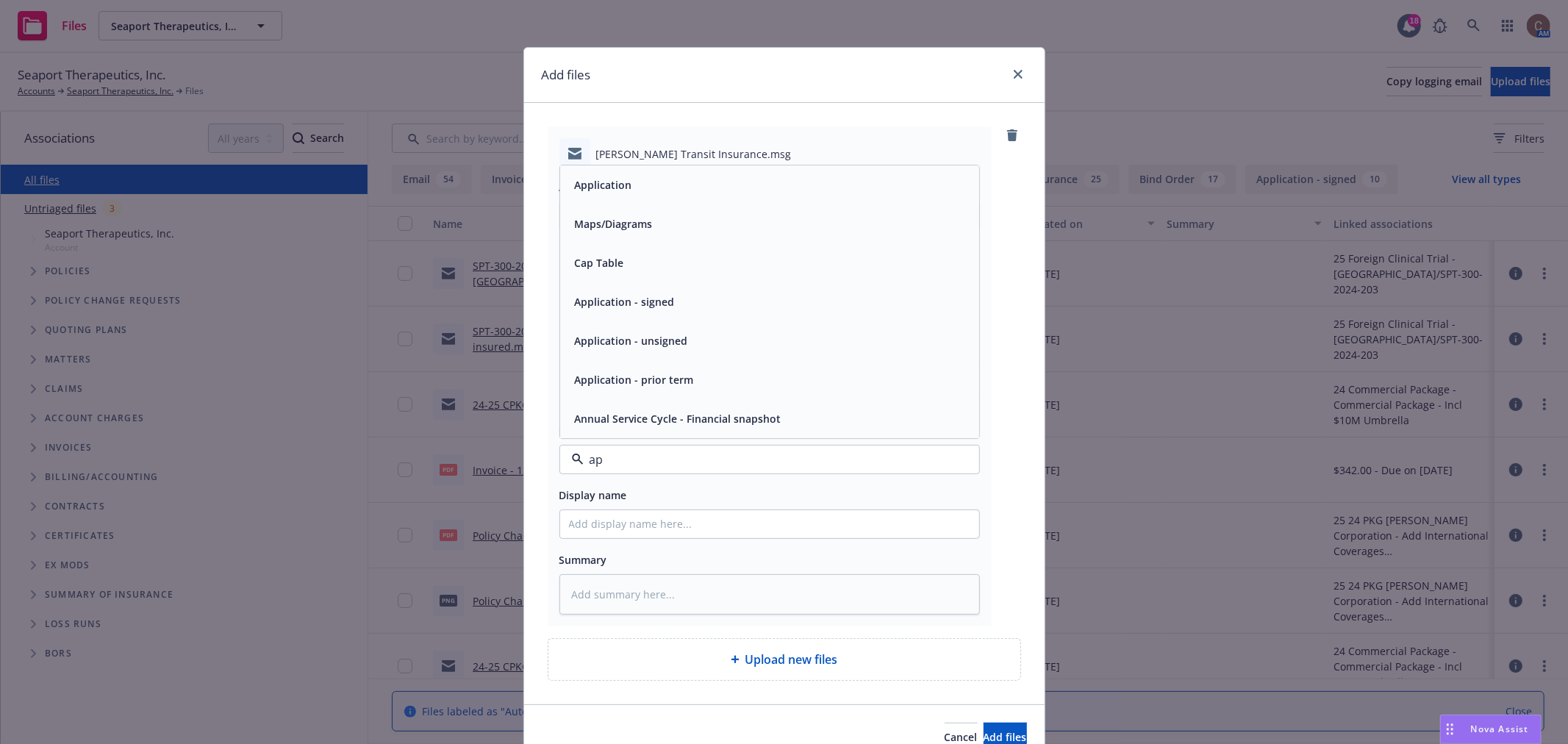
type input "a"
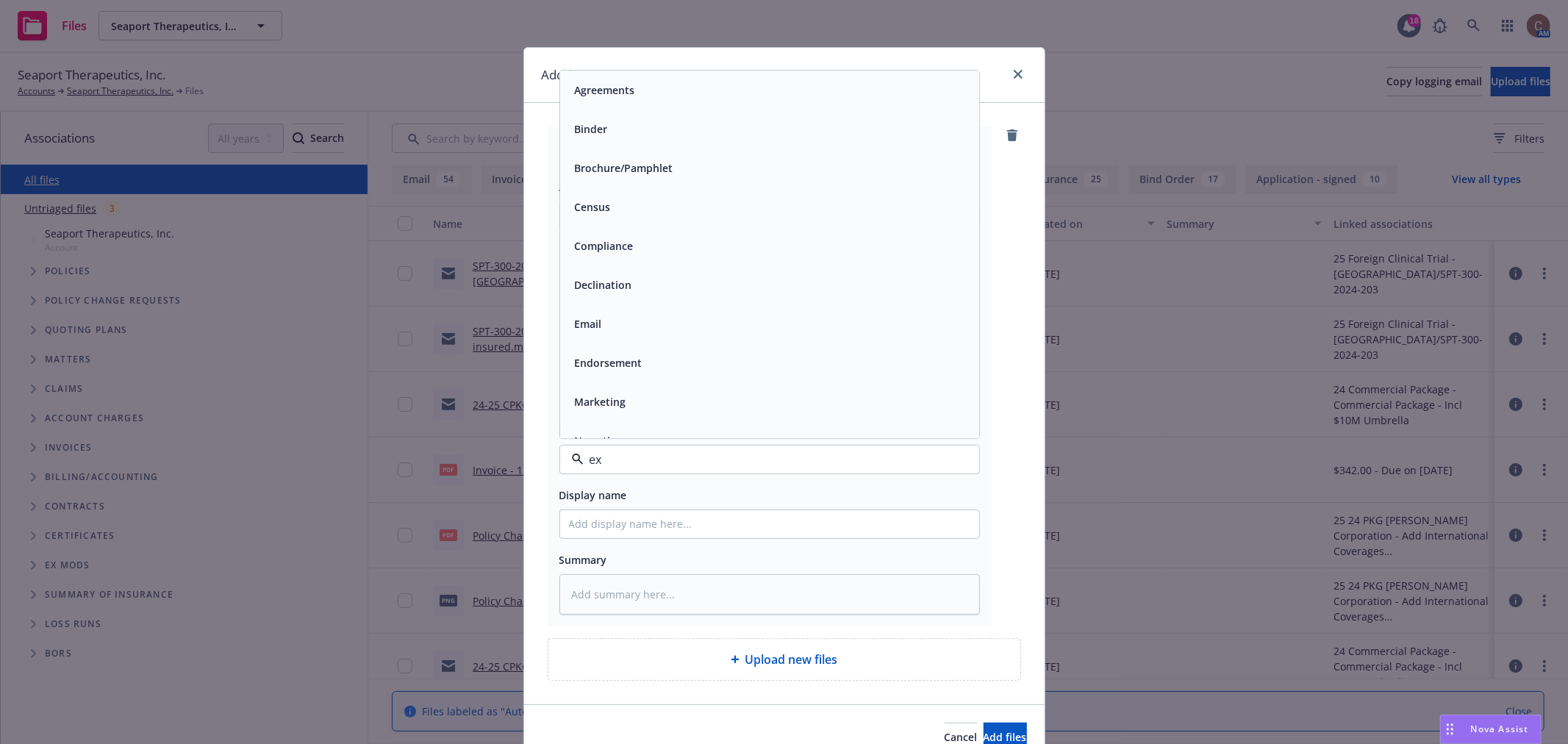
type input "exp"
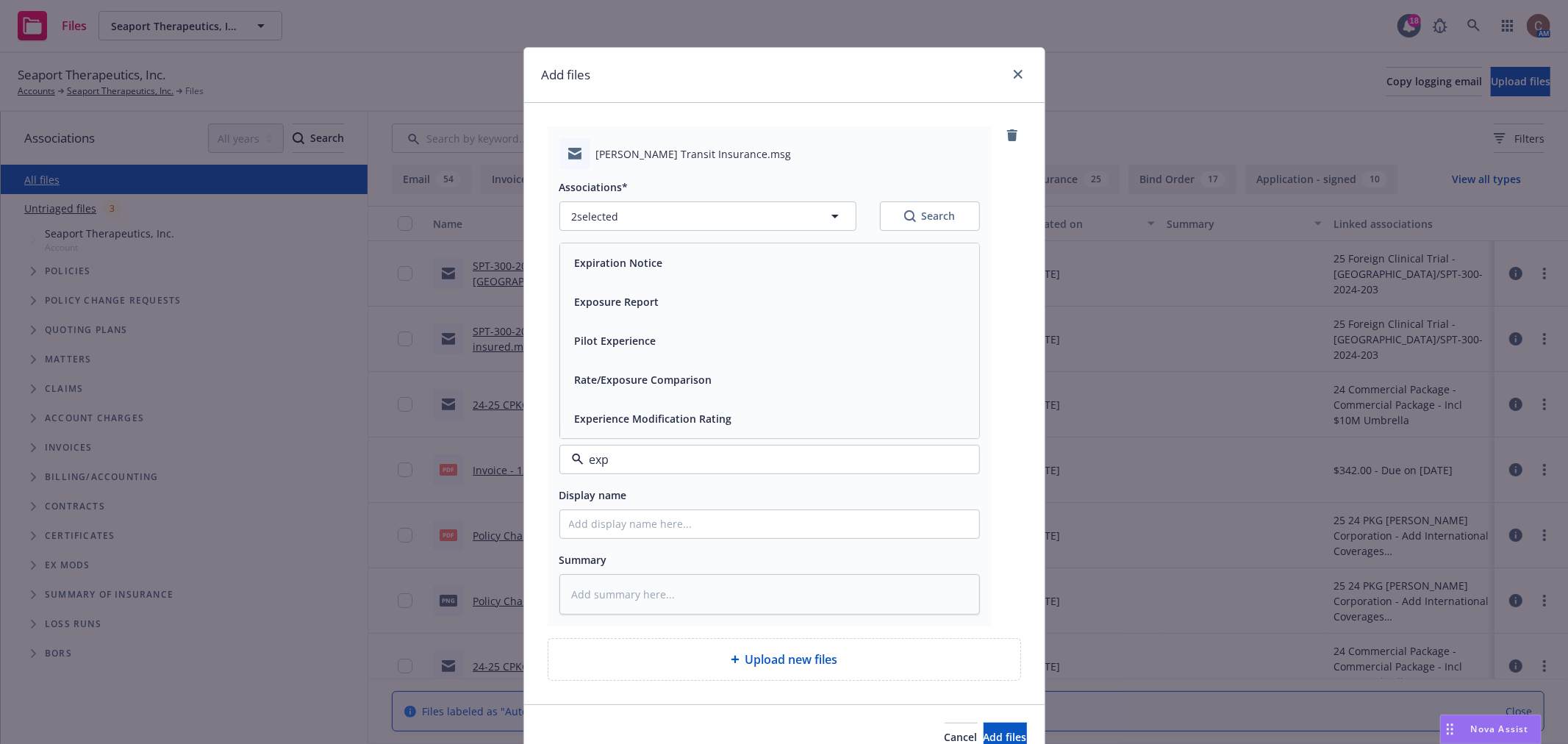
click at [653, 306] on div "Exposure Report" at bounding box center [615, 301] width 94 height 22
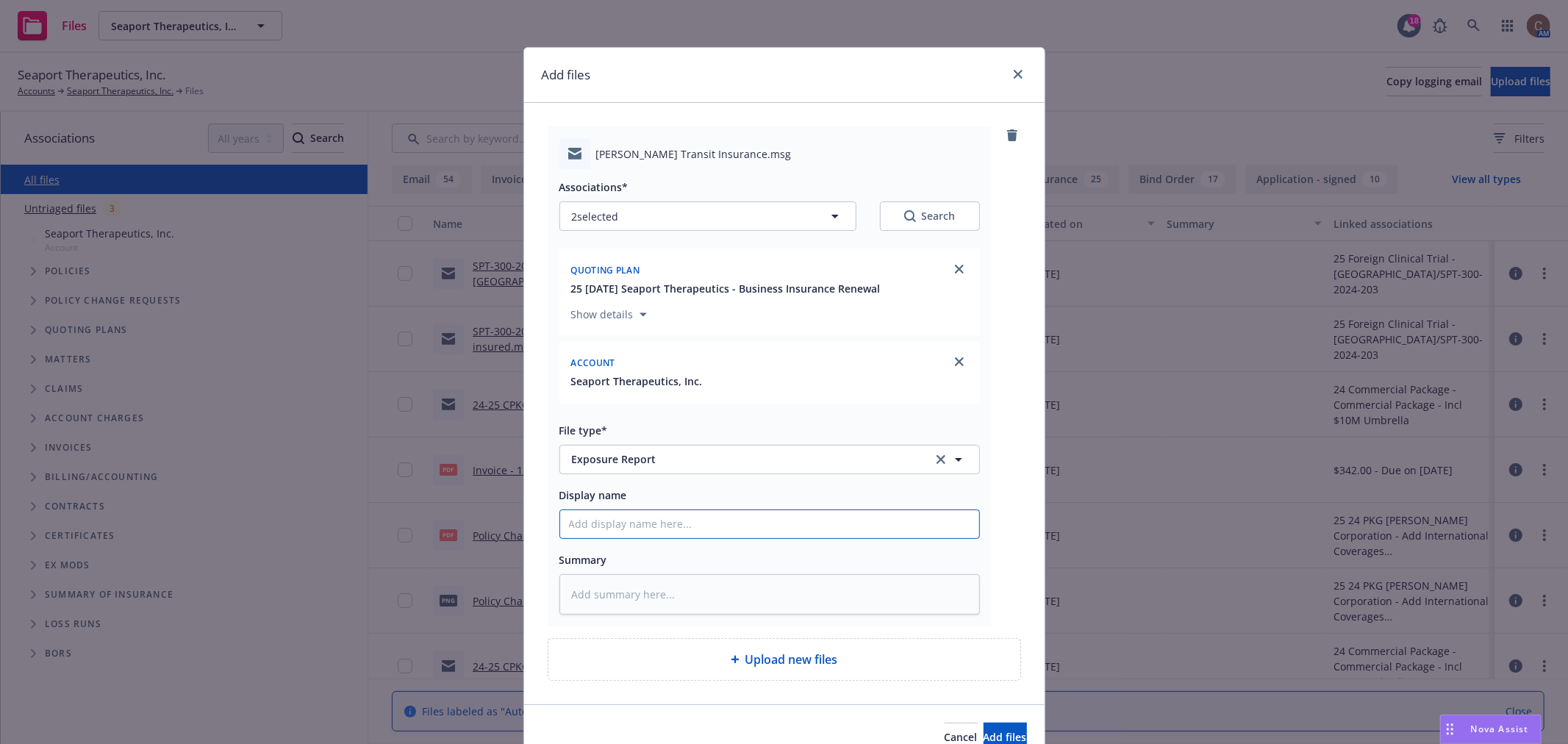
click at [655, 525] on input "Display name" at bounding box center [770, 524] width 419 height 28
type textarea "x"
type input "2"
type textarea "x"
type input "25"
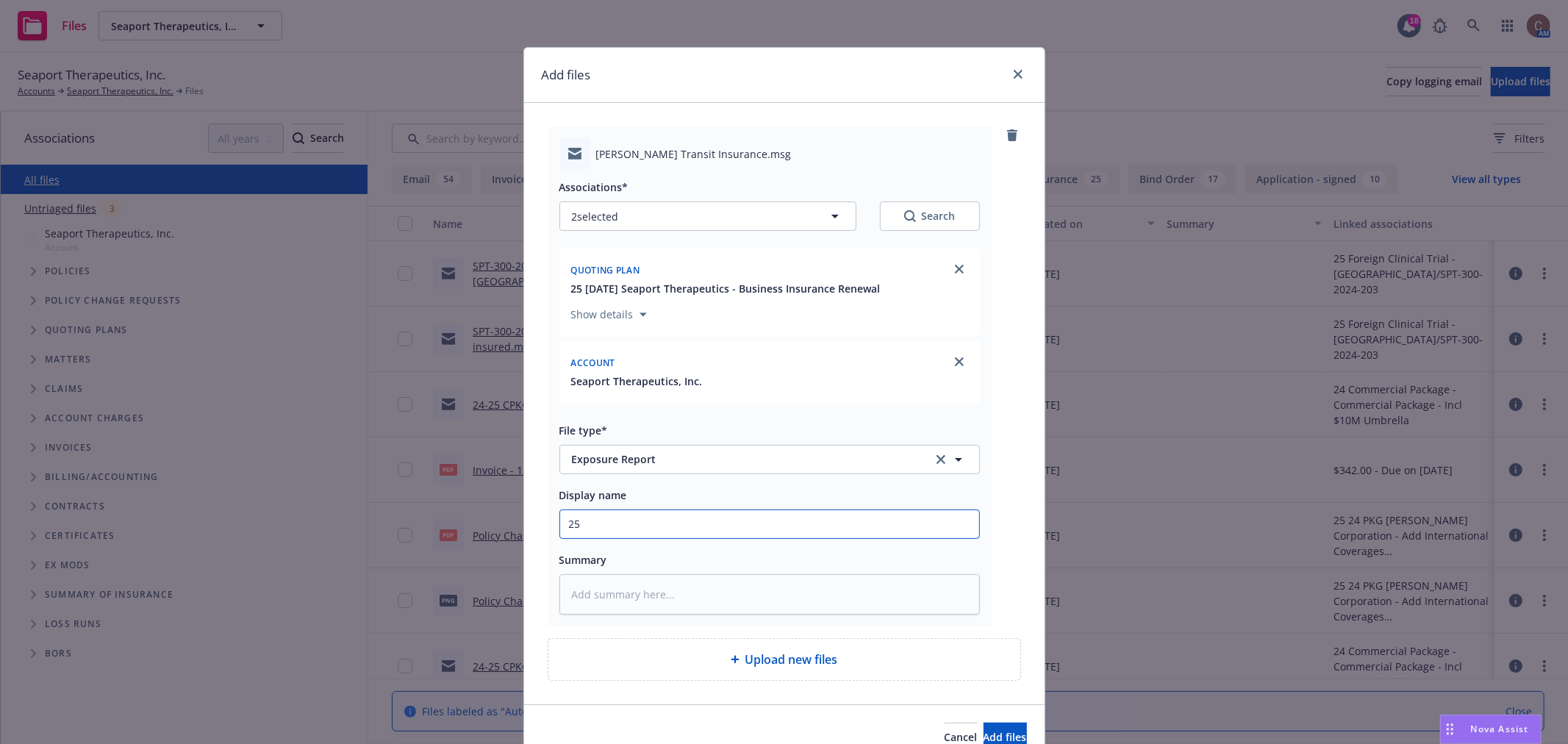
type textarea "x"
type input "25-2"
type textarea "x"
type input "25-26"
type textarea "x"
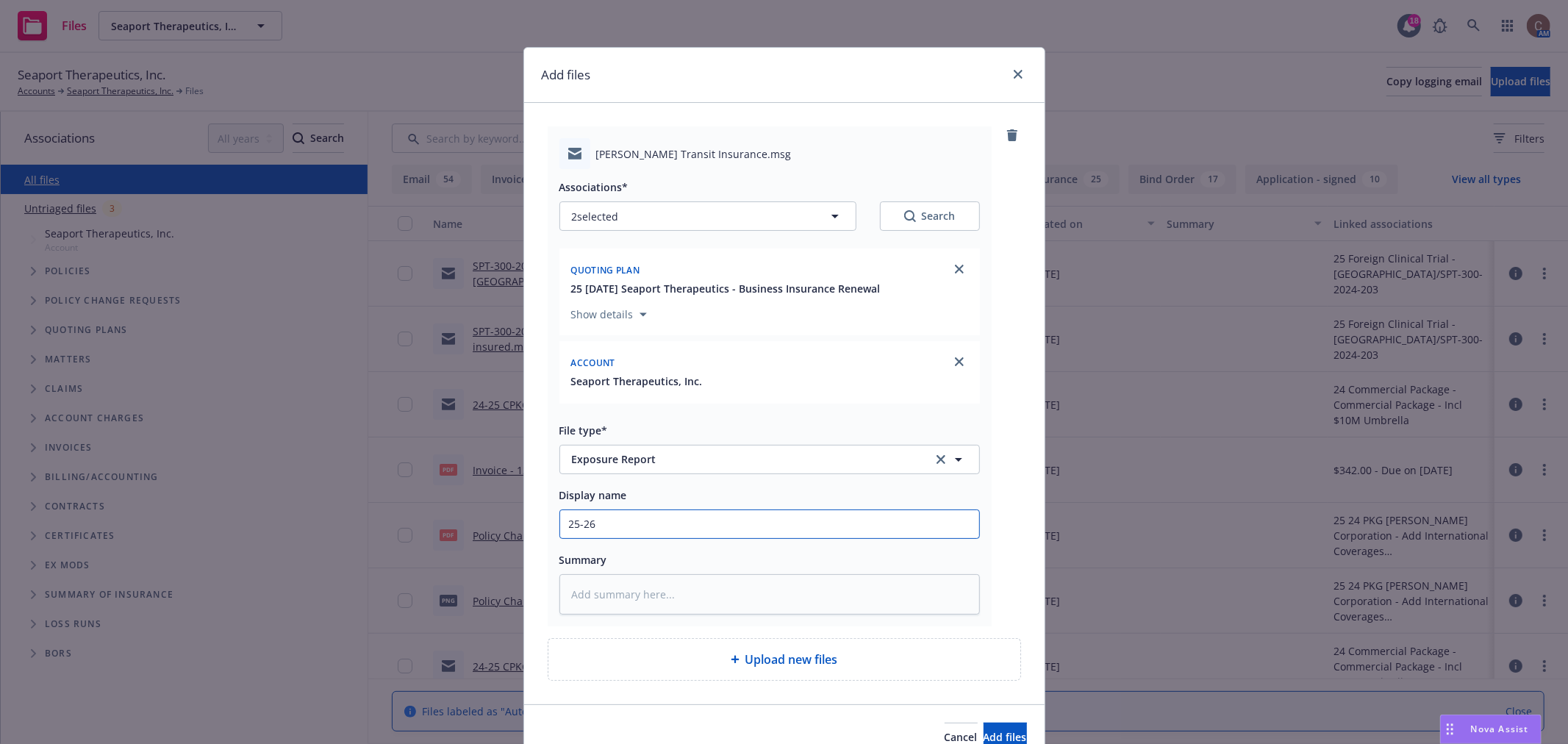
type input "25-26"
type textarea "x"
type input "25-26 T"
type textarea "x"
type input "25-26 Tr"
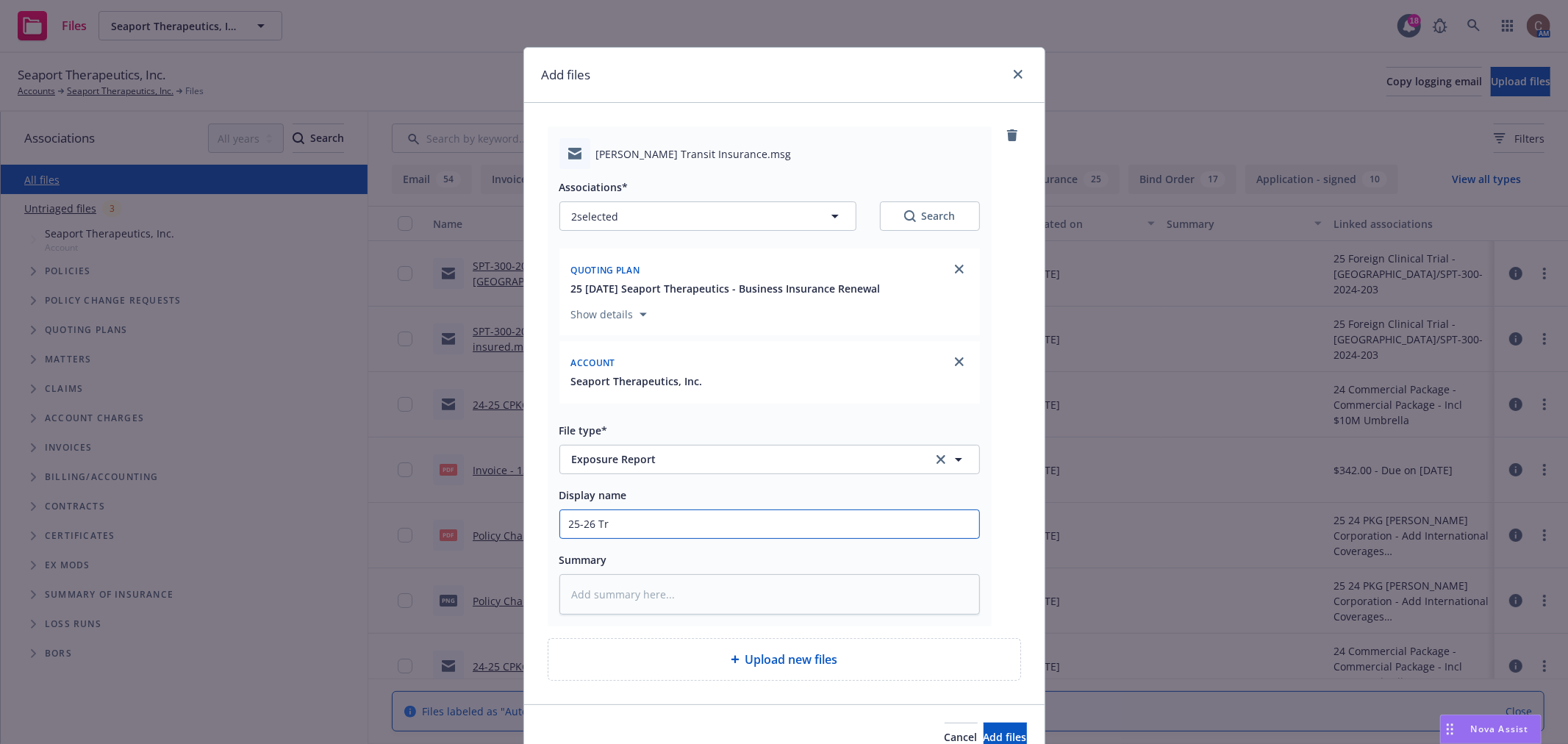
type textarea "x"
type input "25-26 Tra"
type textarea "x"
type input "25-26 Tran"
type textarea "x"
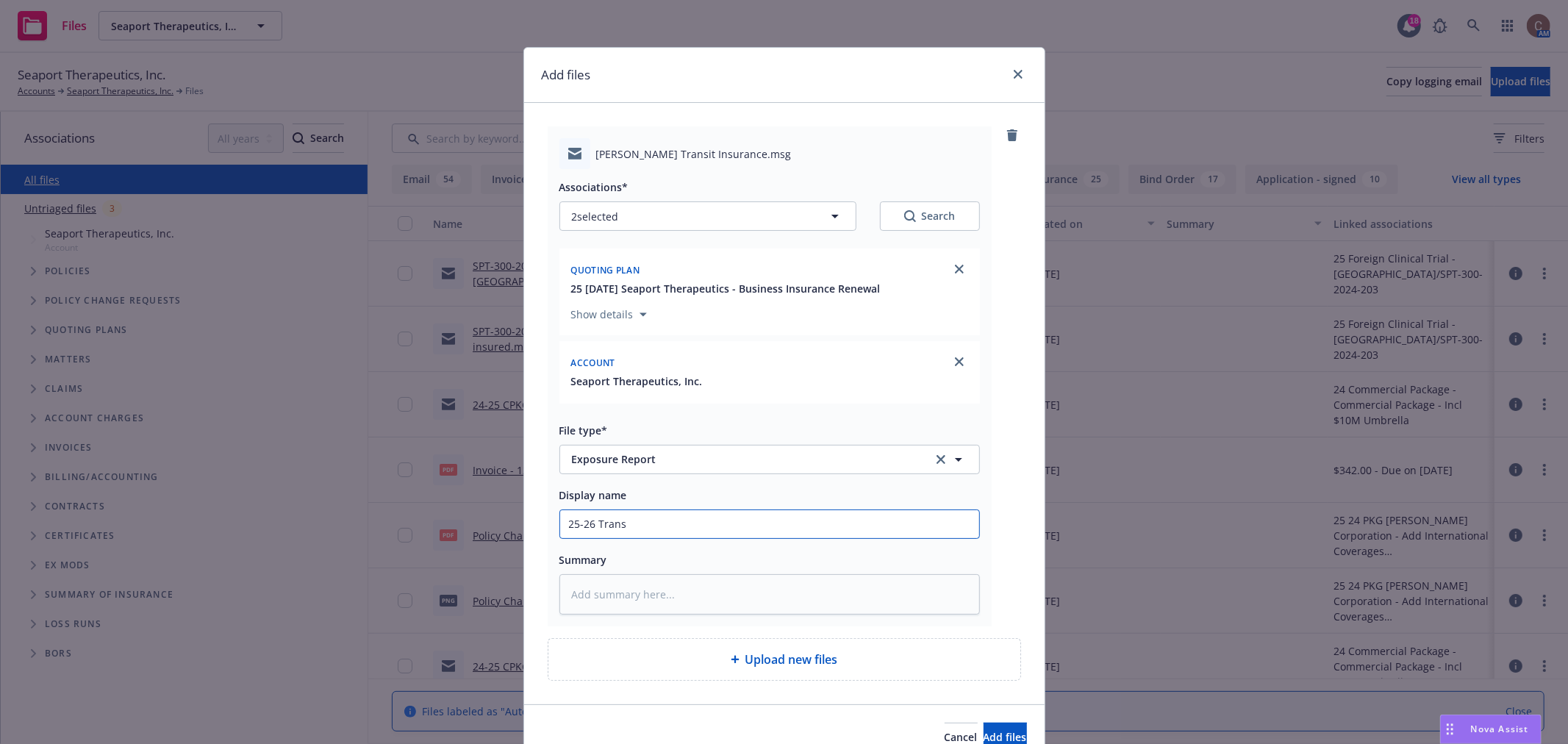
type input "25-26 Transi"
type textarea "x"
type input "25-26 Transit"
type textarea "x"
type input "25-26 Transit/"
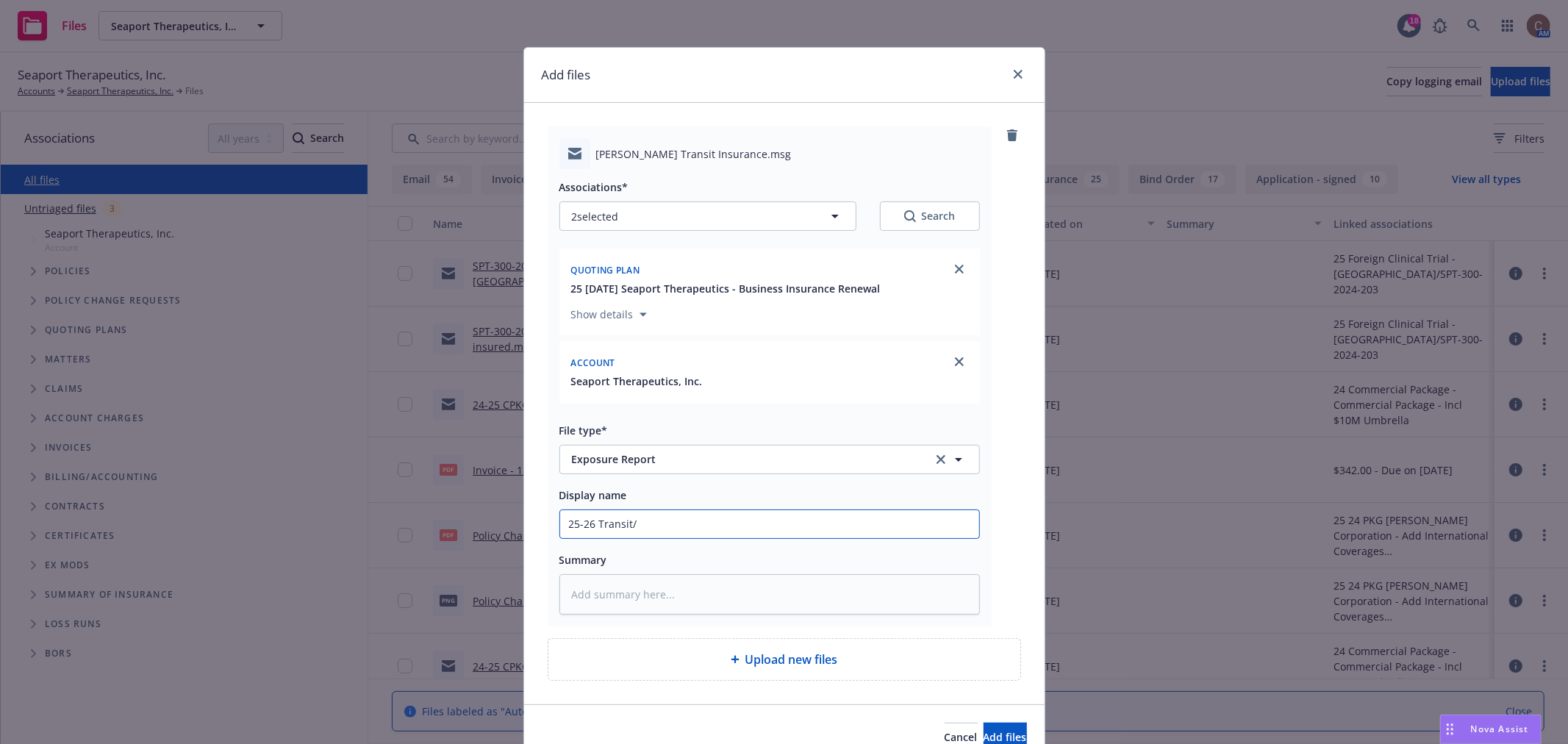
type textarea "x"
type input "25-26 Transit/S"
type textarea "x"
type input "25-26 Transit/ST"
type textarea "x"
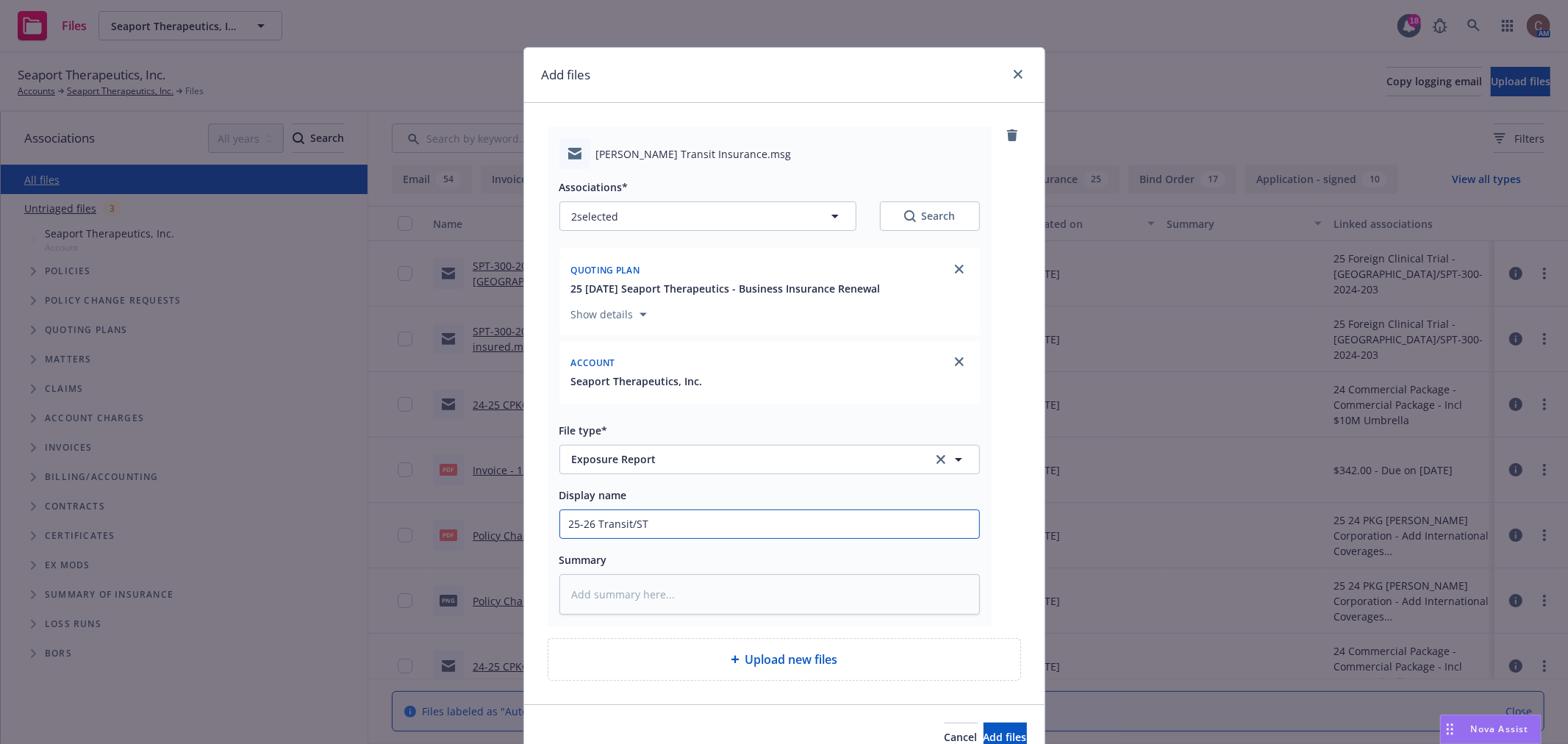
type input "25-26 Transit/STP"
type textarea "x"
type input "25-26 Transit/STP"
type textarea "x"
type input "25-26 Transit/STP e"
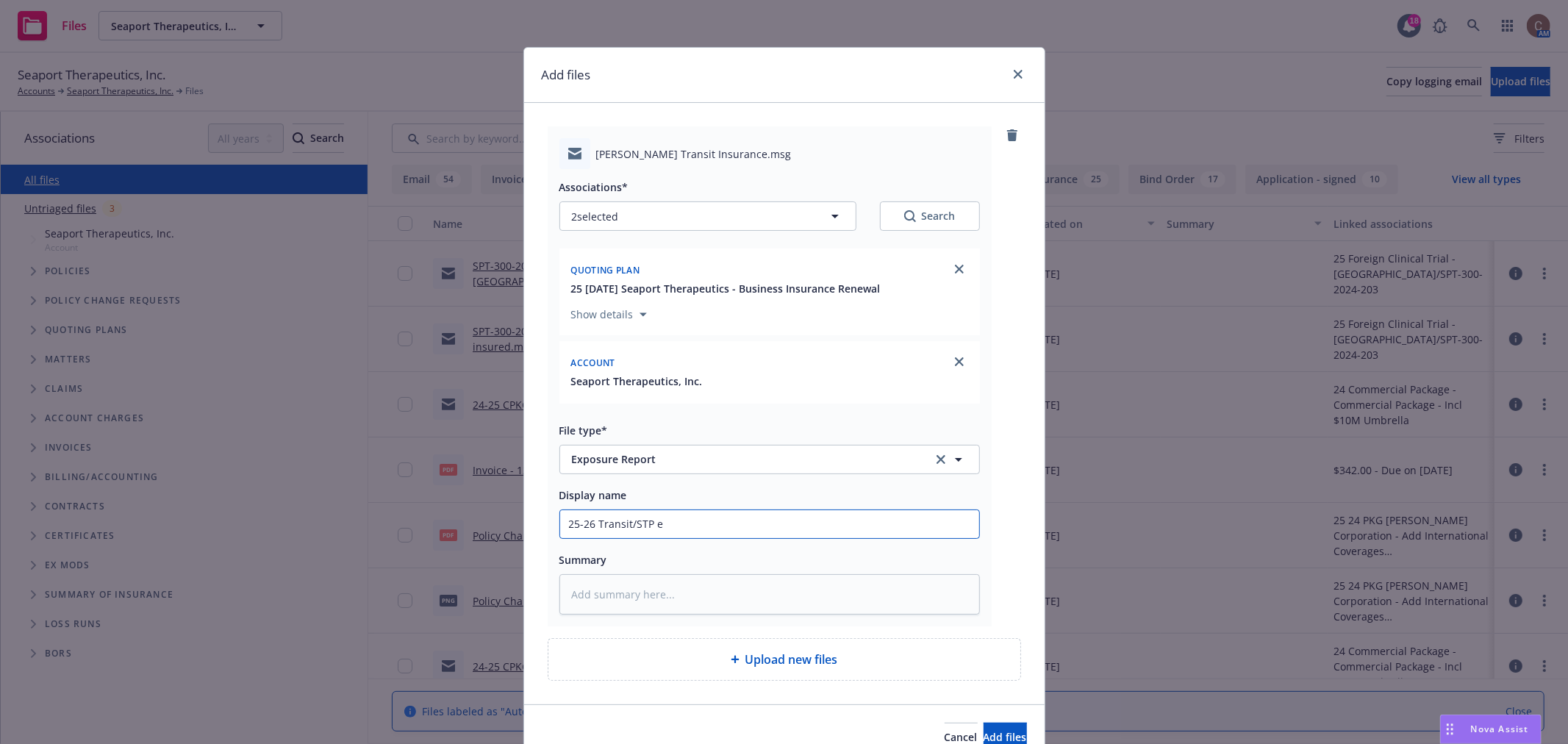
type textarea "x"
type input "25-26 Transit/STP ex"
type textarea "x"
type input "25-26 Transit/STP exp"
type textarea "x"
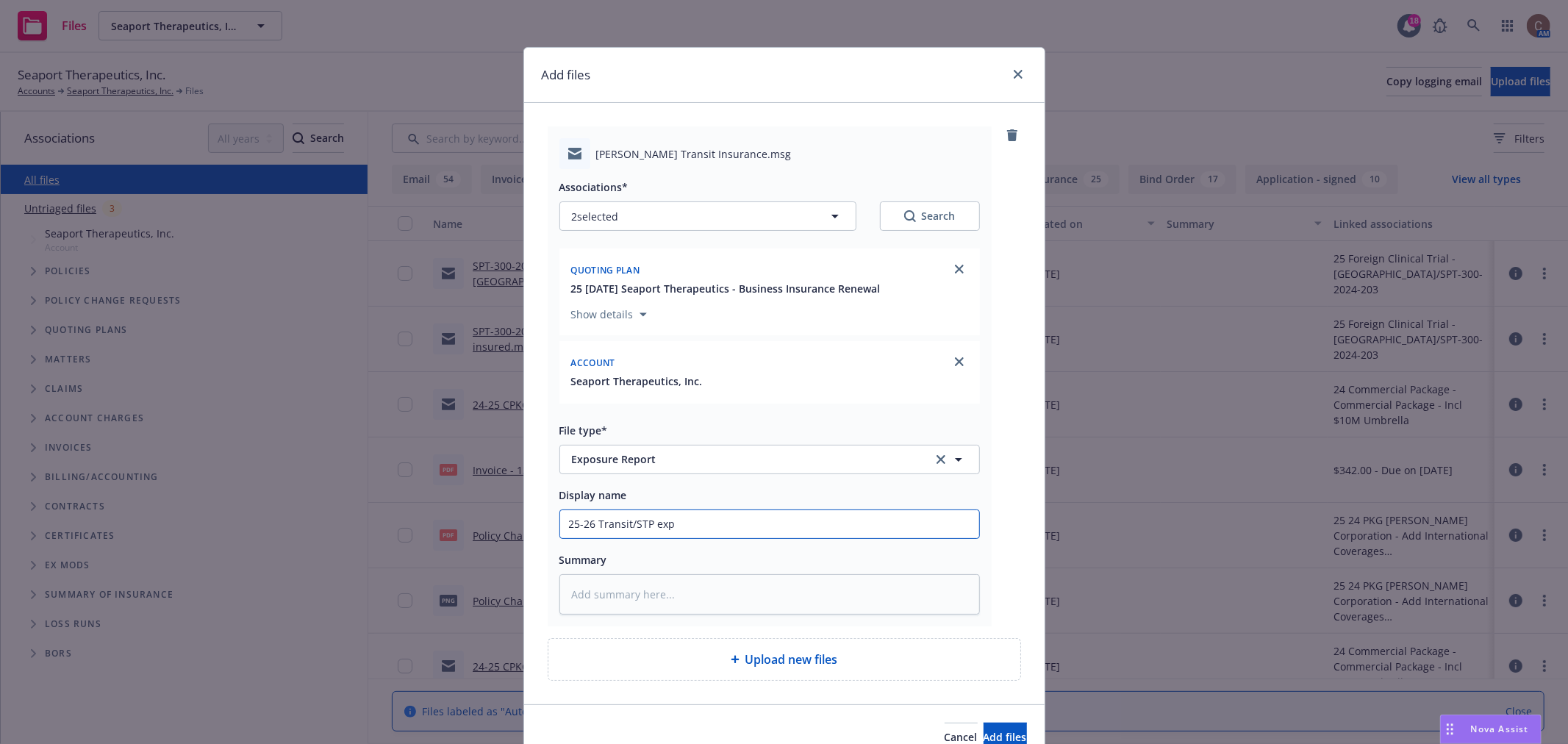
type input "25-26 Transit/STP expo"
type textarea "x"
type input "25-26 Transit/STP exposu"
type textarea "x"
type input "25-26 Transit/STP exposur"
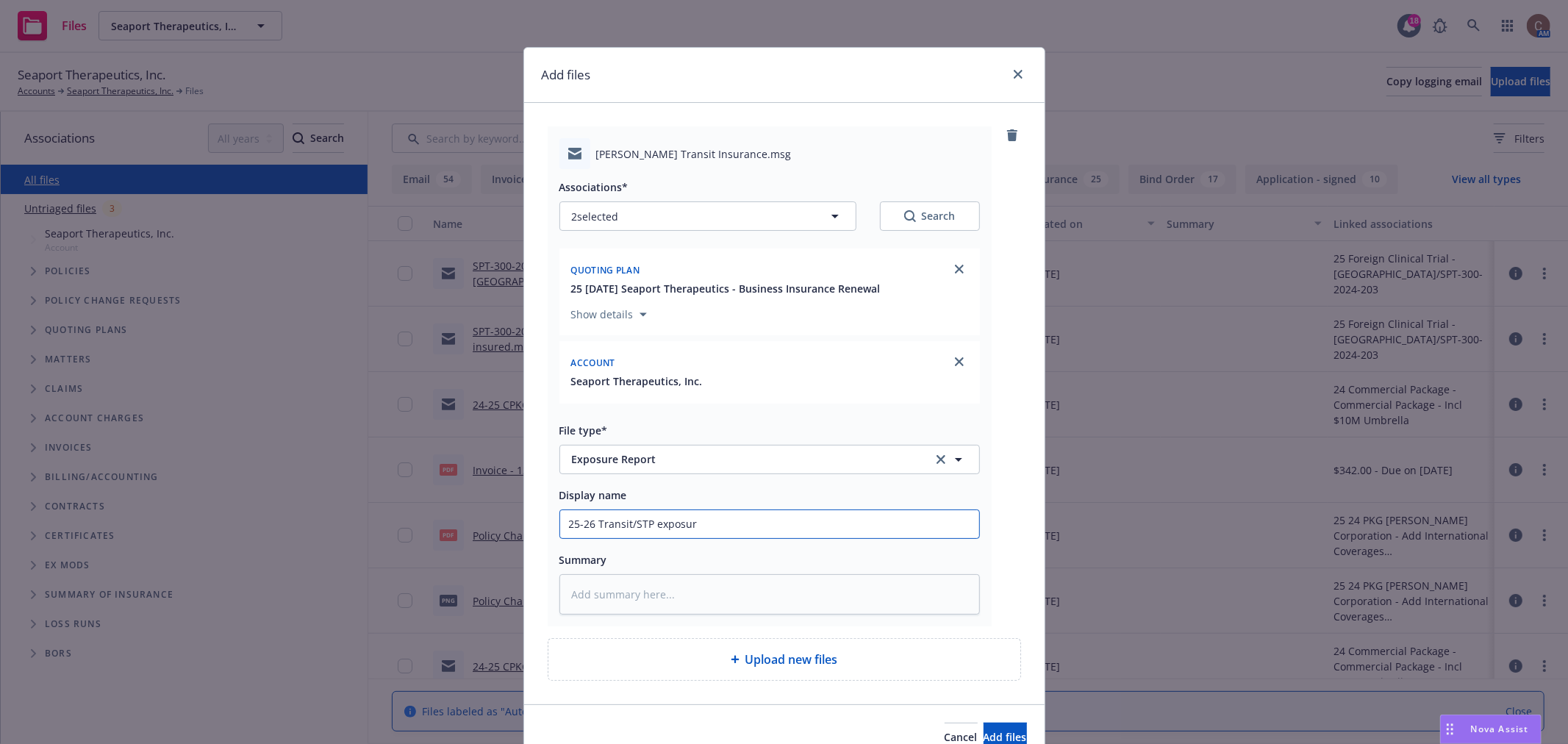
type textarea "x"
type input "25-26 Transit/STP exposure"
type textarea "x"
type input "25-26 Transit/STP exposures"
type textarea "x"
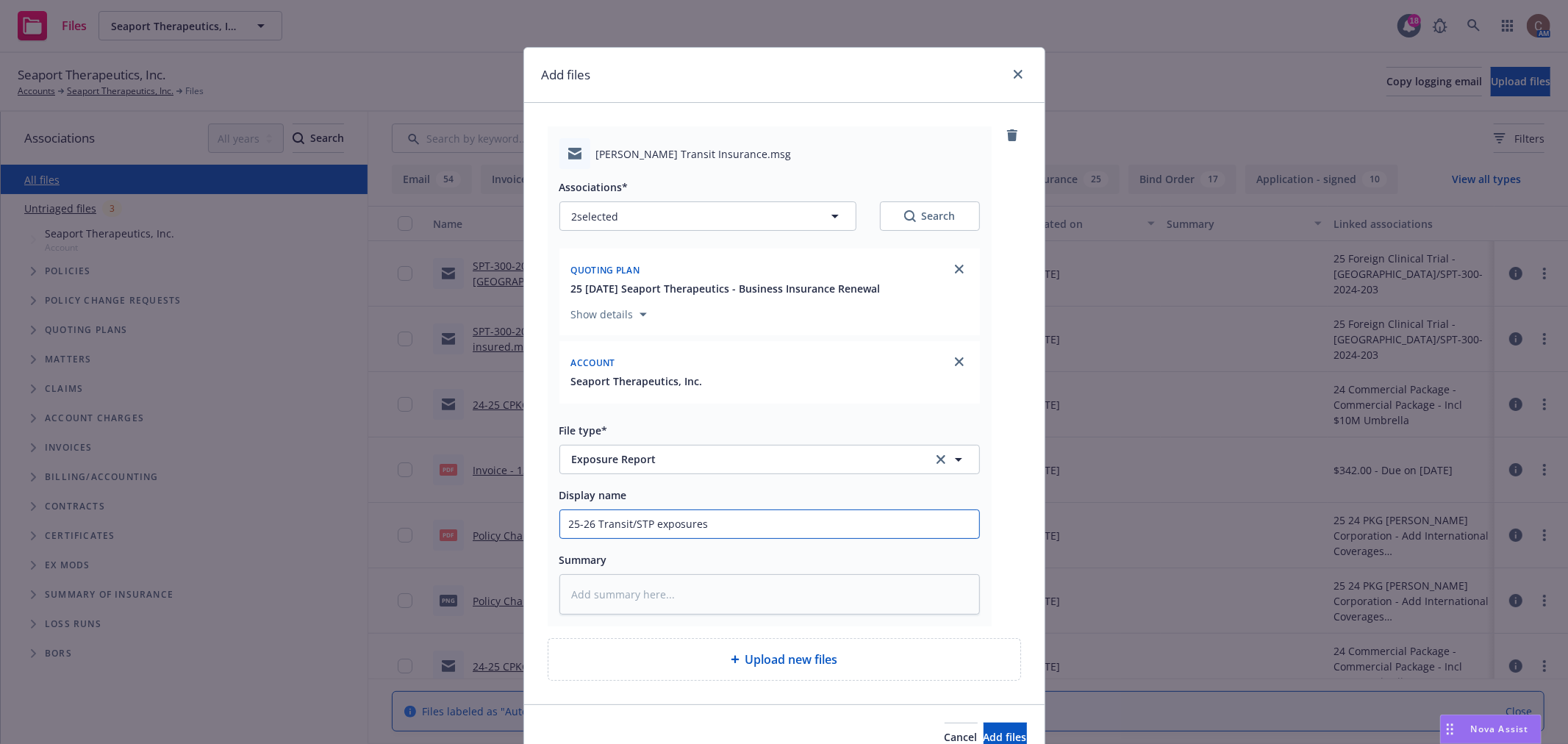
type input "25-26 Transit/STP exposures"
type textarea "x"
type input "25-26 Transit/STP exposures f"
type textarea "x"
type input "25-26 Transit/STP exposures fro"
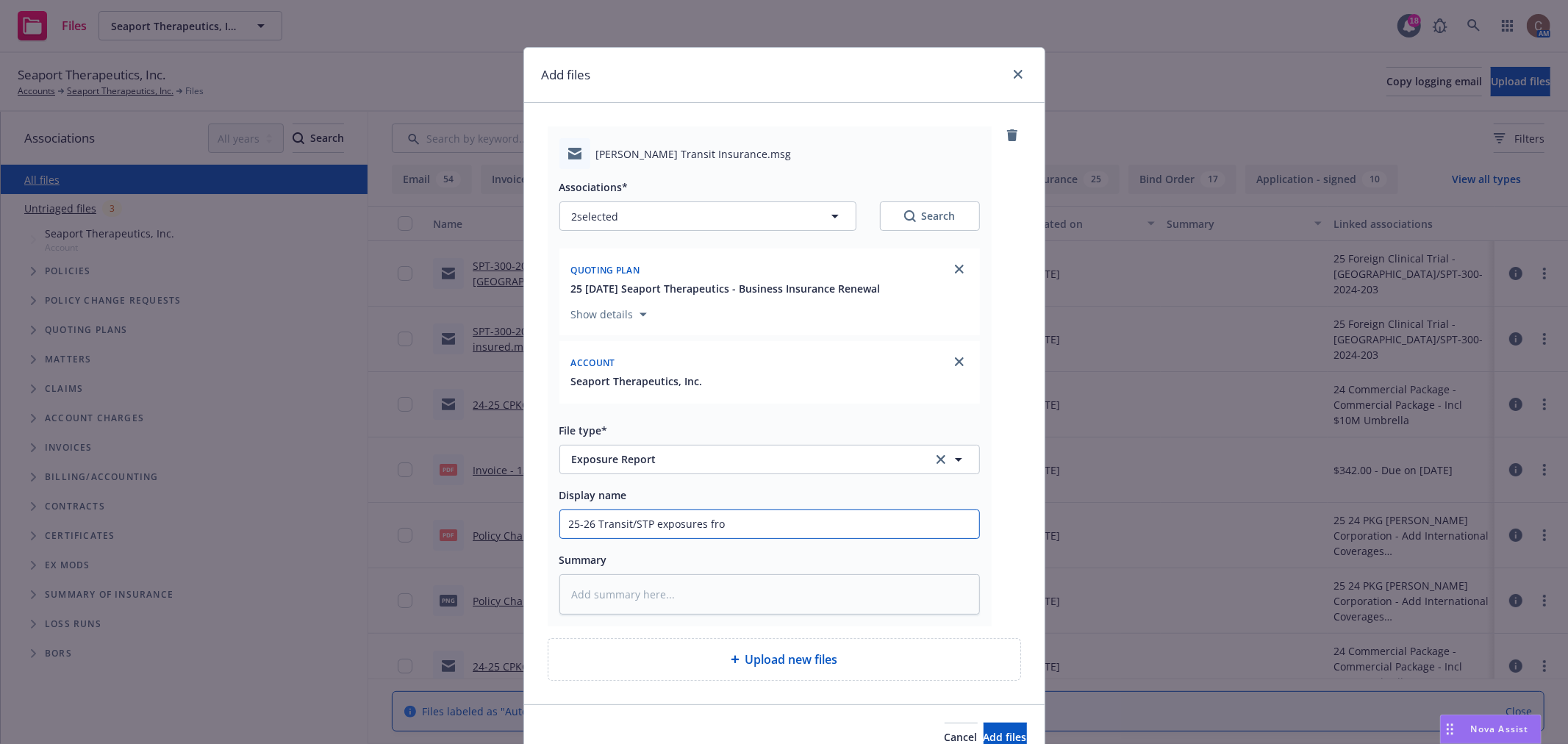
type textarea "x"
type input "25-26 Transit/STP exposures from"
type textarea "x"
type input "25-26 Transit/STP exposures from"
type textarea "x"
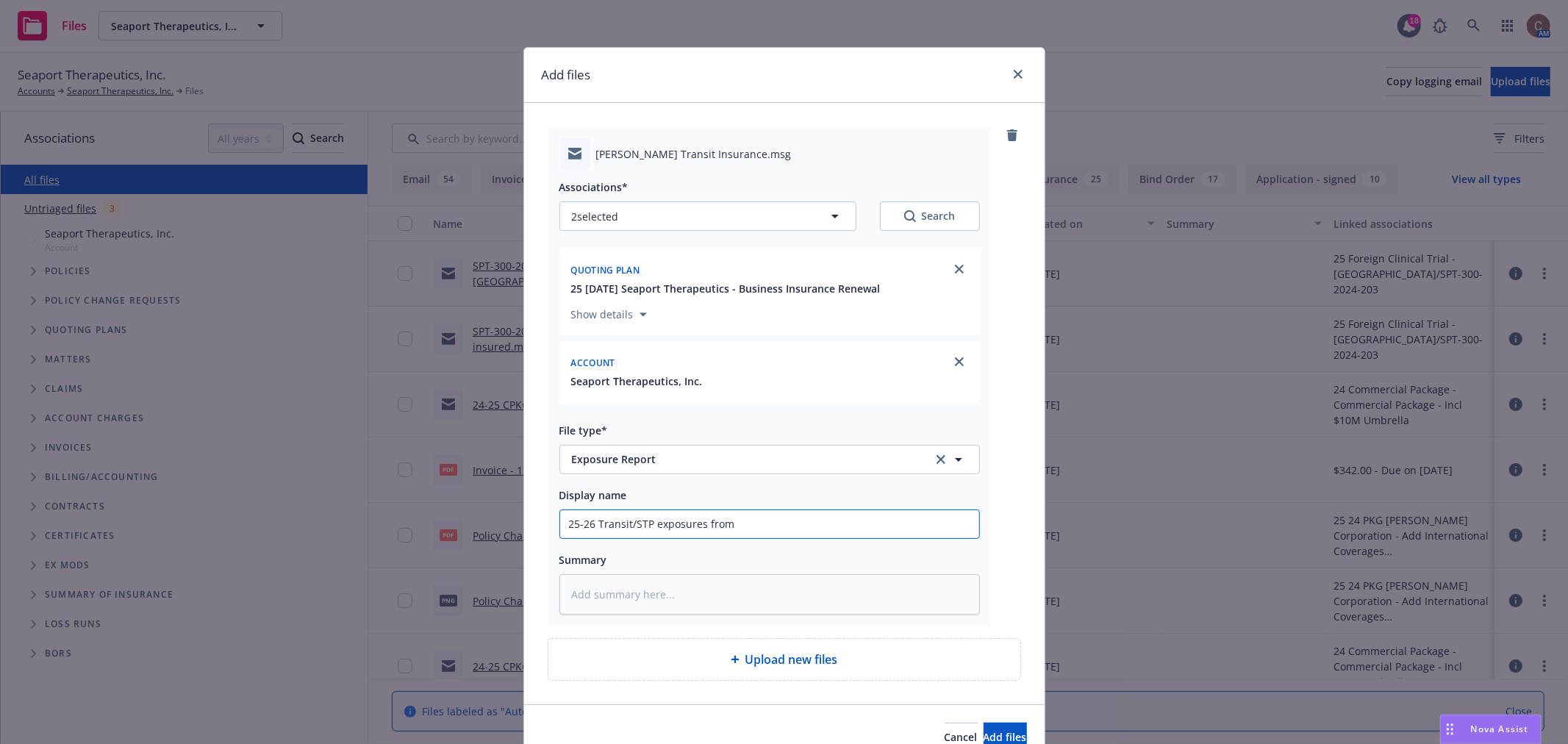
type input "25-26 Transit/STP exposures from i"
type textarea "x"
type input "25-26 Transit/STP exposures from ins"
type textarea "x"
type input "25-26 Transit/STP exposures from insu"
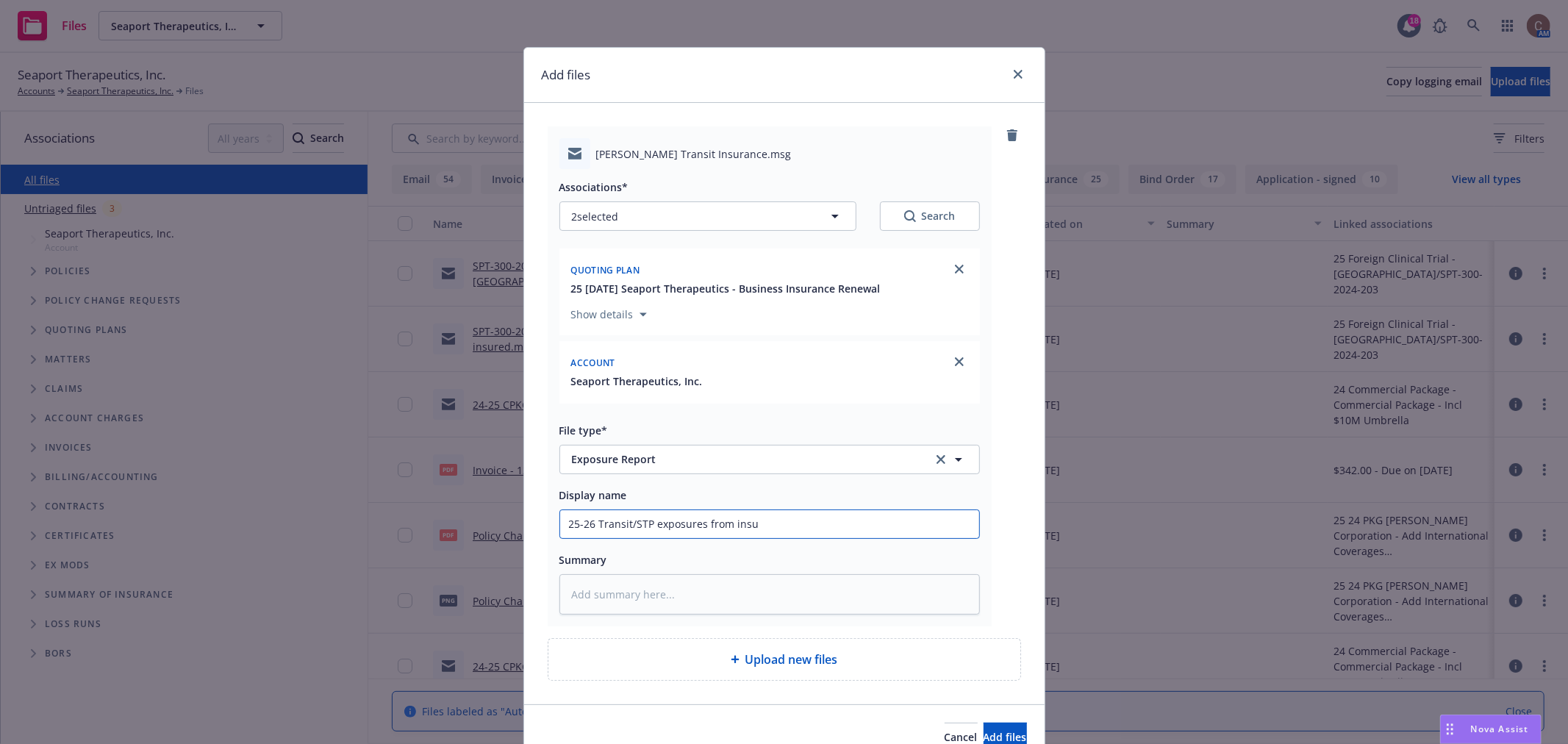
type textarea "x"
type input "25-26 Transit/STP exposures from insur"
type textarea "x"
type input "25-26 Transit/STP exposures from insure"
type textarea "x"
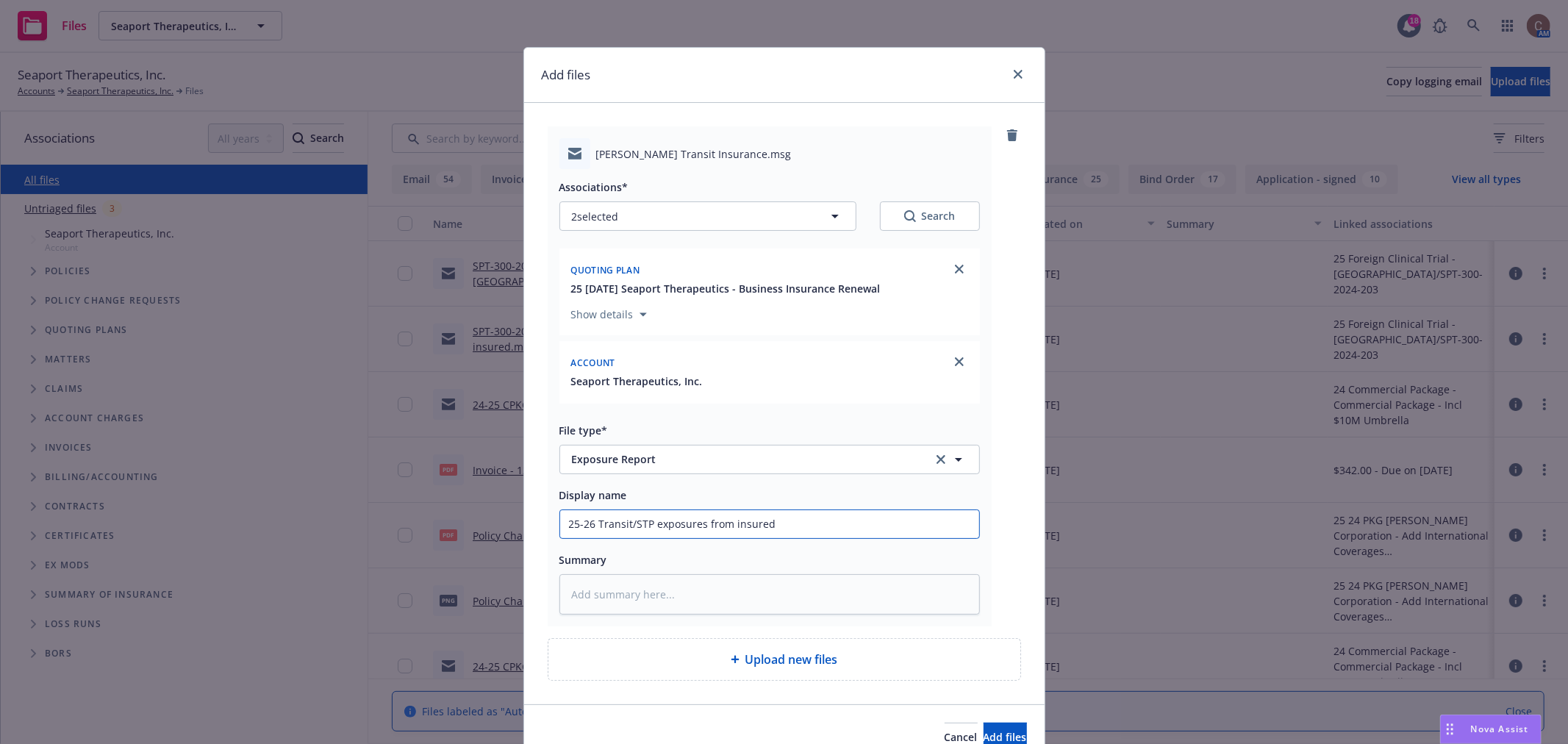
scroll to position [76, 0]
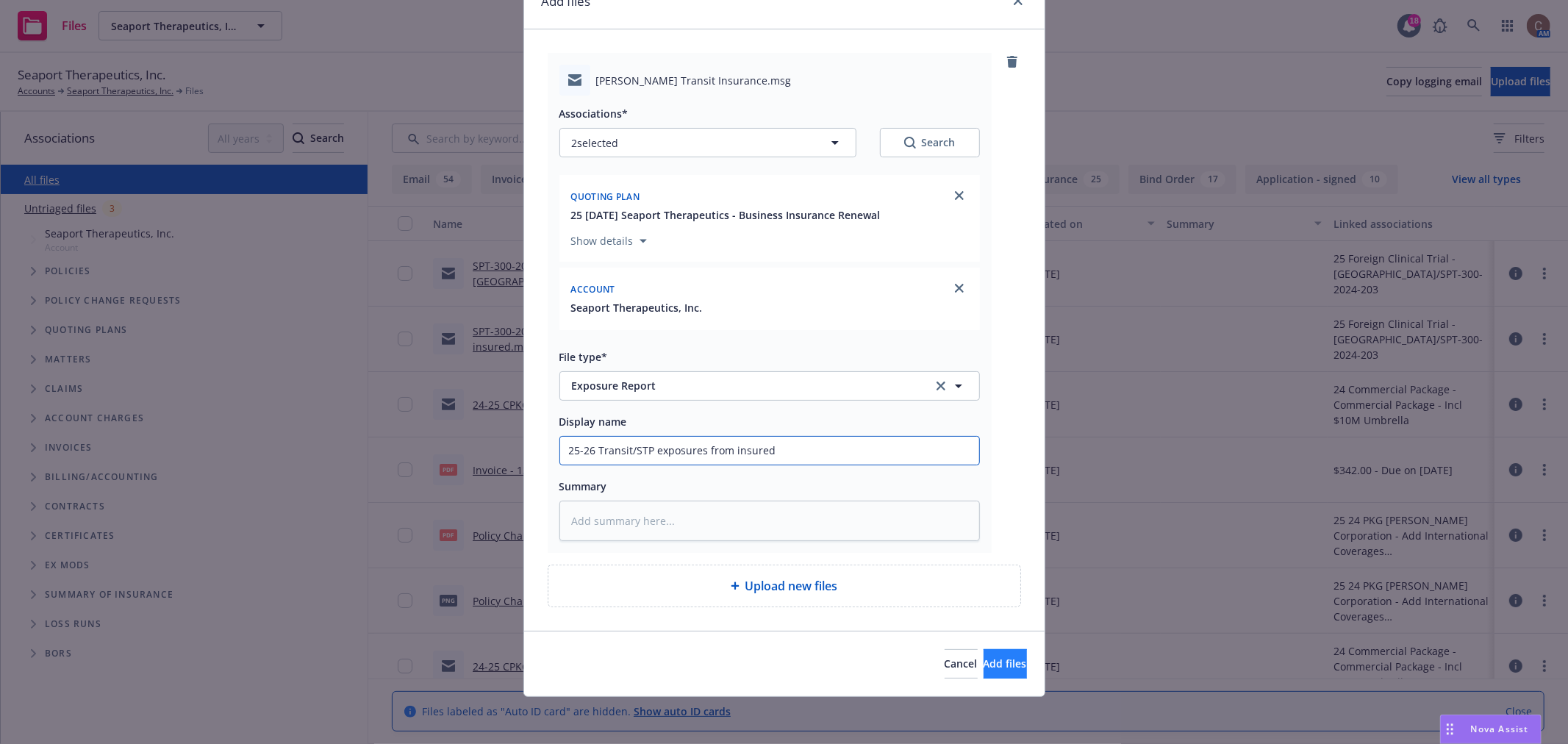
type input "25-26 Transit/STP exposures from insured"
click at [986, 657] on span "Add files" at bounding box center [1005, 663] width 43 height 14
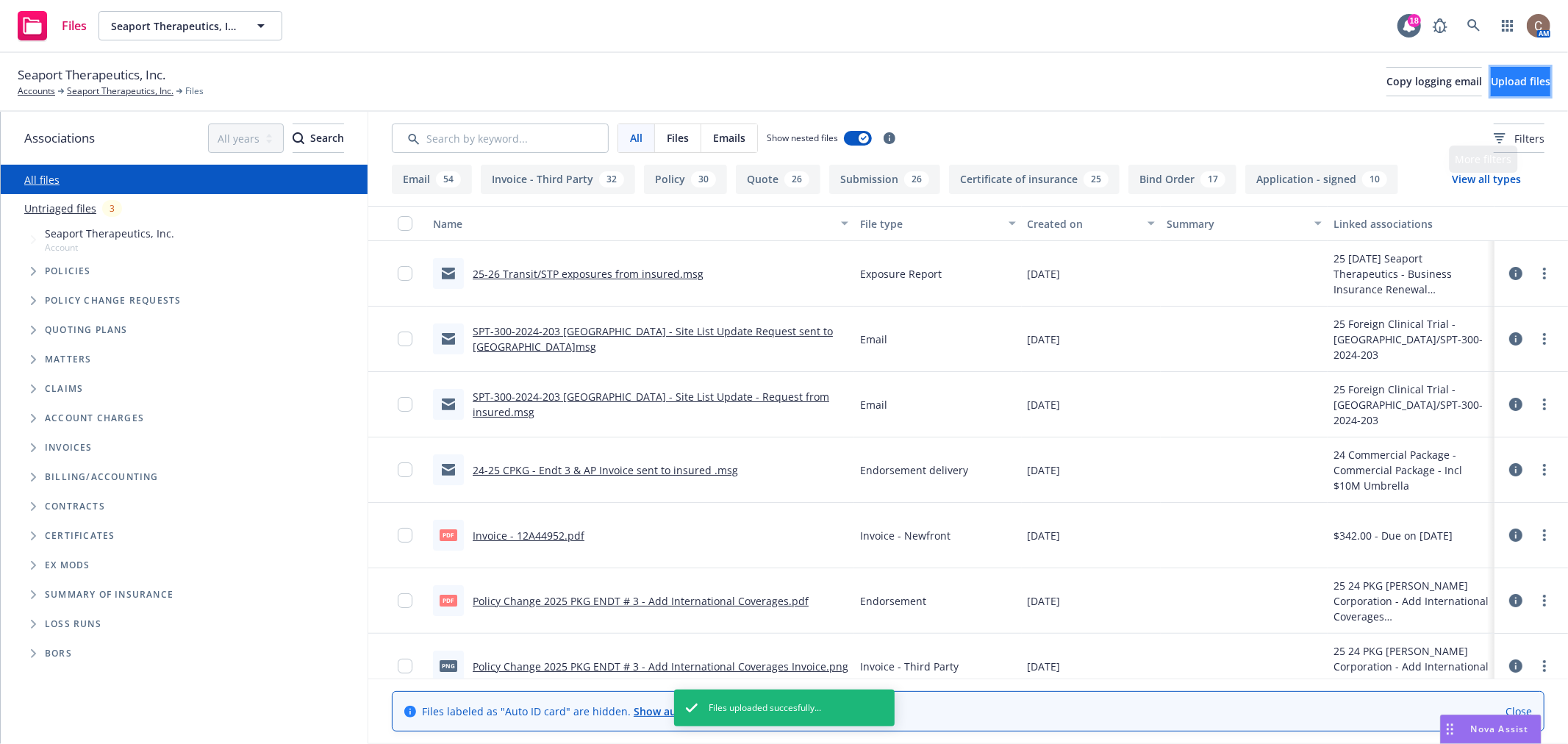
click at [1491, 87] on span "Upload files" at bounding box center [1521, 81] width 60 height 14
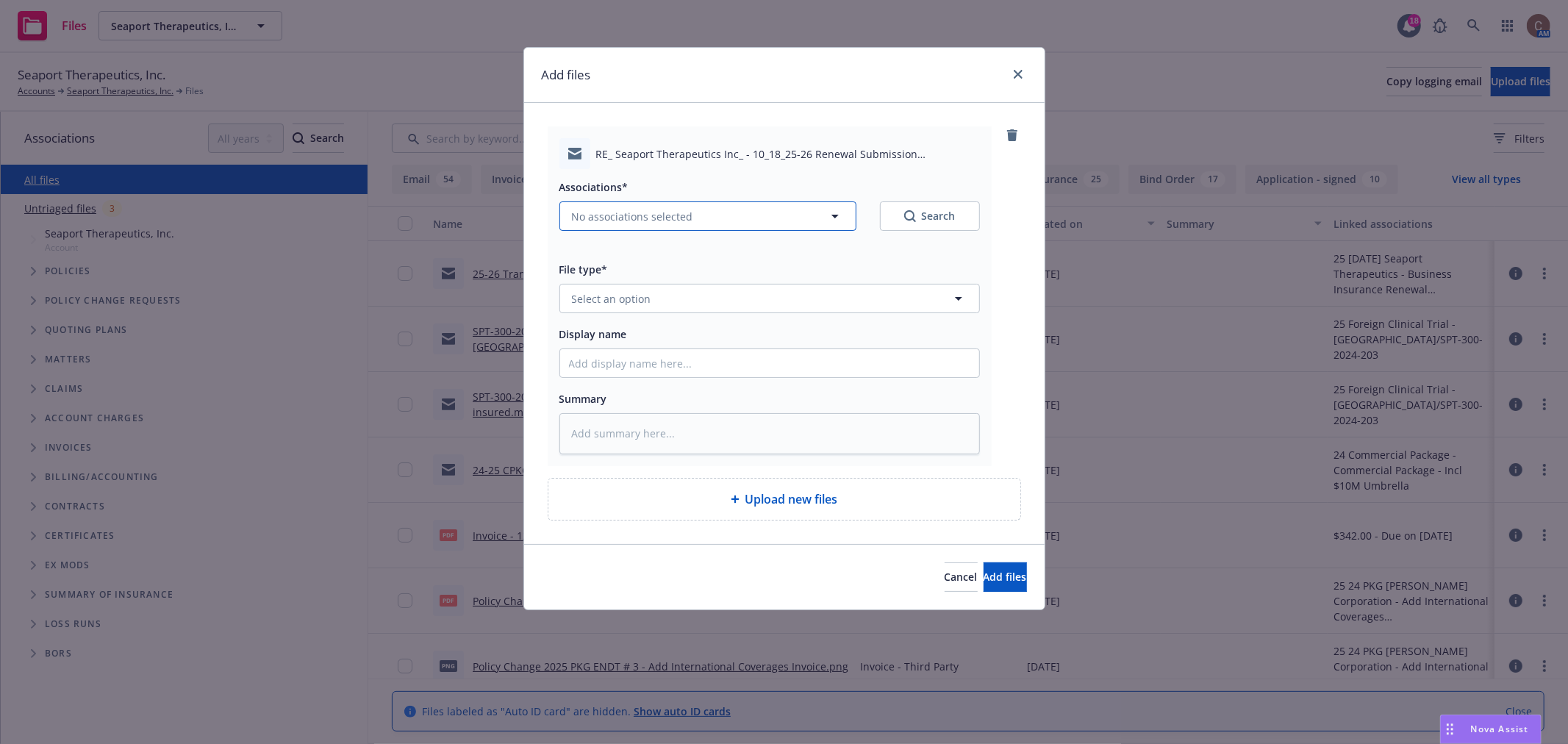
click at [707, 221] on button "No associations selected" at bounding box center [708, 216] width 297 height 30
type textarea "x"
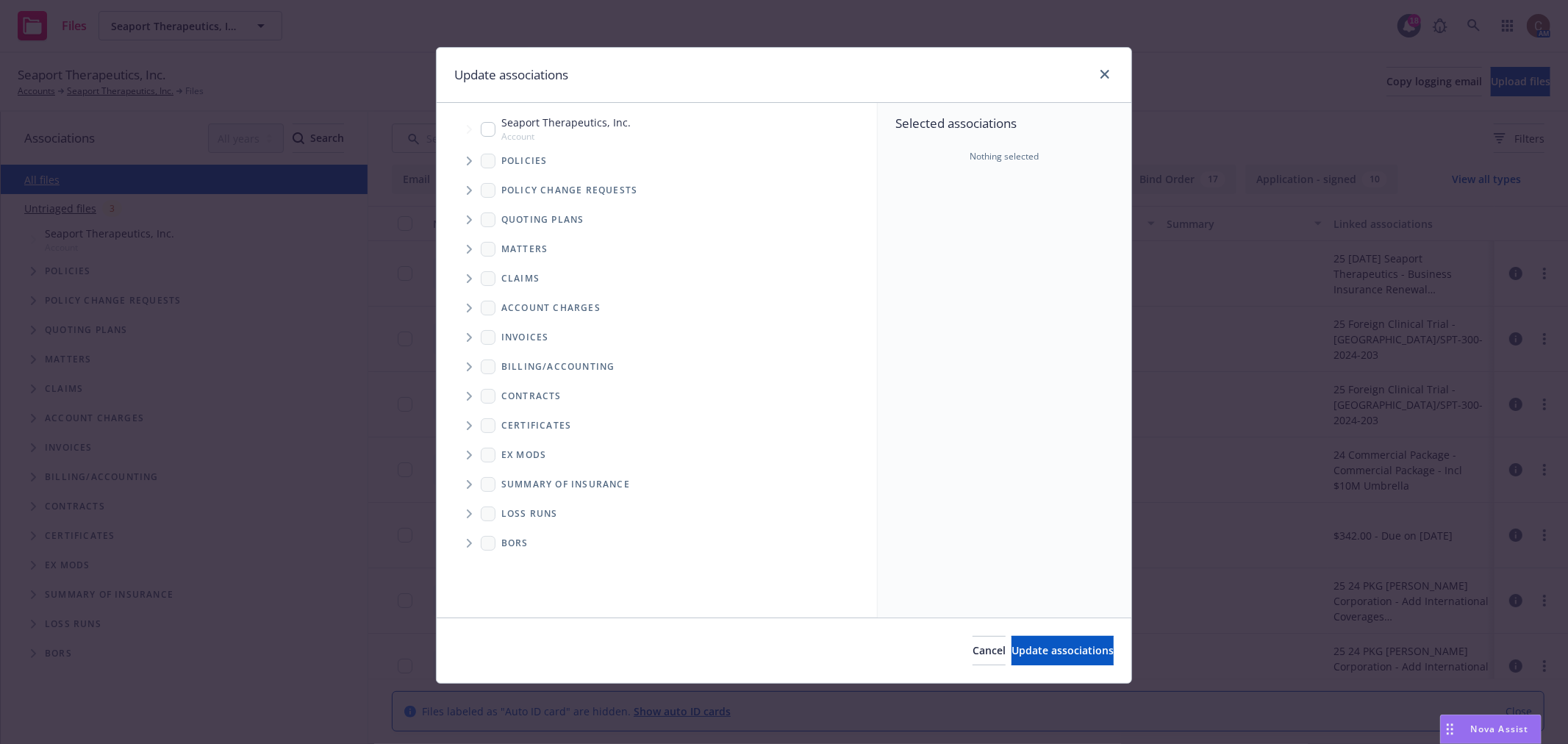
click at [467, 217] on icon "Tree Example" at bounding box center [469, 220] width 6 height 9
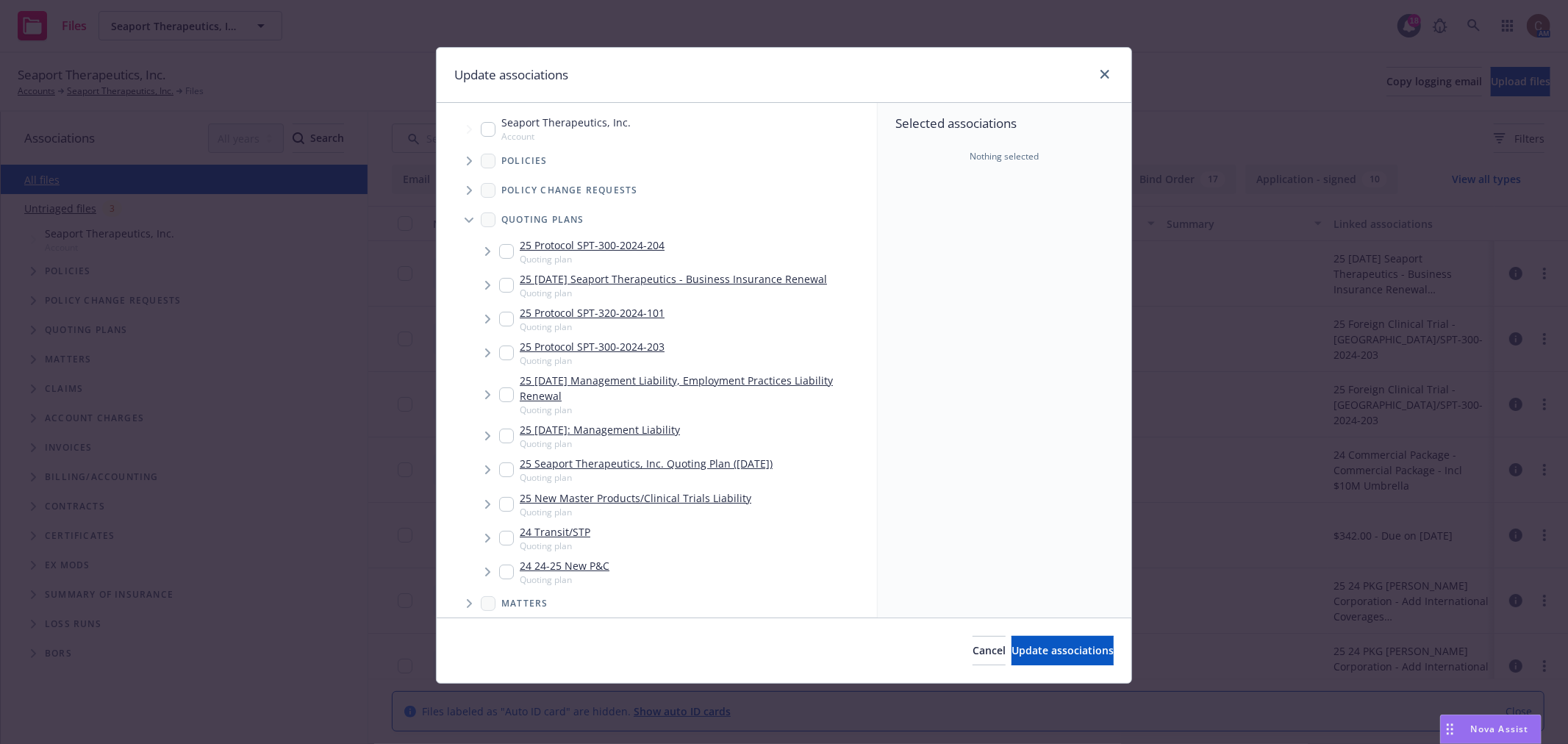
click at [502, 284] on input "Tree Example" at bounding box center [507, 285] width 14 height 14
checkbox input "true"
click at [1024, 653] on span "Update associations" at bounding box center [1063, 650] width 102 height 14
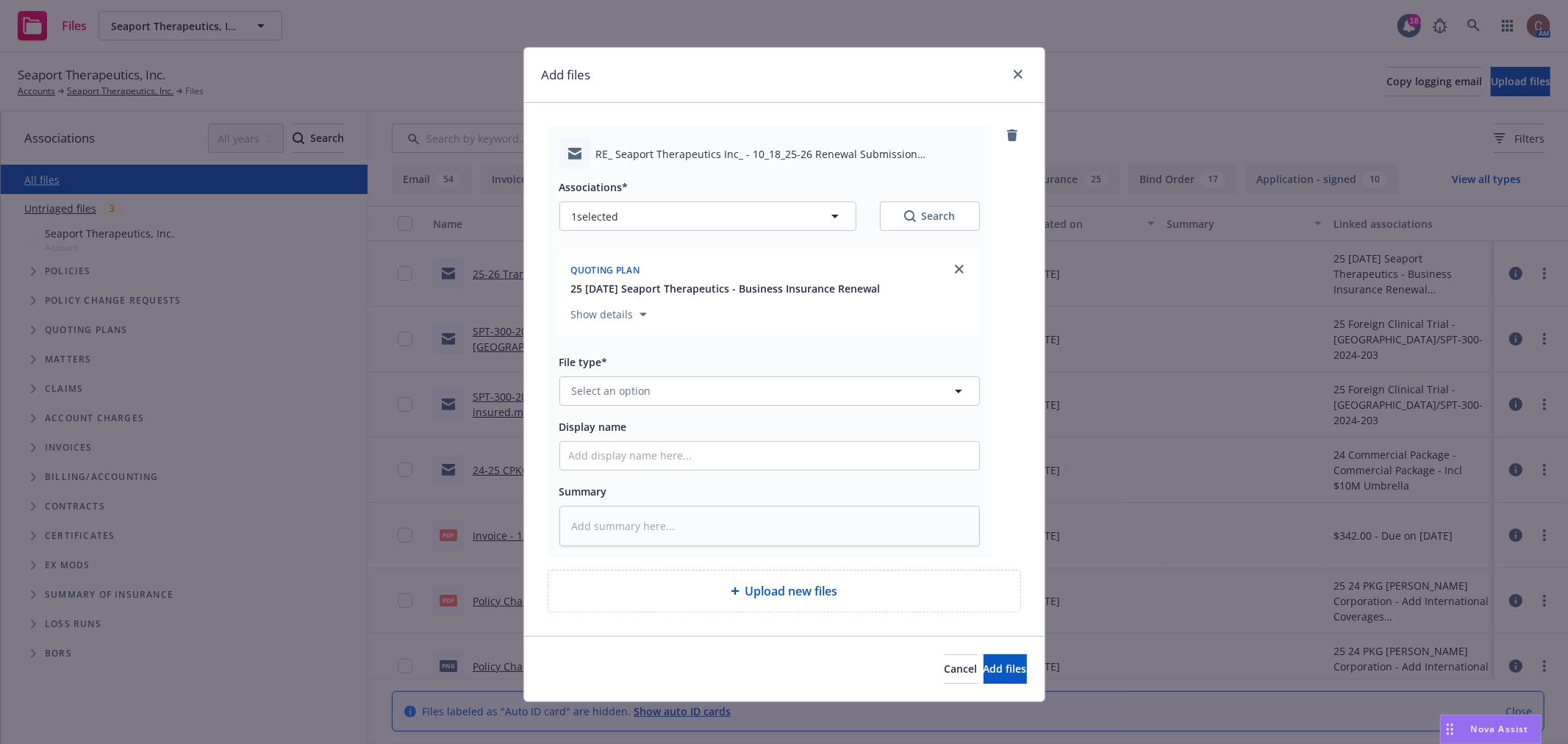
type textarea "x"
click at [758, 392] on button "Select an option" at bounding box center [770, 391] width 420 height 30
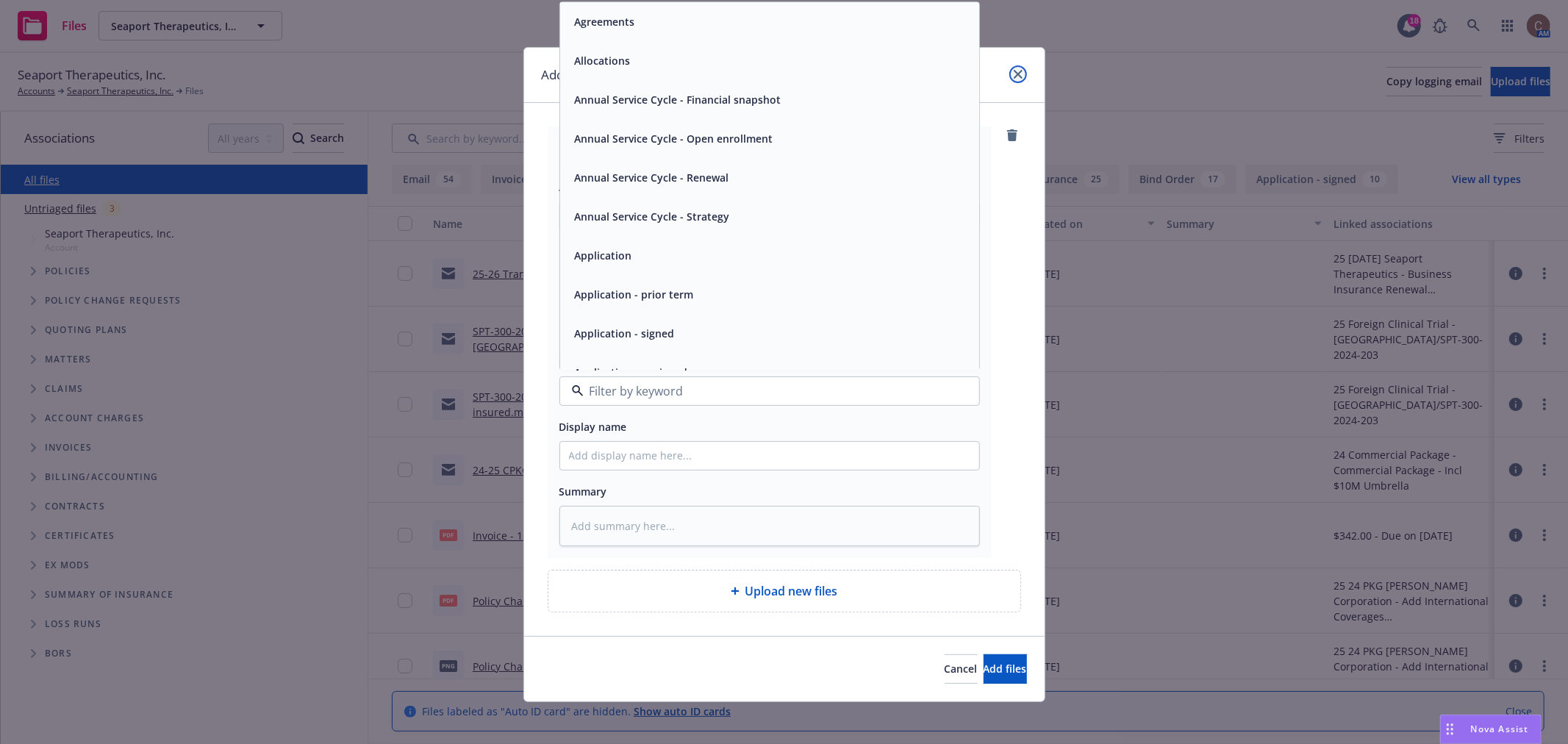
click at [1009, 79] on link "close" at bounding box center [1018, 74] width 18 height 18
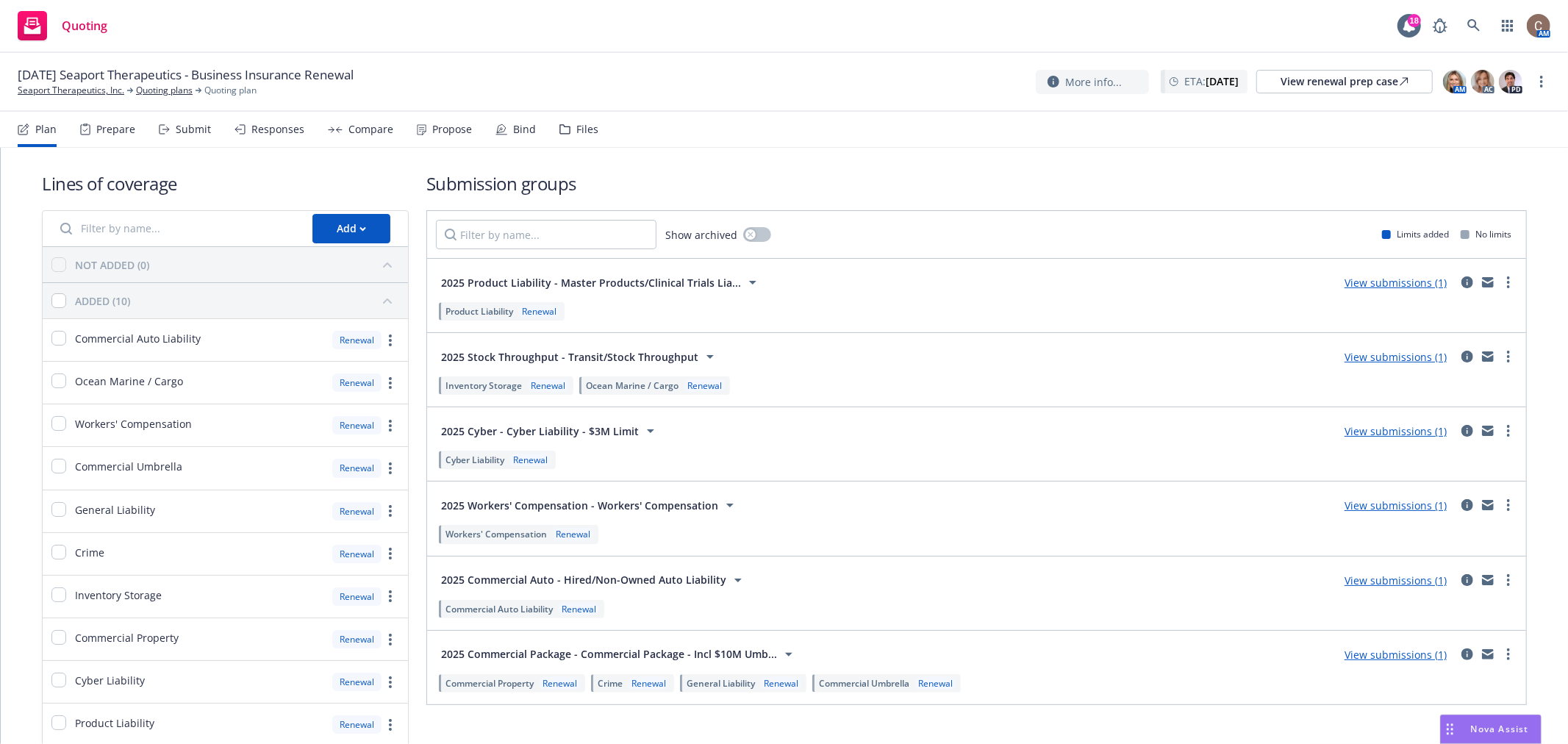
click at [110, 133] on div "Prepare" at bounding box center [116, 129] width 39 height 12
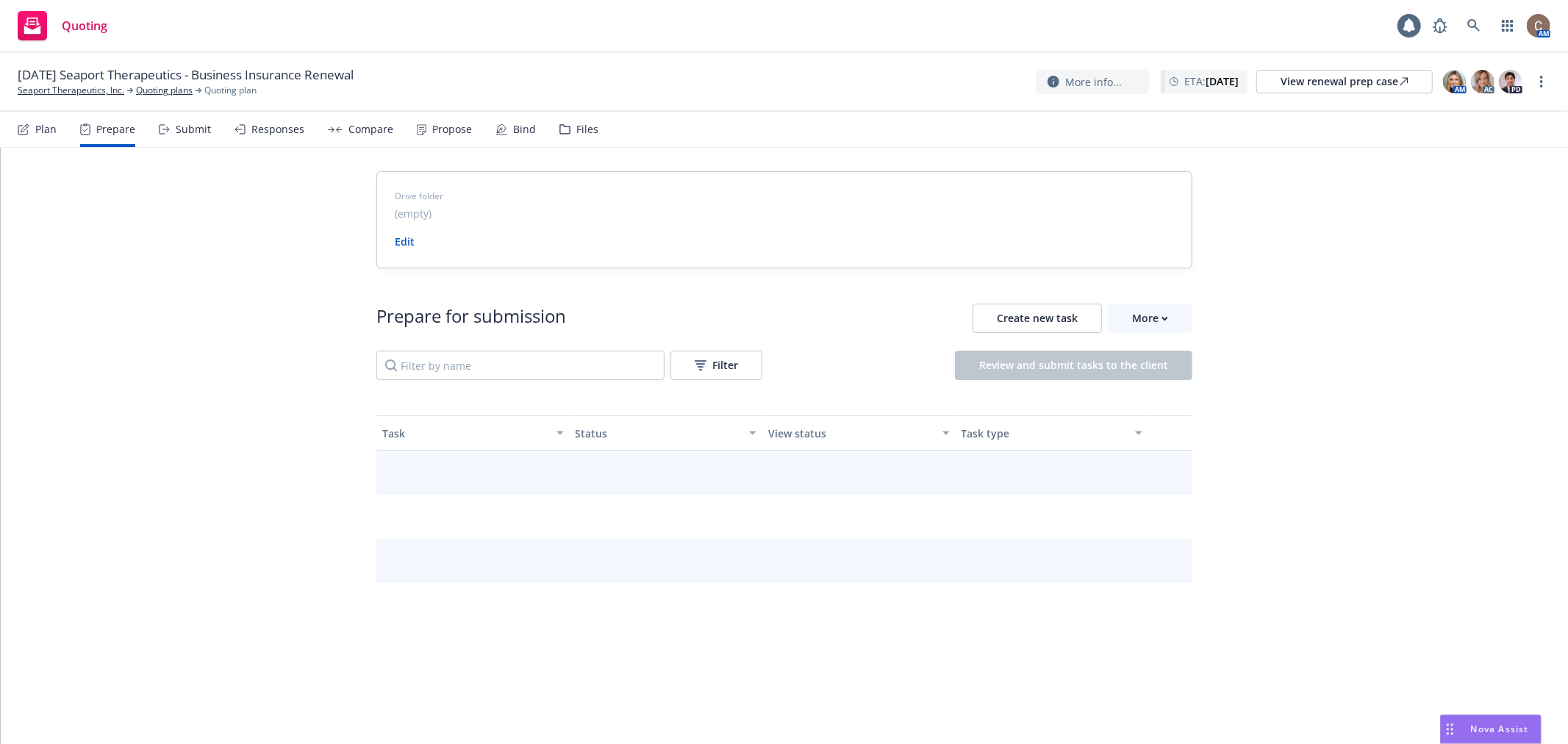
click at [181, 133] on div "Submit" at bounding box center [193, 129] width 35 height 12
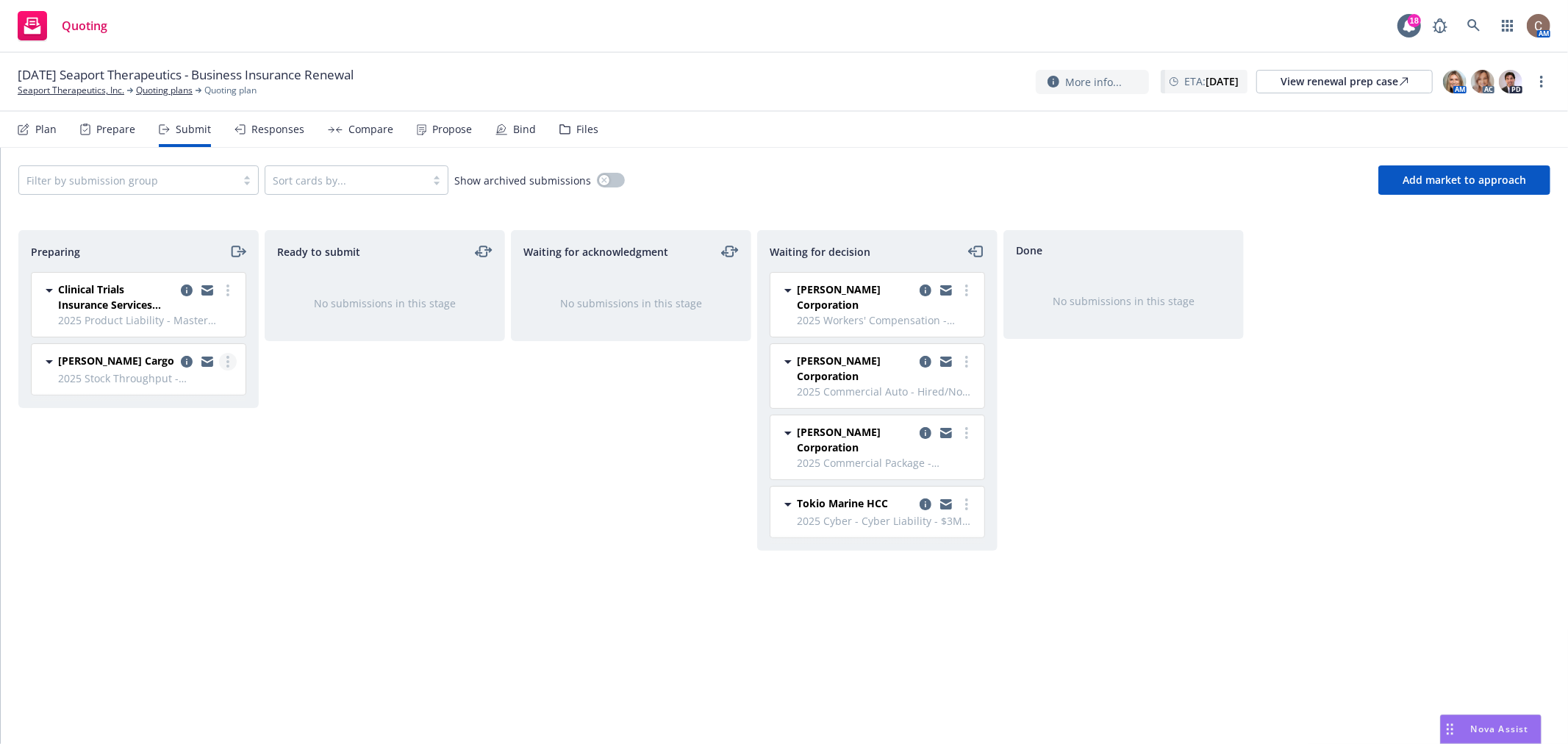
click at [232, 362] on link "more" at bounding box center [228, 362] width 18 height 18
click at [180, 388] on span "Complete preparation" at bounding box center [161, 391] width 144 height 14
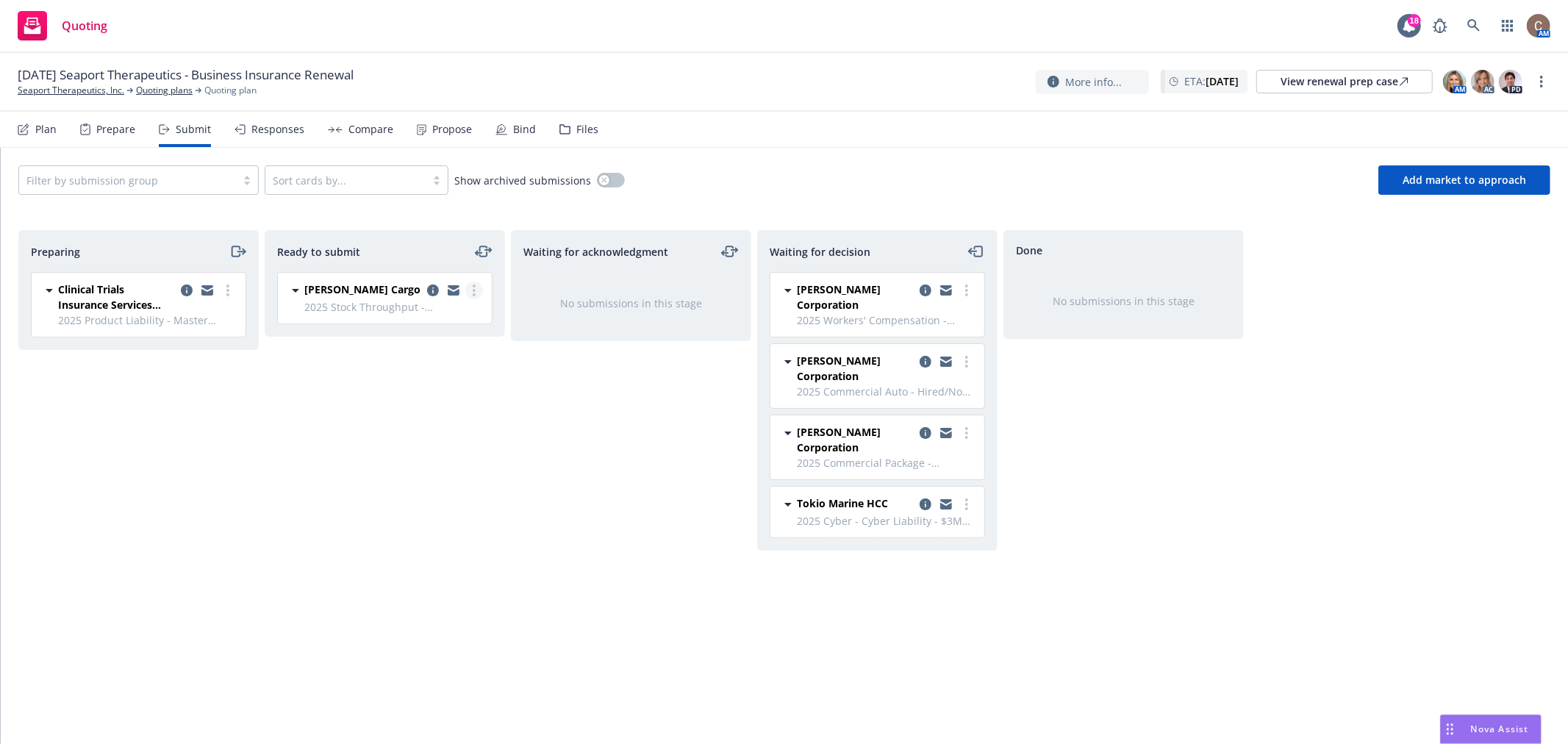
click at [473, 292] on icon "more" at bounding box center [475, 290] width 3 height 12
click at [445, 319] on span "Submit to underwriter" at bounding box center [408, 320] width 145 height 14
click at [677, 290] on icon "copy logging email" at bounding box center [679, 290] width 12 height 12
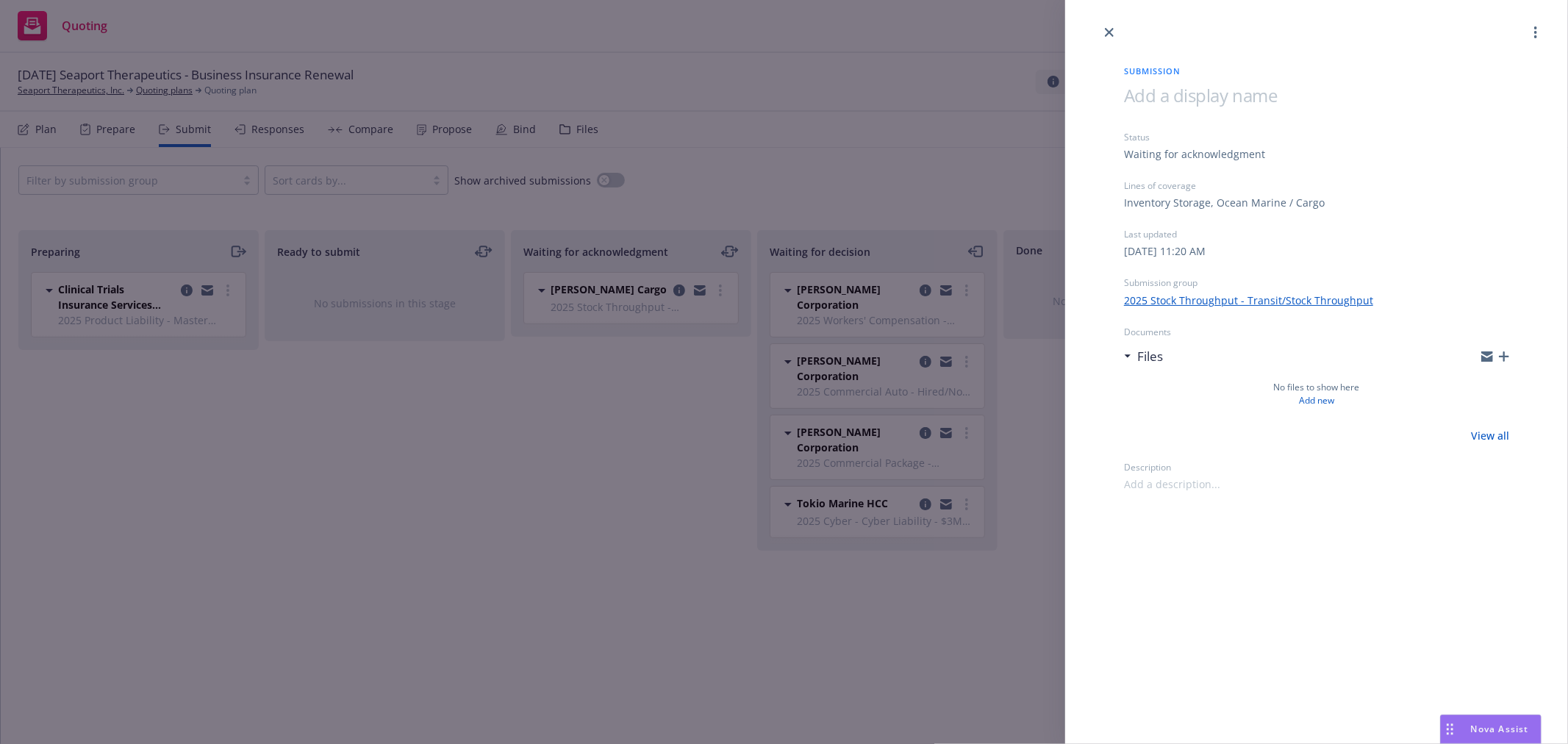
click at [1504, 356] on icon "button" at bounding box center [1504, 356] width 10 height 10
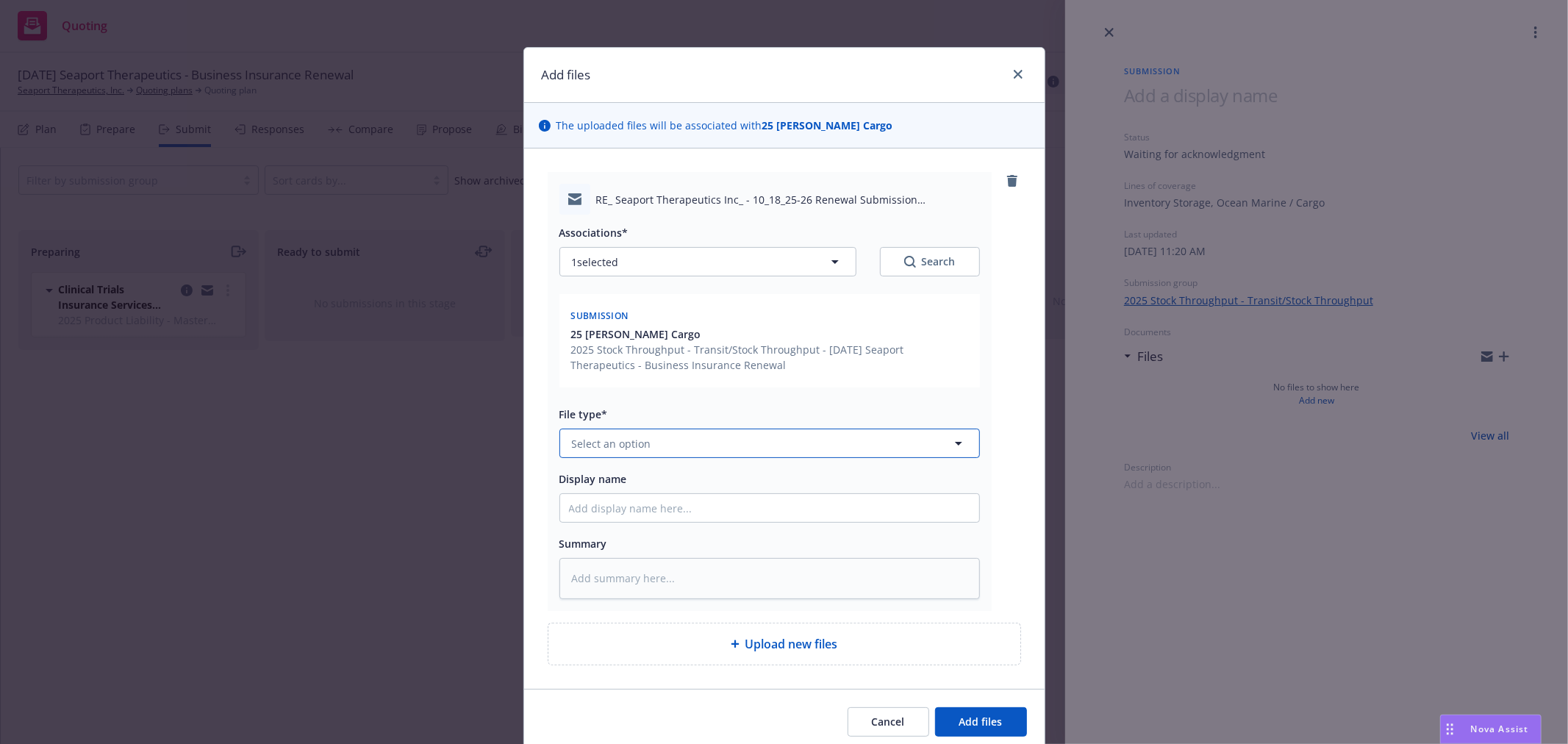
click at [649, 442] on button "Select an option" at bounding box center [770, 443] width 420 height 30
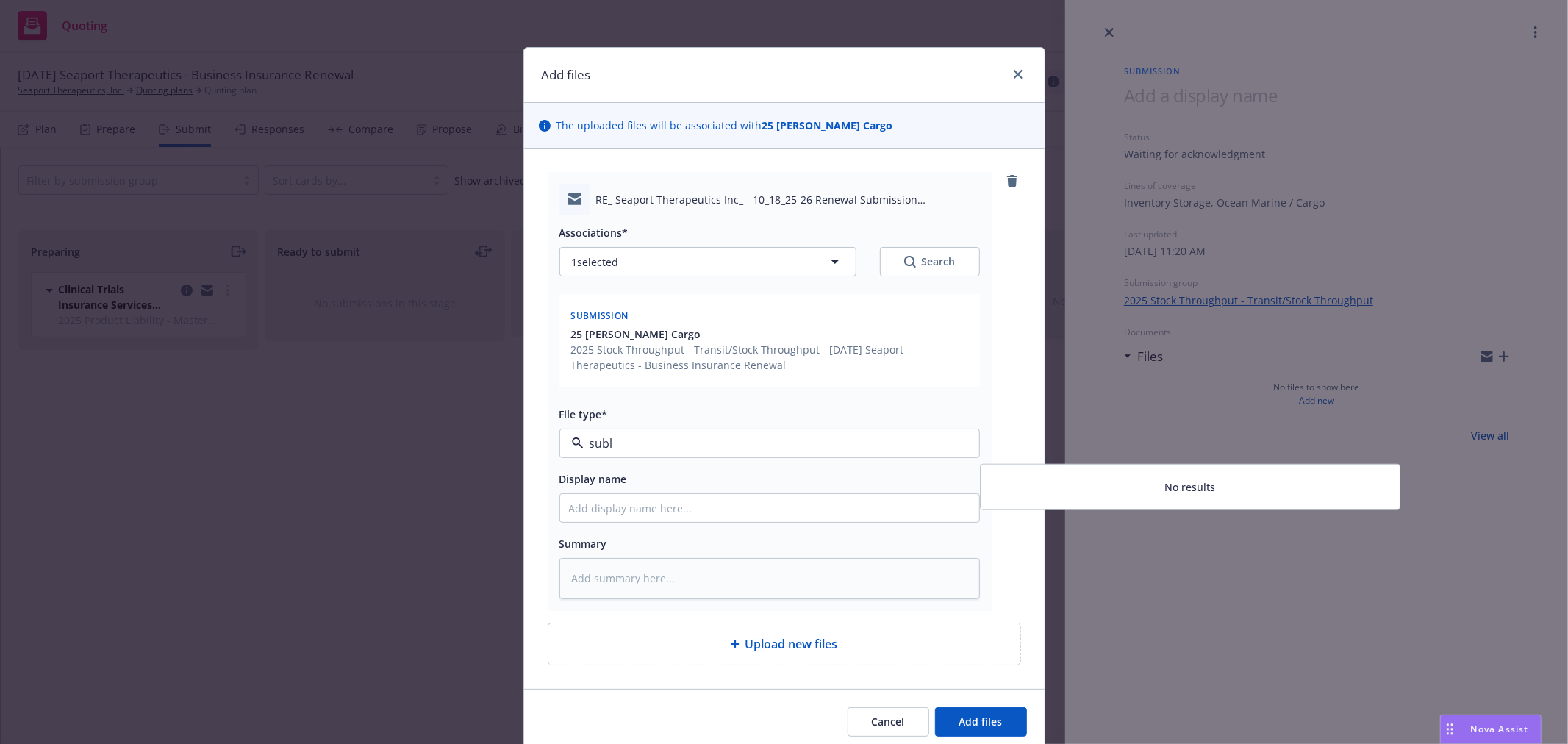
type input "sub"
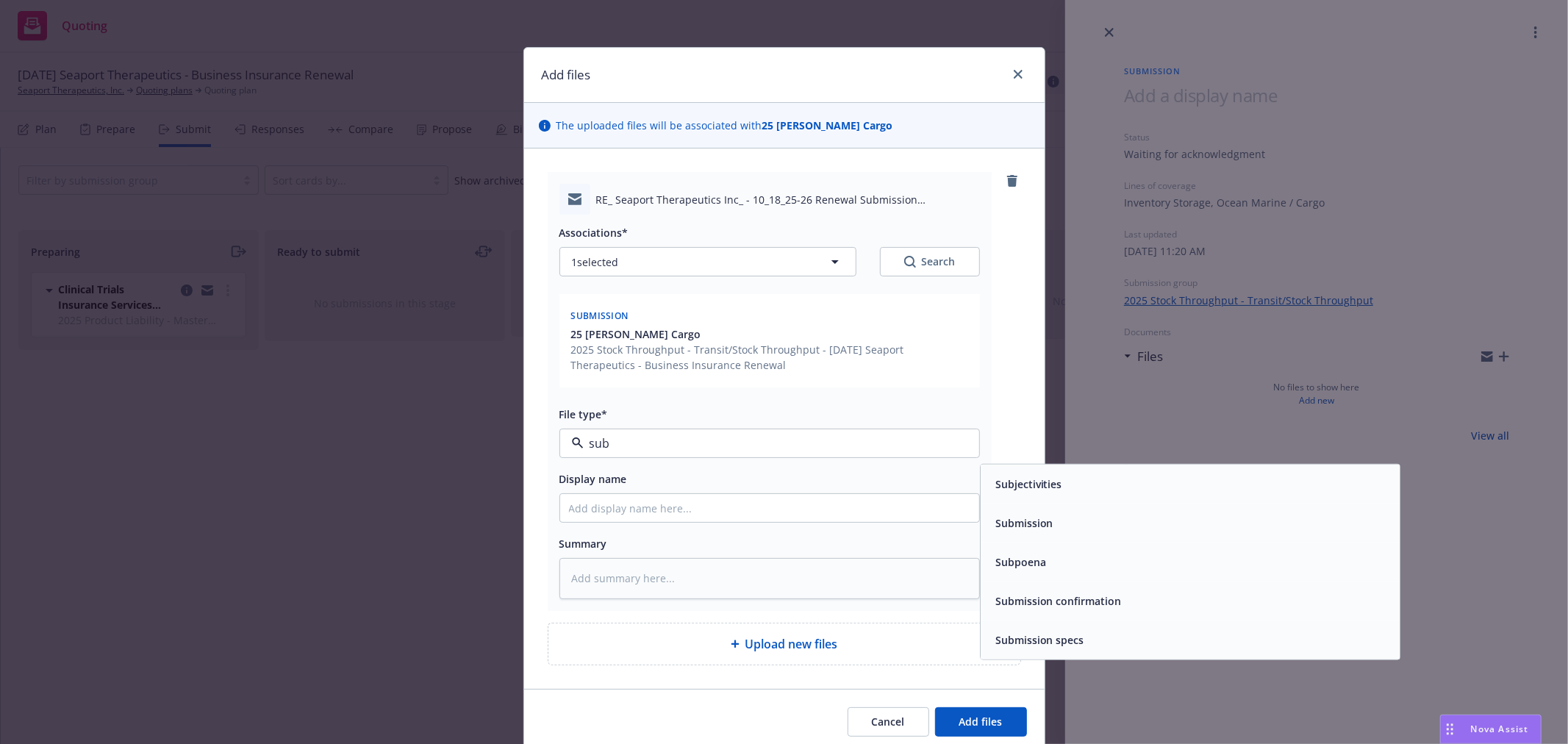
drag, startPoint x: 1130, startPoint y: 523, endPoint x: 865, endPoint y: 534, distance: 265.2
click at [1130, 523] on div "Submission" at bounding box center [1190, 523] width 401 height 22
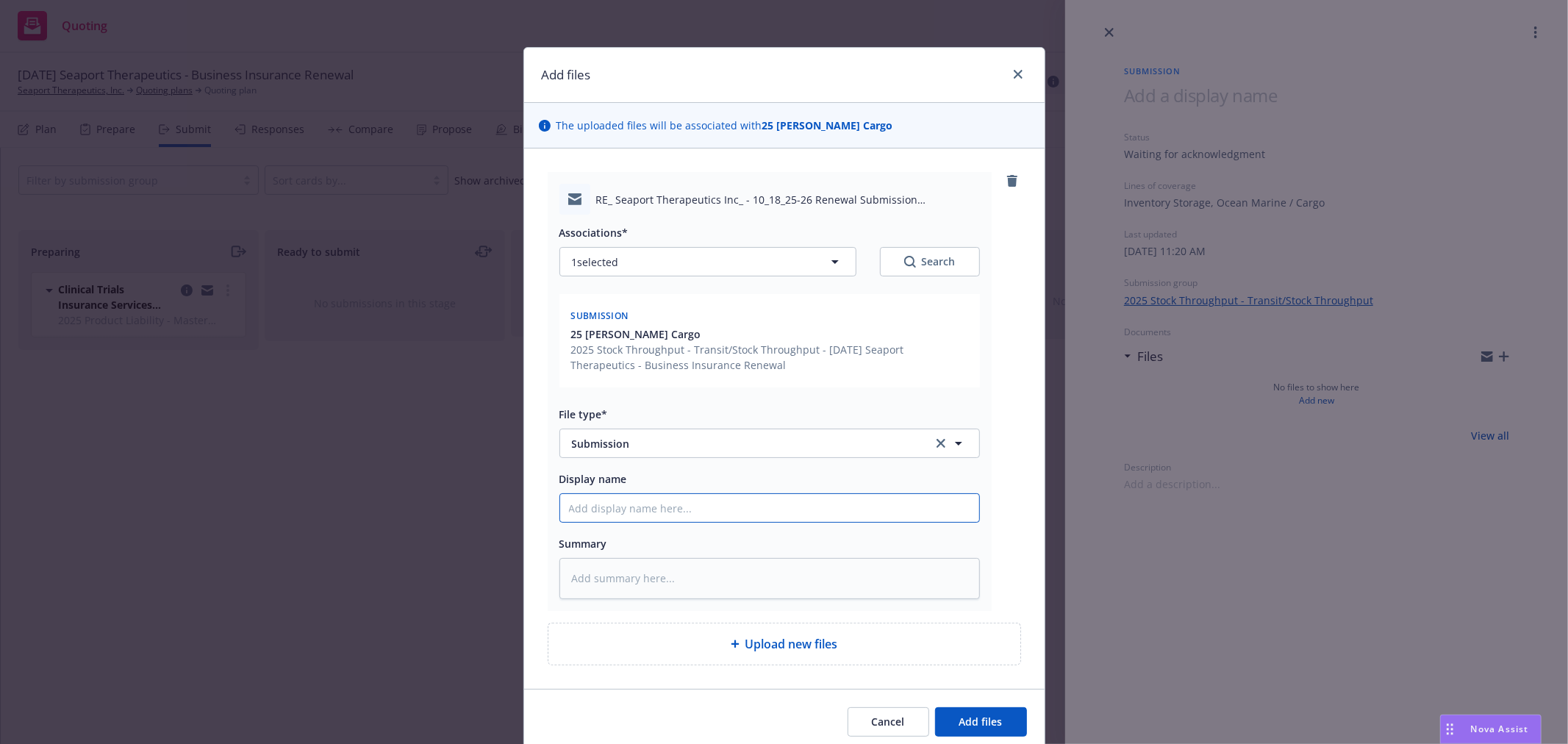
click at [803, 509] on input "Display name" at bounding box center [770, 507] width 419 height 28
type textarea "x"
type input "2"
type textarea "x"
type input "25"
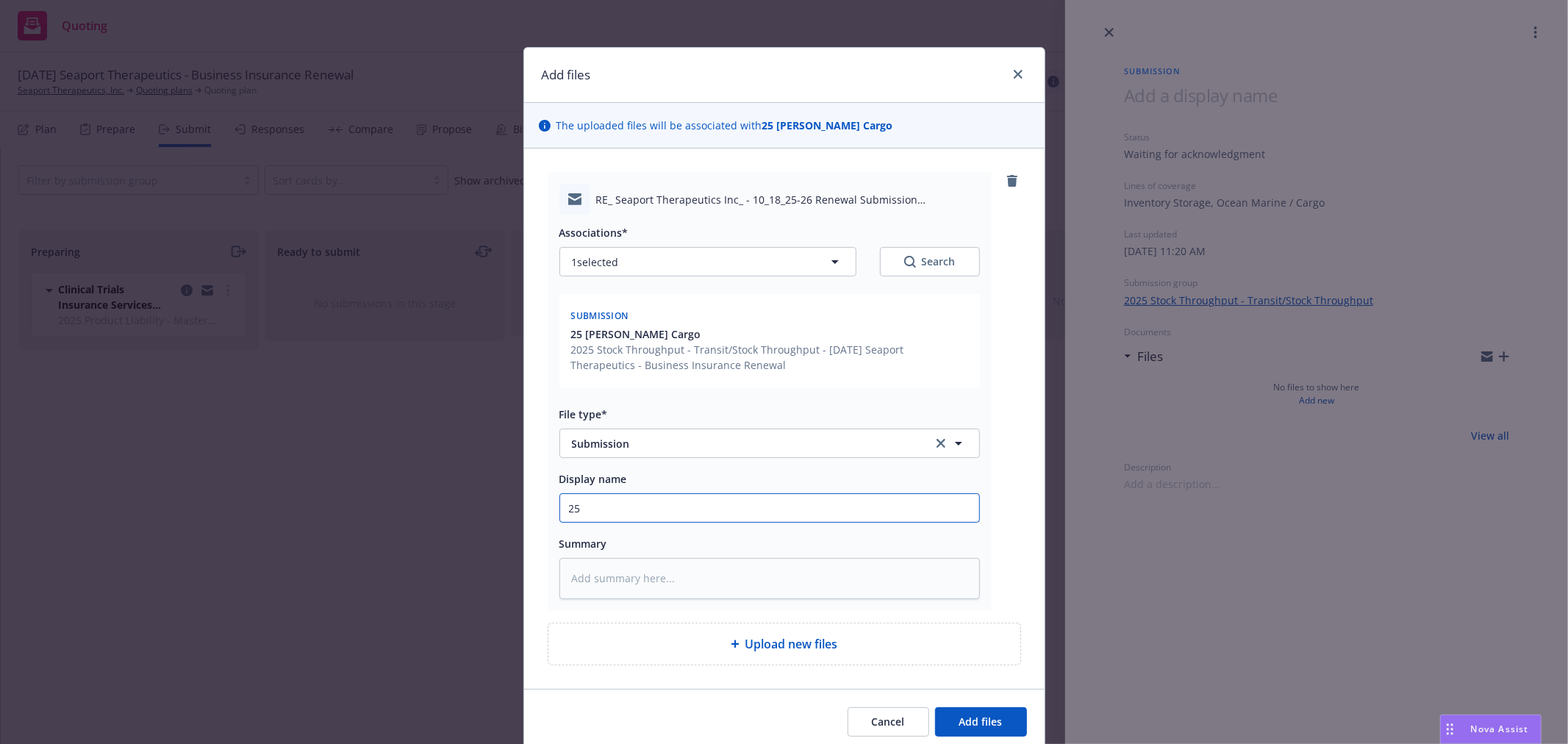
type textarea "x"
type input "25-"
type textarea "x"
type input "25-2"
type textarea "x"
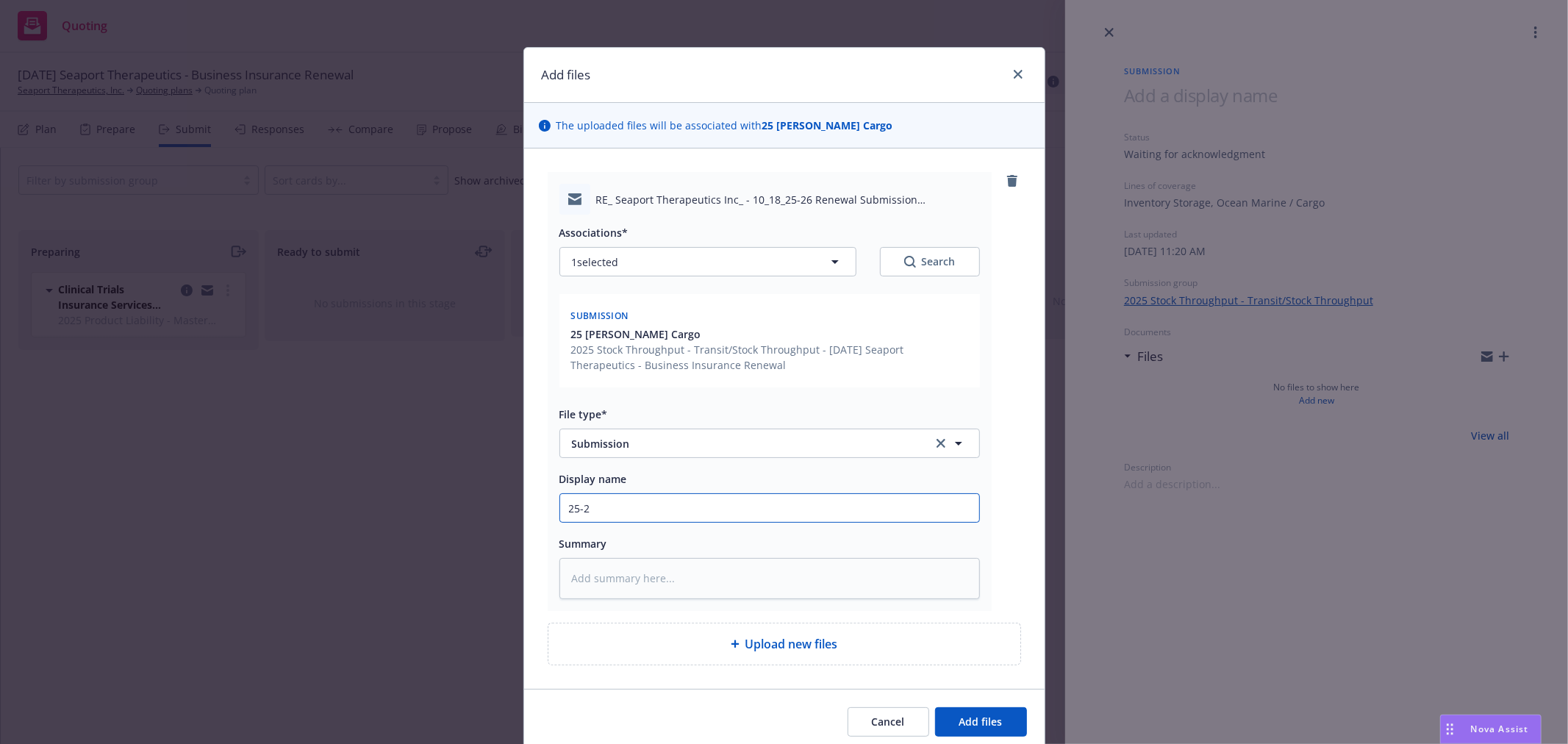
type input "25-26"
type textarea "x"
type input "25-26"
type textarea "x"
type input "25-26 T"
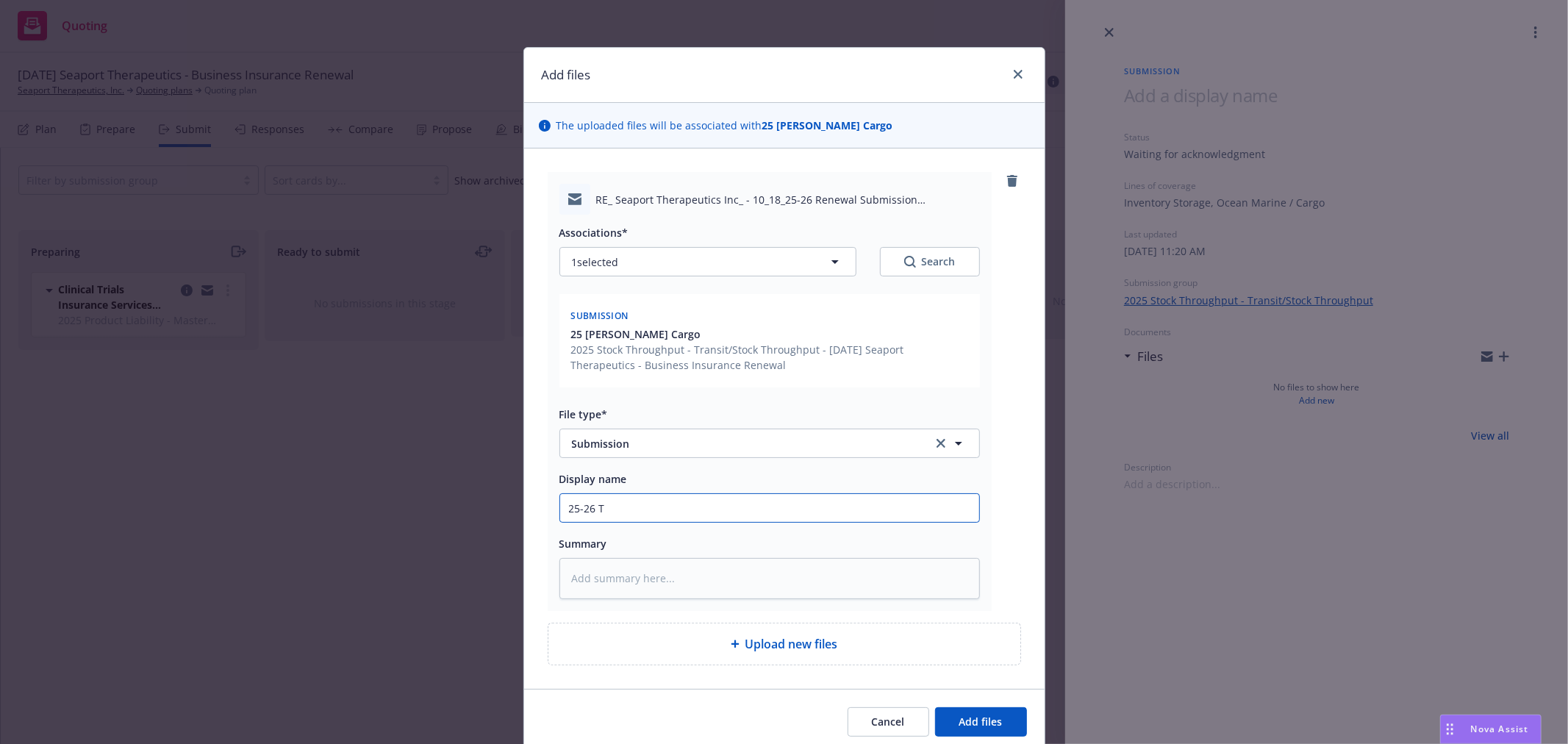
type textarea "x"
type input "25-26 Tr"
type textarea "x"
type input "25-26 Tra"
type textarea "x"
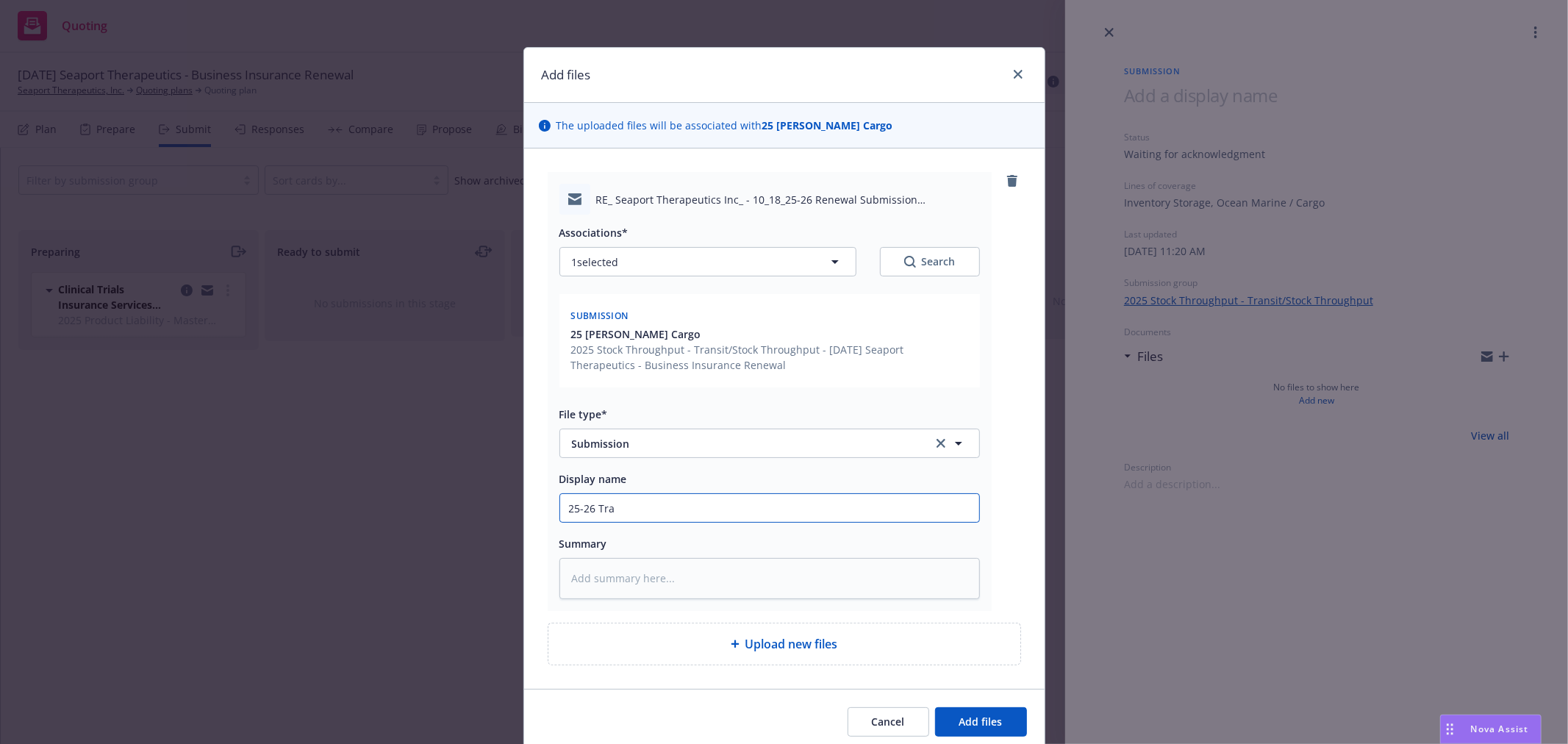
type input "25-26 Tran"
type textarea "x"
type input "25-26 Trans"
type textarea "x"
type input "25-26 Transi"
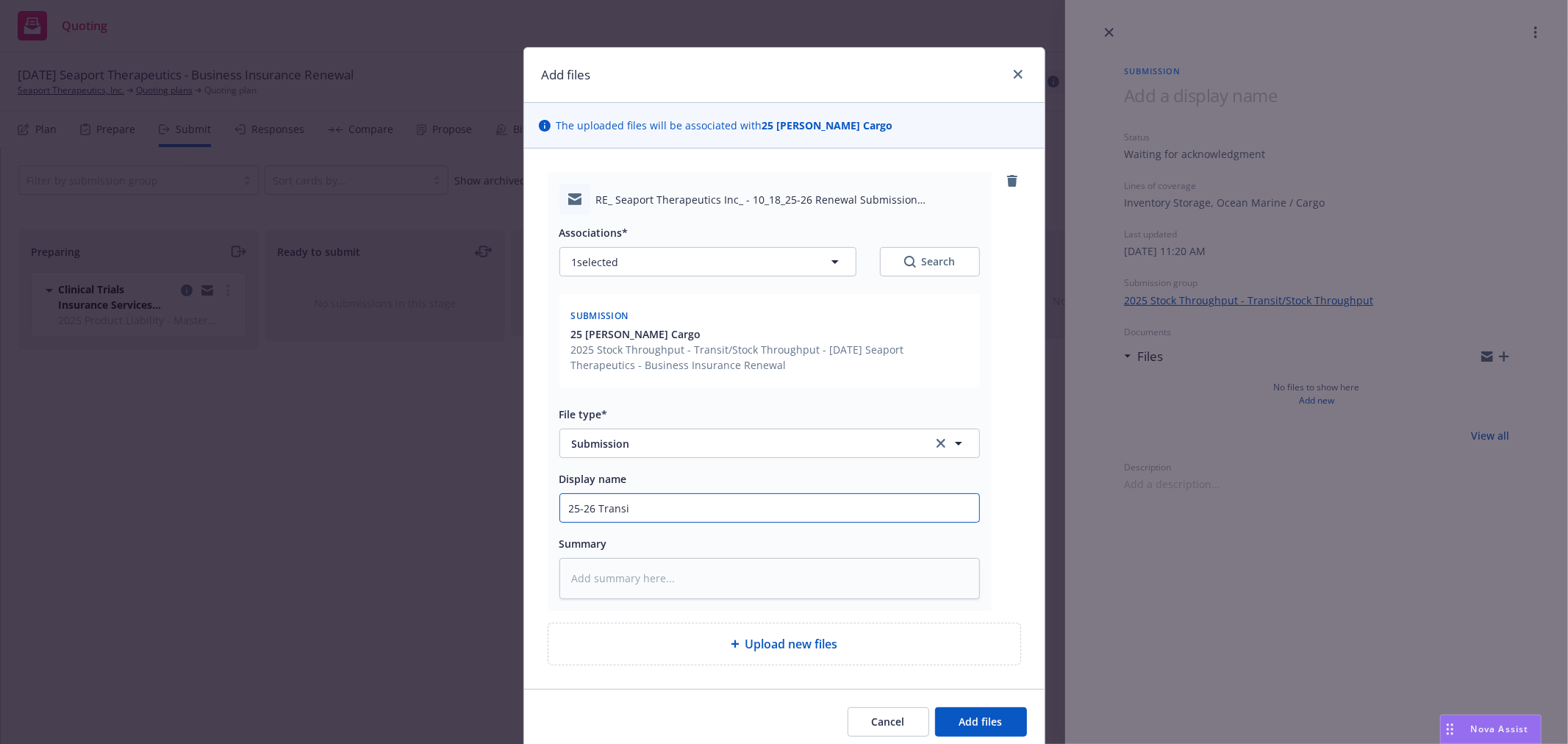
type textarea "x"
type input "25-26 Transit"
type textarea "x"
type input "25-26 Transit/"
type textarea "x"
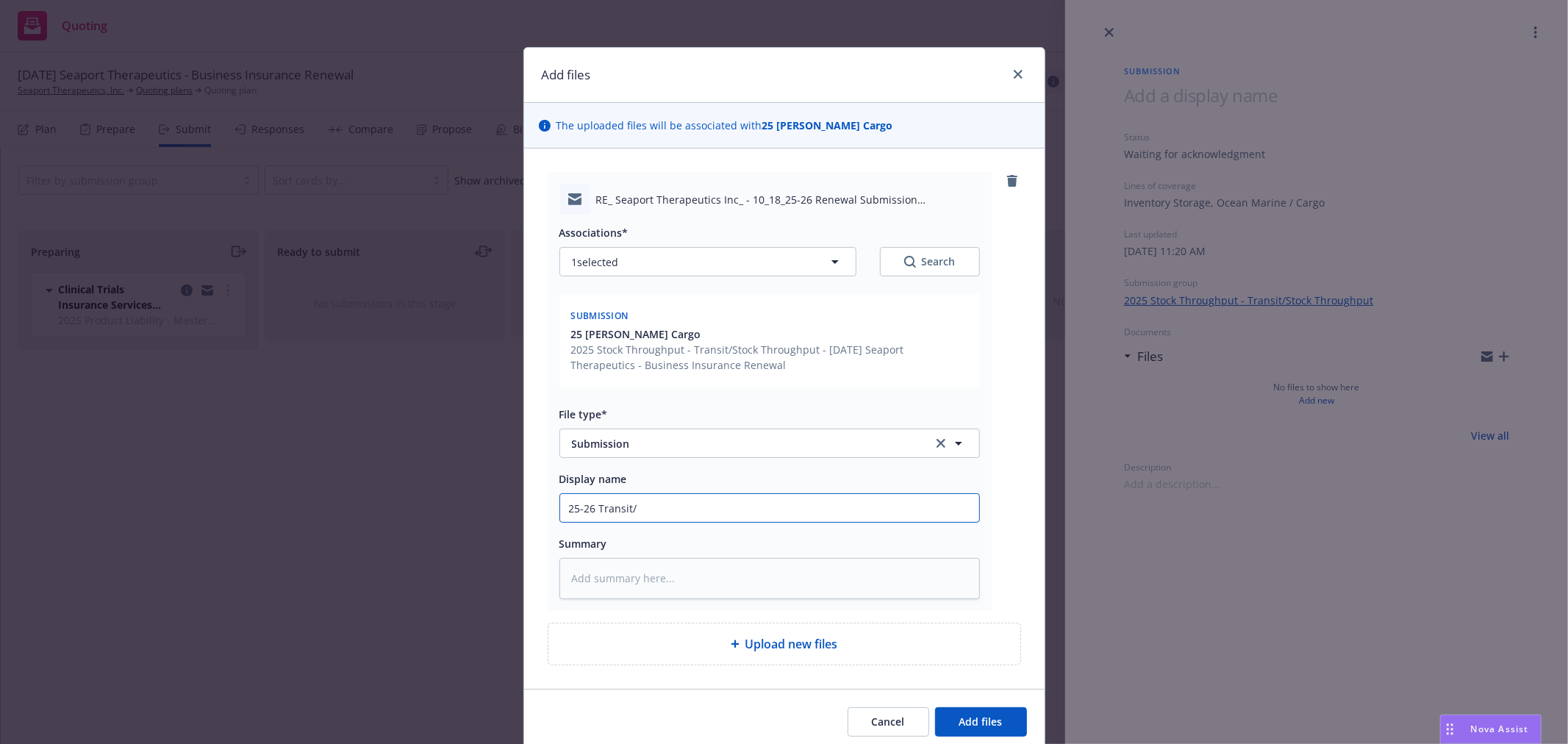
type input "25-26 Transit/S"
type textarea "x"
type input "25-26 Transit/ST"
type textarea "x"
type input "25-26 Transit/STP"
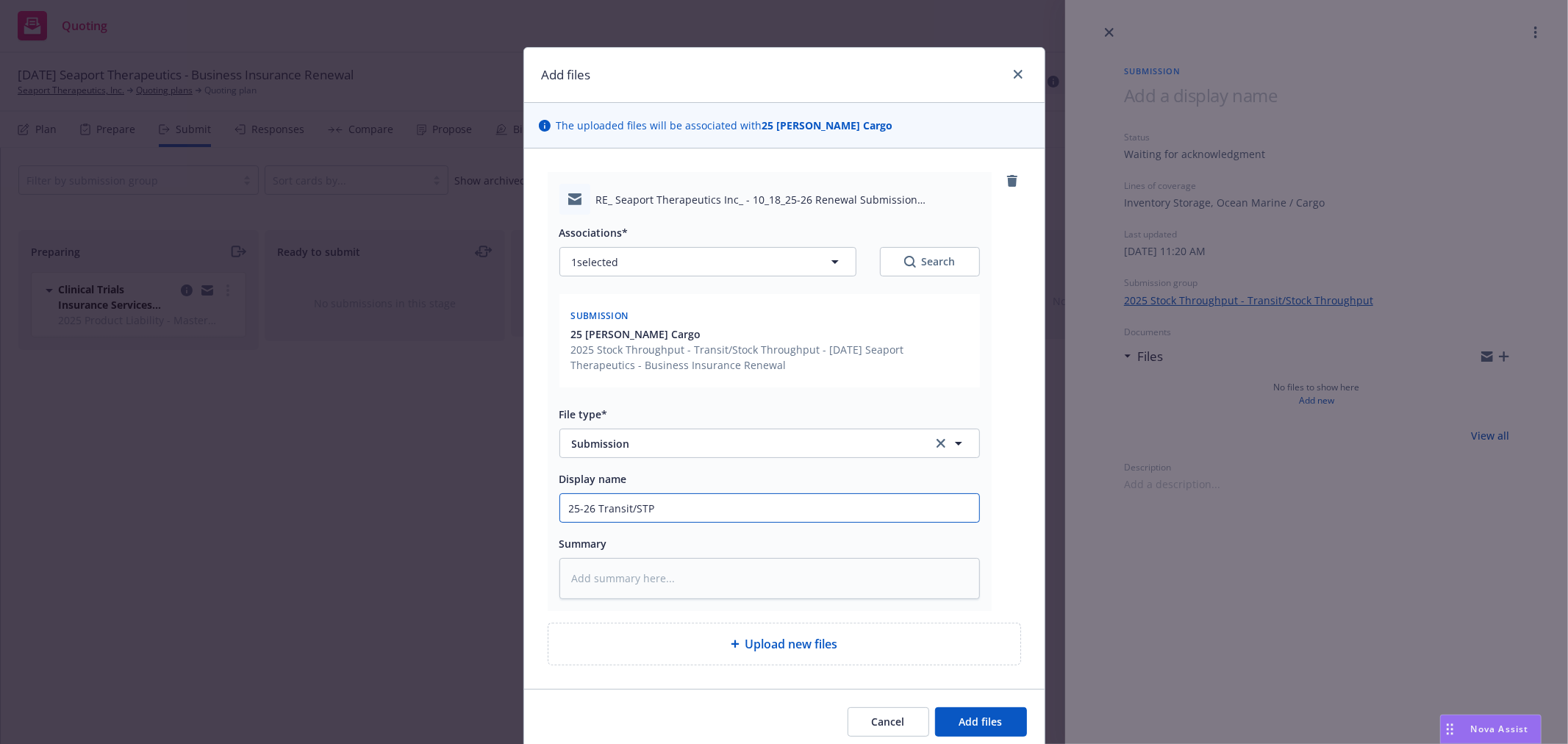
type textarea "x"
type input "25-26 Transit/STP"
type textarea "x"
type input "25-26 Transit/STP -"
type textarea "x"
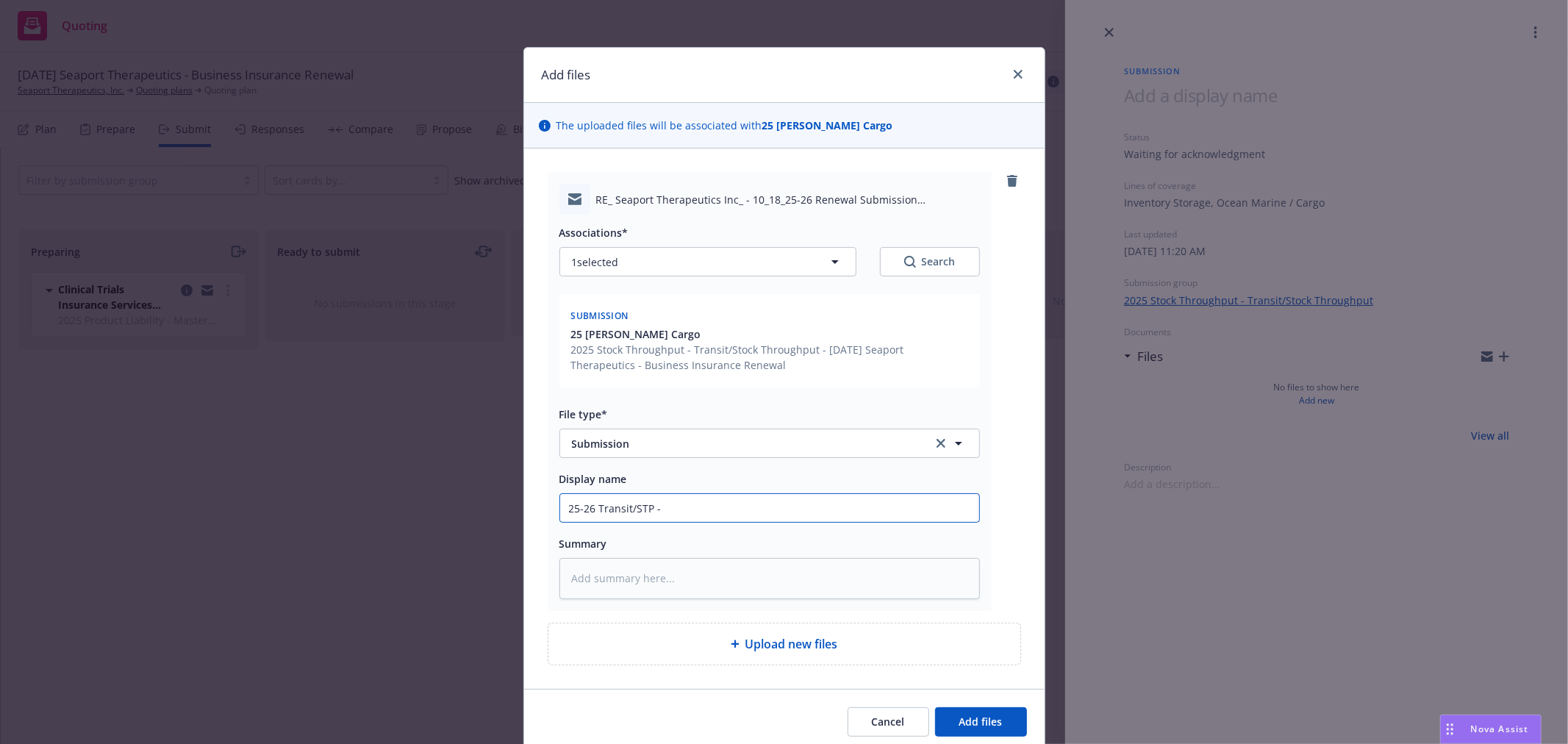
type input "25-26 Transit/STP -"
type textarea "x"
type input "25-26 Transit/STP -"
type textarea "x"
type input "25-26 Transit/STP -"
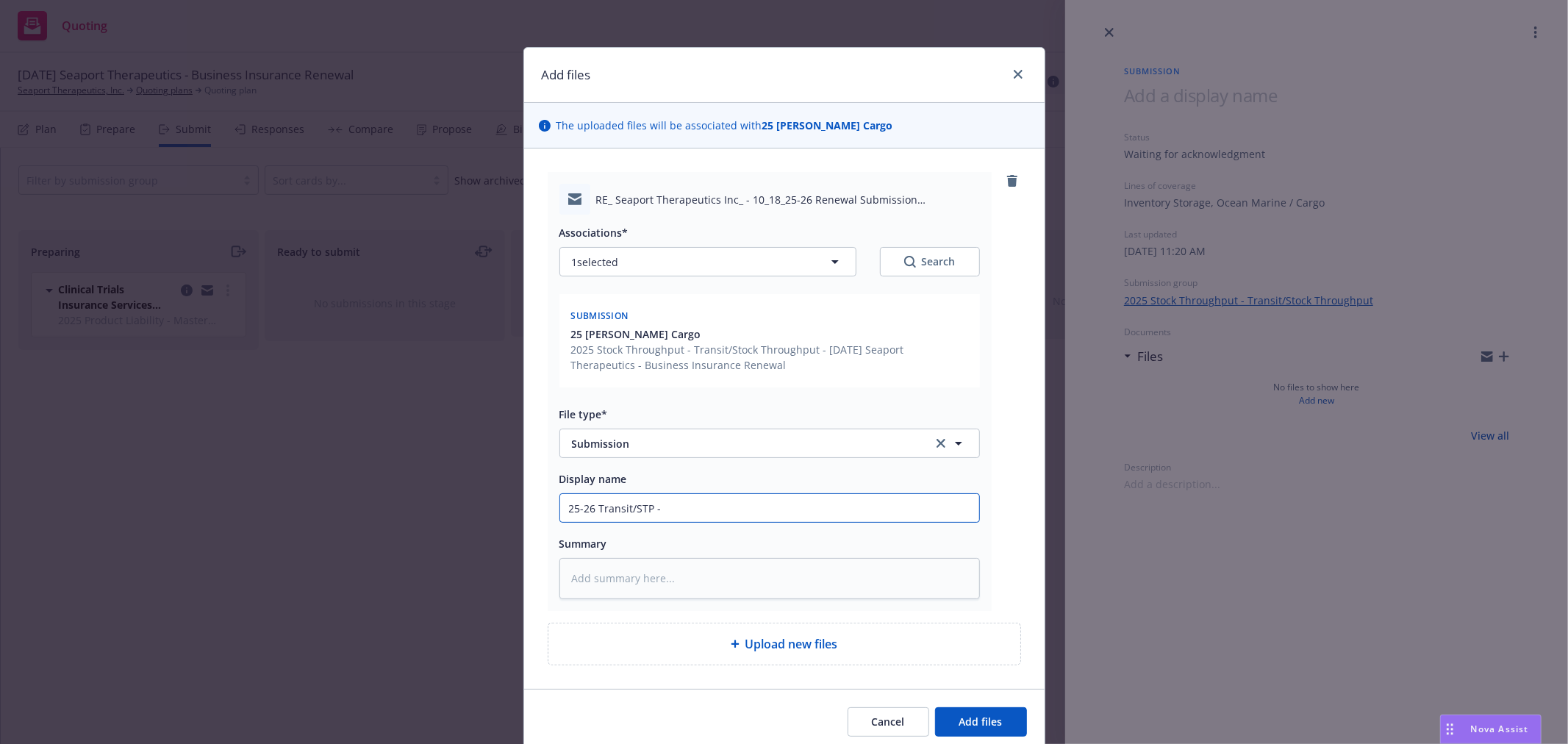
type textarea "x"
type input "25-26 Transit/STP - R"
type textarea "x"
type input "25-26 Transit/STP - Re"
type textarea "x"
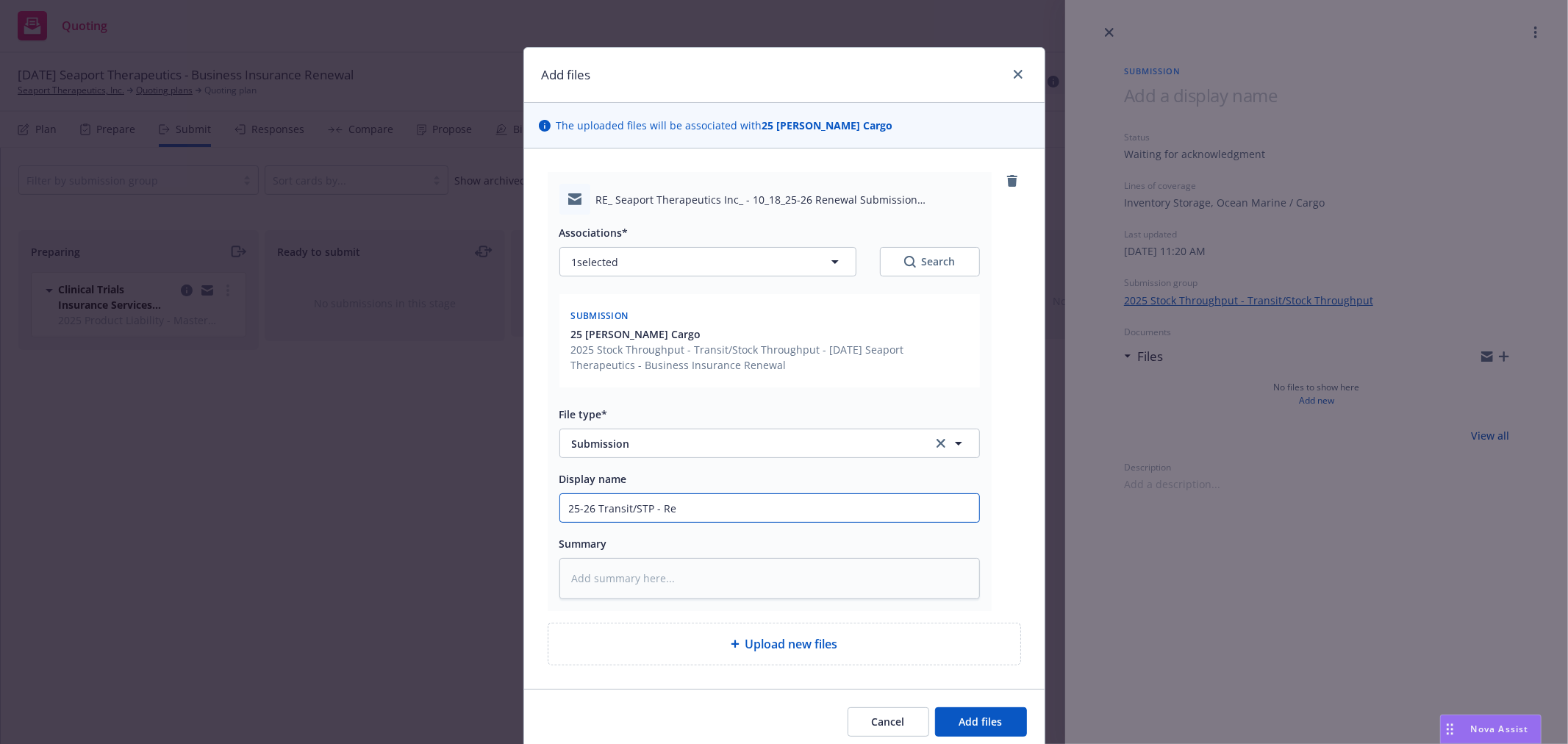
type input "25-26 Transit/STP - Ren"
type textarea "x"
type input "25-26 Transit/STP - Rene"
type textarea "x"
type input "25-26 Transit/STP - Renew"
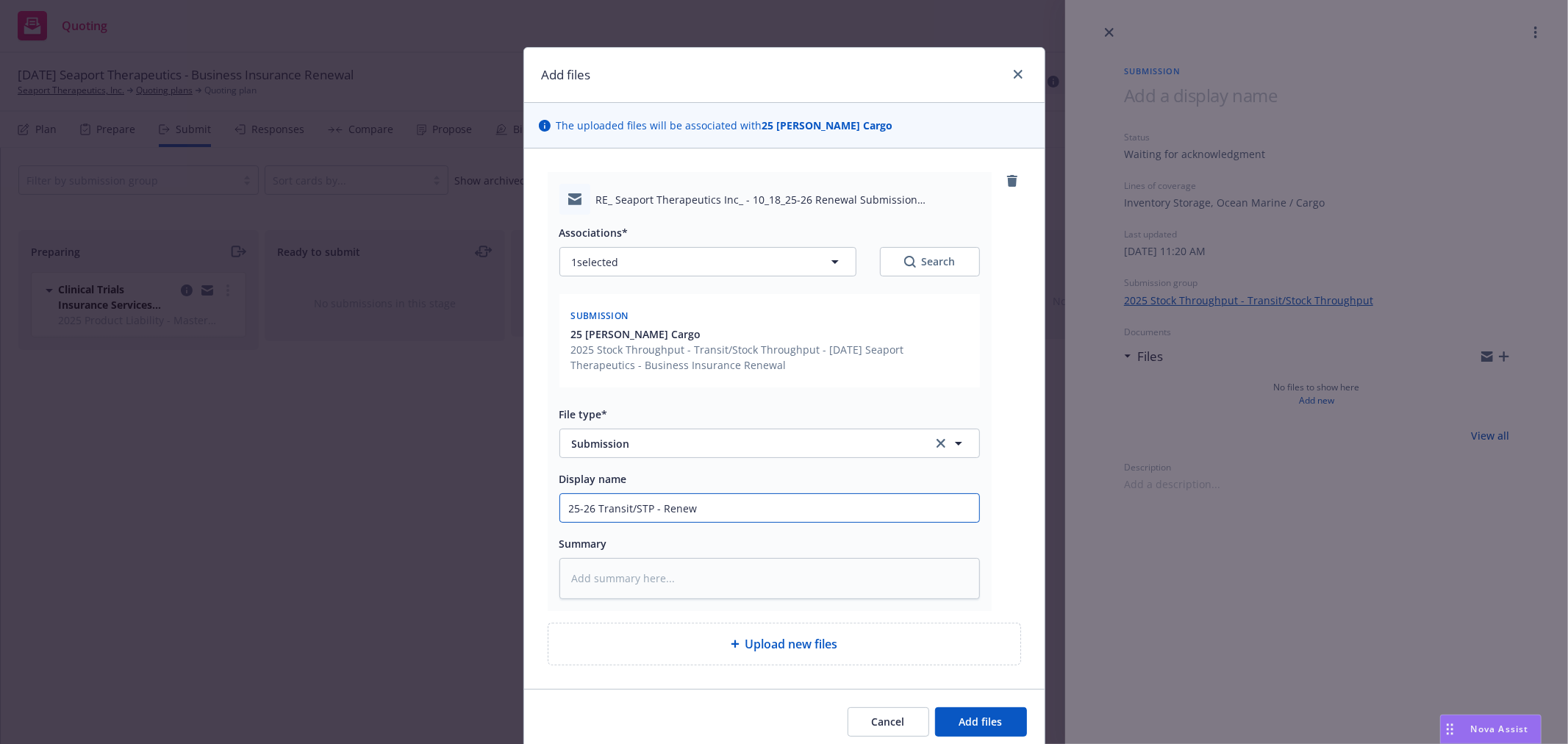
type textarea "x"
type input "25-26 Transit/STP - Renewa"
type textarea "x"
type input "25-26 Transit/STP - Renewal"
type textarea "x"
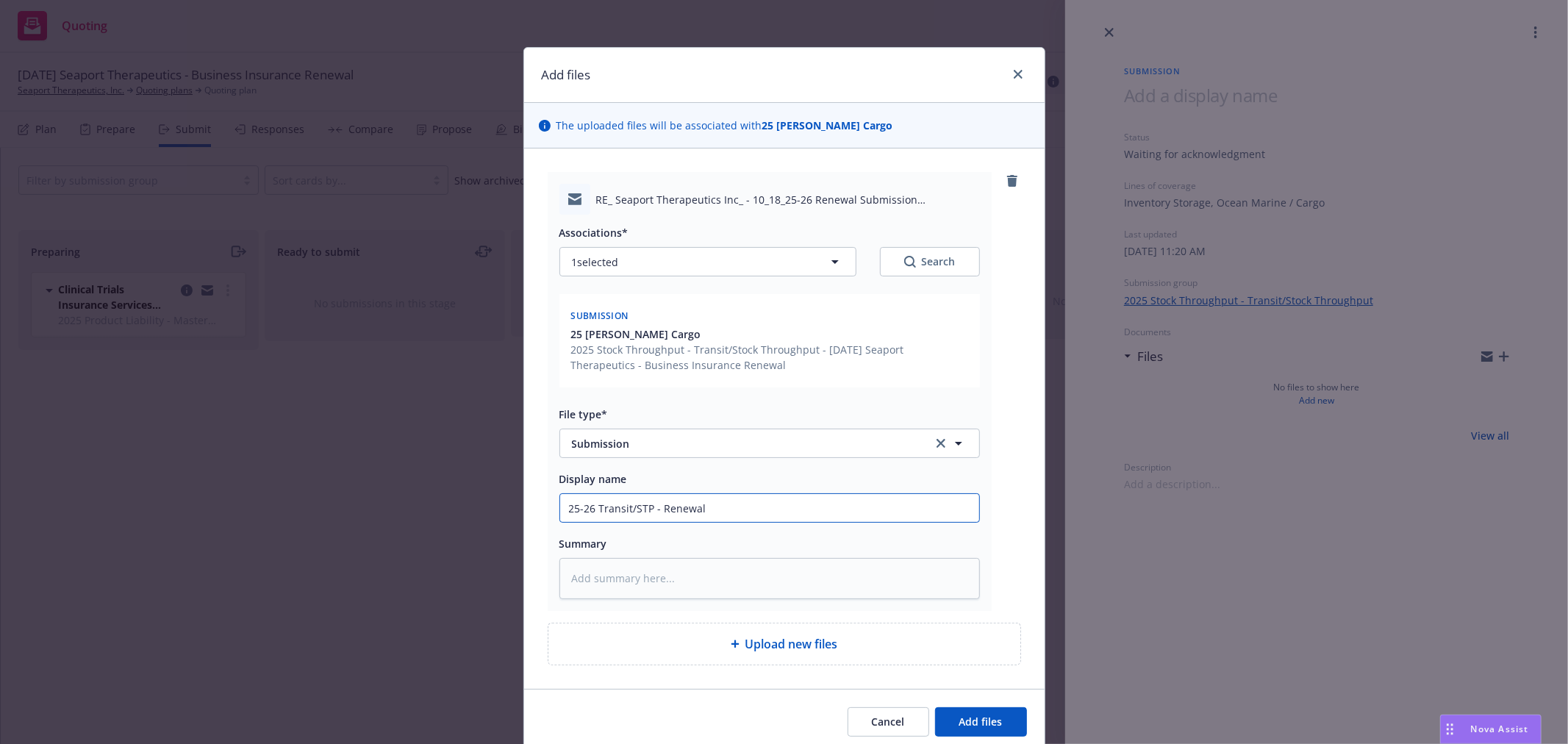
type input "25-26 Transit/STP - Renewal"
type textarea "x"
type input "25-26 Transit/STP - Renewal S"
type textarea "x"
type input "25-26 Transit/STP - Renewal Su"
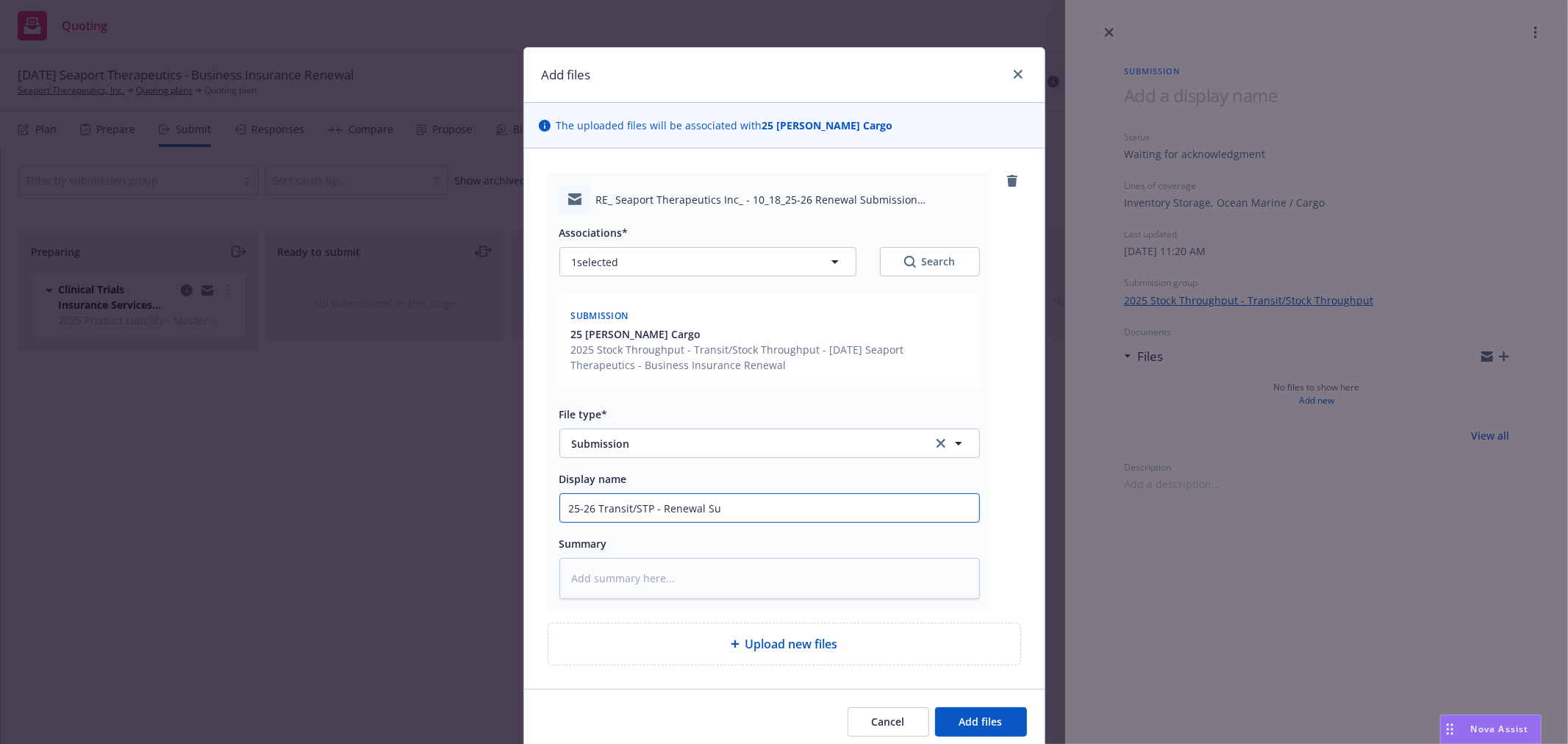
type textarea "x"
type input "25-26 Transit/STP - Renewal Sub"
type textarea "x"
type input "25-26 Transit/STP - Renewal Subm"
type textarea "x"
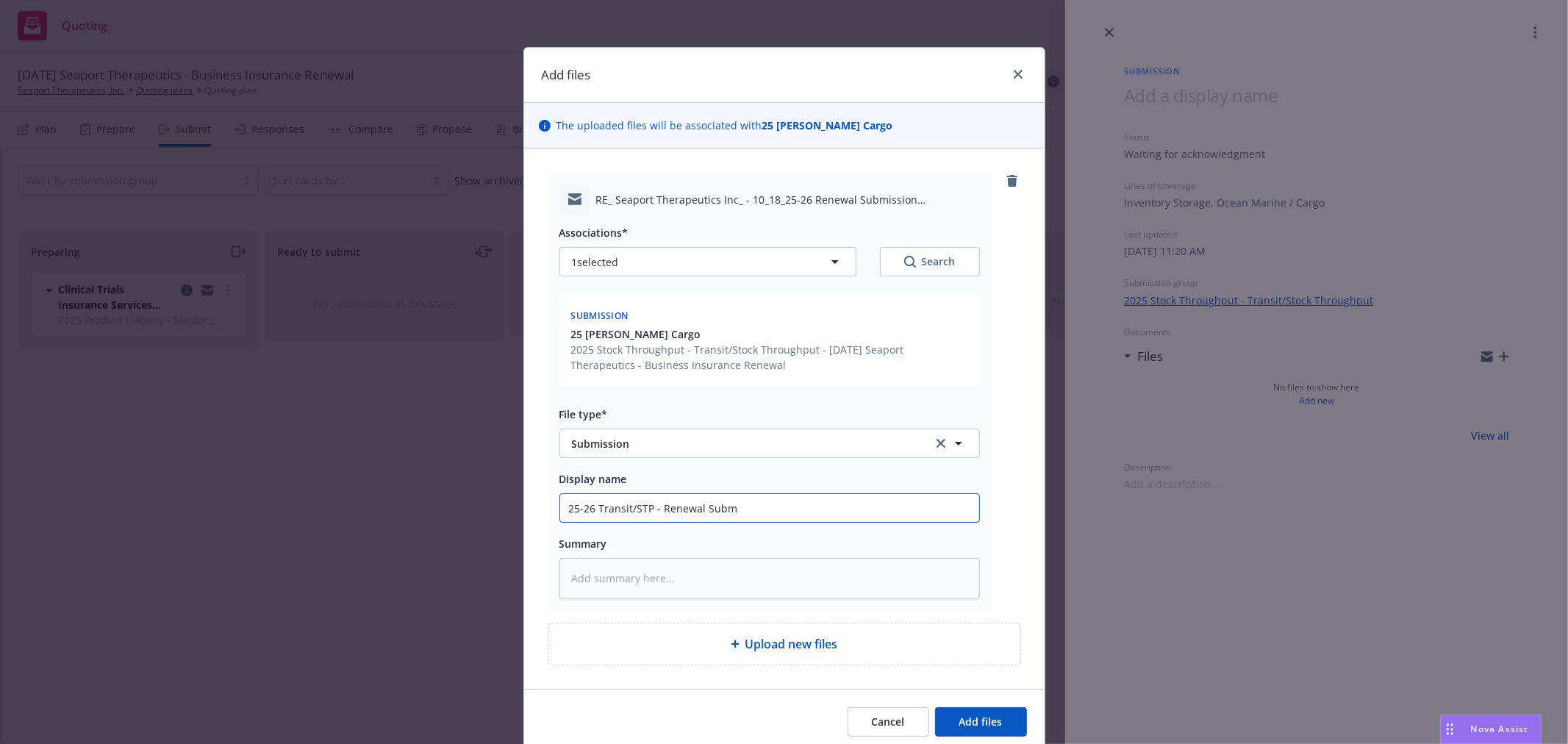
type input "25-26 Transit/STP - Renewal Submi"
type textarea "x"
type input "25-26 Transit/STP - Renewal Submis"
type textarea "x"
type input "25-26 Transit/STP - Renewal Submissi"
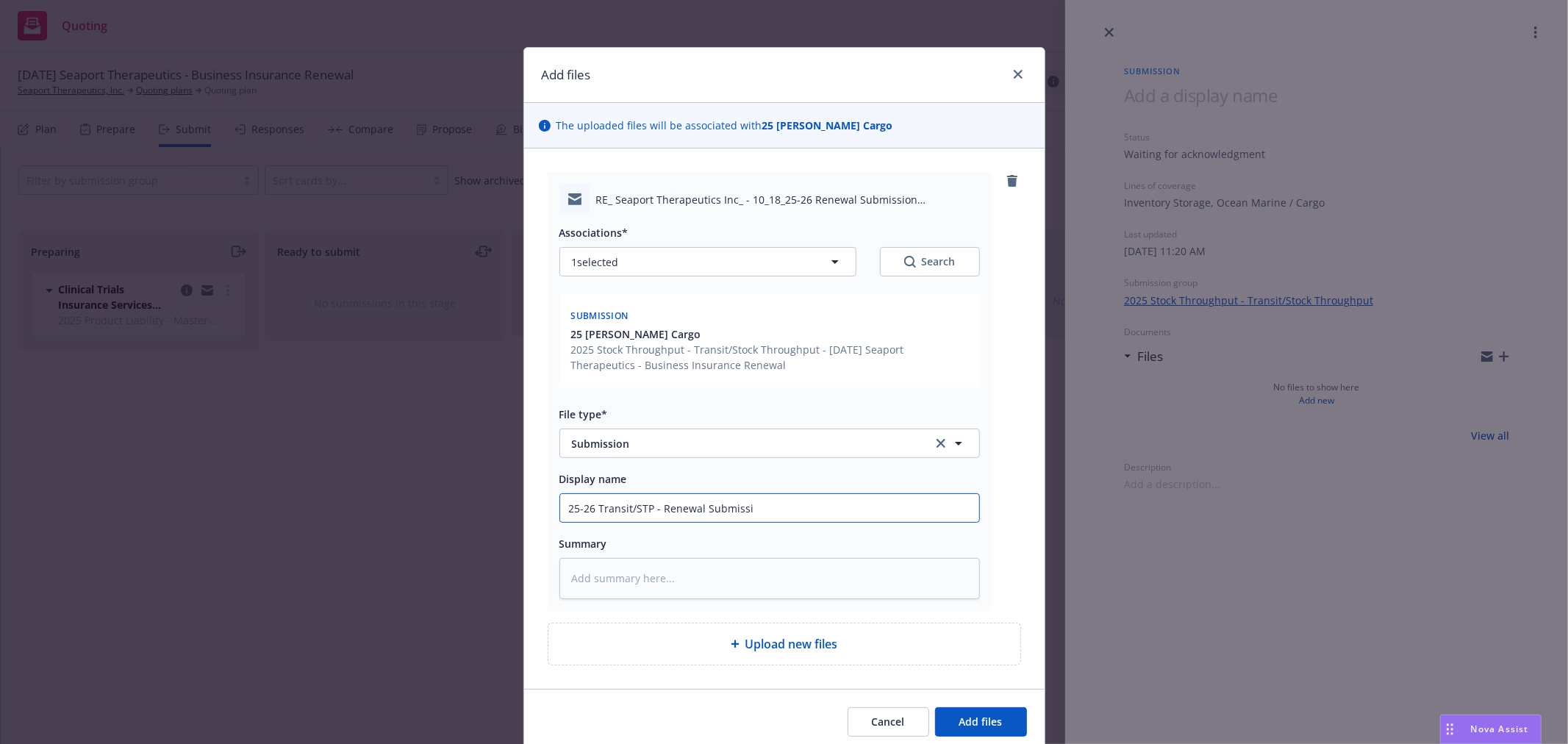
type textarea "x"
type input "25-26 Transit/STP - Renewal Submission"
type textarea "x"
type input "25-26 Transit/STP - Renewal Submission"
type textarea "x"
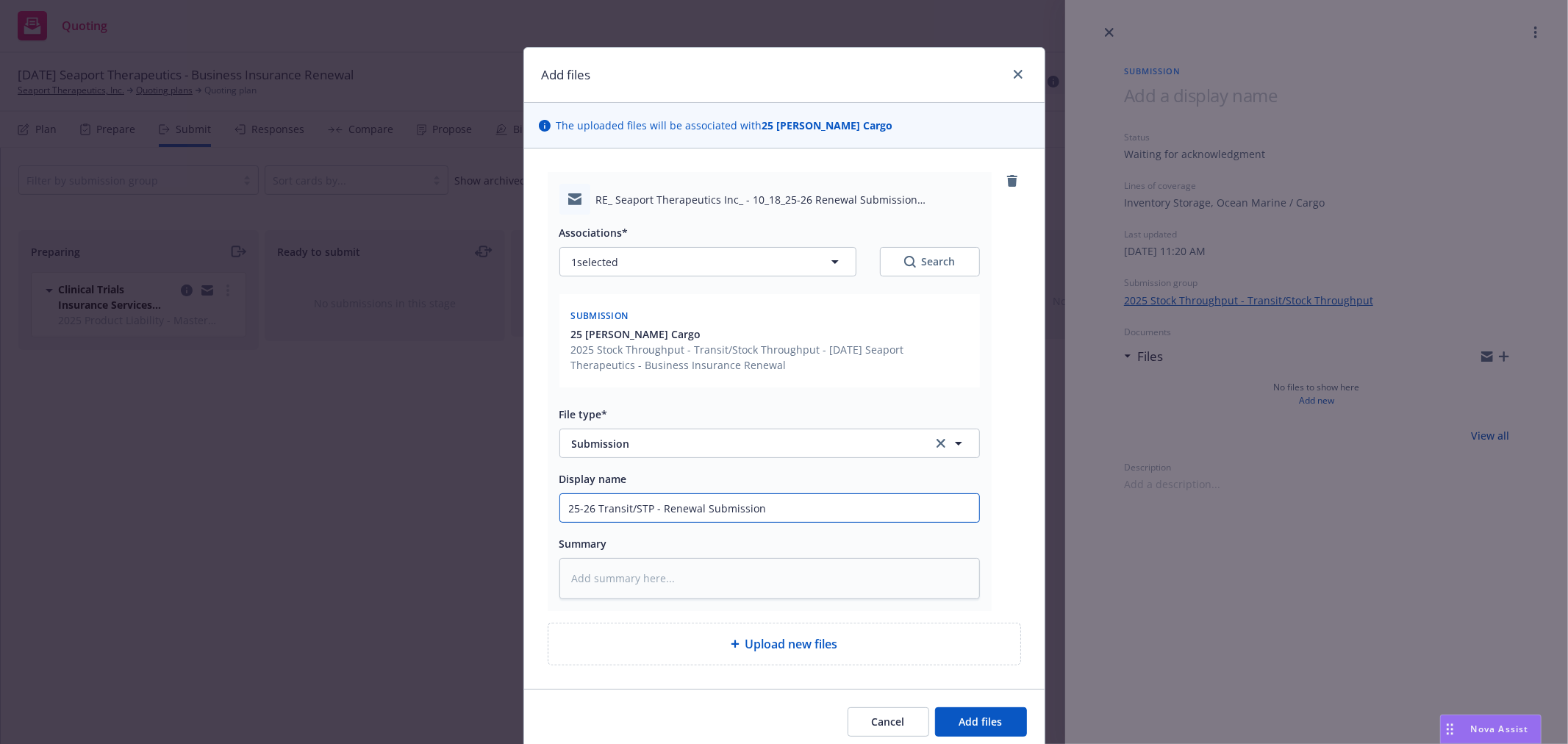
type input "25-26 Transit/STP - Renewal Submission s"
type textarea "x"
type input "25-26 Transit/STP - Renewal Submission se"
type textarea "x"
type input "25-26 Transit/STP - Renewal Submission sen"
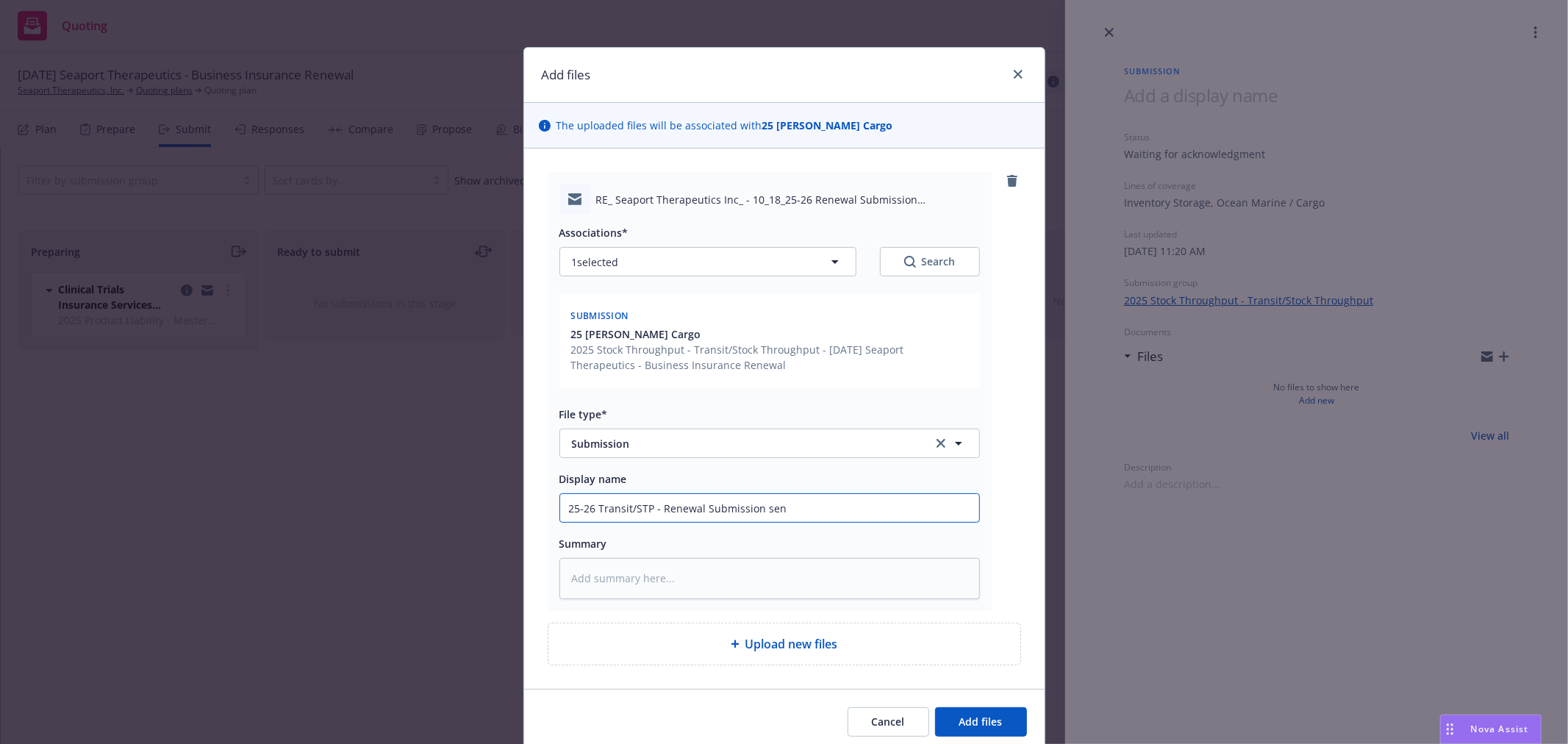
type textarea "x"
type input "25-26 Transit/STP - Renewal Submission sent"
type textarea "x"
type input "25-26 Transit/STP - Renewal Submission sent"
type textarea "x"
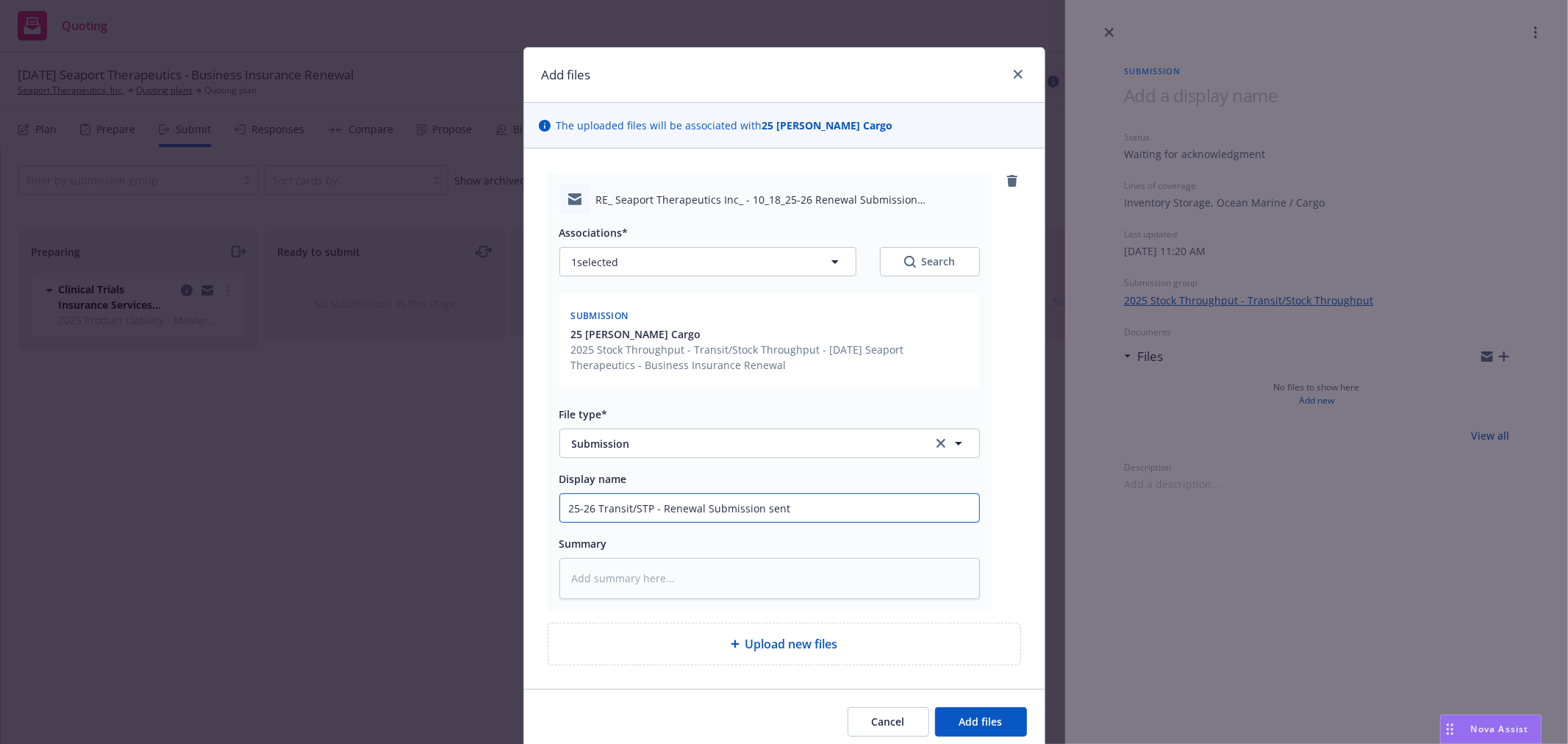
type input "25-26 Transit/STP - Renewal Submission sent t"
type textarea "x"
type input "25-26 Transit/STP - Renewal Submission sent to"
type textarea "x"
type input "25-26 Transit/STP - Renewal Submission sent to"
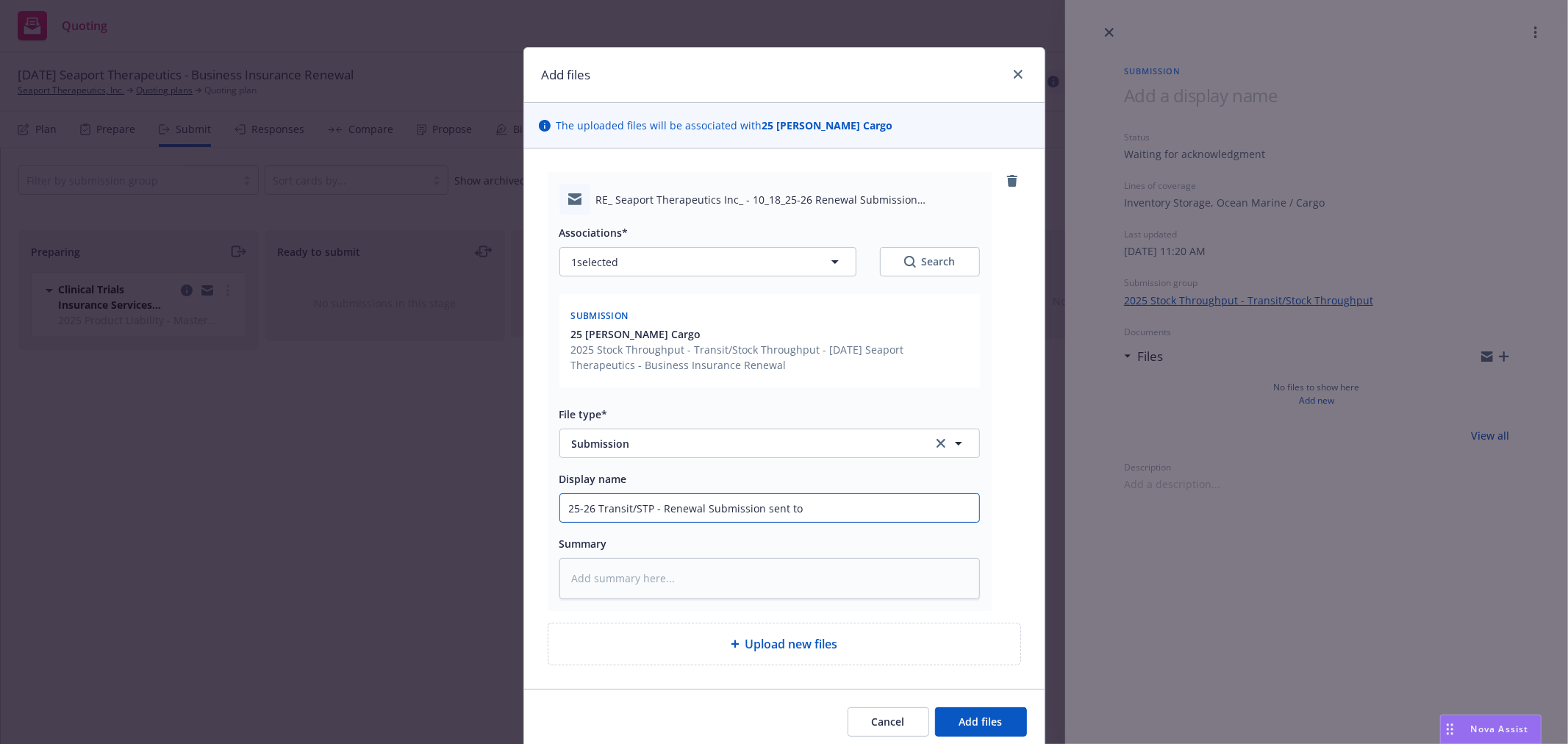
type textarea "x"
type input "25-26 Transit/STP - Renewal Submission sent to F"
type textarea "x"
type input "25-26 Transit/STP - Renewal Submission sent to Fa"
type textarea "x"
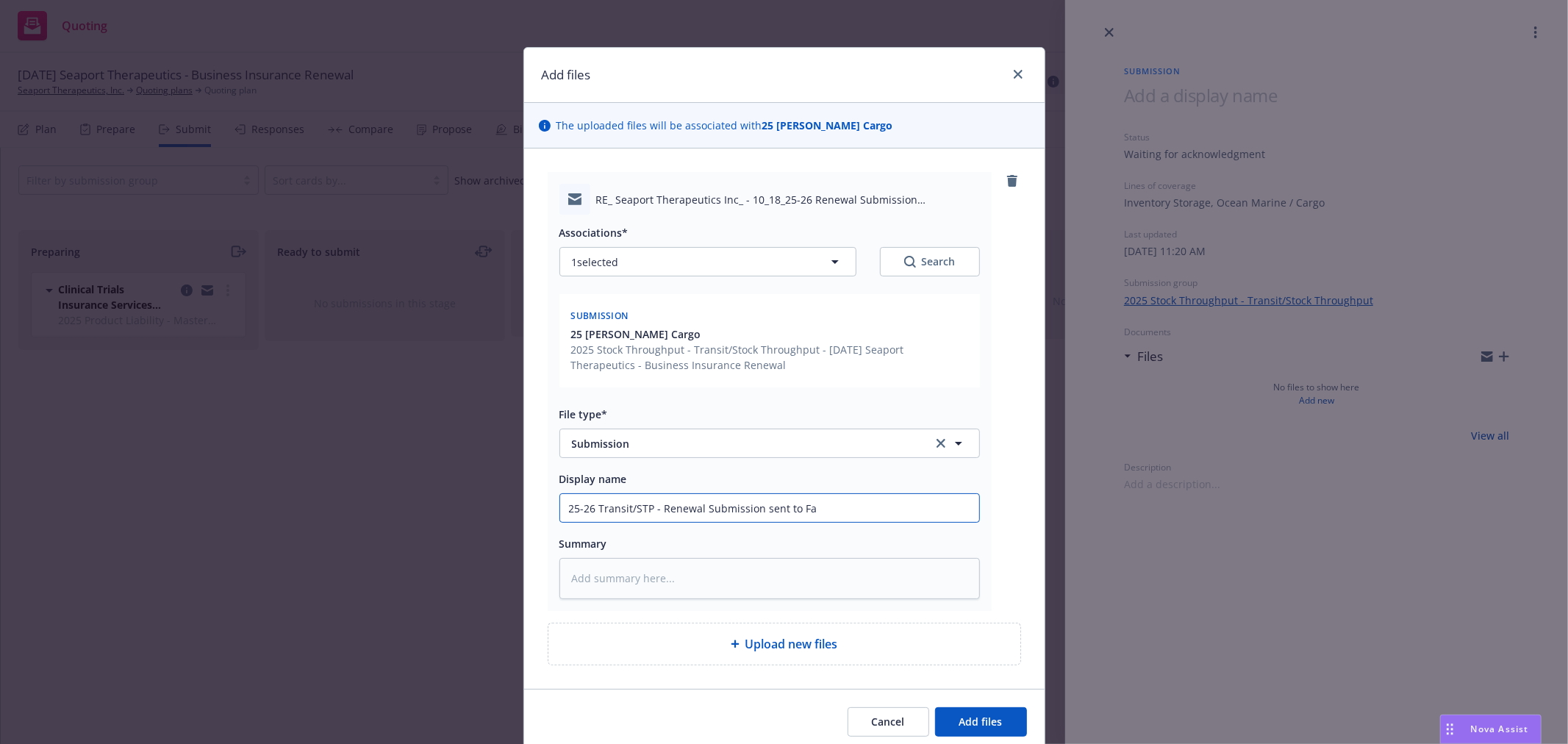
type input "25-26 Transit/STP - Renewal Submission sent to Fal"
type textarea "x"
type input "25-26 Transit/STP - Renewal Submission sent to Falv"
type textarea "x"
type input "25-26 Transit/STP - Renewal Submission sent to Falve"
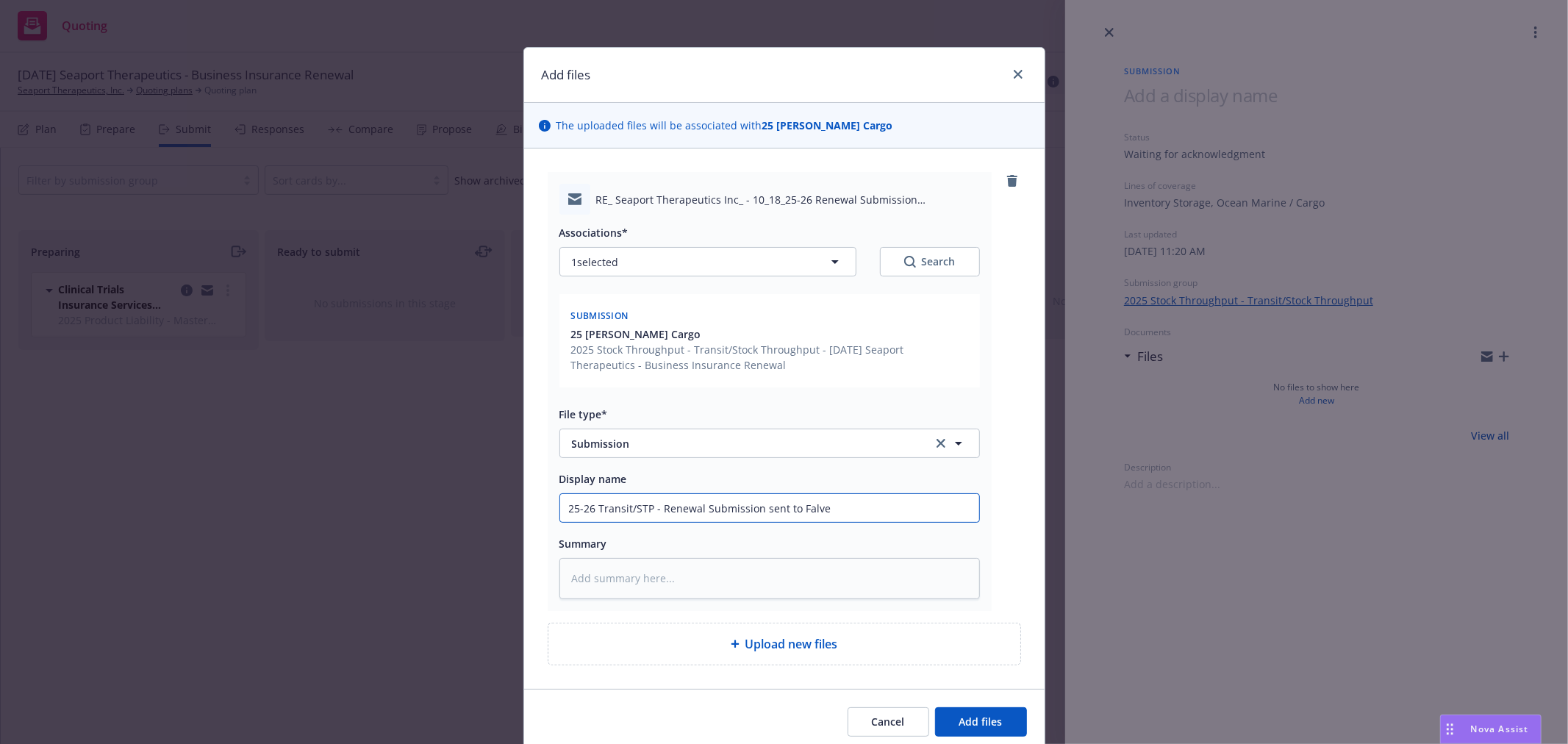
type textarea "x"
type input "25-26 Transit/STP - Renewal Submission sent to Falvey"
type textarea "x"
type input "25-26 Transit/STP - Renewal Submission sent to Falvey"
click at [974, 721] on span "Add files" at bounding box center [981, 721] width 43 height 14
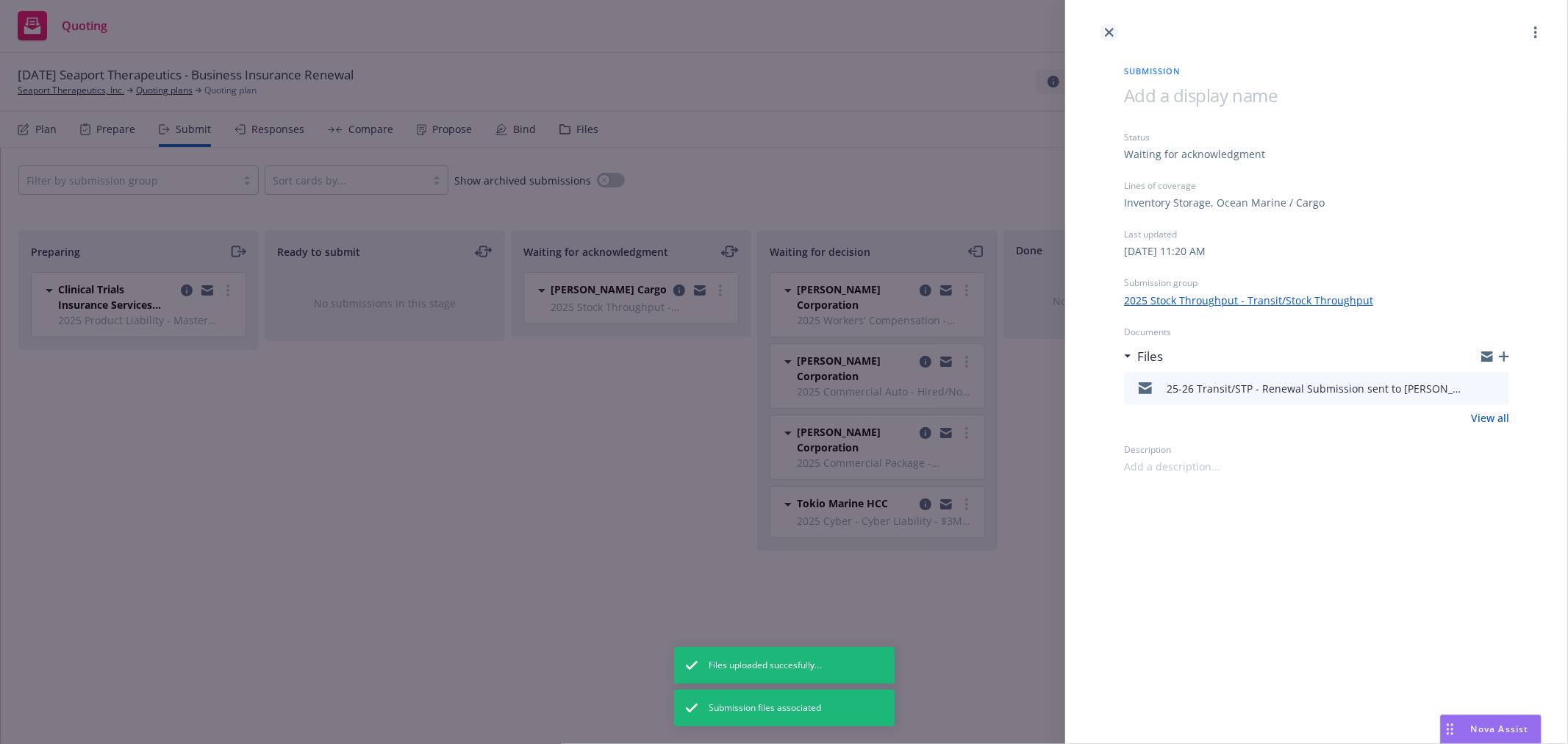
click at [1110, 33] on icon "close" at bounding box center [1109, 32] width 9 height 9
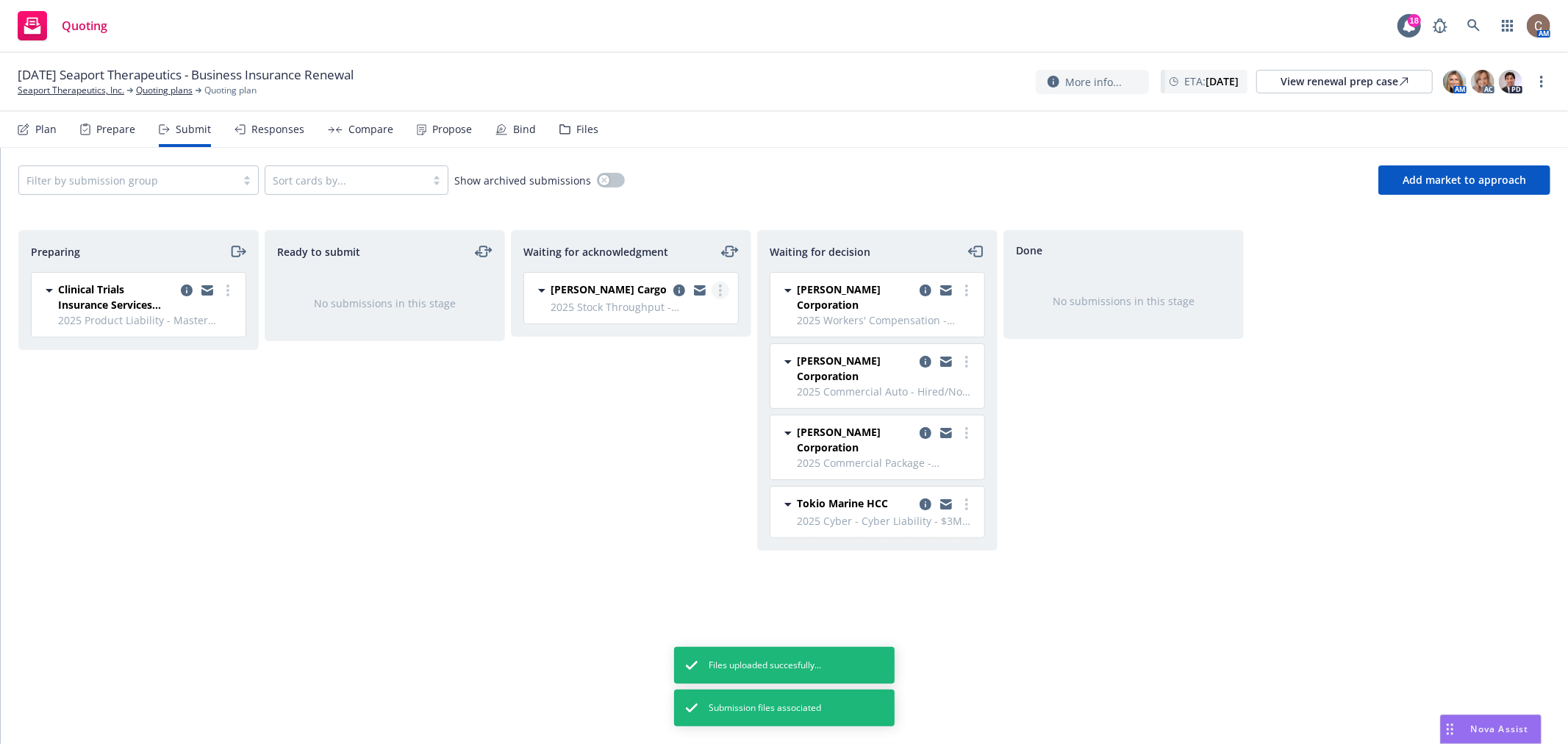
click at [722, 289] on link "more" at bounding box center [721, 290] width 18 height 18
click at [702, 320] on span "Log acknowledgement" at bounding box center [654, 320] width 145 height 14
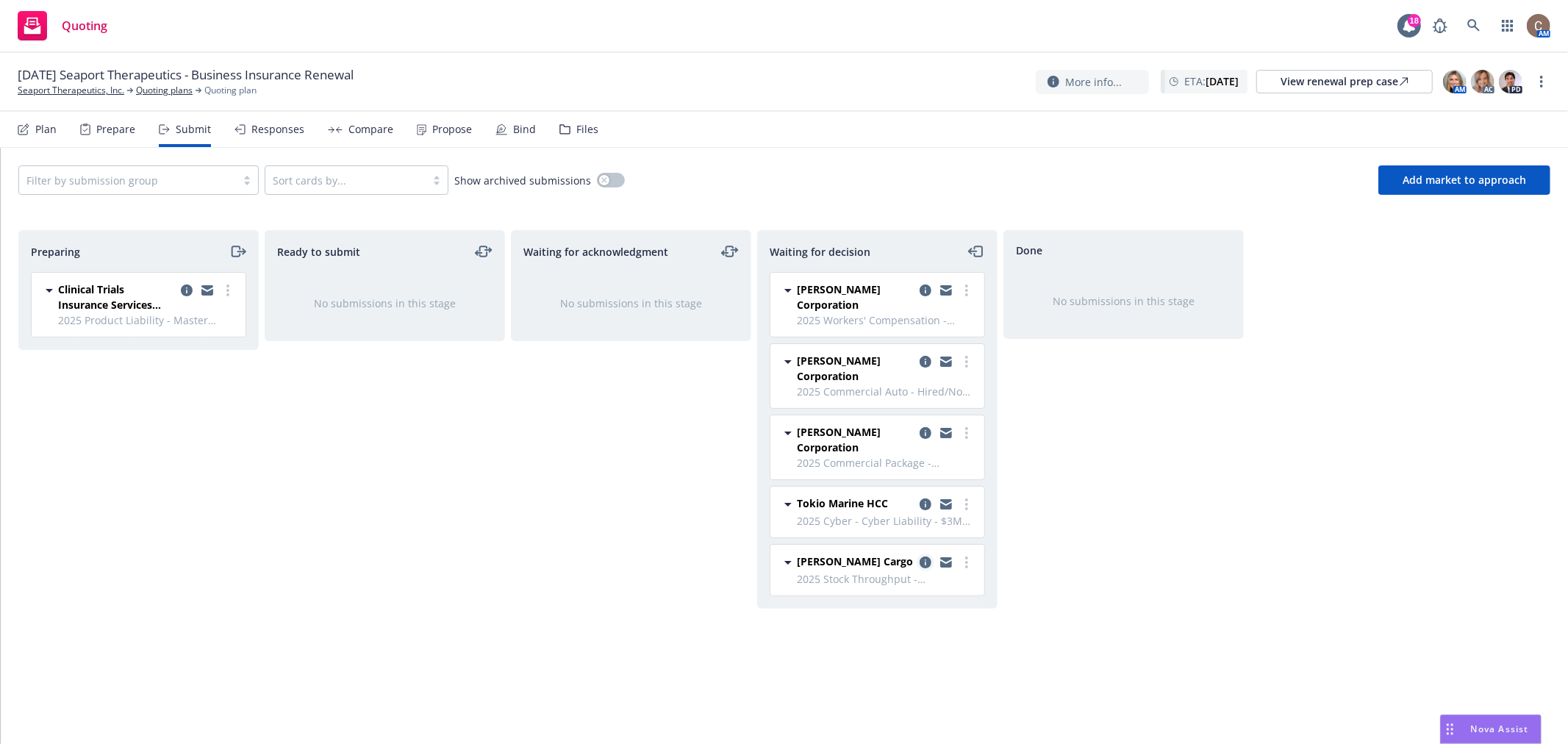
click at [921, 559] on icon "copy logging email" at bounding box center [925, 562] width 12 height 12
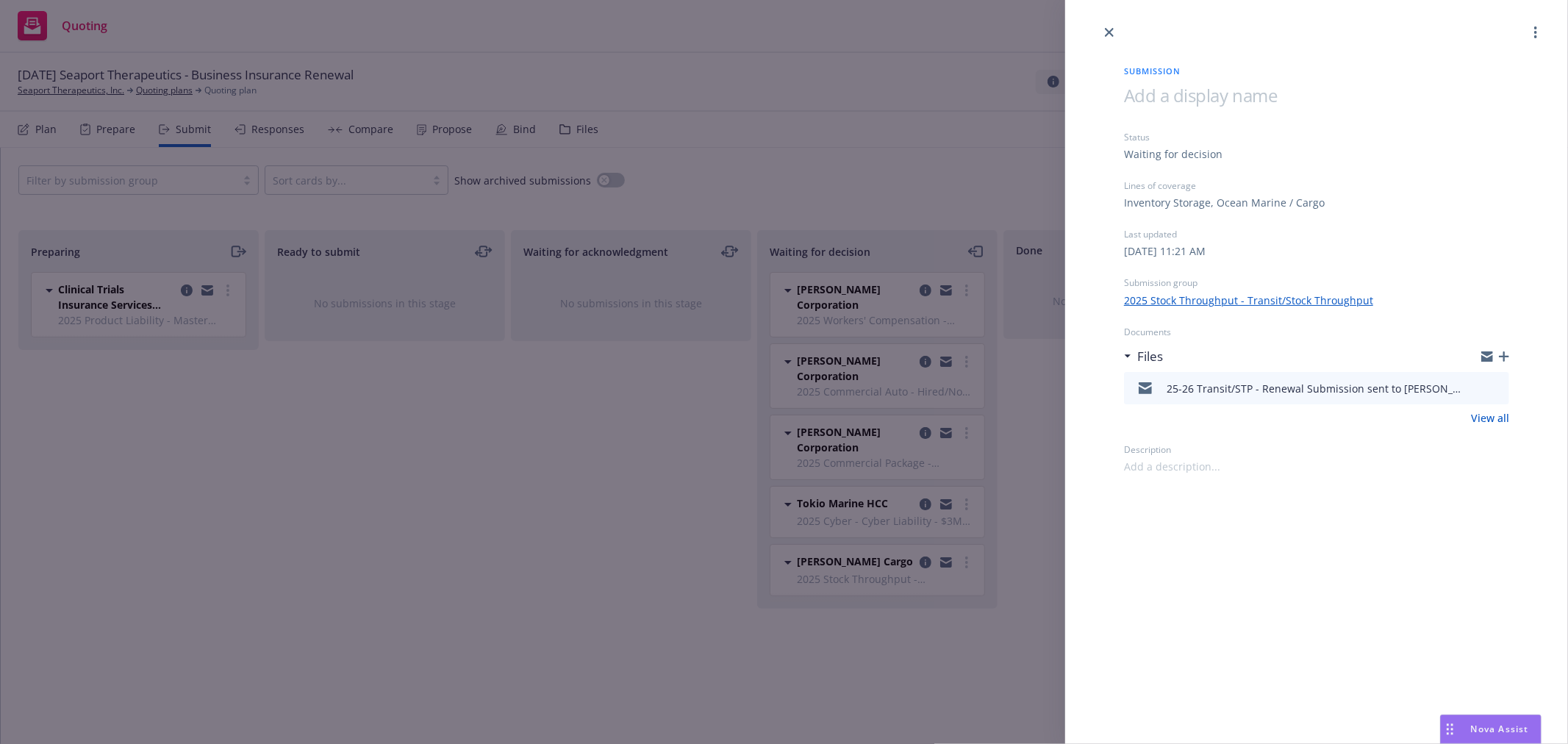
click at [1502, 362] on div at bounding box center [1495, 356] width 28 height 12
click at [1502, 356] on icon "button" at bounding box center [1504, 356] width 10 height 10
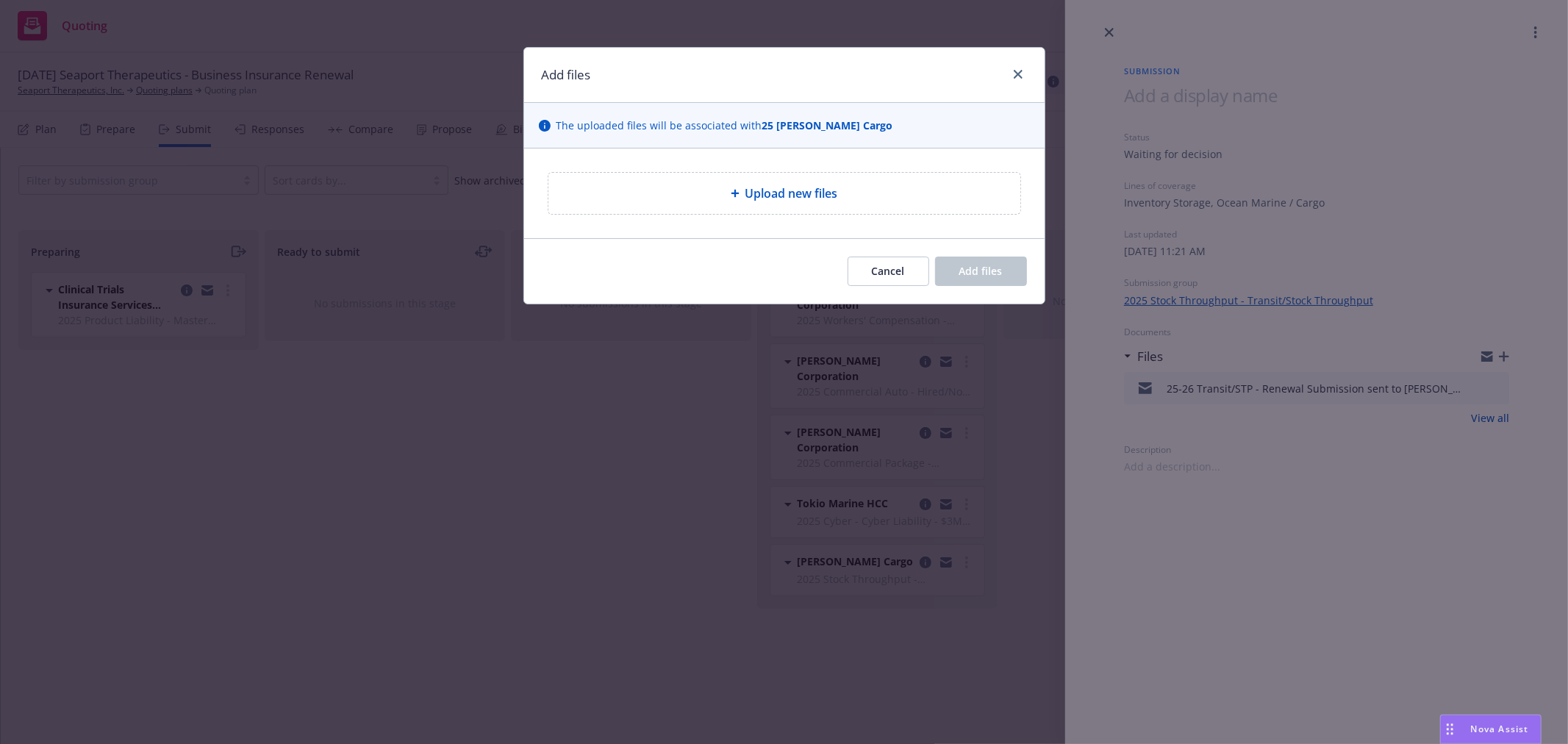
type textarea "x"
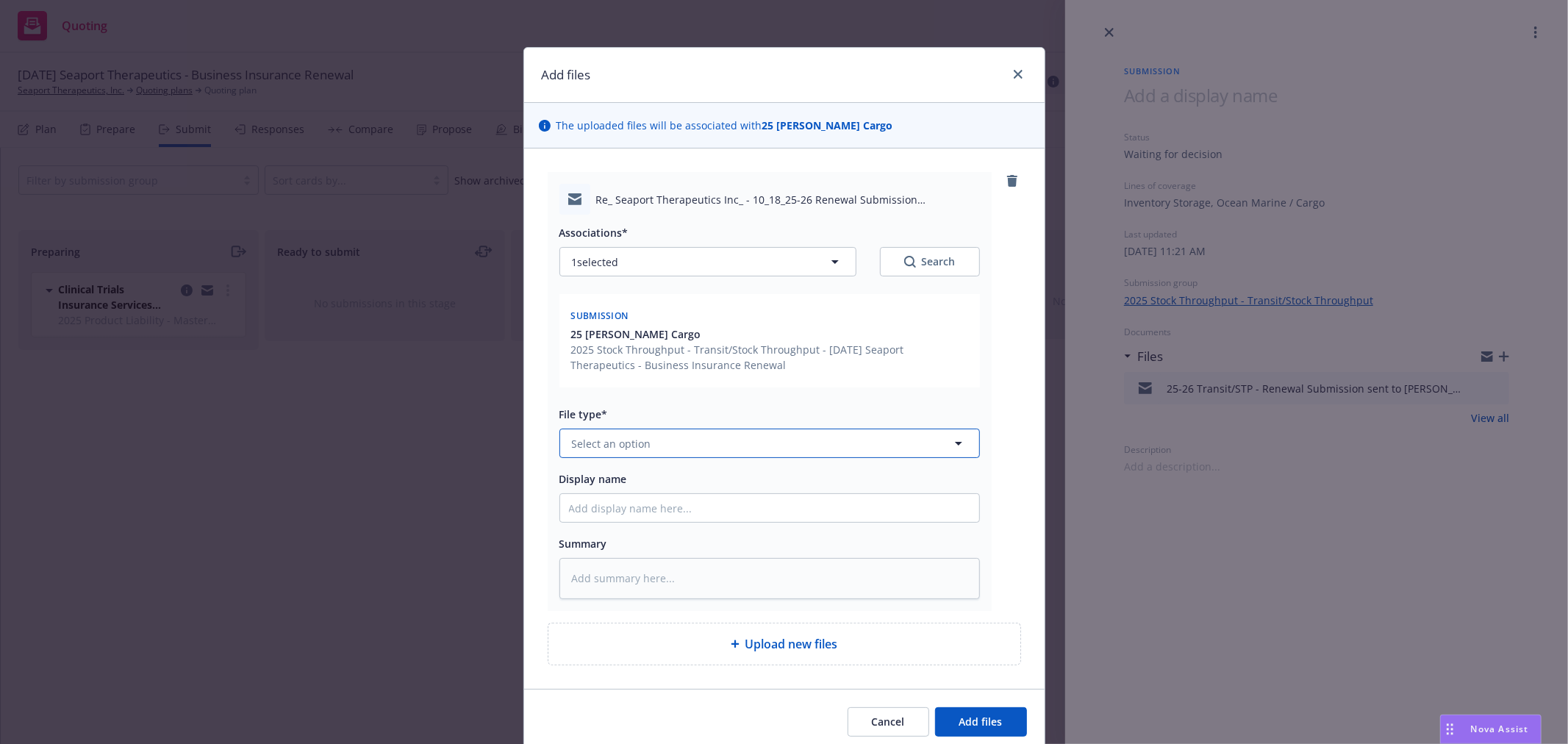
click at [660, 449] on button "Select an option" at bounding box center [770, 443] width 420 height 30
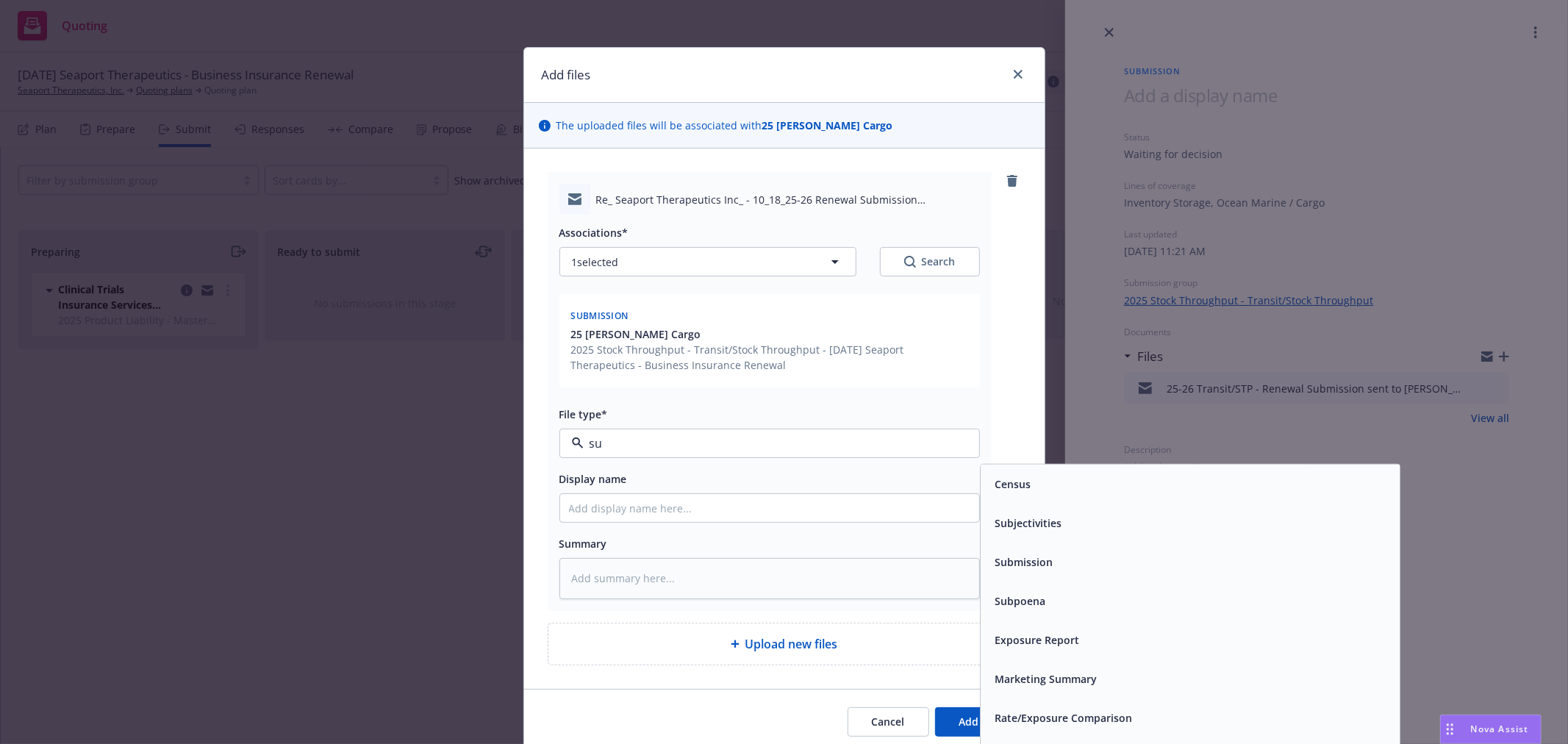
type input "sub"
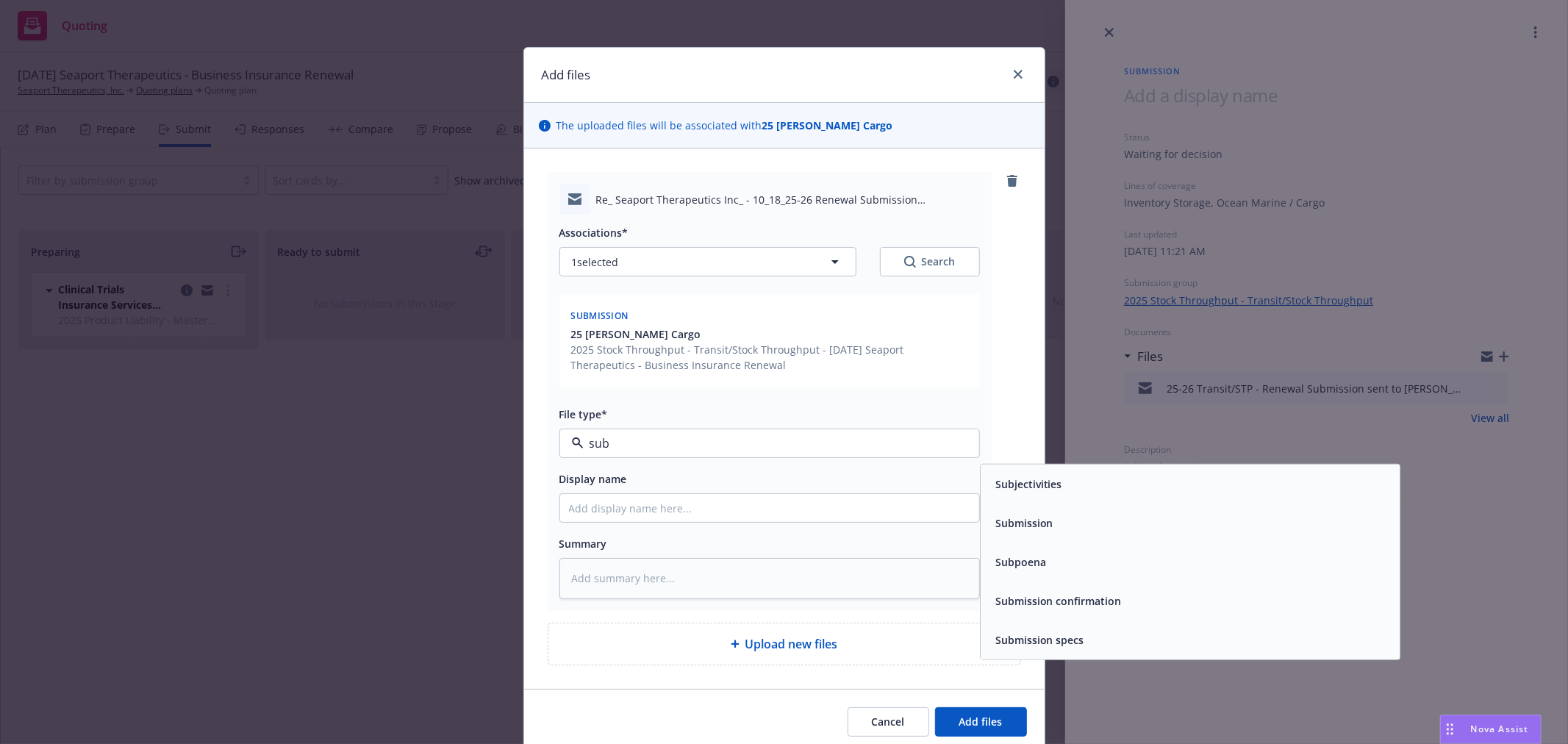
click at [1039, 611] on div "Submission confirmation" at bounding box center [1057, 601] width 135 height 22
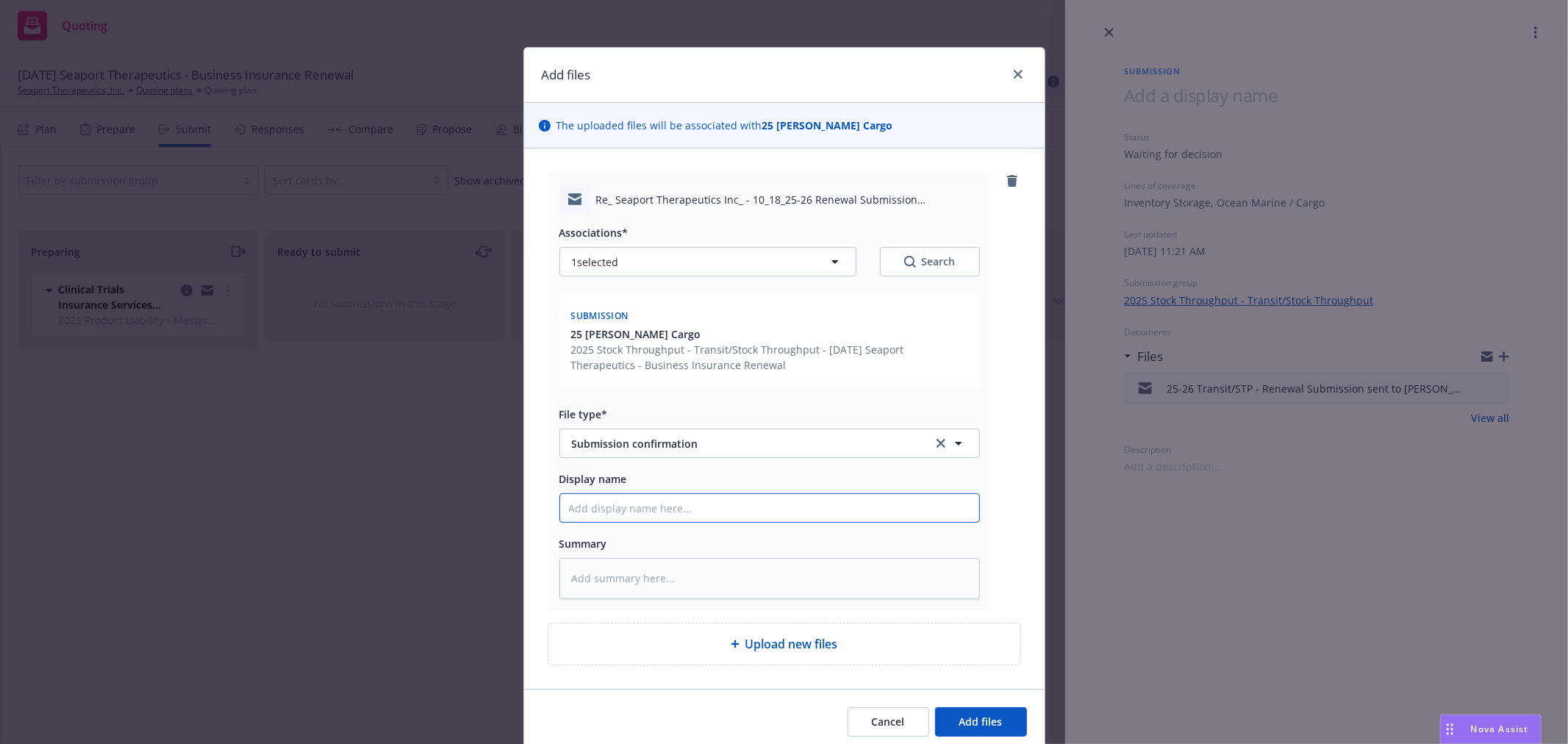
click at [856, 508] on input "Display name" at bounding box center [770, 507] width 419 height 28
type textarea "x"
type input "2"
type textarea "x"
type input "25"
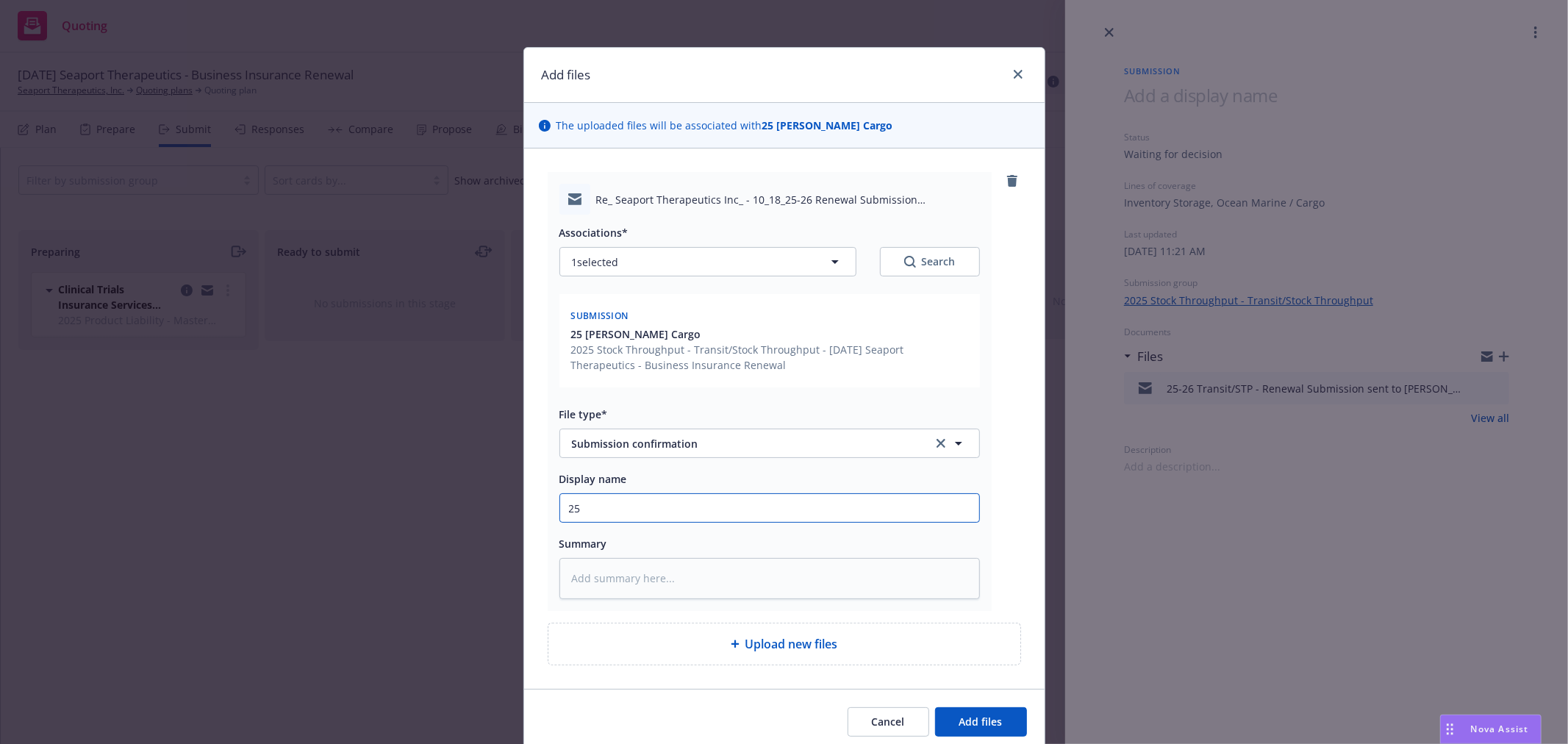
type textarea "x"
type input "25-2"
type textarea "x"
type input "25-26"
type textarea "x"
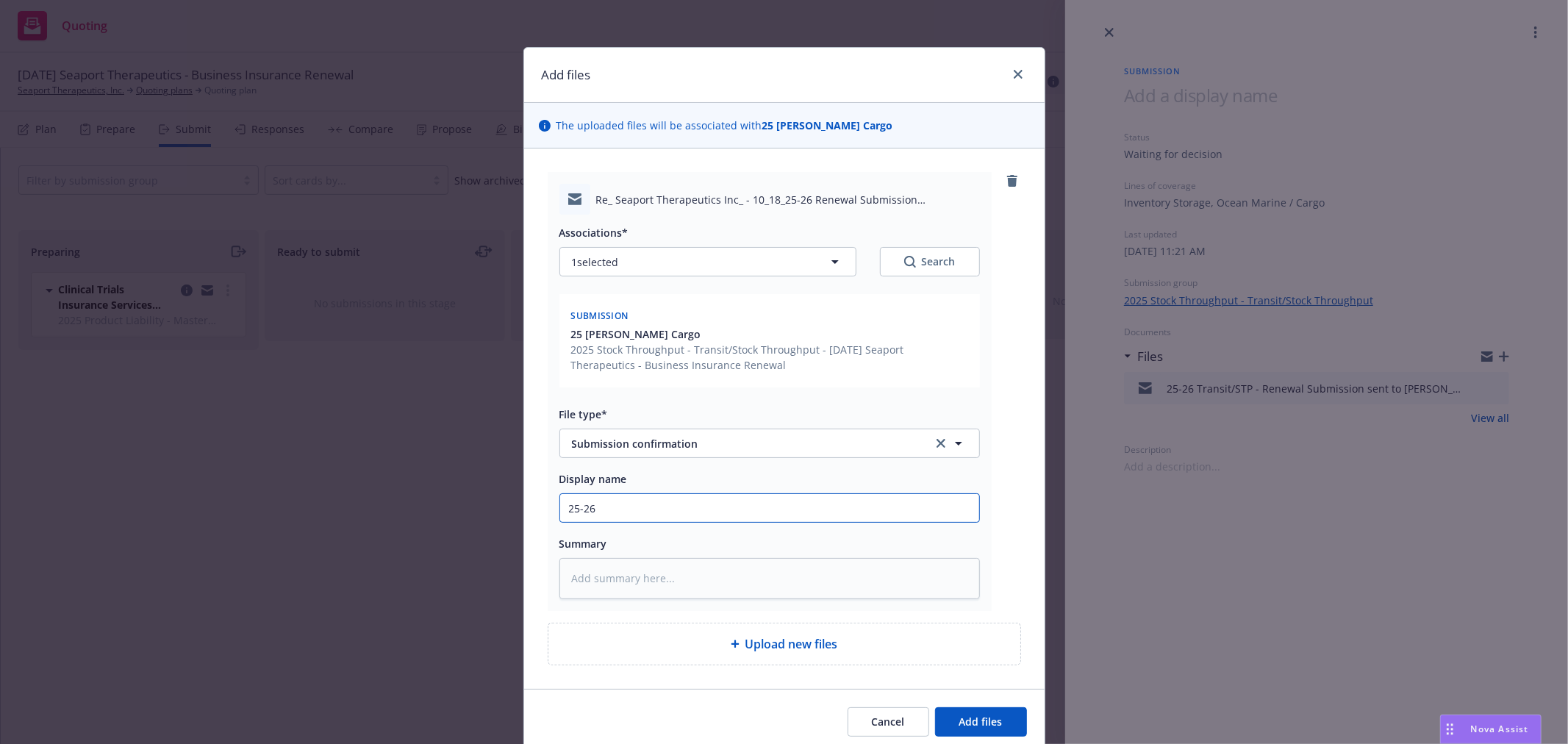
type input "25-26"
type textarea "x"
type input "25-26 S"
type textarea "x"
type input "25-26"
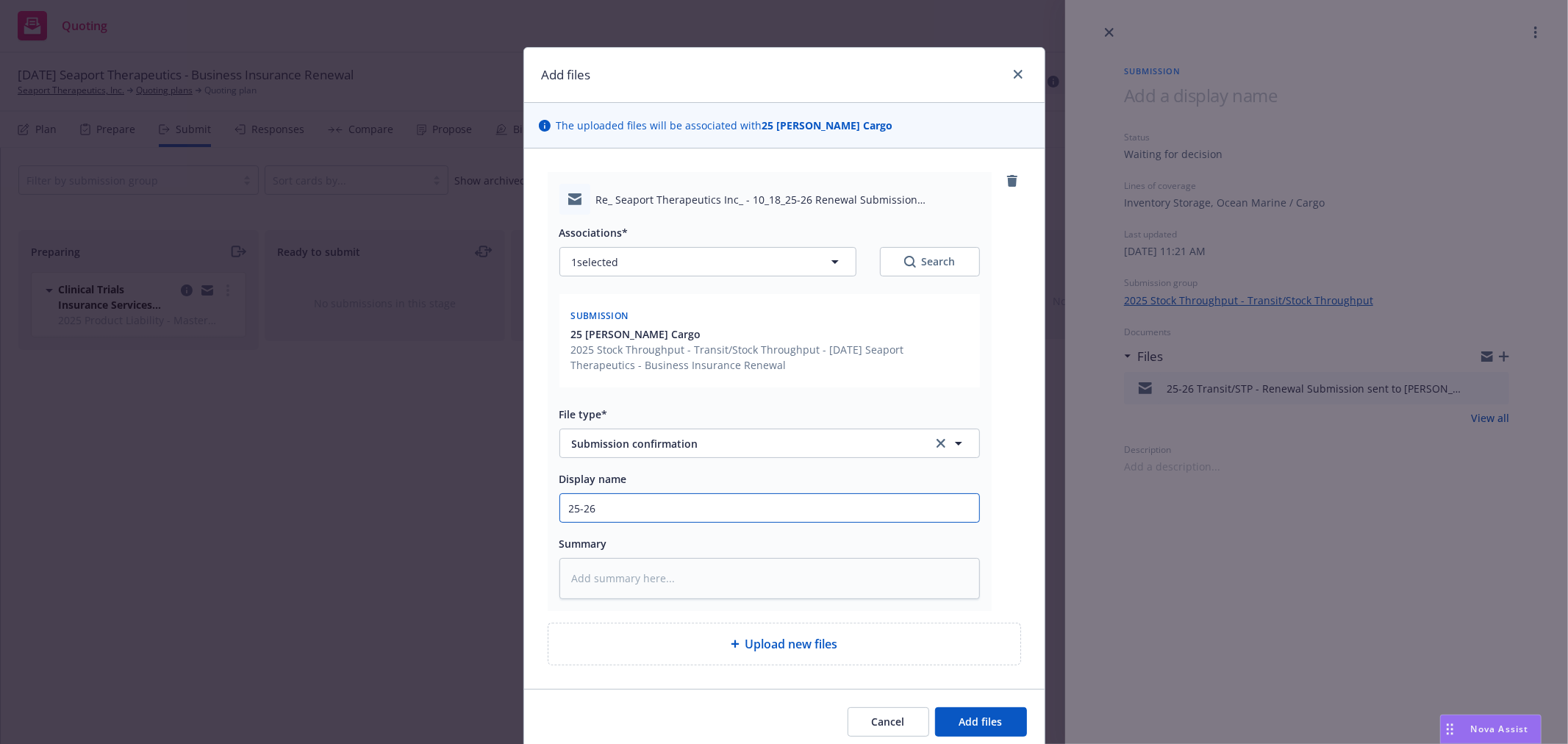
type textarea "x"
type input "25-26 TR"
type textarea "x"
type input "25-26 TRa"
type textarea "x"
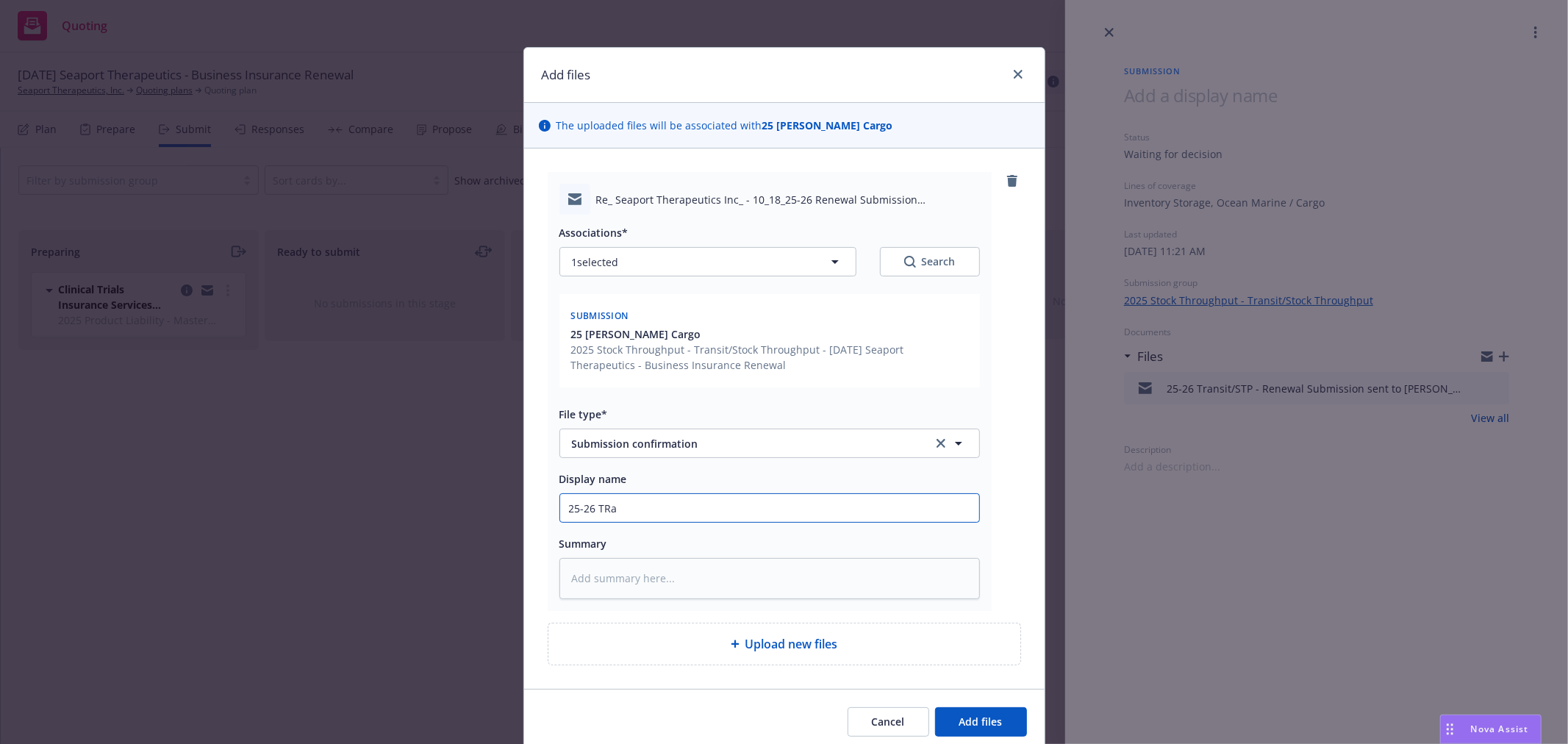
type input "25-26 TRan"
type textarea "x"
type input "25-26 TRans"
type textarea "x"
type input "25-26 TRansi"
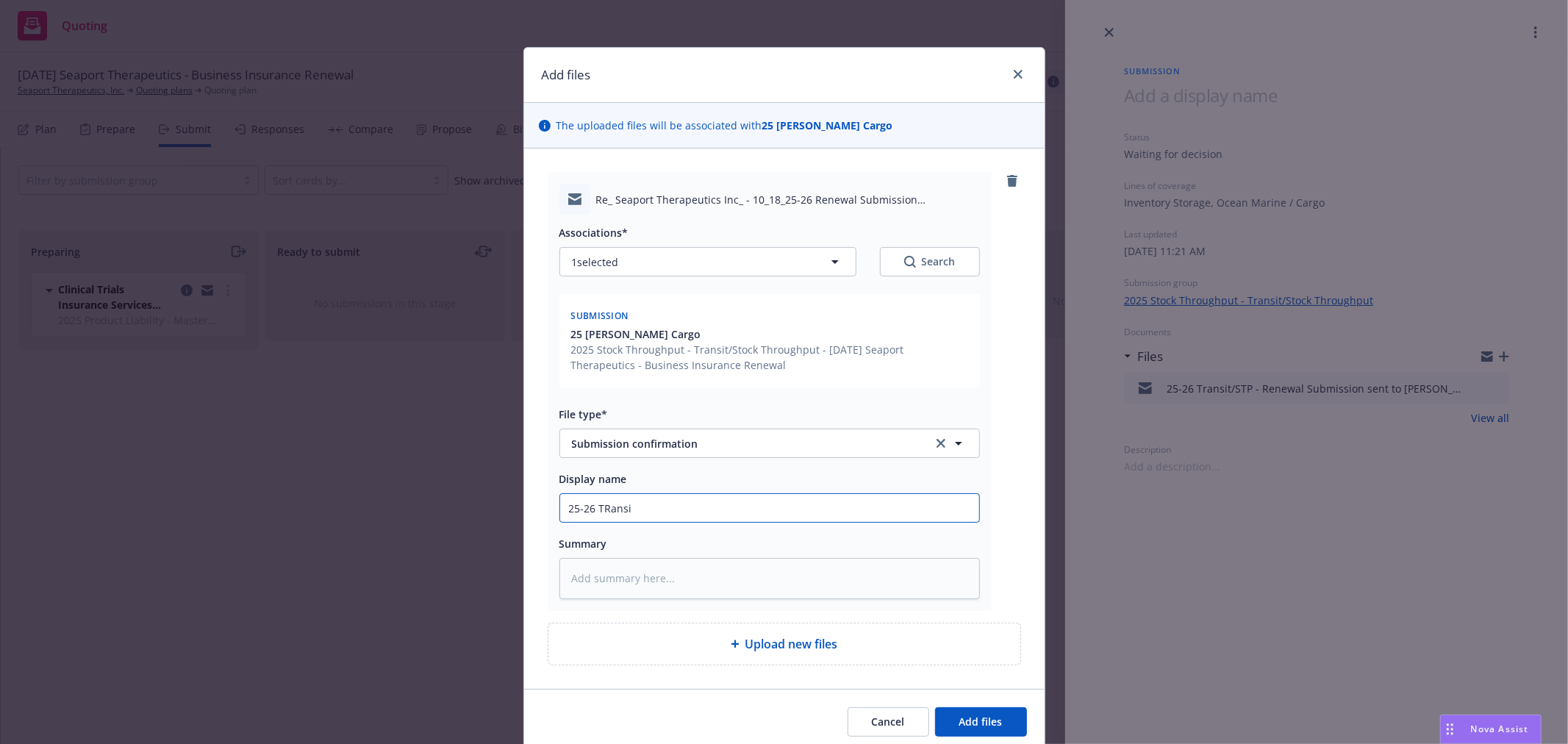
type textarea "x"
type input "25-26 TRansit"
type textarea "x"
type input "25-26 TRansit."
type textarea "x"
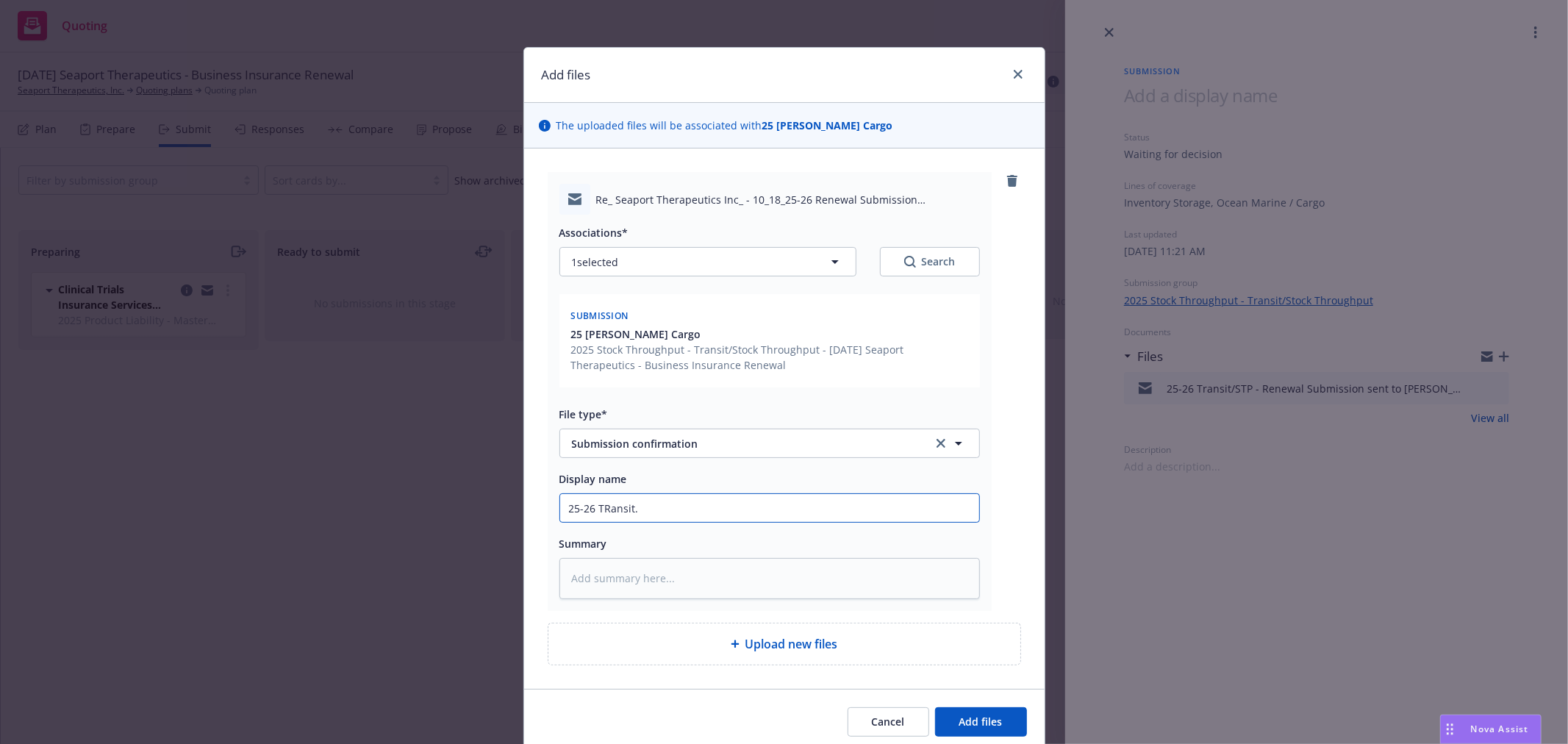
type input "25-26 TRansit"
type textarea "x"
type input "25-26 TRansit."
type textarea "x"
type input "25-26 TRansit./"
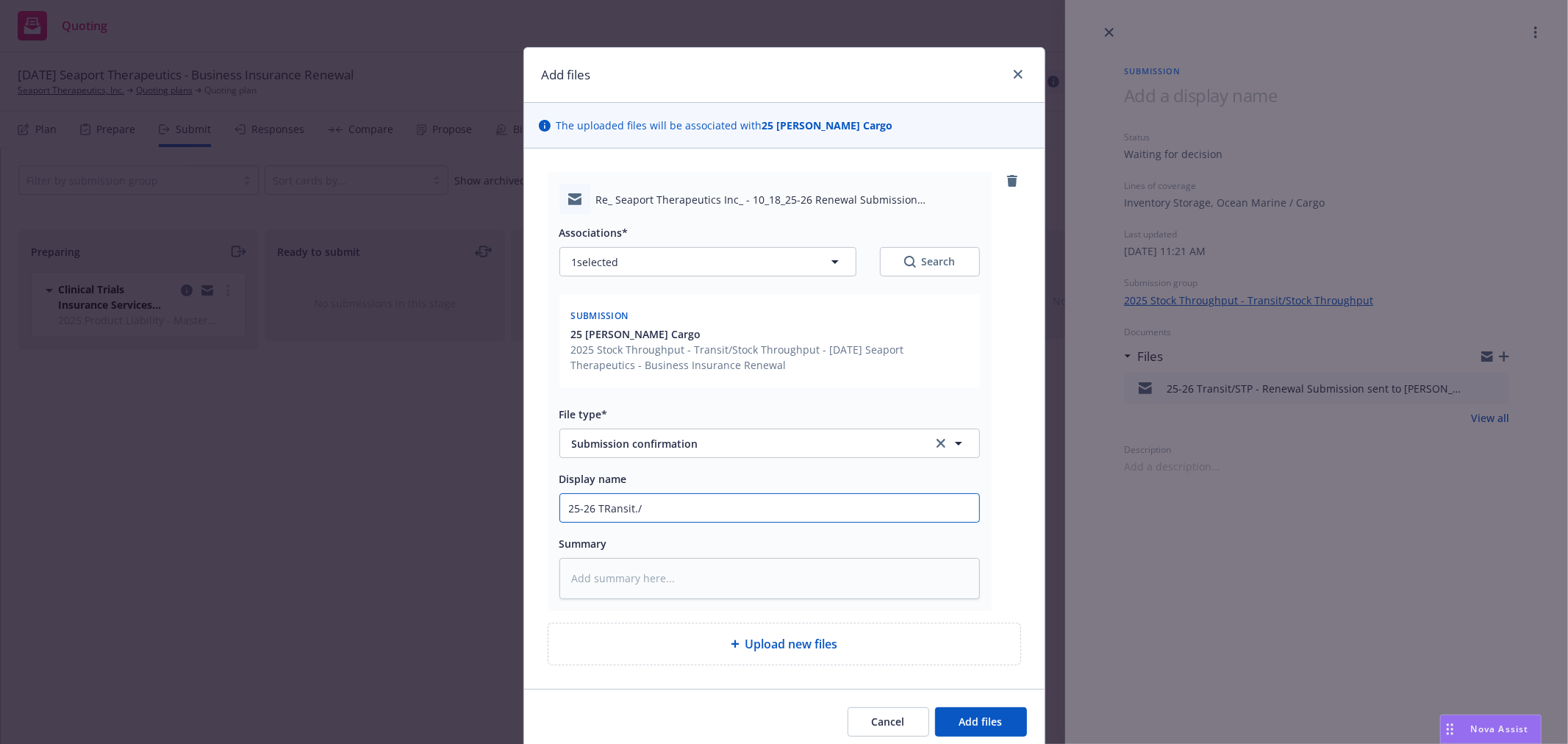
type textarea "x"
type input "25-26 TRansit."
type textarea "x"
type input "25-26 TRansit"
type textarea "x"
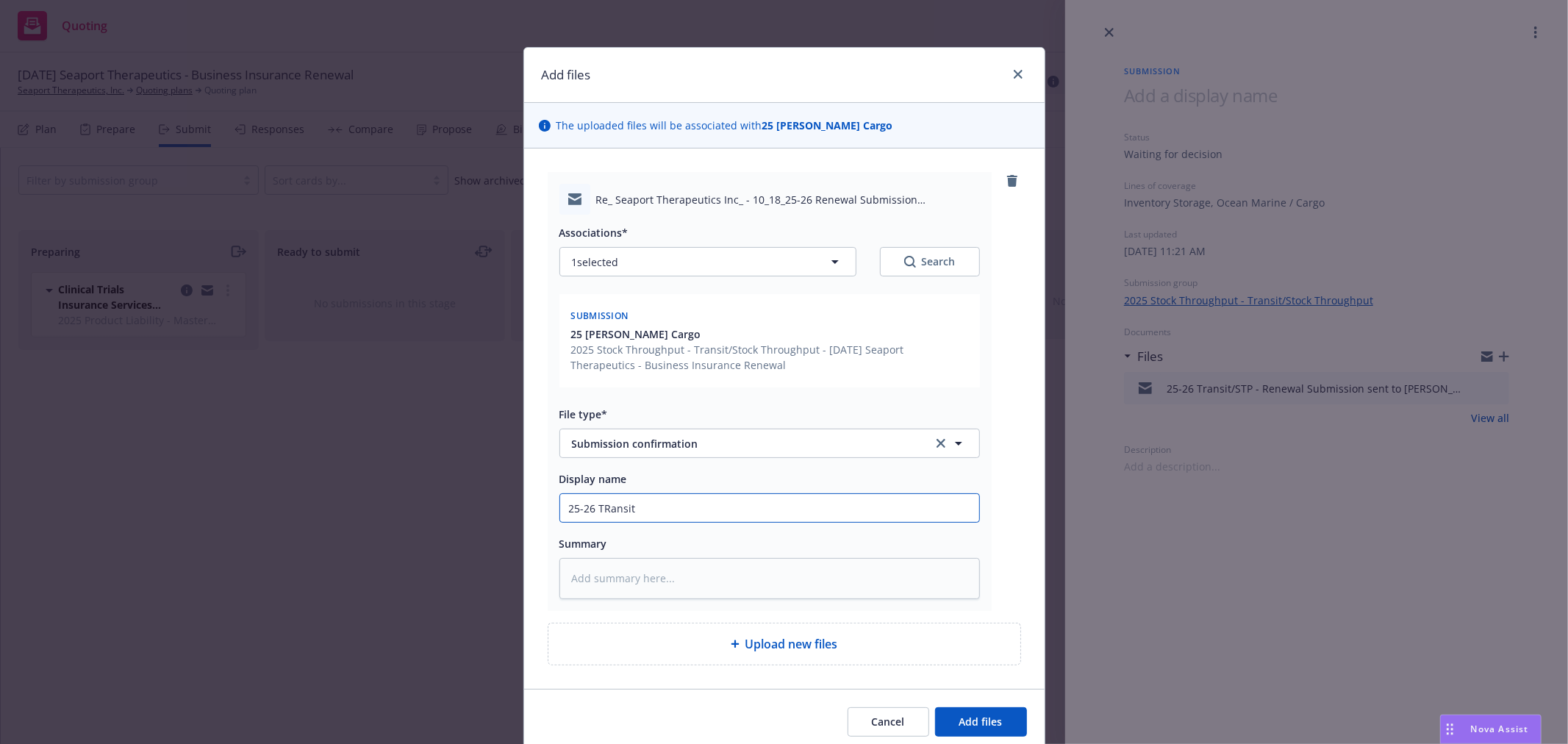
type input "25-26 TRansit/"
type textarea "x"
type input "25-26 TRansit/S"
type textarea "x"
type input "25-26 TRansit/ST"
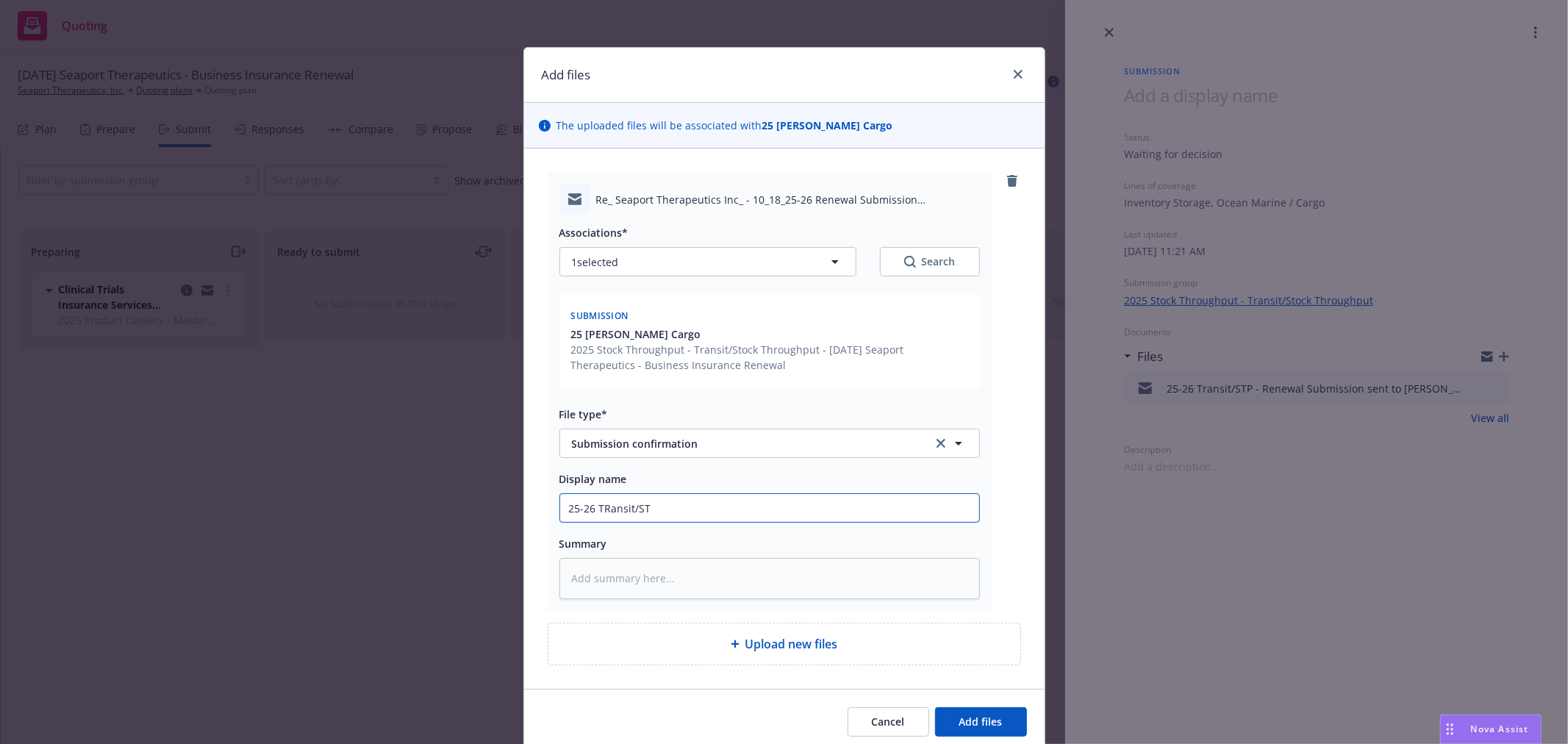
type textarea "x"
type input "25-26 TRansit/STP"
type textarea "x"
type input "25-26 TRansit/STP"
type textarea "x"
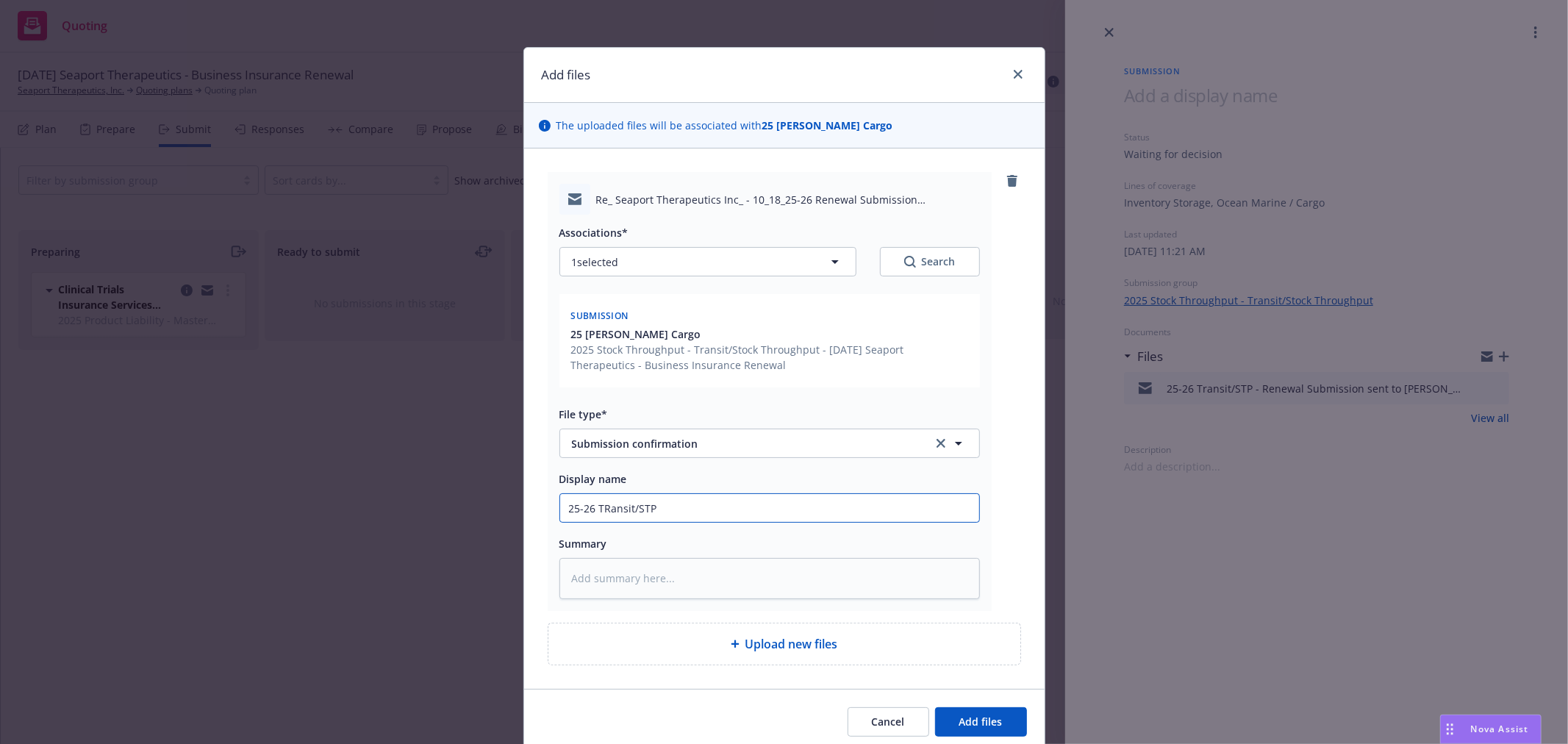
type input "25-26 TRansit/STP -"
type textarea "x"
type input "25-26 TRansit/STP -"
type textarea "x"
type input "25-26 TRansit/STP - F"
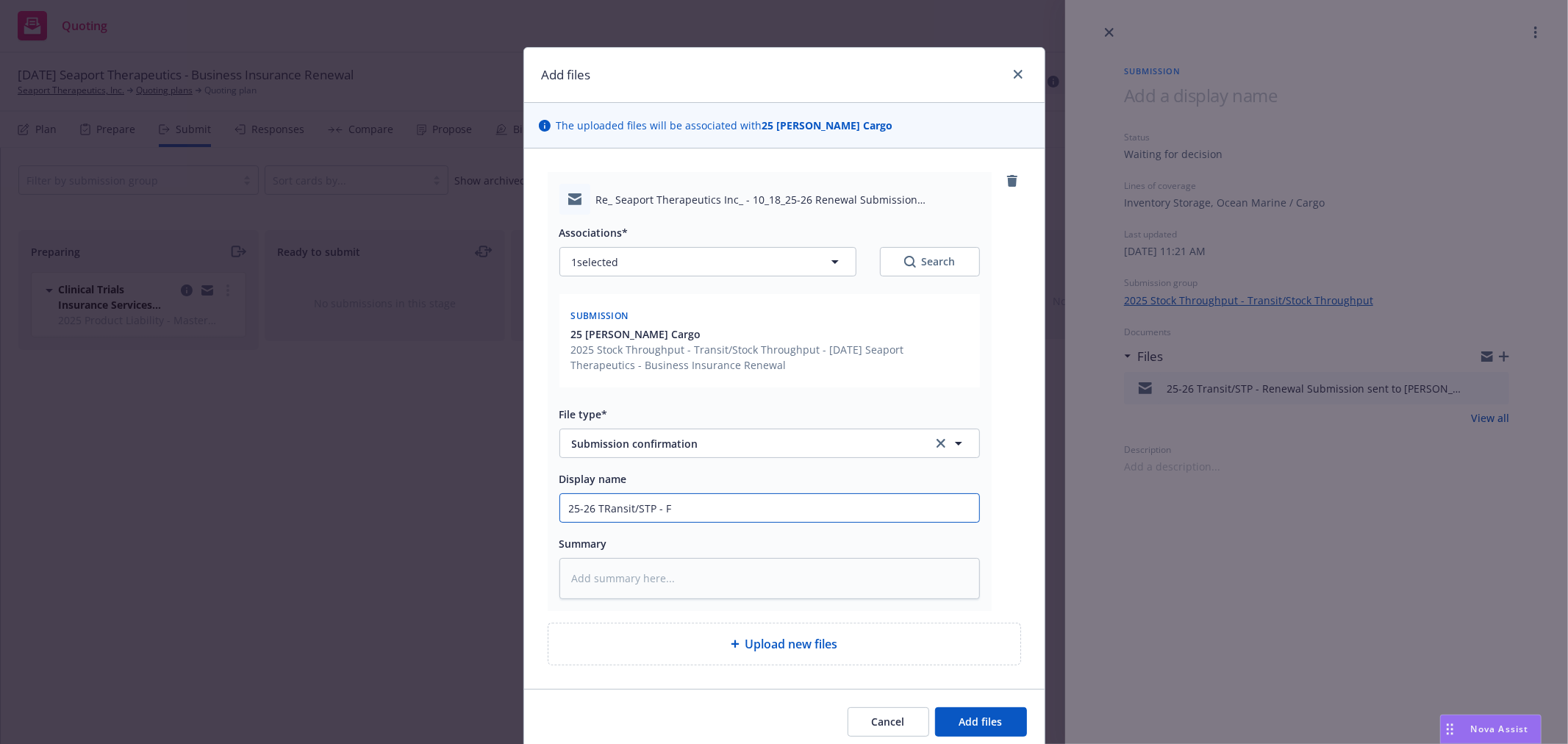
type textarea "x"
type input "25-26 TRansit/STP - Fa"
type textarea "x"
type input "25-26 TRansit/STP - Fal"
type textarea "x"
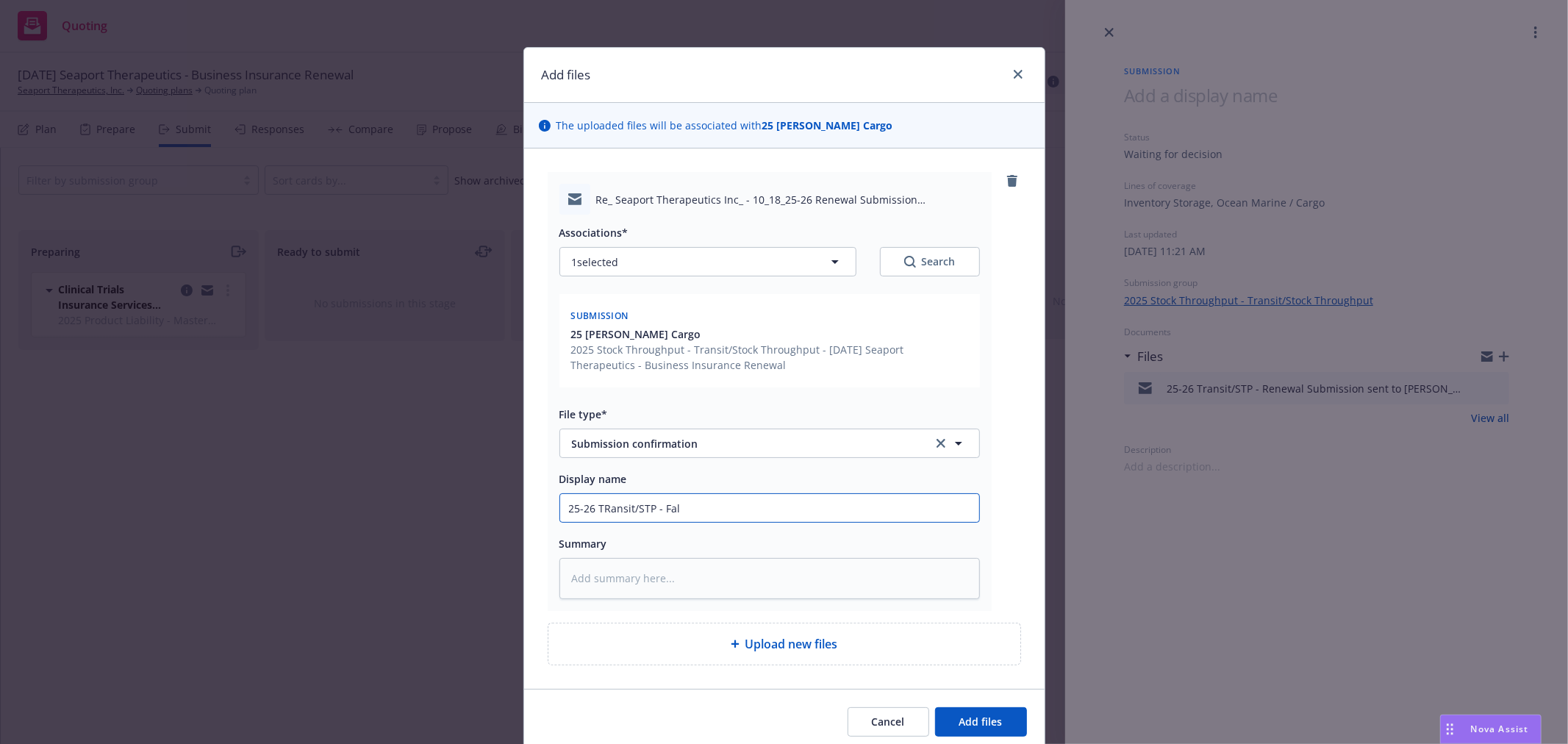
type input "25-26 TRansit/STP - Falv"
type textarea "x"
type input "25-26 TRansit/STP - Falve"
type textarea "x"
type input "25-26 TRansit/STP - Falvey"
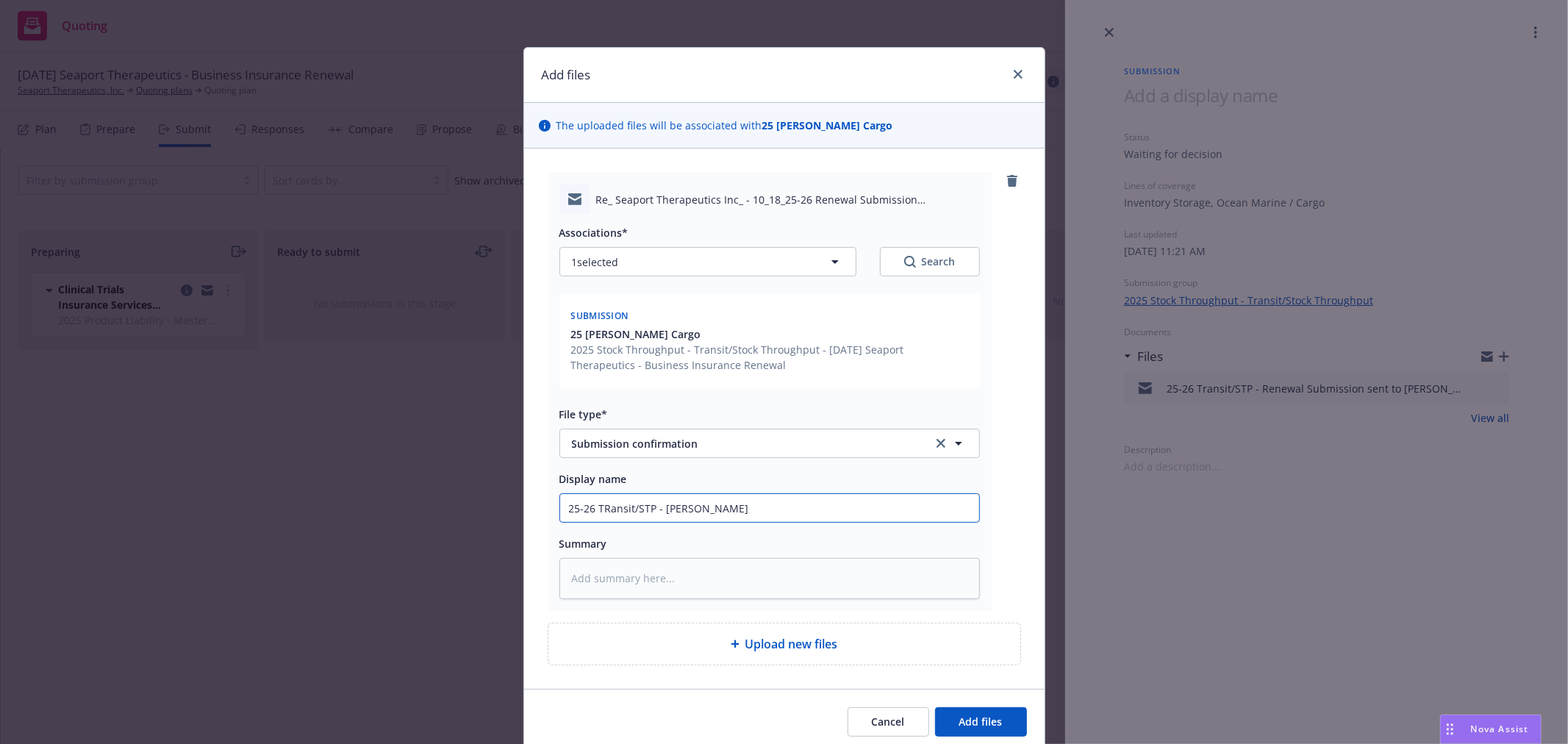
type textarea "x"
type input "25-26 TRansit/STP - Falvey"
type textarea "x"
type input "25-26 TRansit/STP - Falvey a"
type textarea "x"
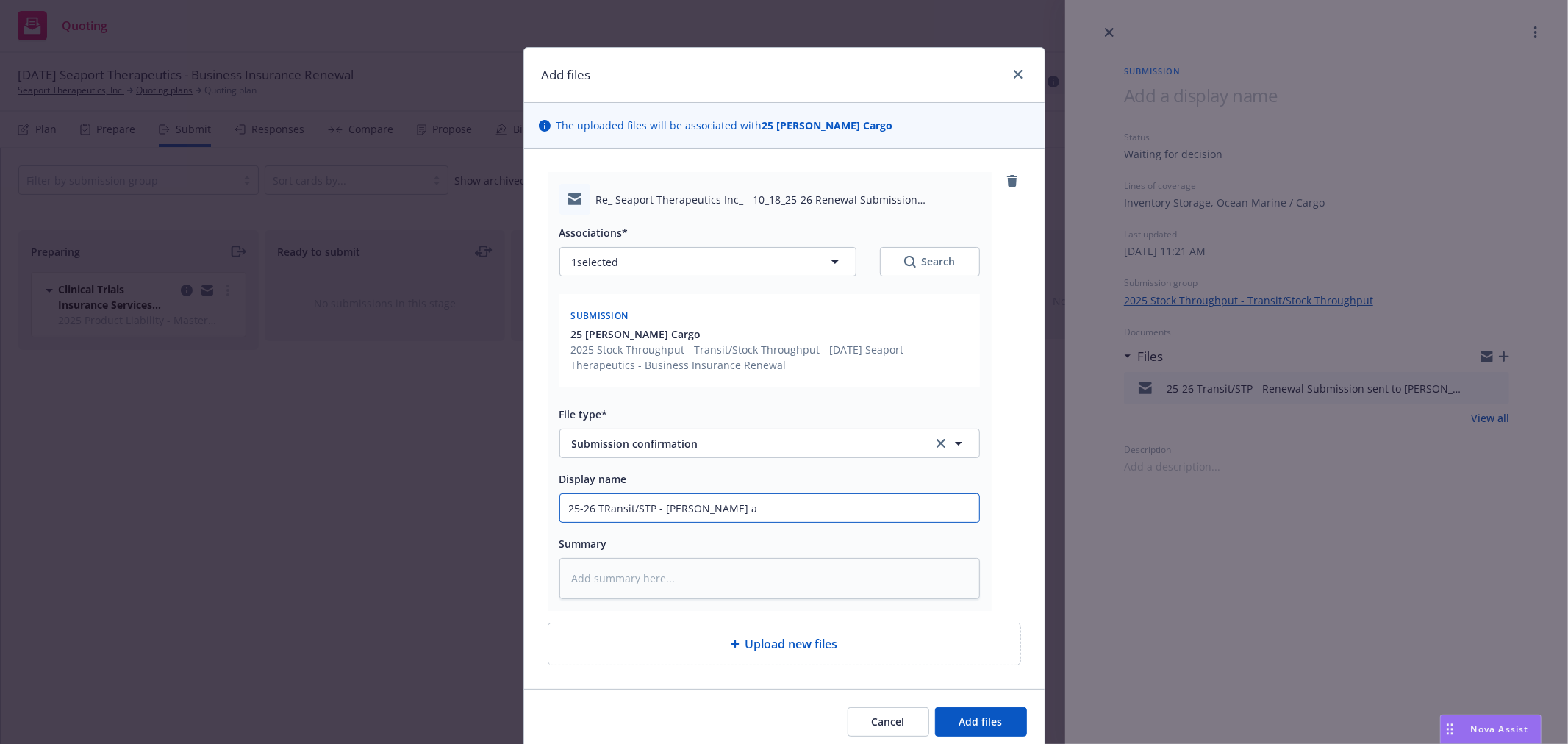
type input "25-26 TRansit/STP - Falvey ac"
type textarea "x"
type input "25-26 TRansit/STP - Falvey ack"
type textarea "x"
type input "25-26 TRansit/STP - Falvey ackn"
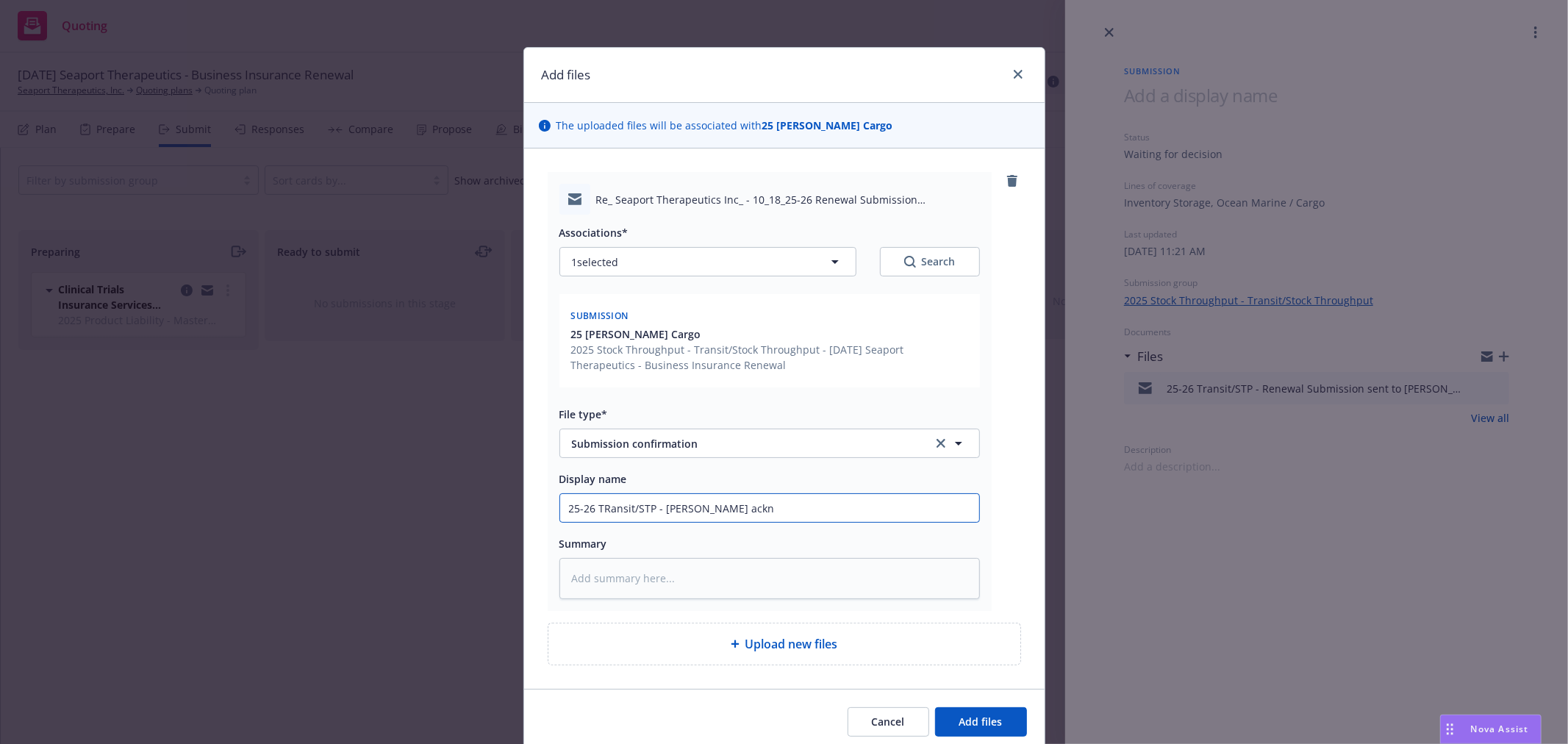
type textarea "x"
type input "25-26 TRansit/STP - Falvey ackno"
type textarea "x"
type input "25-26 TRansit/STP - Falvey acknow"
type textarea "x"
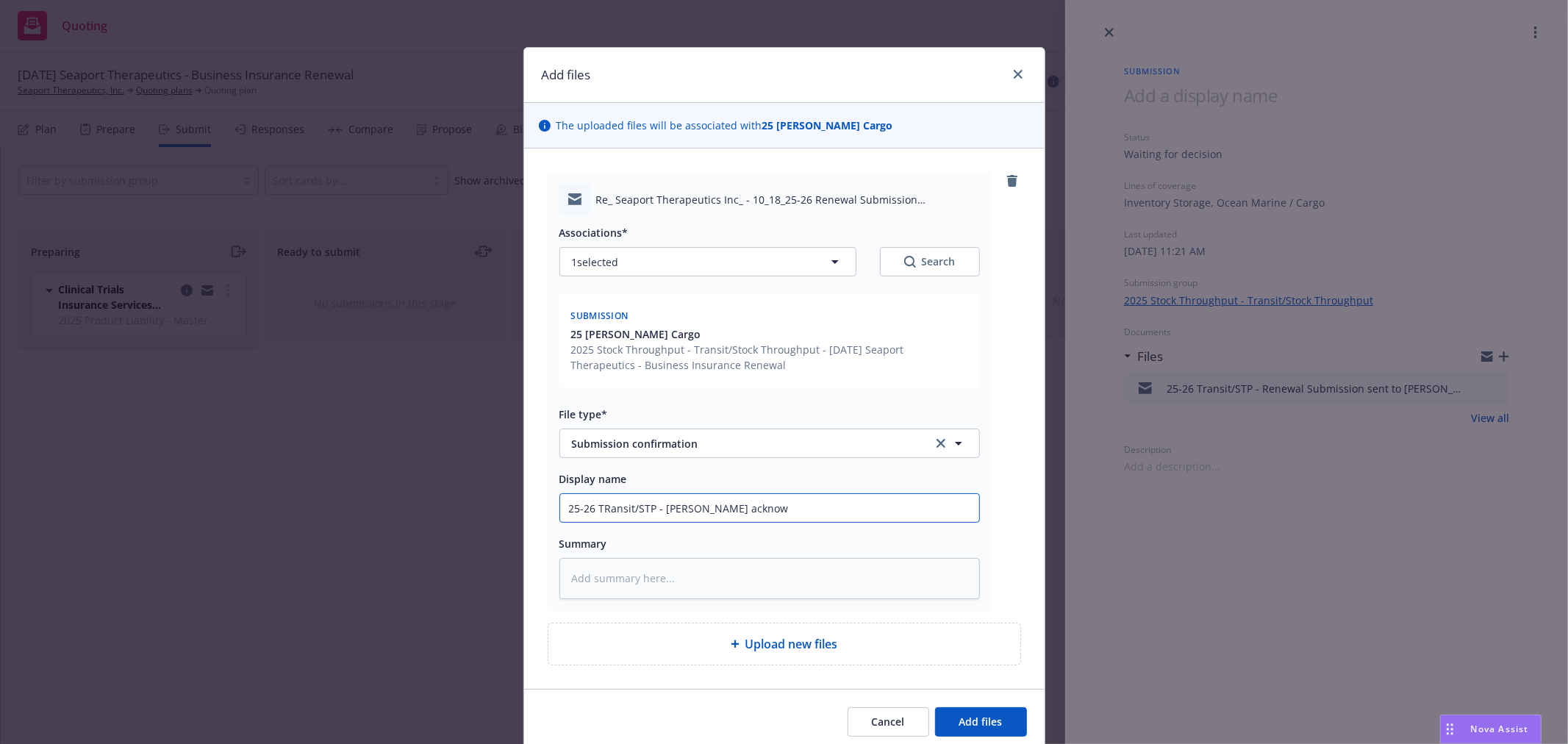
type input "25-26 TRansit/STP - Falvey acknowl"
type textarea "x"
type input "25-26 TRansit/STP - Falvey acknowle"
type textarea "x"
type input "25-26 TRansit/STP - Falvey acknowled"
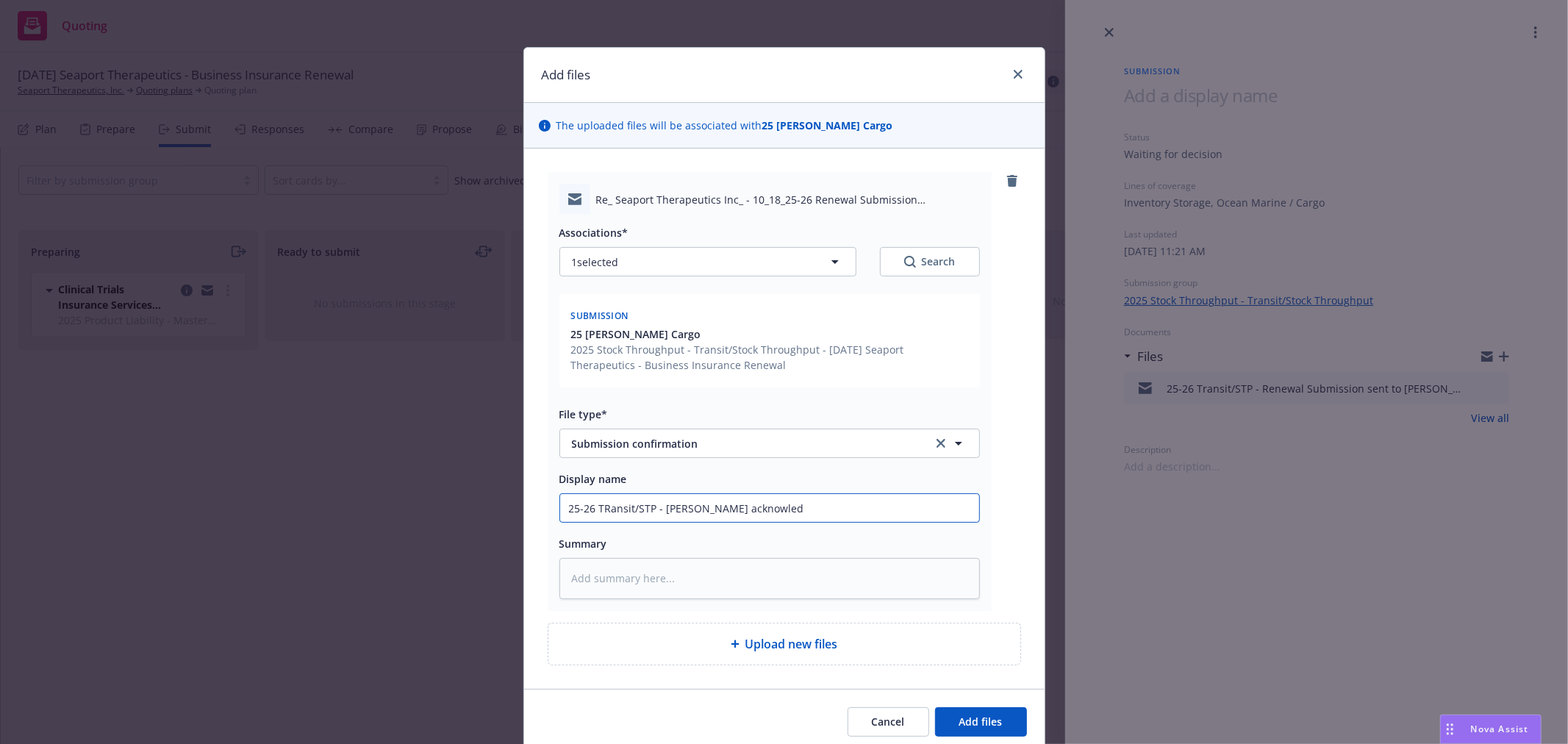
type textarea "x"
type input "25-26 TRansit/STP - Falvey acknowledf"
type textarea "x"
type input "25-26 TRansit/STP - Falvey acknowledfe"
type textarea "x"
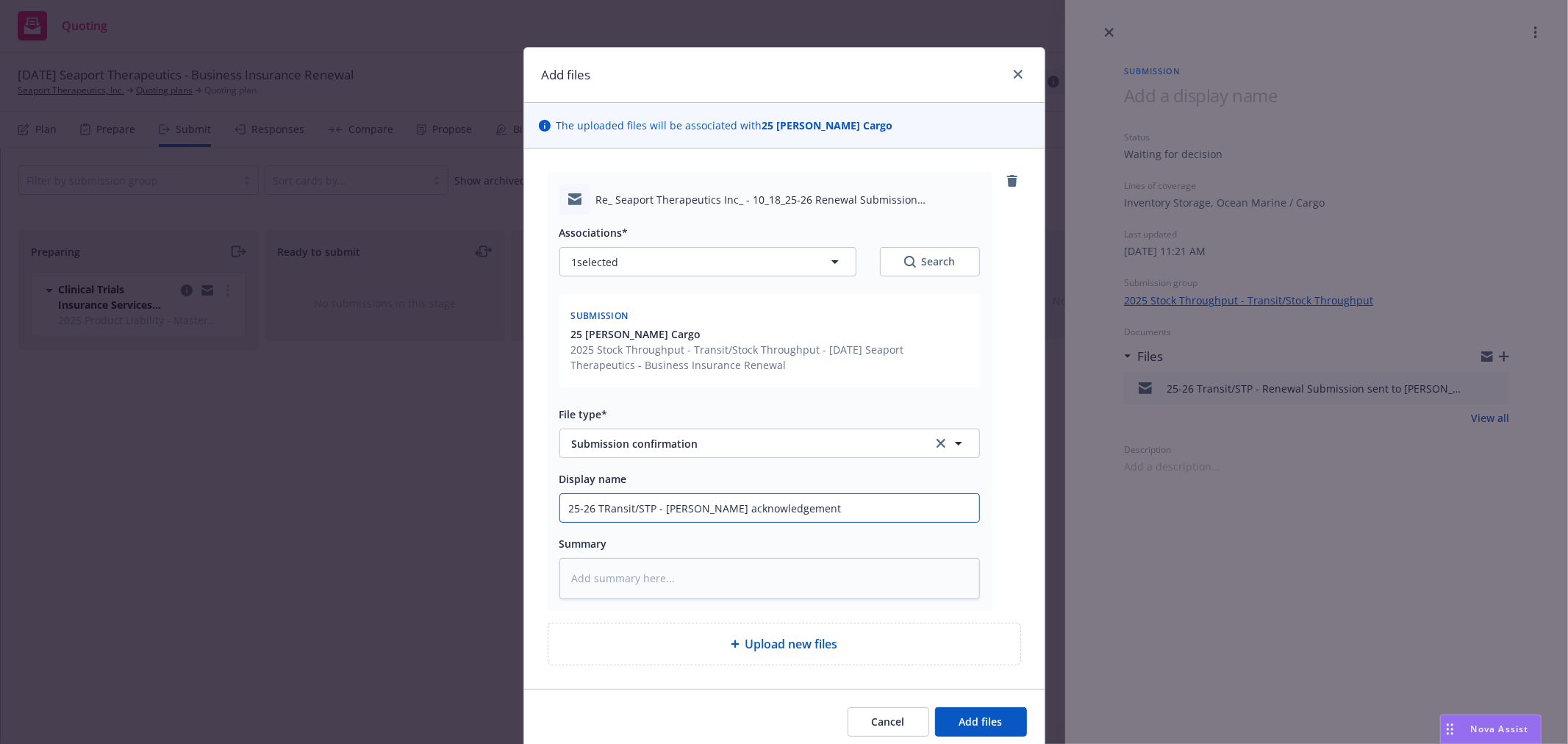
click at [603, 508] on input "25-26 TRansit/STP - Falvey acknowledgement" at bounding box center [770, 507] width 419 height 28
click at [994, 730] on button "Add files" at bounding box center [981, 722] width 92 height 30
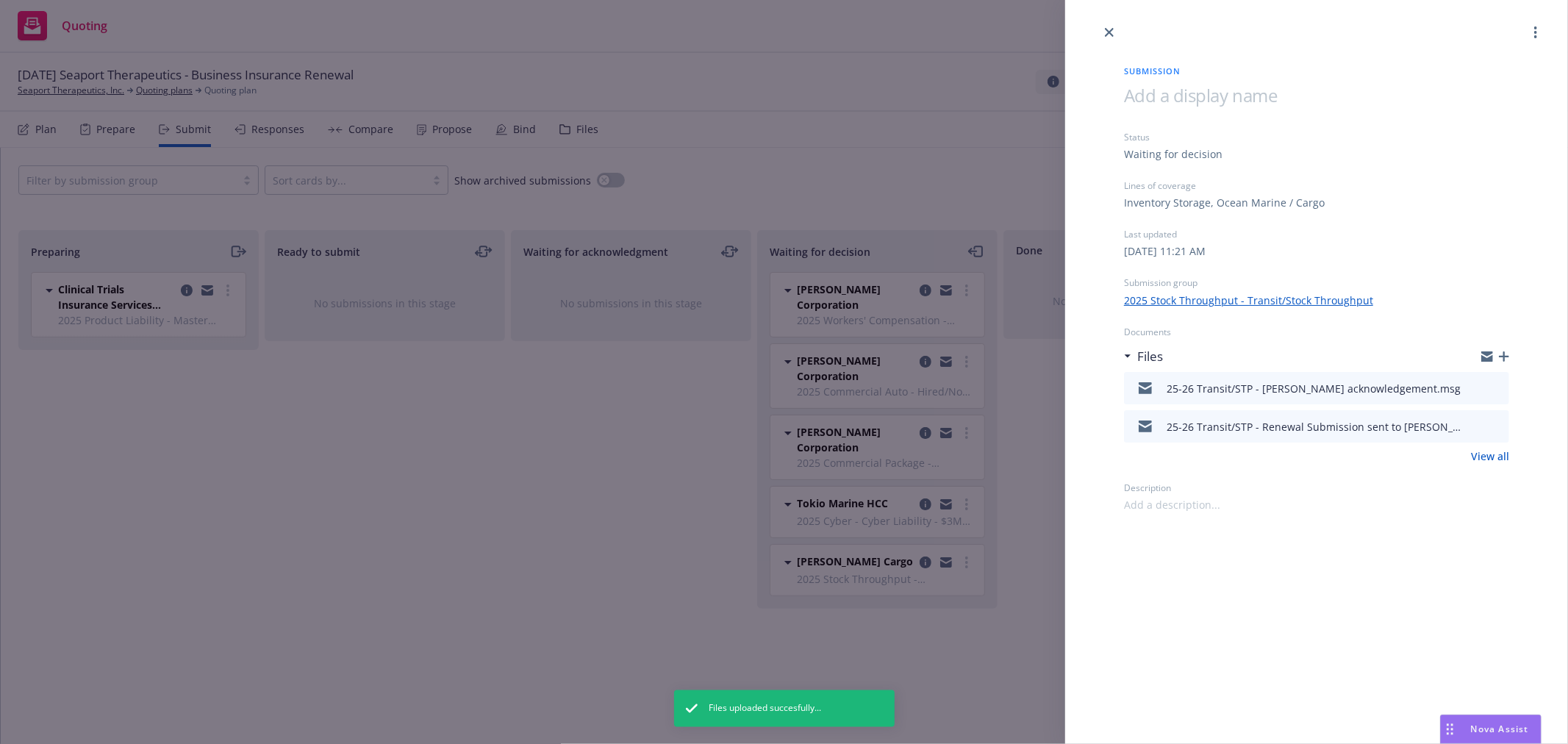
click at [1108, 30] on icon "close" at bounding box center [1109, 32] width 9 height 9
